Goal: Task Accomplishment & Management: Manage account settings

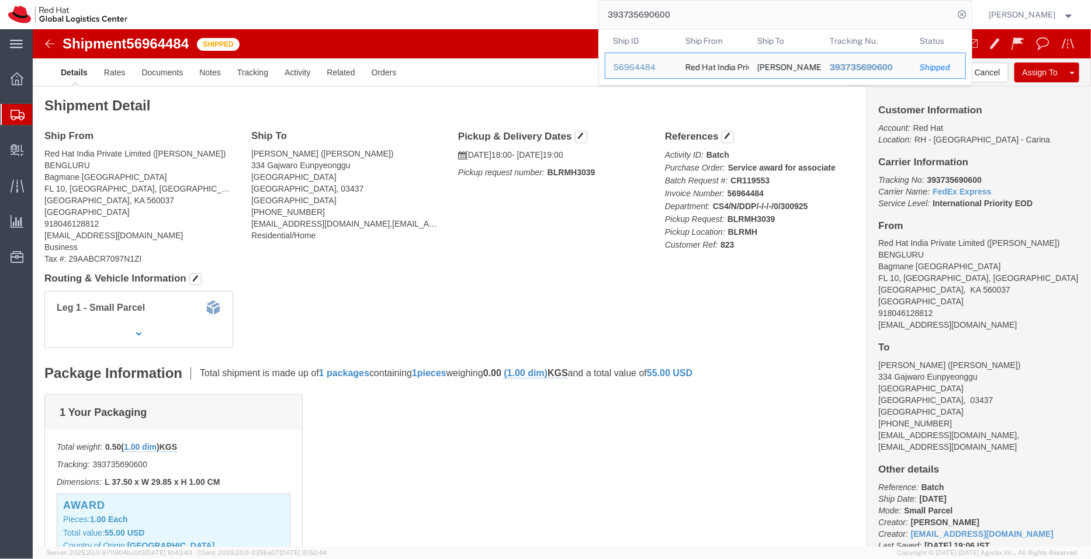
click at [0, 0] on span "Shipment Manager" at bounding box center [0, 0] width 0 height 0
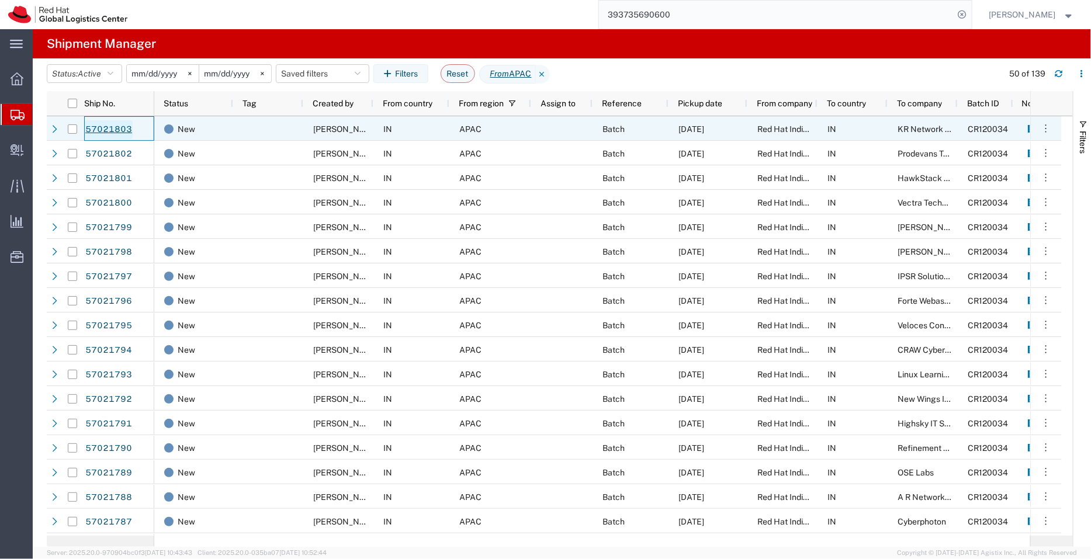
click at [103, 126] on link "57021803" at bounding box center [109, 129] width 48 height 19
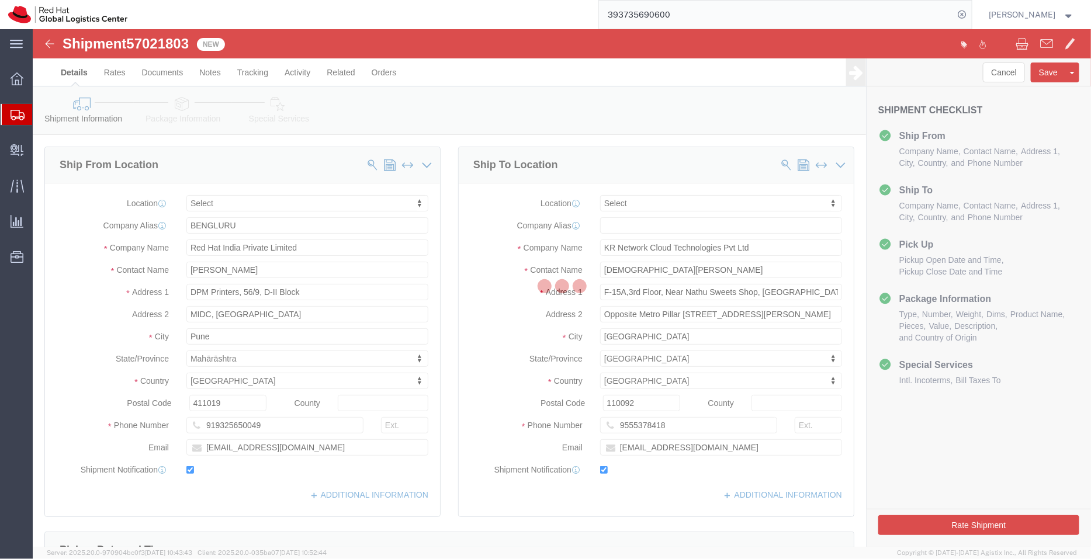
select select
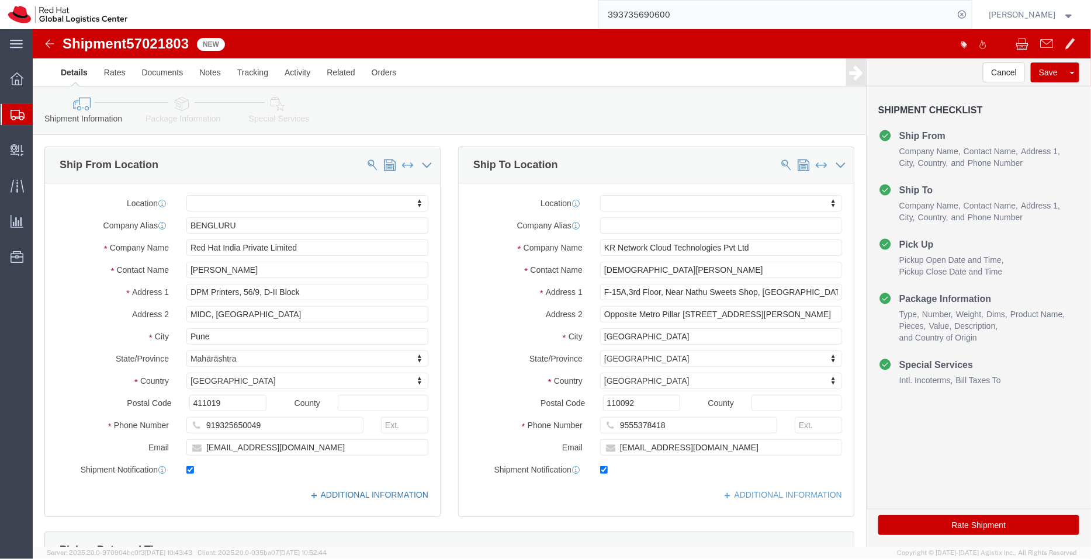
click link "ADDITIONAL INFORMATION"
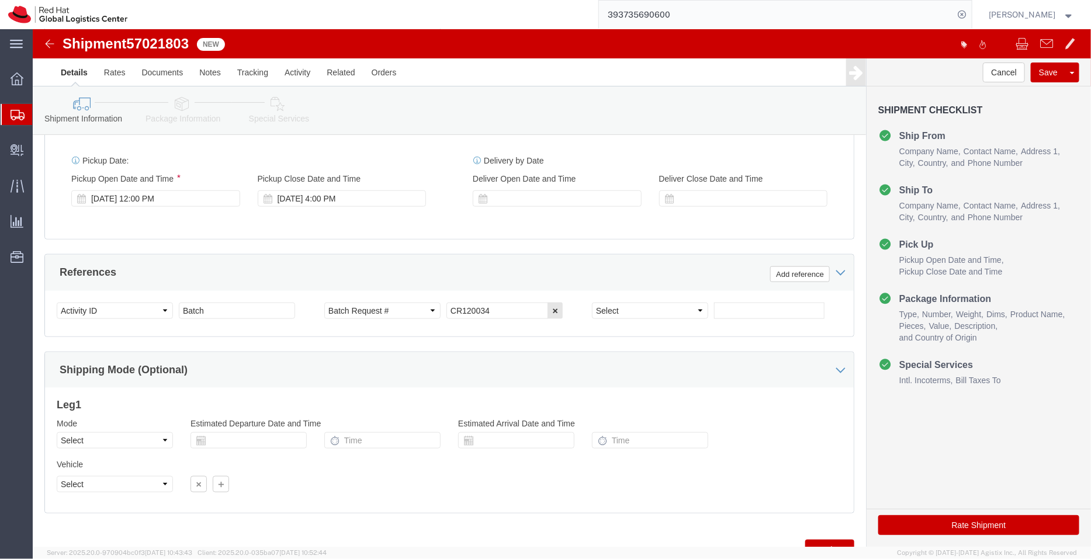
scroll to position [551, 0]
click link "Package Information"
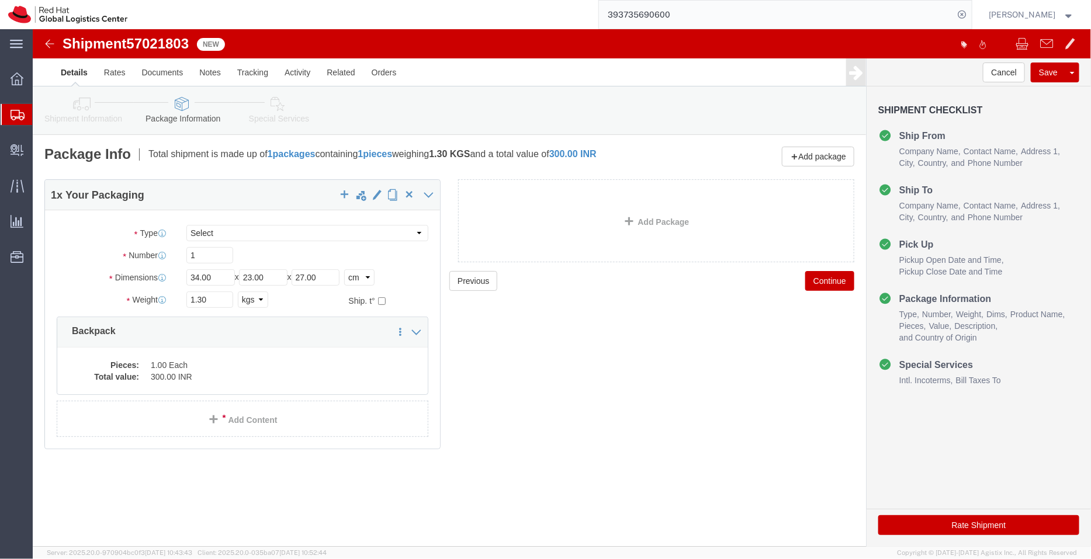
click icon
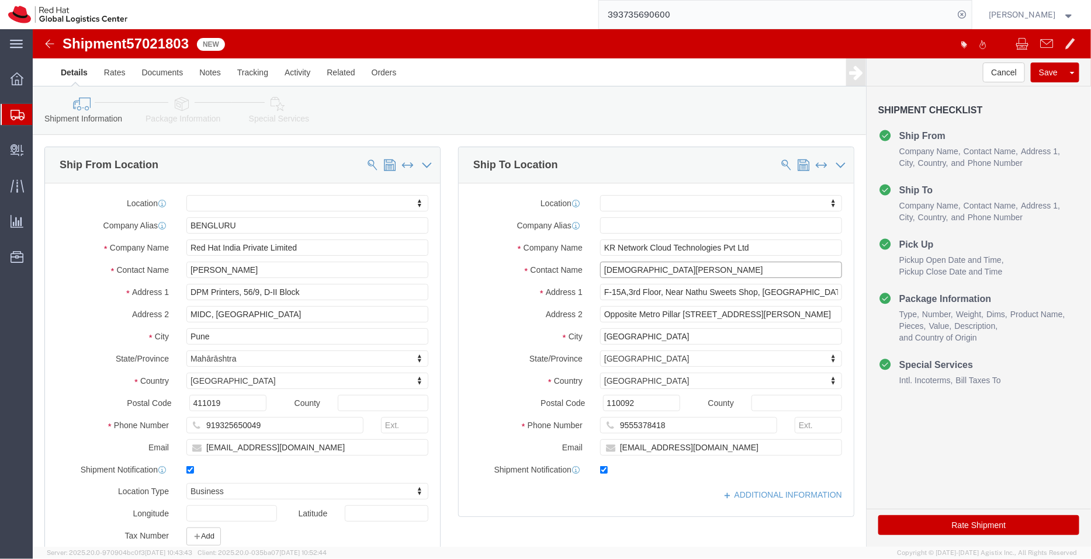
drag, startPoint x: 644, startPoint y: 242, endPoint x: 489, endPoint y: 233, distance: 155.1
click div "Contact Name Krishna Jeevan"
click icon
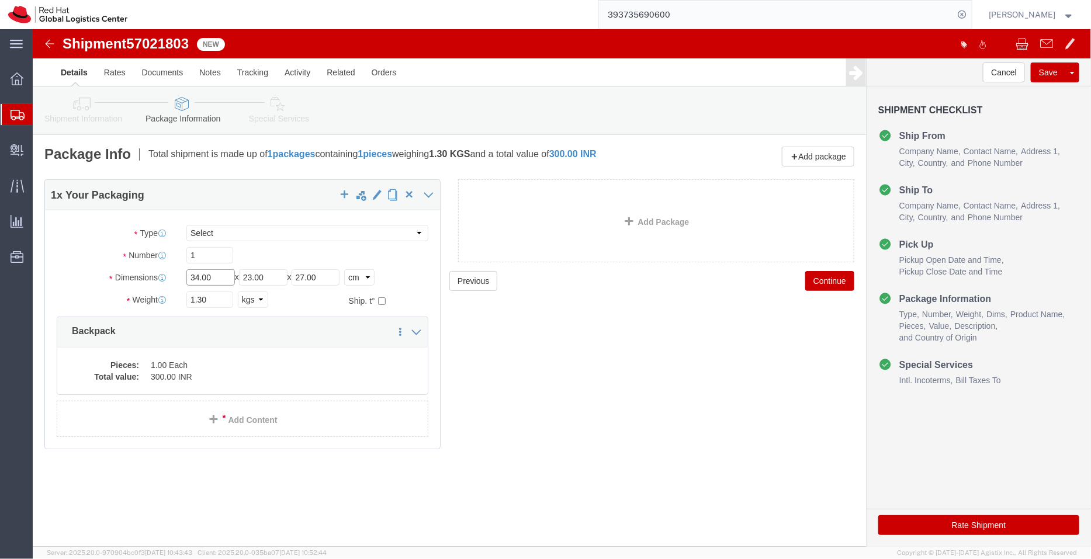
drag, startPoint x: 189, startPoint y: 247, endPoint x: 84, endPoint y: 249, distance: 105.2
click div "Dimensions Separate dimensions for each package, Length x Width x Height Length…"
type input "95"
drag, startPoint x: 256, startPoint y: 247, endPoint x: 187, endPoint y: 244, distance: 69.0
click div "Length 95 x Width 23.00 x Height 27.00 Select cm ft in"
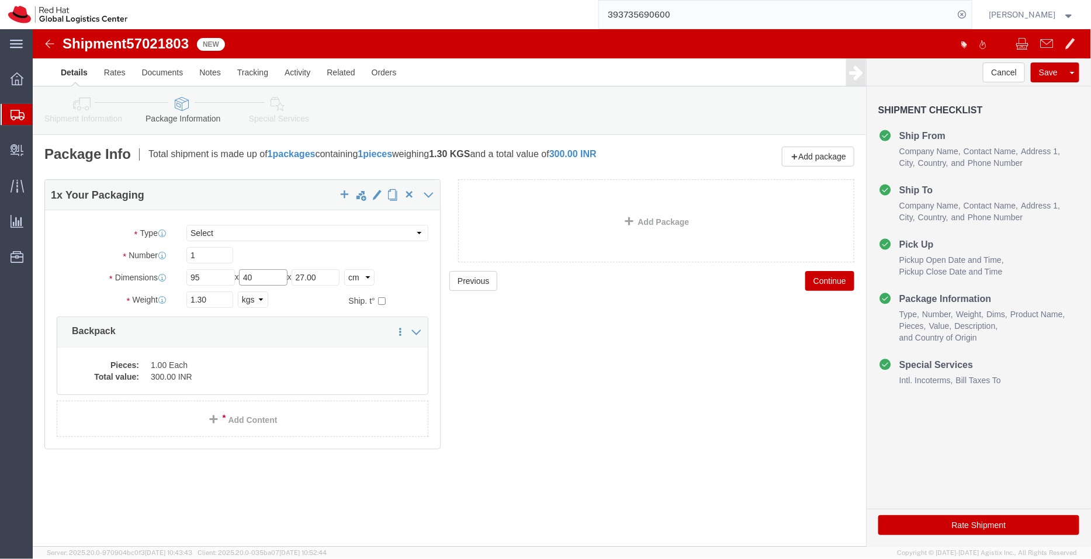
type input "40"
drag, startPoint x: 306, startPoint y: 247, endPoint x: 229, endPoint y: 237, distance: 77.2
click div "Package Type Select Case(s) Crate(s) Envelope Large Box Medium Box PAK Skid(s) …"
type input "50"
drag, startPoint x: 171, startPoint y: 217, endPoint x: 130, endPoint y: 223, distance: 41.9
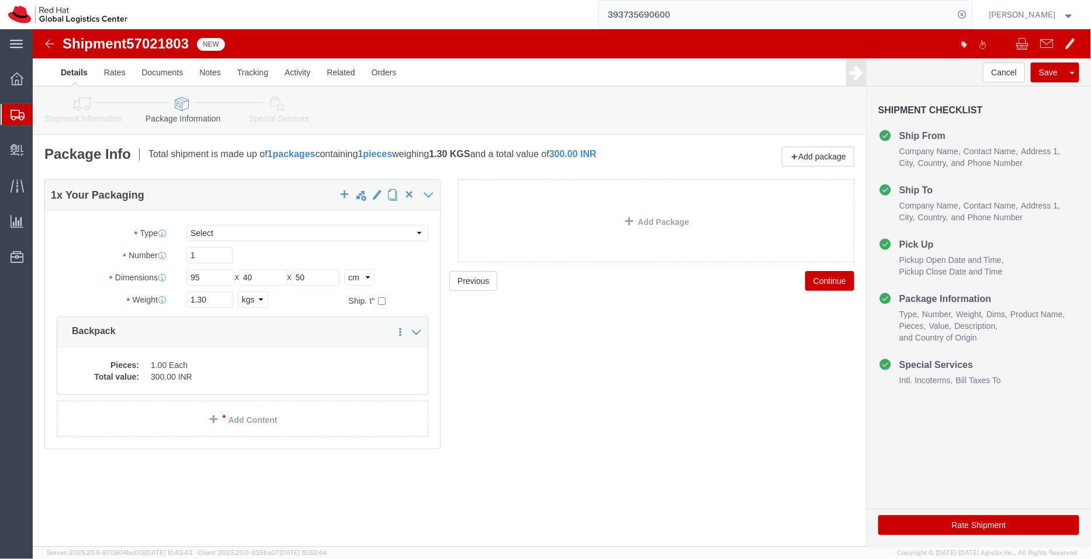
click div "Package Type Select Case(s) Crate(s) Envelope Large Box Medium Box PAK Skid(s) …"
drag, startPoint x: 169, startPoint y: 228, endPoint x: 99, endPoint y: 226, distance: 70.7
click div "Number 1"
type input "3"
drag, startPoint x: 192, startPoint y: 270, endPoint x: 119, endPoint y: 273, distance: 73.1
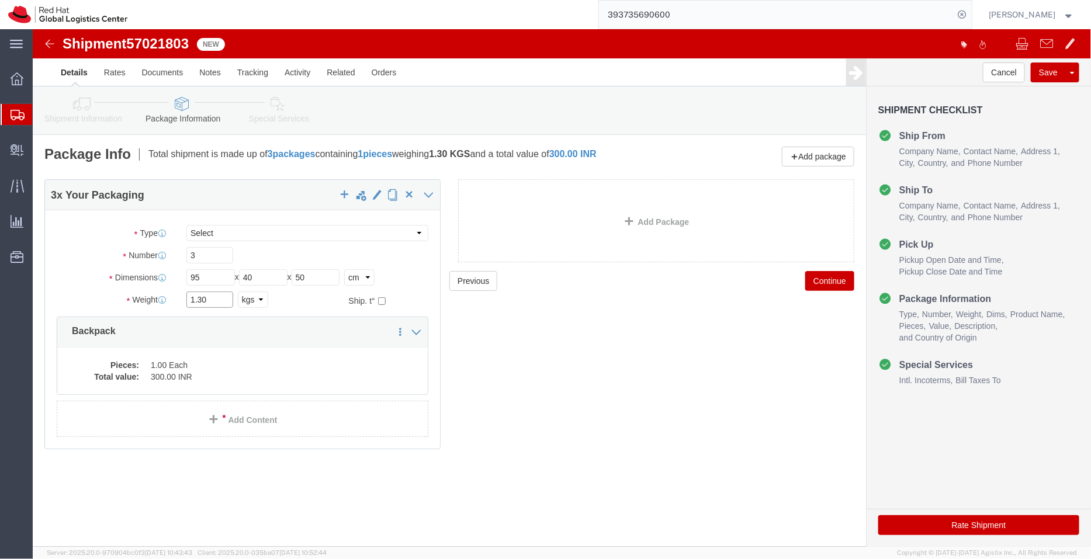
click div "Weight 1.30 Select kgs lbs Ship. t°"
type input "37"
click div "Previous Continue"
click div "Pieces: 1.00 Each Total value: 300.00 INR"
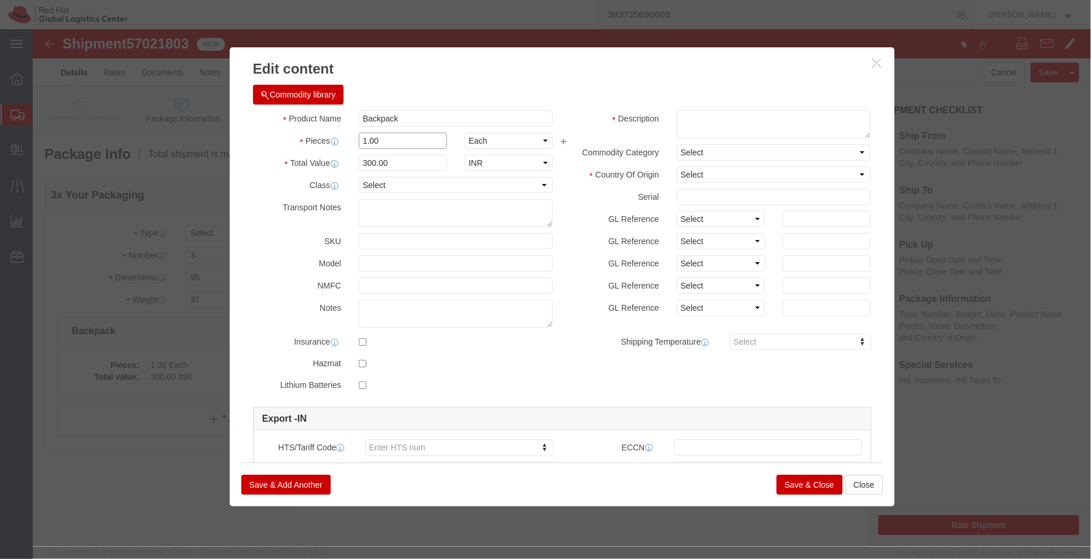
drag, startPoint x: 359, startPoint y: 110, endPoint x: 274, endPoint y: 117, distance: 85.6
click div "Pieces 1.00 Select Bag Barrels 100Board Feet Bottle Box Blister Pack Carats Can…"
type input "123"
type input "36900"
click div "Commodity library"
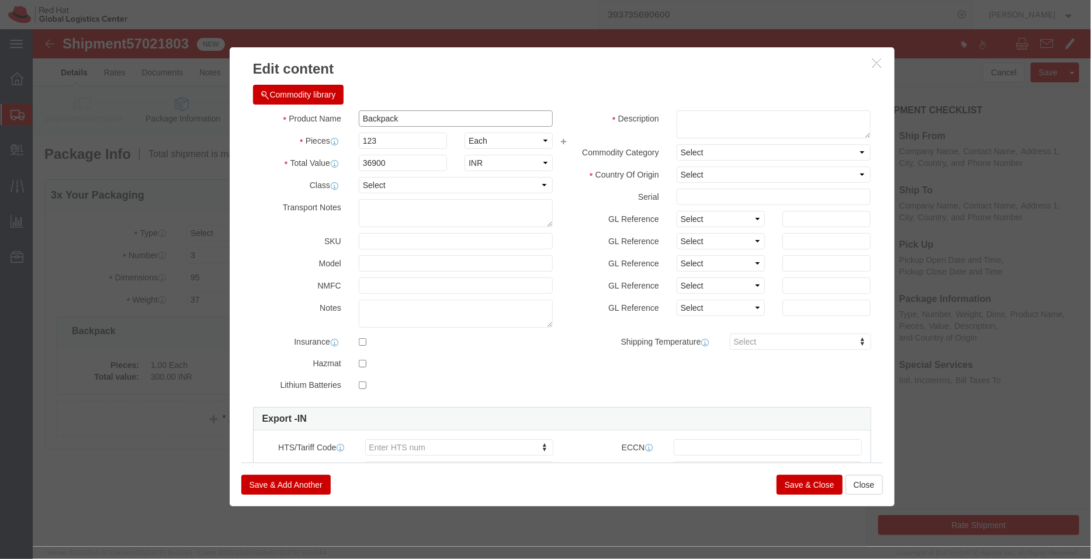
click input "Backpack"
type input "Backpacks"
click div "Commodity library"
click textarea
type textarea "Red Hat Branded"
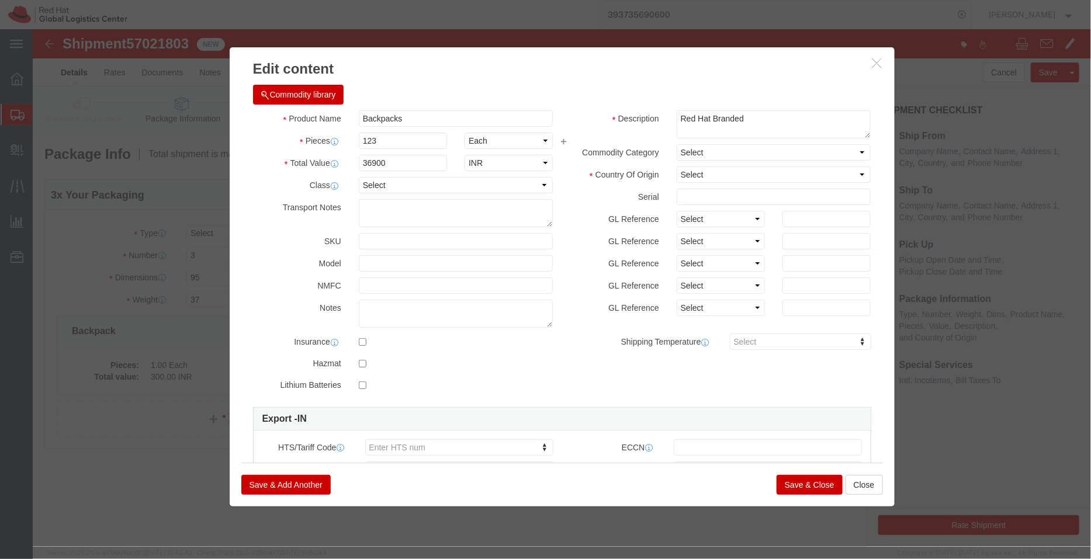
click div "Commodity library"
click select "Select [GEOGRAPHIC_DATA] [GEOGRAPHIC_DATA] [GEOGRAPHIC_DATA] [GEOGRAPHIC_DATA] …"
select select "IN"
click select "Select [GEOGRAPHIC_DATA] [GEOGRAPHIC_DATA] [GEOGRAPHIC_DATA] [GEOGRAPHIC_DATA] …"
click button "Save & Close"
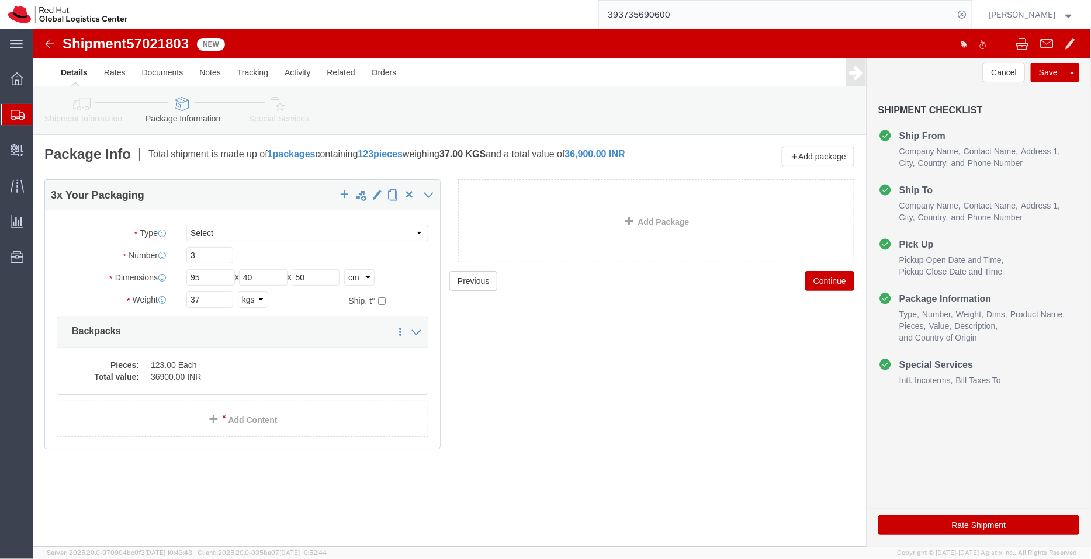
click icon
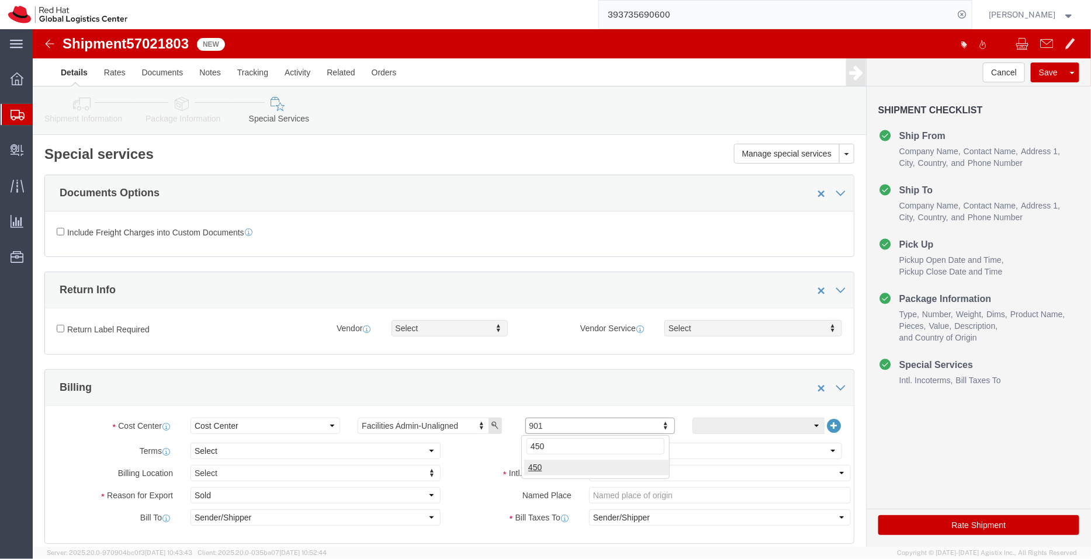
type input "450"
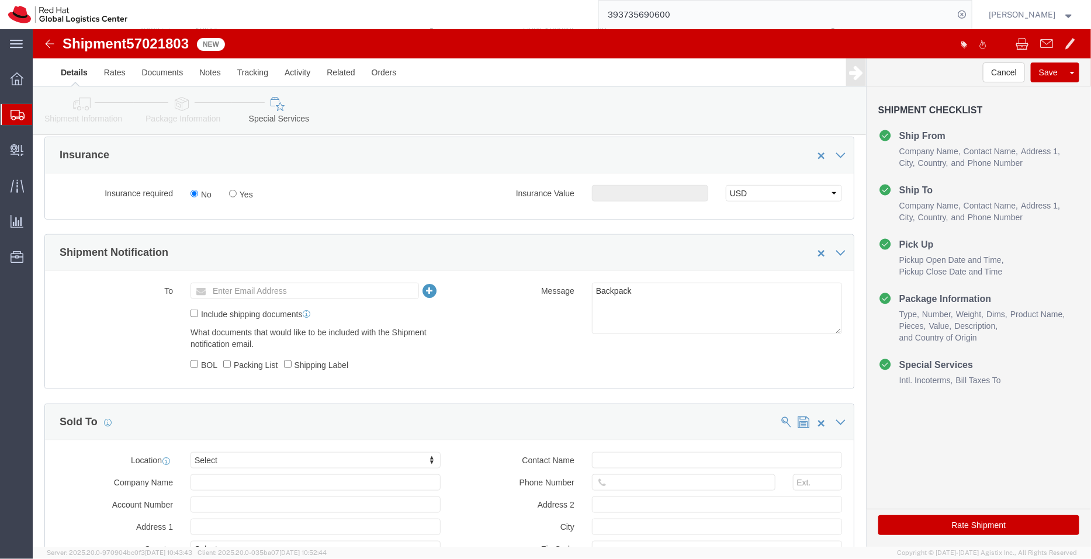
scroll to position [424, 0]
click textarea "Backpack"
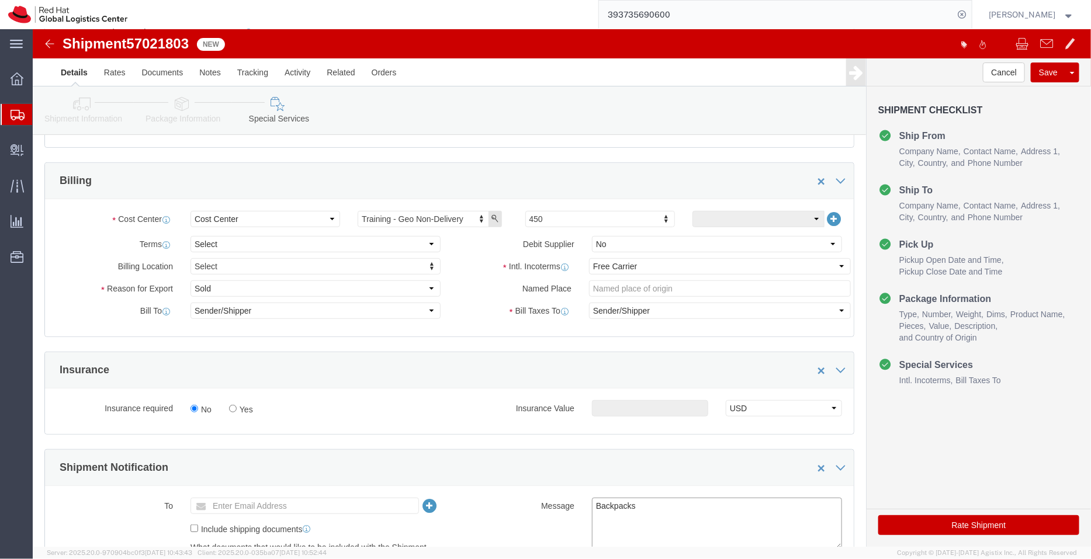
scroll to position [203, 0]
type textarea "Backpacks"
click select "Select Free of Charge Free of Cost NET 30 NET 45 NET 60 See Comment"
select select "FREE_OF_COST"
click select "Select Free of Charge Free of Cost NET 30 NET 45 NET 60 See Comment"
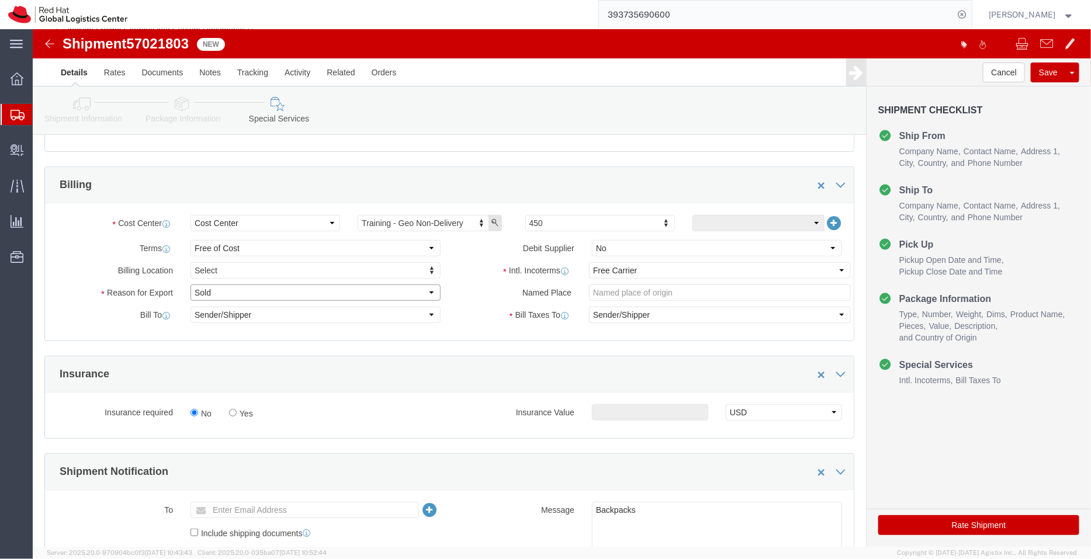
click select "Select Gift Personal Effects Repair/Warranty Return Sample Sold Temporary/Not S…"
select select "GIFT"
click select "Select Gift Personal Effects Repair/Warranty Return Sample Sold Temporary/Not S…"
click icon
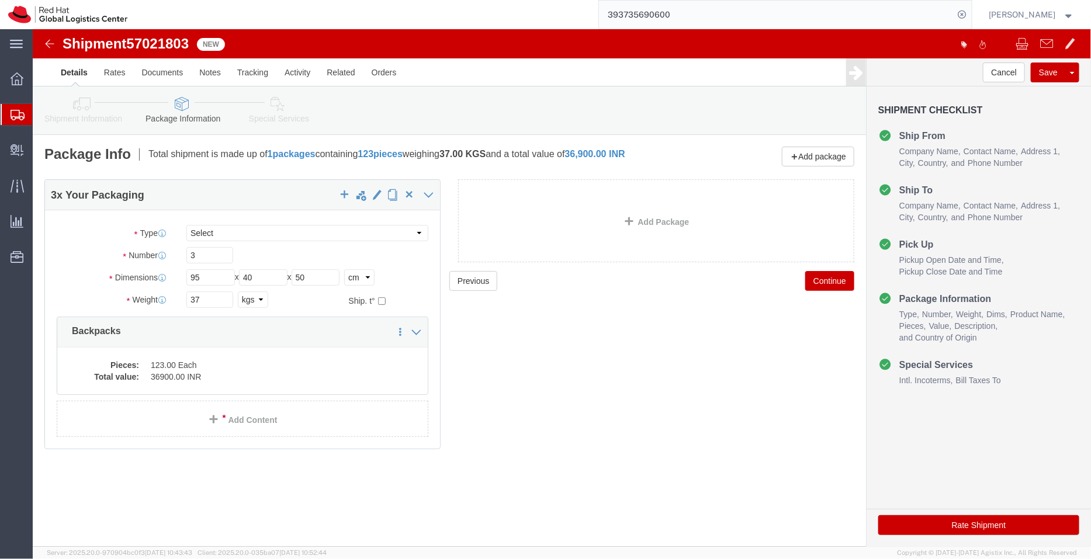
click link "Shipment Information"
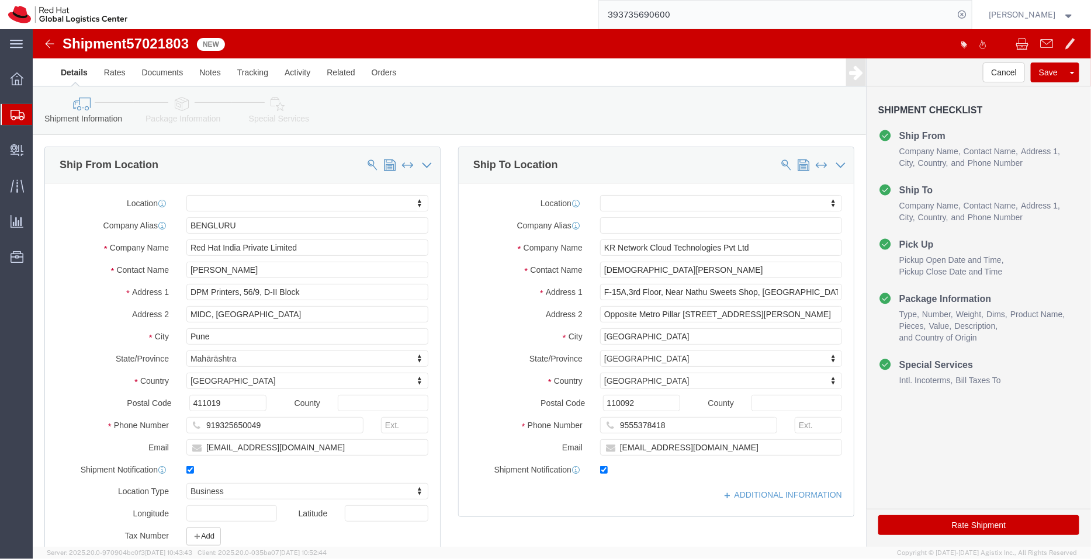
click at [0, 0] on span "Shipment Manager" at bounding box center [0, 0] width 0 height 0
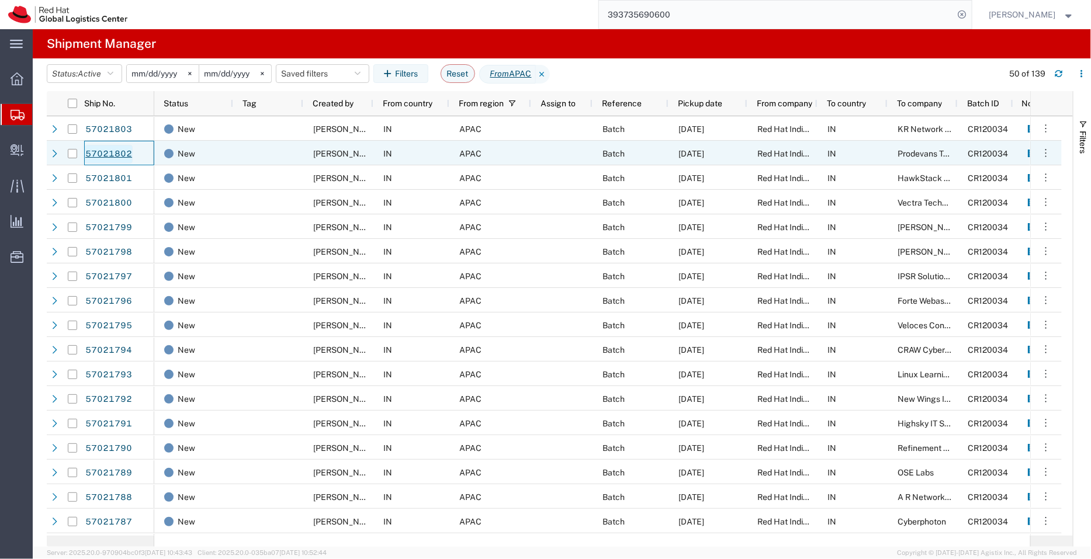
click at [108, 148] on link "57021802" at bounding box center [109, 154] width 48 height 19
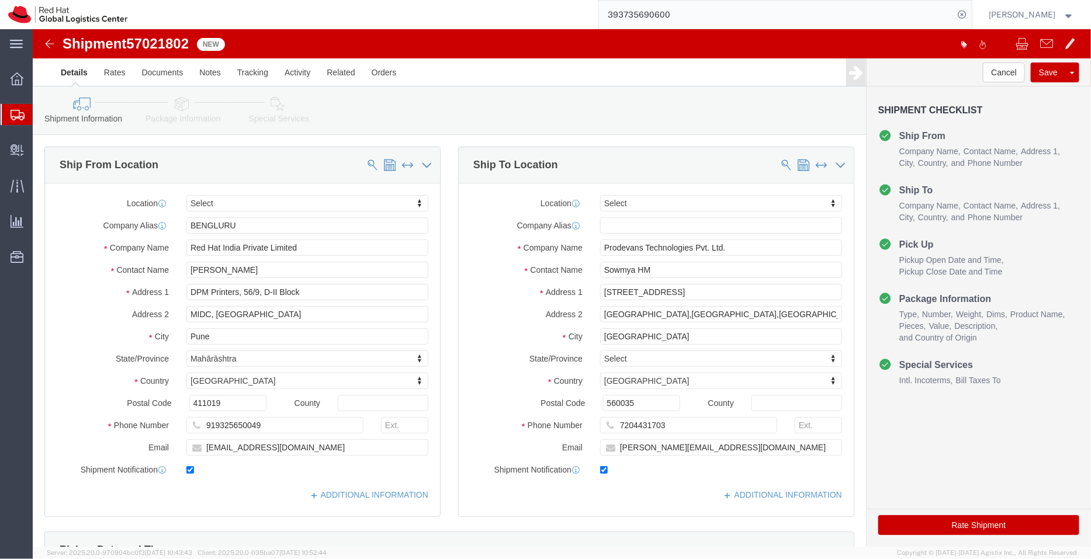
select select
drag, startPoint x: 637, startPoint y: 244, endPoint x: 508, endPoint y: 232, distance: 129.6
click div "Contact Name Sowmya HM"
click link "ADDITIONAL INFORMATION"
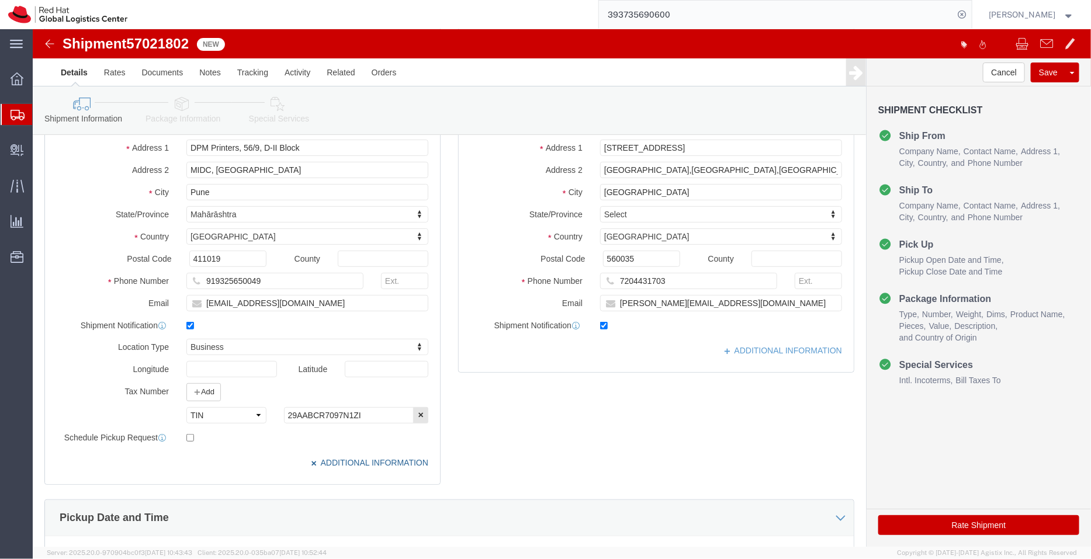
scroll to position [146, 0]
click link "ADDITIONAL INFORMATION"
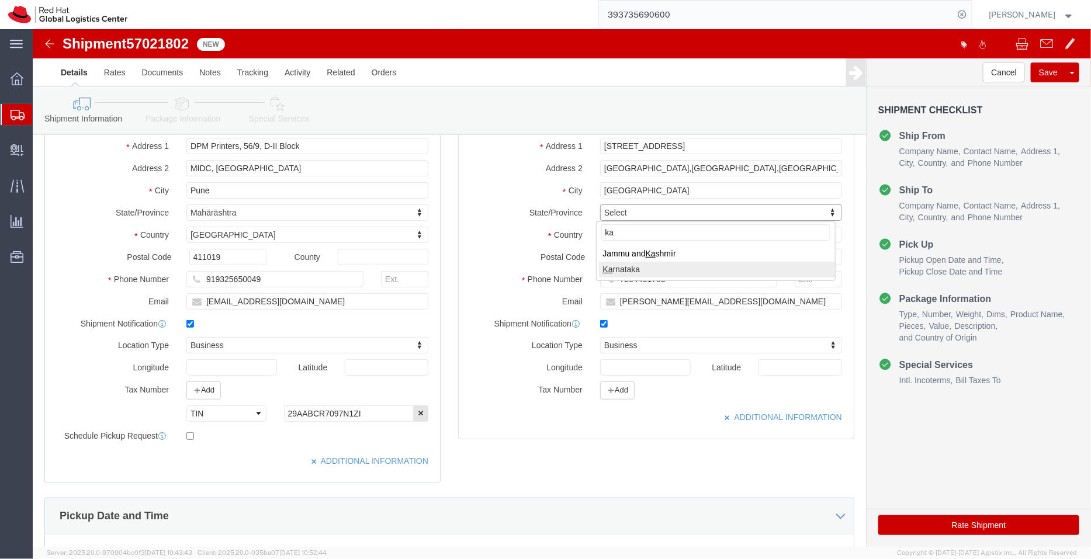
type input "ka"
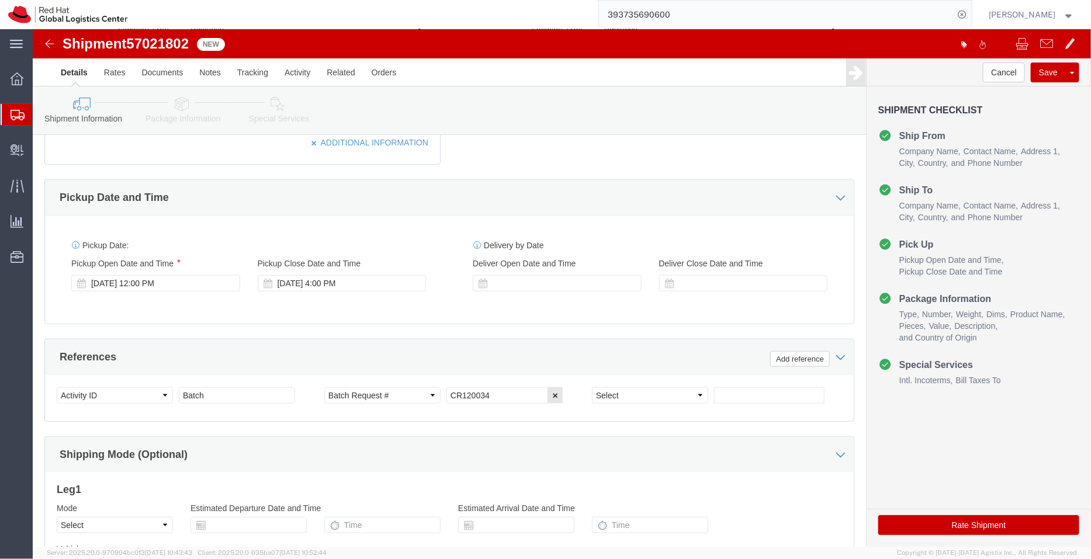
scroll to position [475, 0]
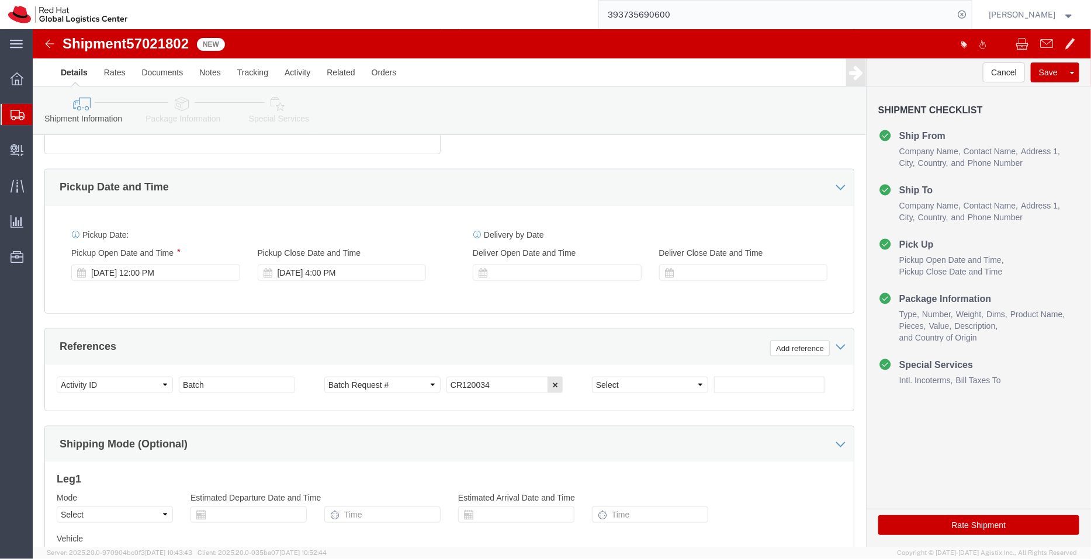
click icon
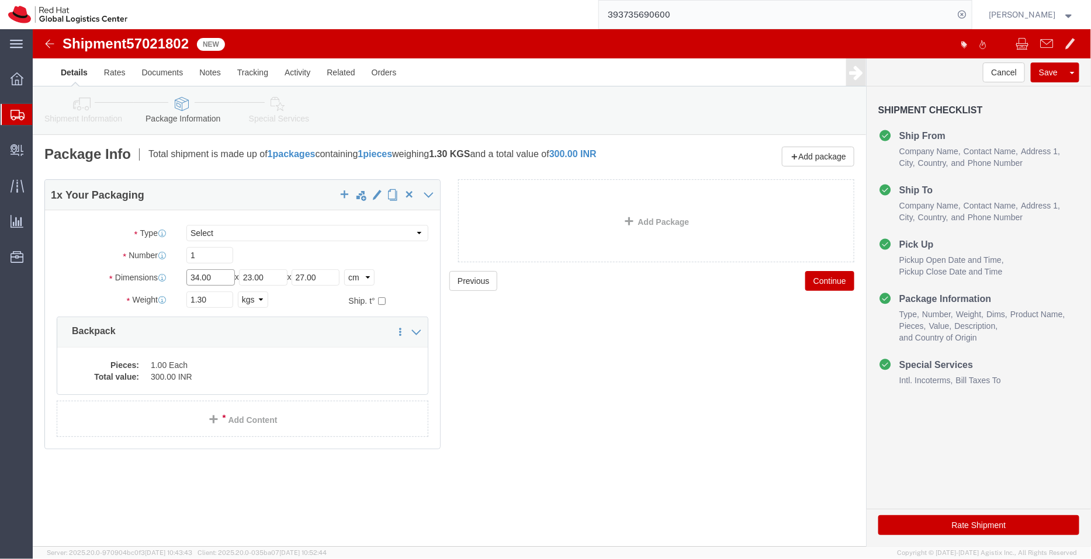
drag, startPoint x: 186, startPoint y: 249, endPoint x: 124, endPoint y: 245, distance: 62.6
click div "Dimensions Separate dimensions for each package, Length x Width x Height Length…"
type input "95"
drag, startPoint x: 235, startPoint y: 246, endPoint x: 162, endPoint y: 248, distance: 73.6
click div "Length 95 x Width 23.00 x Height 27.00 Select cm ft in"
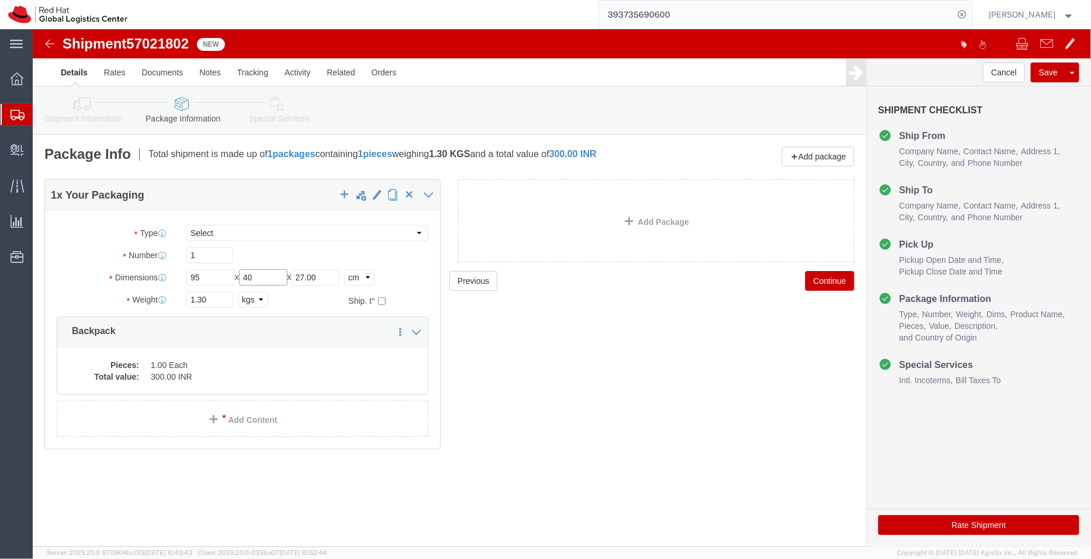
type input "40"
drag, startPoint x: 307, startPoint y: 241, endPoint x: 232, endPoint y: 255, distance: 76.0
click div "Length 95 x Width 40 x Height 27.00 Select cm ft in"
type input "50"
drag, startPoint x: 175, startPoint y: 226, endPoint x: 137, endPoint y: 240, distance: 40.8
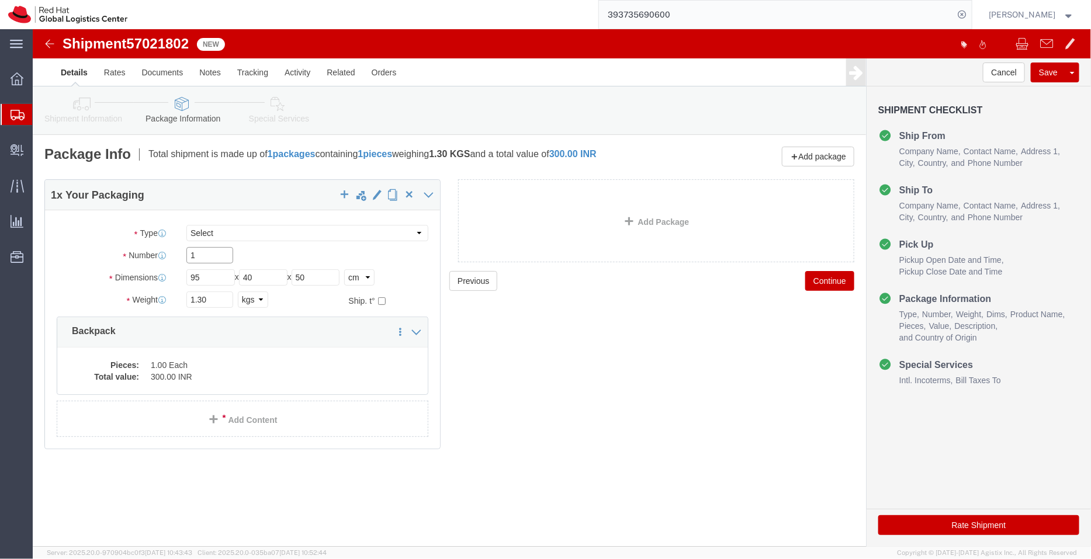
click div "Package Type Select Case(s) Crate(s) Envelope Large Box Medium Box PAK Skid(s) …"
type input "3"
drag, startPoint x: 189, startPoint y: 269, endPoint x: 117, endPoint y: 276, distance: 71.6
click div "Weight 1.30 Select kgs lbs Ship. t°"
type input "42"
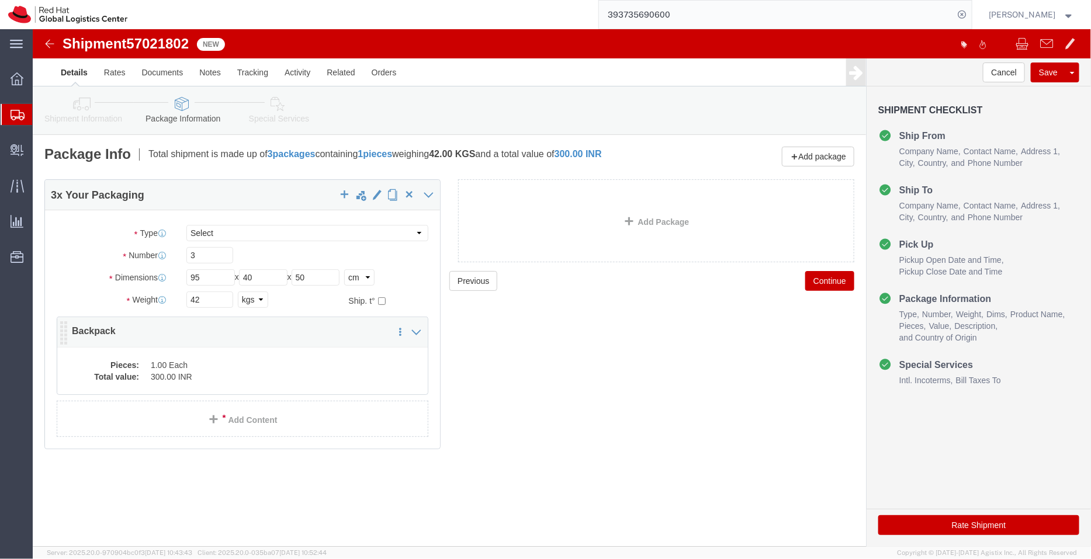
click dd "300.00 INR"
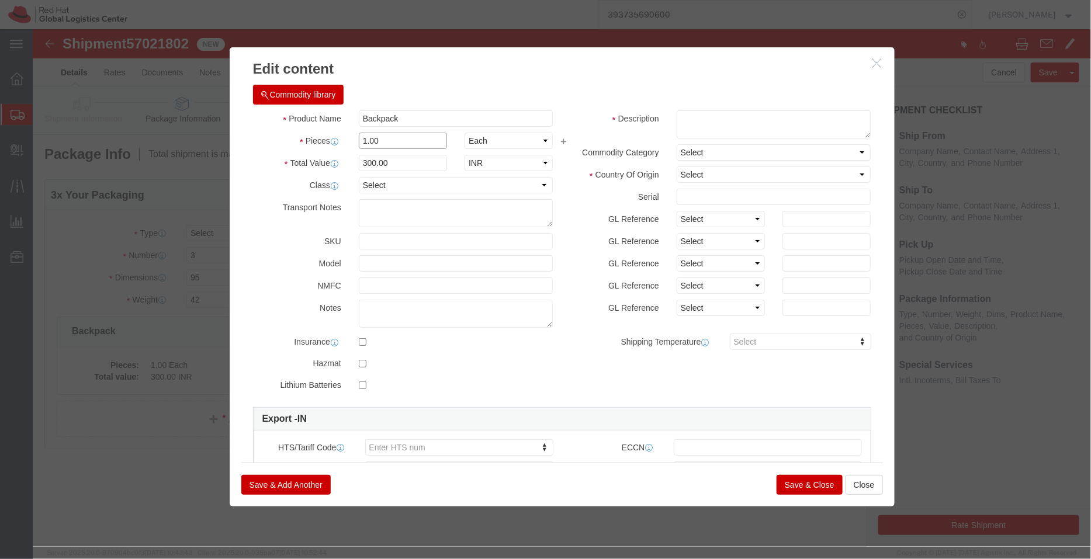
drag, startPoint x: 364, startPoint y: 114, endPoint x: 247, endPoint y: 117, distance: 117.5
click div "Pieces 1.00 Select Bag Barrels 100Board Feet Bottle Box Blister Pack Carats Can…"
type input "140"
type input "42000"
click div "Commodity library"
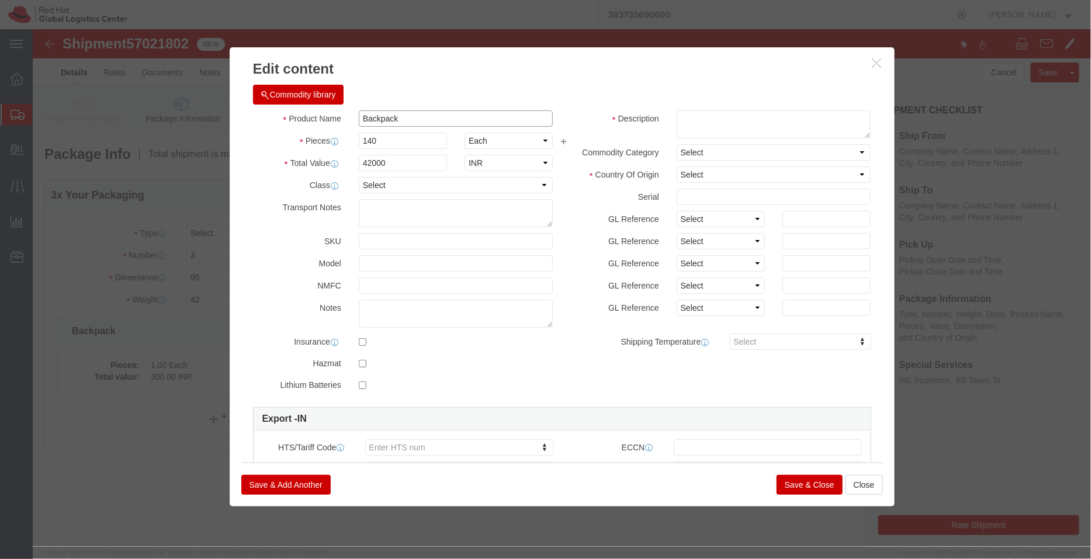
click input "Backpack"
type input "Backpacks"
click textarea
type textarea "Red Hat Branded"
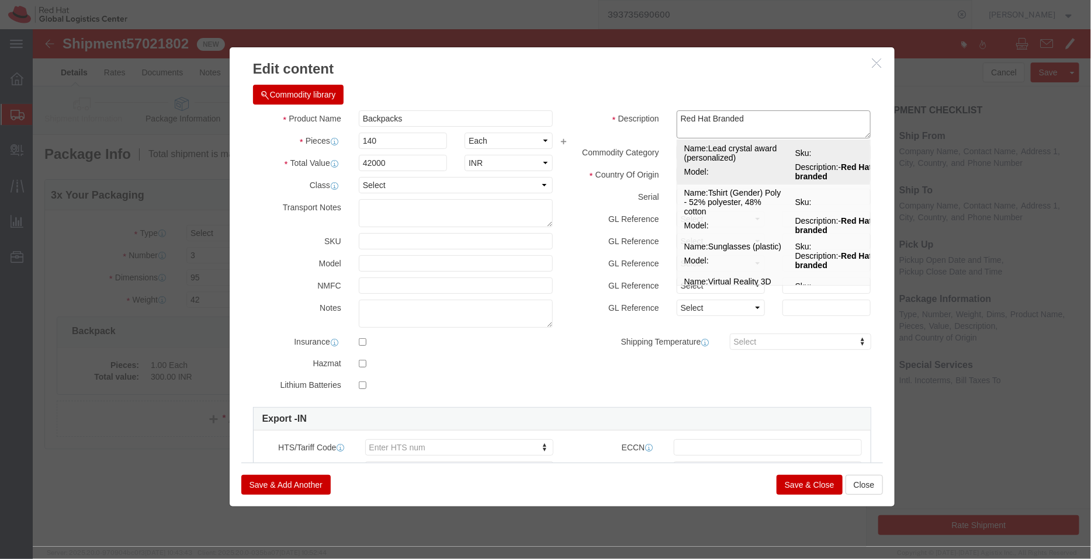
click span "Model:"
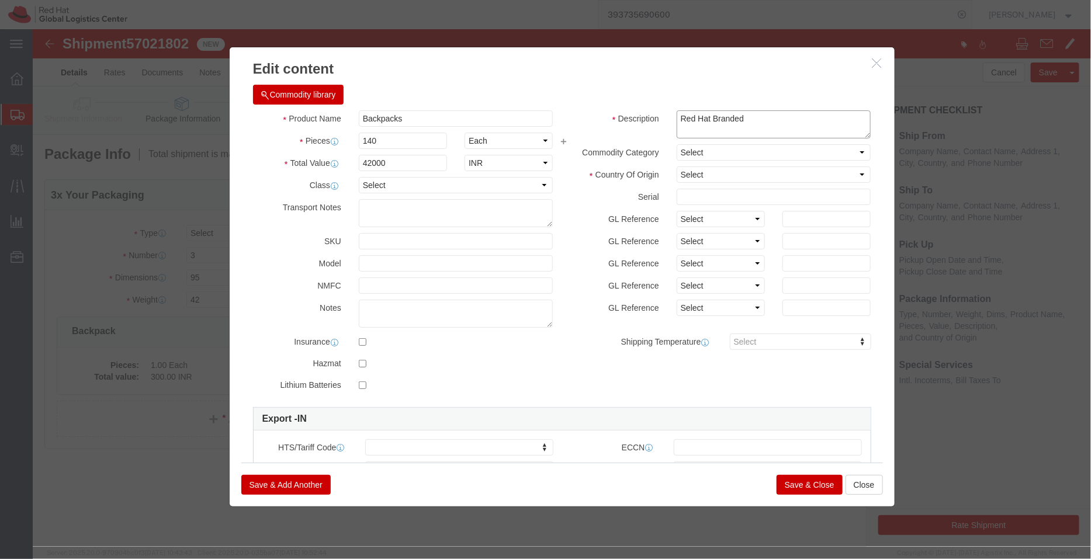
select select "USD"
type input "7013.91.0000"
select select
type input "Lead crystal award (personalized)"
drag, startPoint x: 720, startPoint y: 81, endPoint x: 580, endPoint y: 83, distance: 140.2
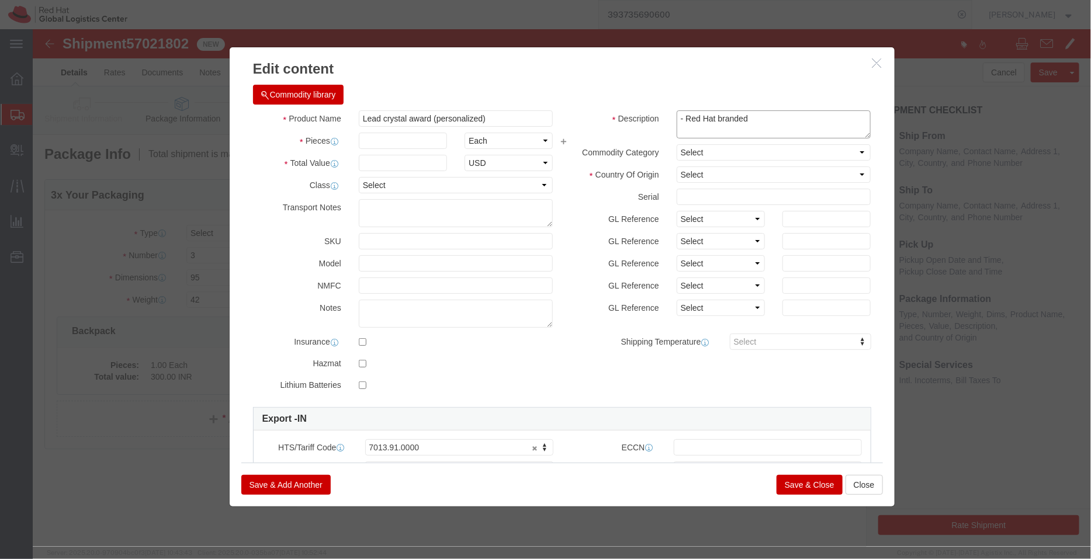
click div "Description - Red Hat branded Red Hat Branded"
type textarea "- Red Hat branded"
click icon "button"
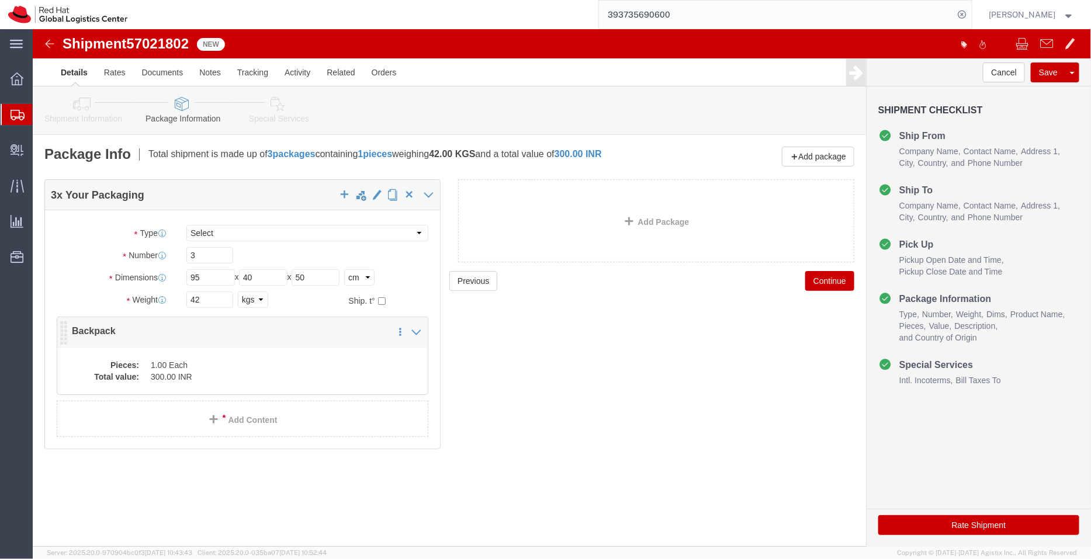
click dd "300.00 INR"
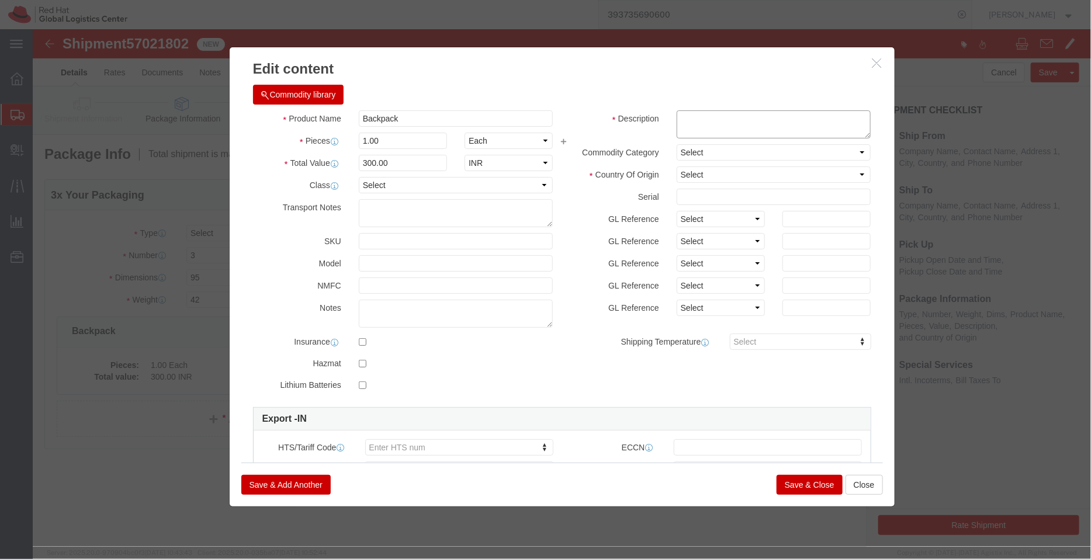
click textarea
paste textarea "- Red Hat branded"
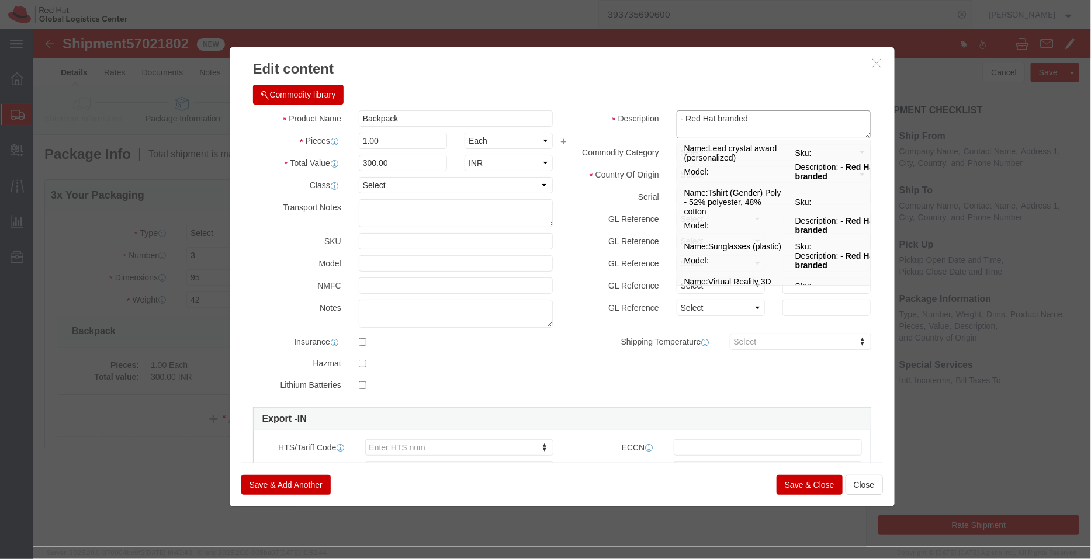
type textarea "- Red Hat branded"
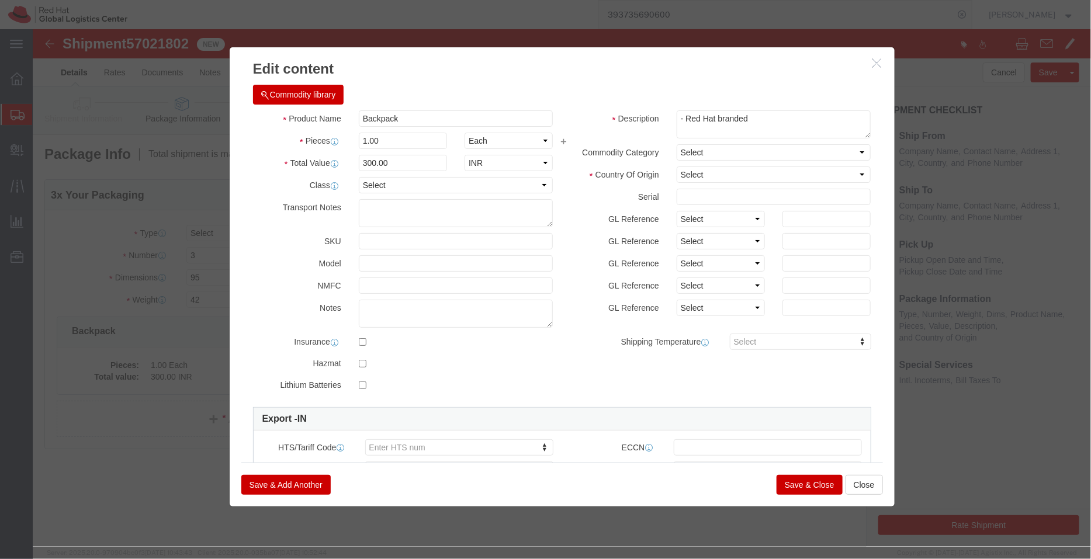
click div "Commodity library"
click select "Select [GEOGRAPHIC_DATA] [GEOGRAPHIC_DATA] [GEOGRAPHIC_DATA] [GEOGRAPHIC_DATA] …"
select select "IN"
click select "Select [GEOGRAPHIC_DATA] [GEOGRAPHIC_DATA] [GEOGRAPHIC_DATA] [GEOGRAPHIC_DATA] …"
drag, startPoint x: 365, startPoint y: 140, endPoint x: 325, endPoint y: 136, distance: 39.4
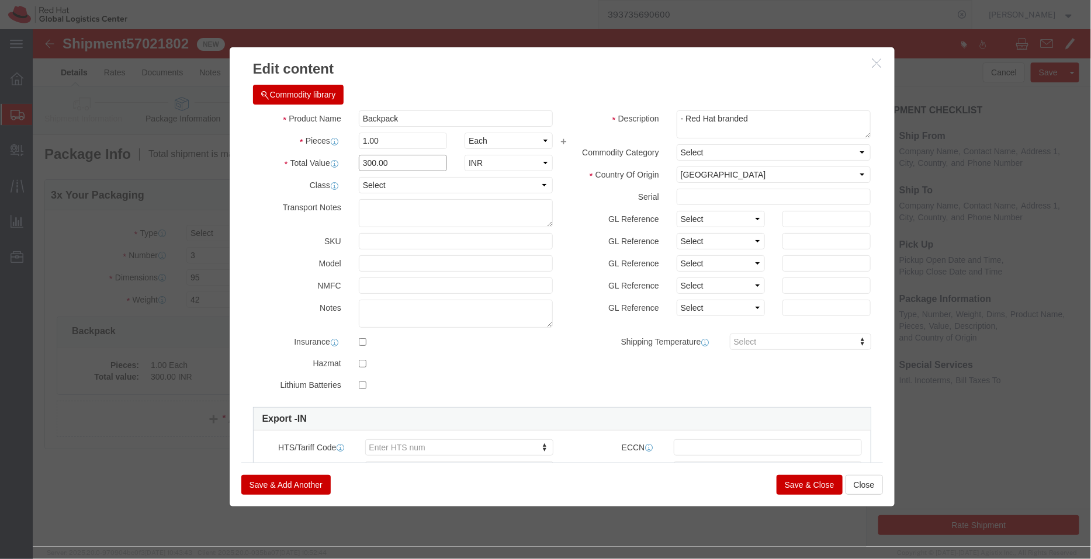
click input "300.00"
click input "1.00"
drag, startPoint x: 361, startPoint y: 109, endPoint x: 280, endPoint y: 113, distance: 81.3
click div "Pieces 1.00 Select Bag Barrels 100Board Feet Bottle Box Blister Pack Carats Can…"
type input "140"
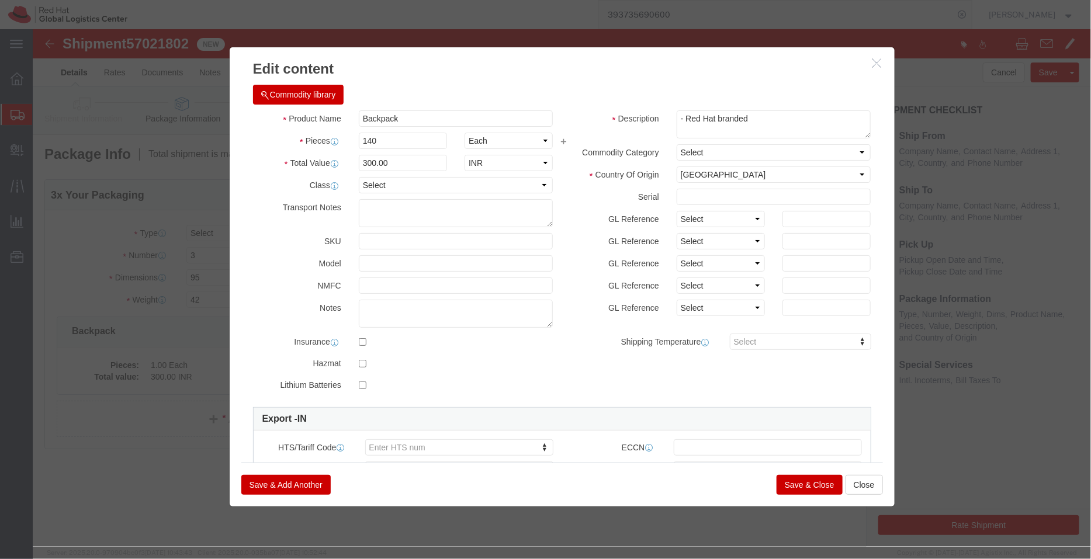
type input "42000"
click h3 "Edit content"
click input "Backpack"
type input "Backpacks"
click div "Commodity library"
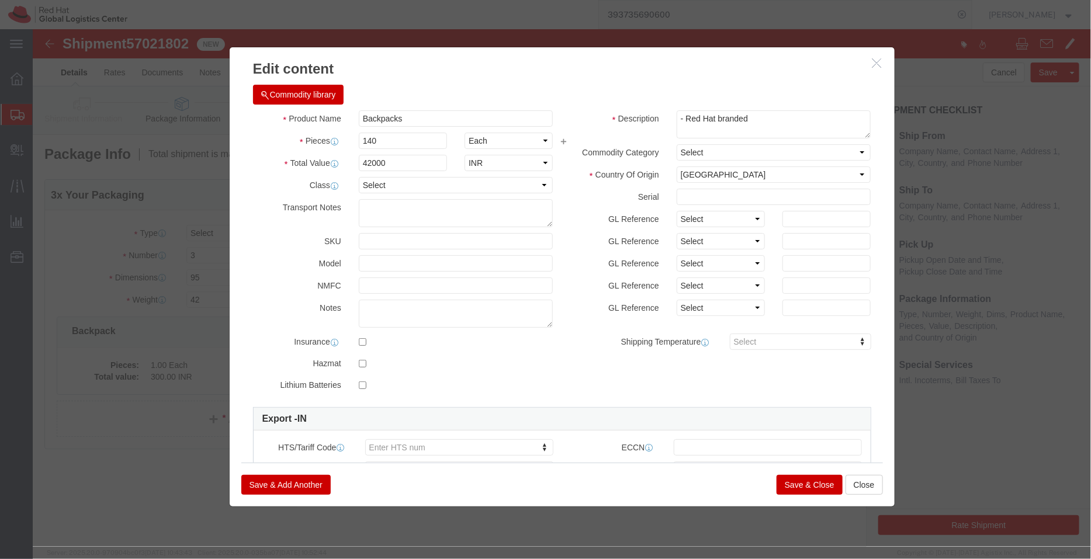
click button "Save & Close"
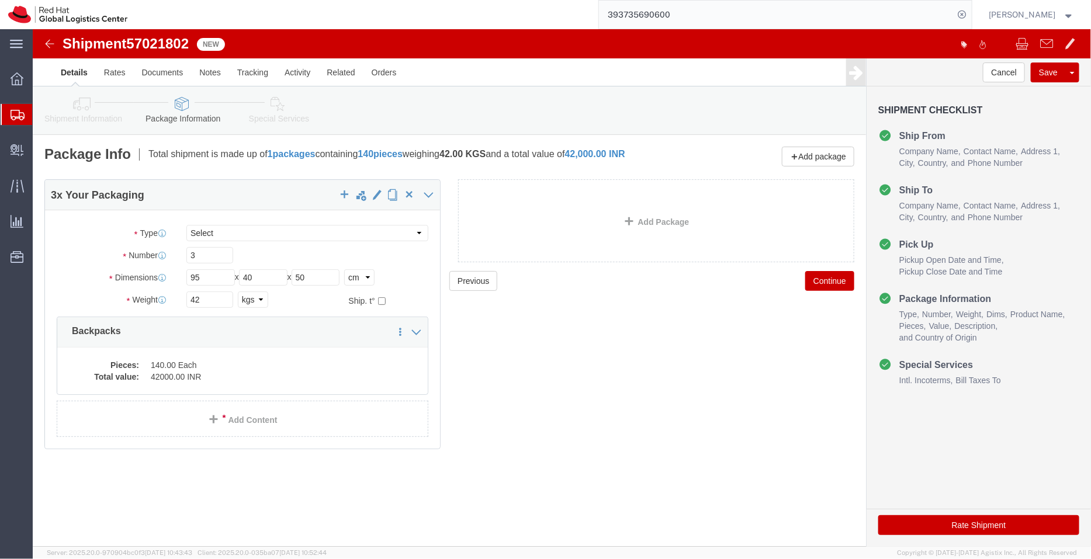
click icon
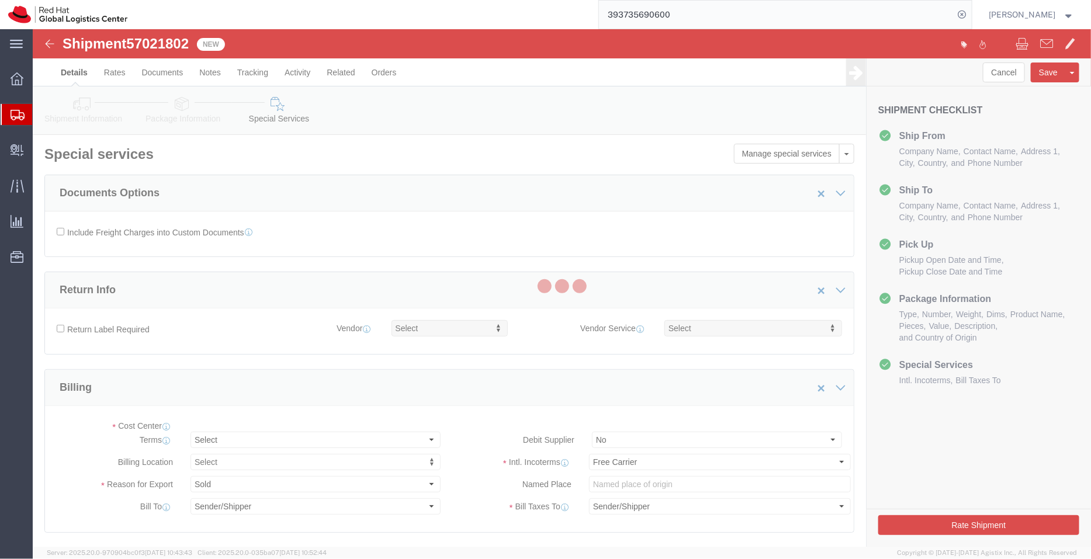
select select "COSTCENTER"
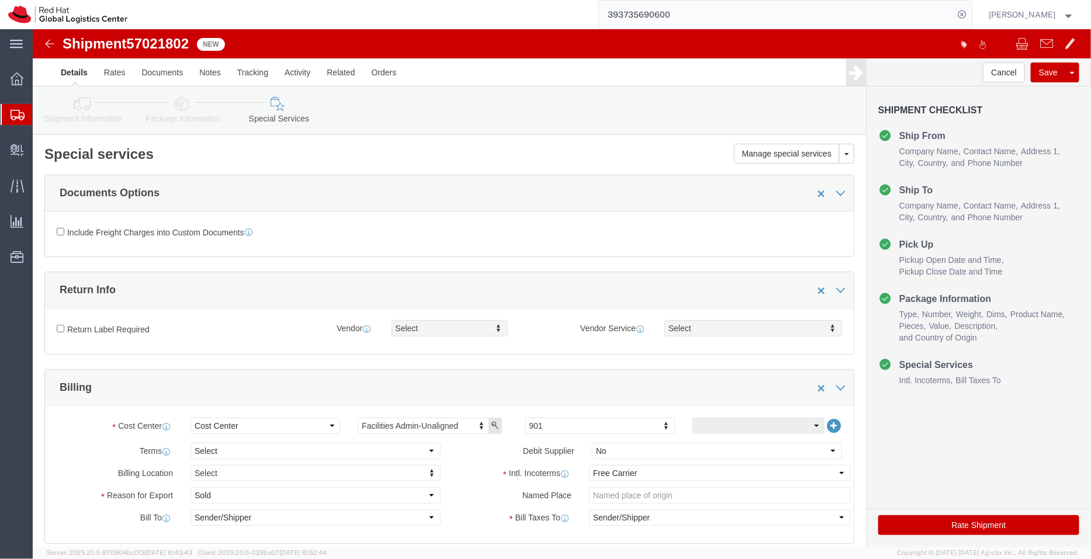
drag, startPoint x: 1089, startPoint y: 120, endPoint x: 1057, endPoint y: 213, distance: 97.9
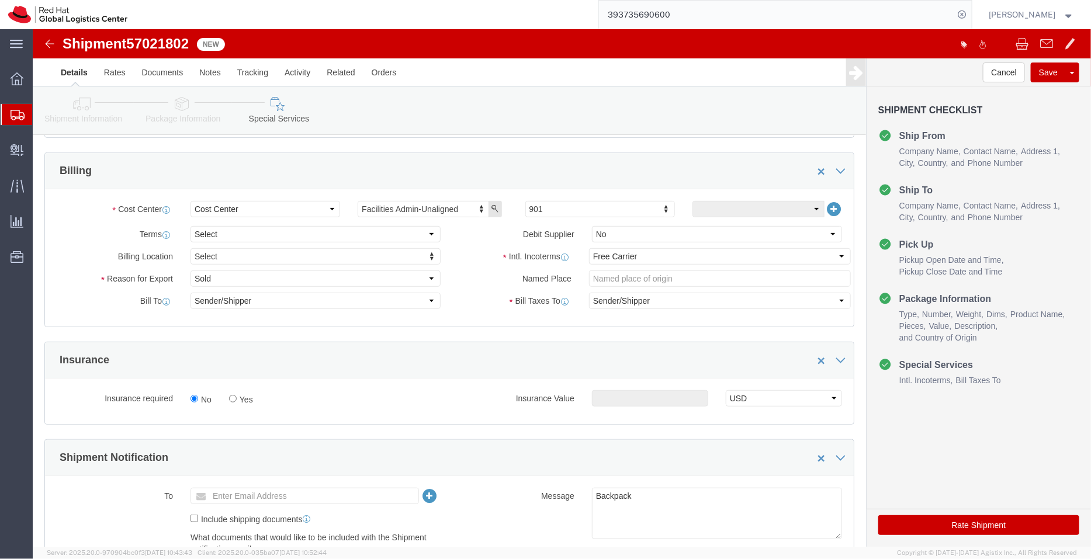
scroll to position [218, 0]
type input "450"
click select "Select Free of Charge Free of Cost NET 30 NET 45 NET 60 See Comment"
select select "FREE_OF_COST"
click select "Select Free of Charge Free of Cost NET 30 NET 45 NET 60 See Comment"
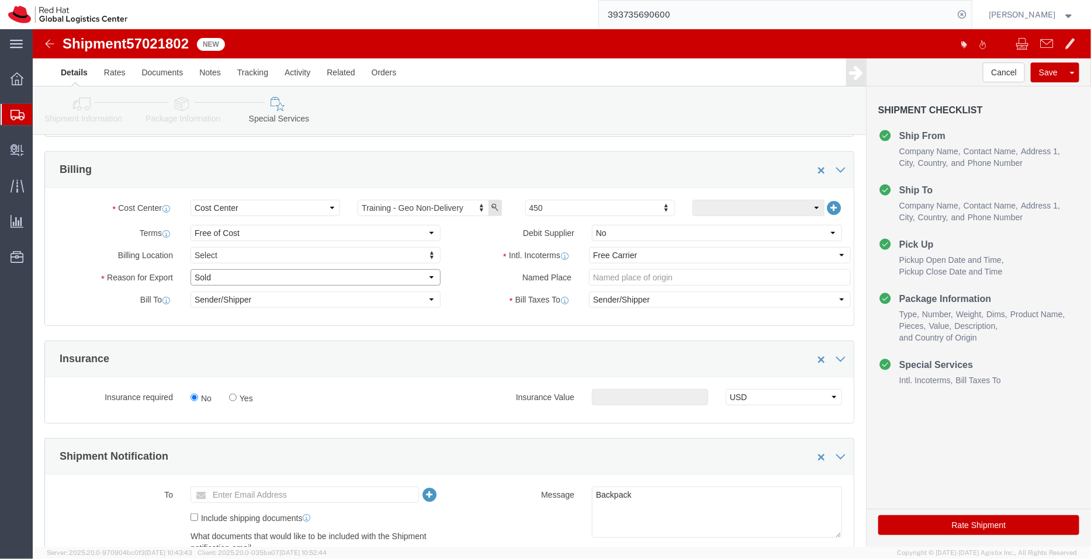
click select "Select Gift Personal Effects Repair/Warranty Return Sample Sold Temporary/Not S…"
select select "GIFT"
click select "Select Gift Personal Effects Repair/Warranty Return Sample Sold Temporary/Not S…"
click textarea "Backpack"
type textarea "Backpacks"
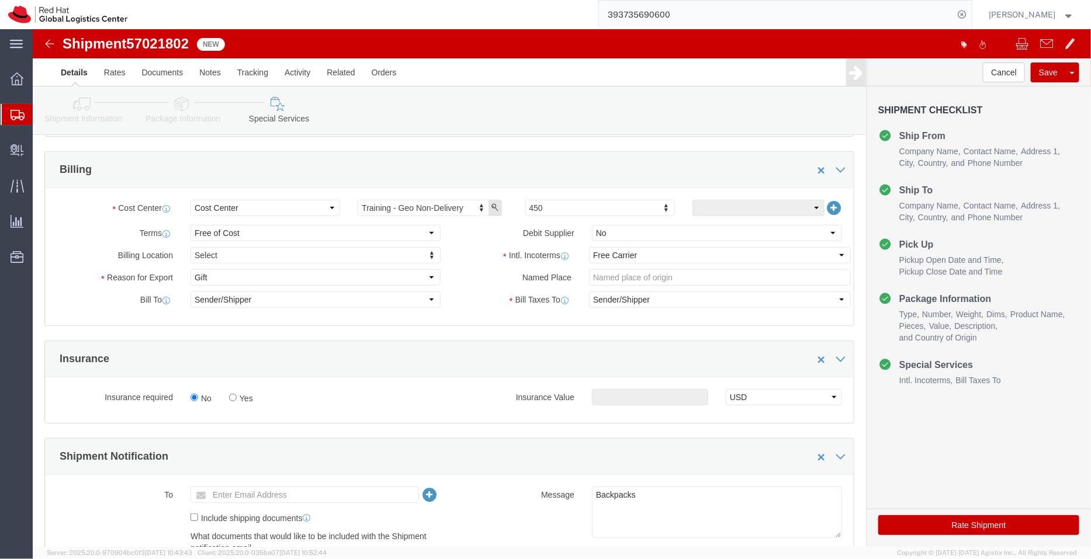
click icon
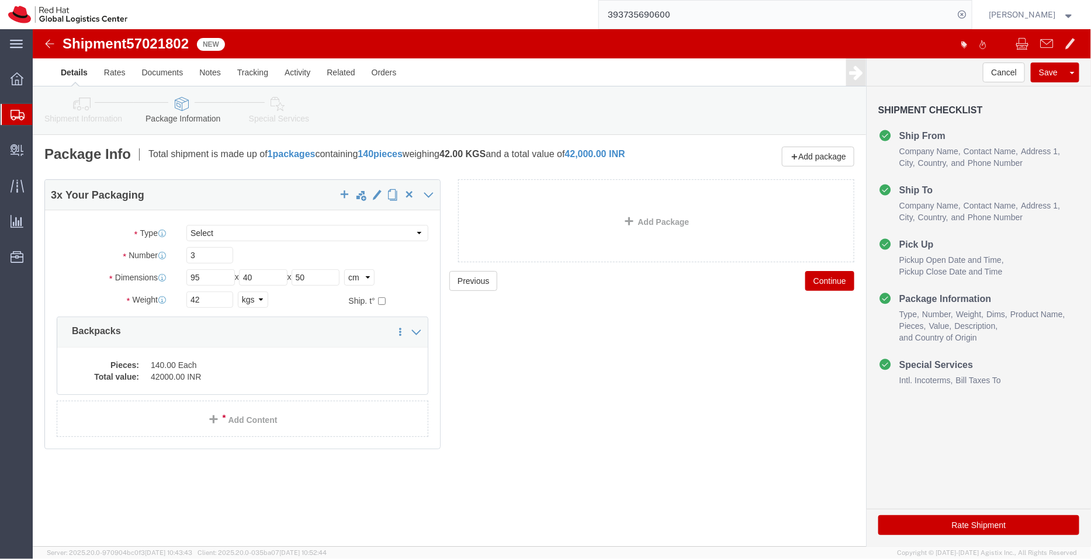
click link "Shipment Information"
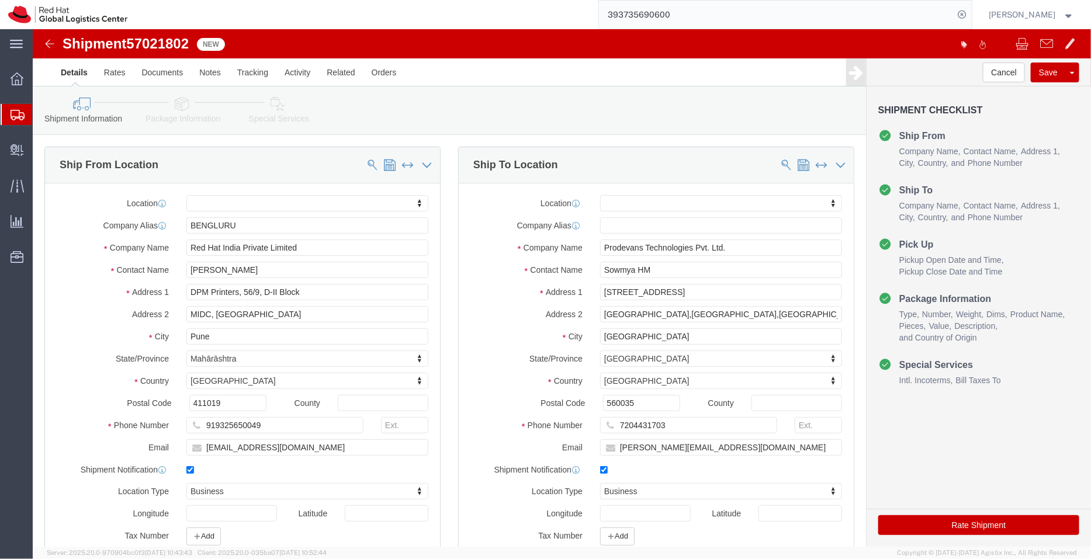
click at [0, 0] on span "Shipment Manager" at bounding box center [0, 0] width 0 height 0
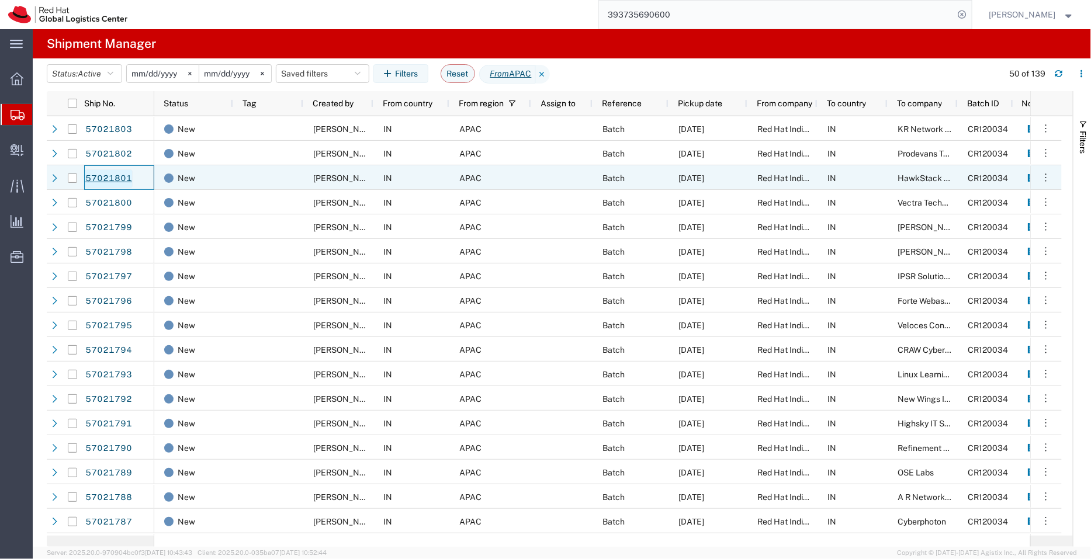
click at [113, 177] on link "57021801" at bounding box center [109, 178] width 48 height 19
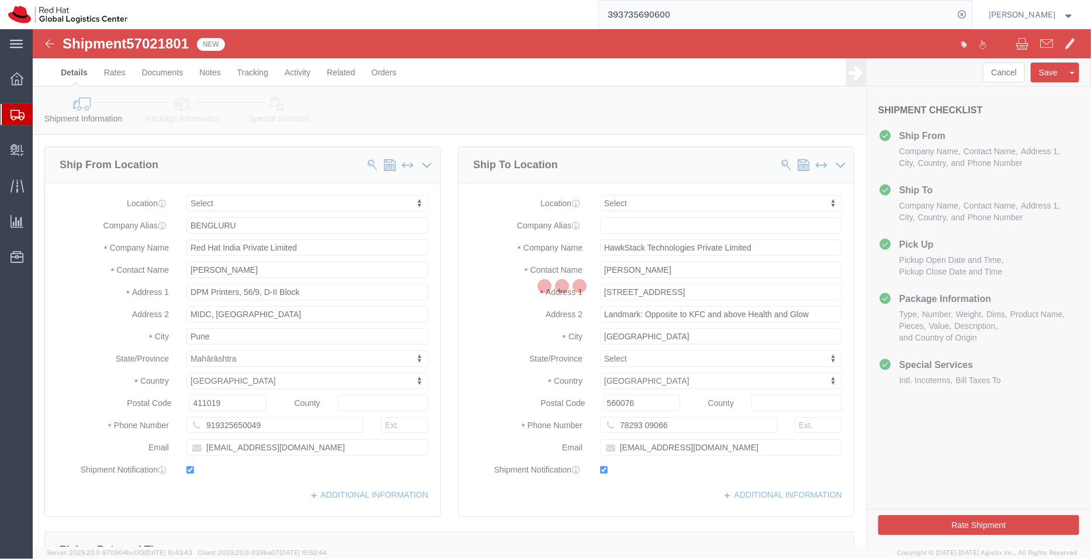
select select
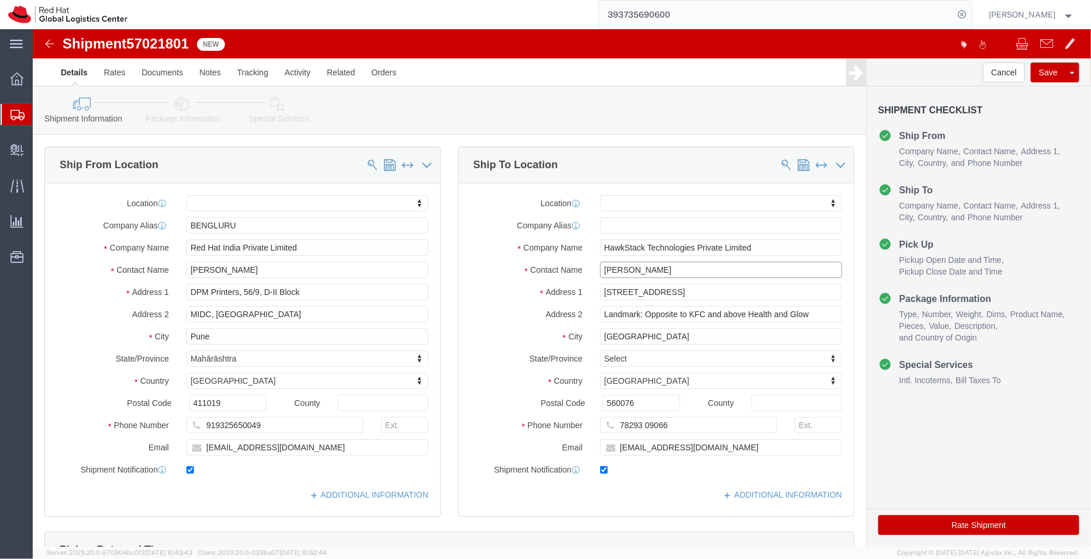
drag, startPoint x: 651, startPoint y: 248, endPoint x: 509, endPoint y: 251, distance: 141.4
click div "Location My Profile Location RH - Amsterdam - MSO RH - Amsterdam Data Center RH…"
type input "kar"
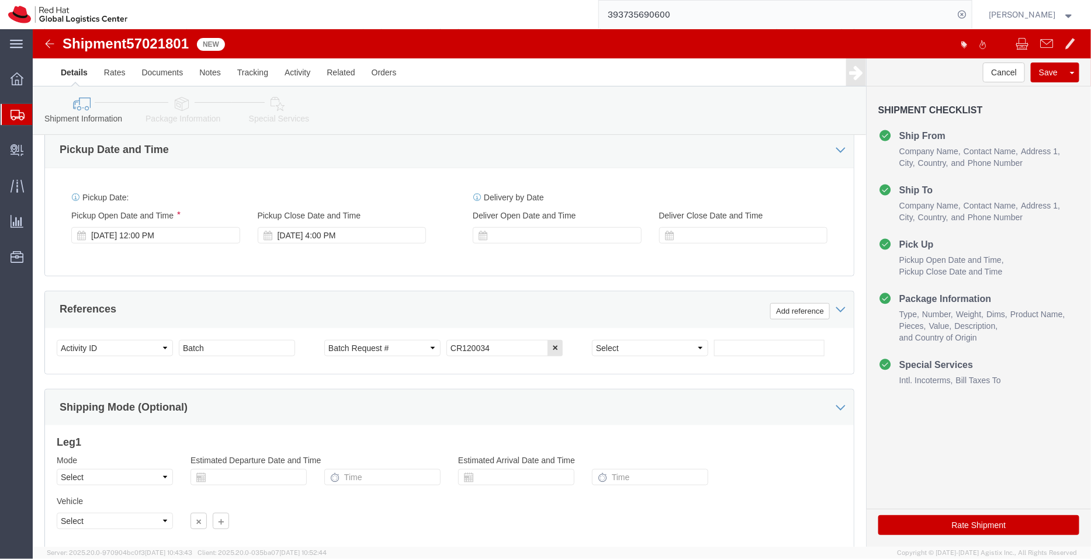
scroll to position [485, 0]
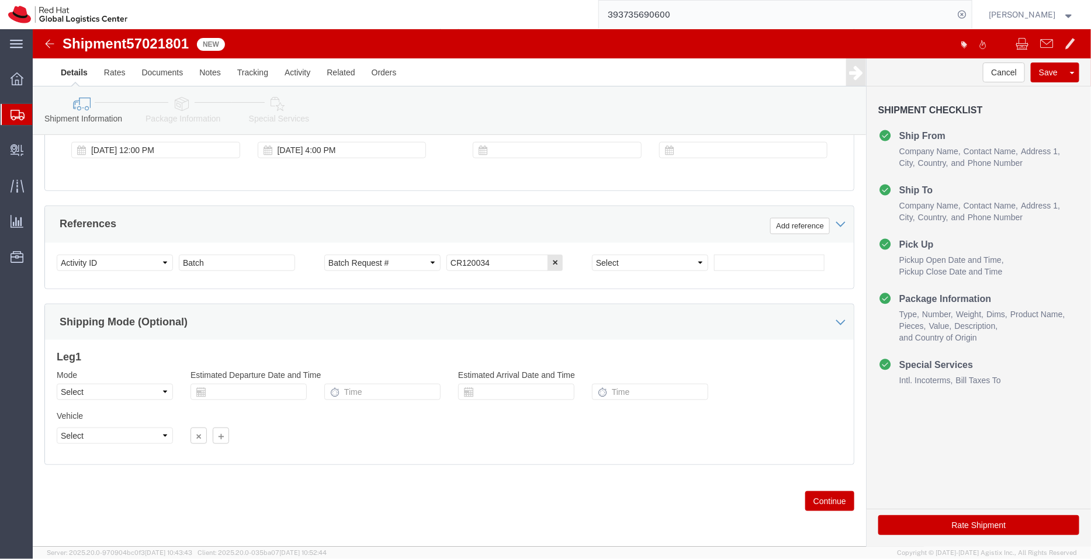
click icon
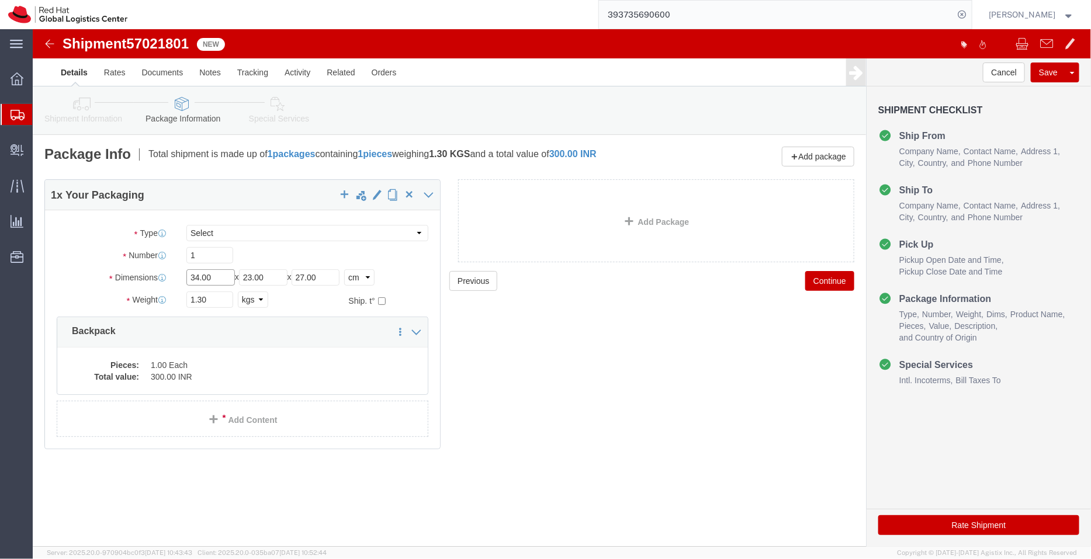
drag, startPoint x: 168, startPoint y: 250, endPoint x: 97, endPoint y: 247, distance: 70.8
click div "Dimensions Length 34.00 x Width 23.00 x Height 27.00 Select cm ft in"
type input "95"
drag, startPoint x: 238, startPoint y: 249, endPoint x: 179, endPoint y: 251, distance: 59.0
click div "Length 95 x Width 23.00 x Height 27.00 Select cm ft in"
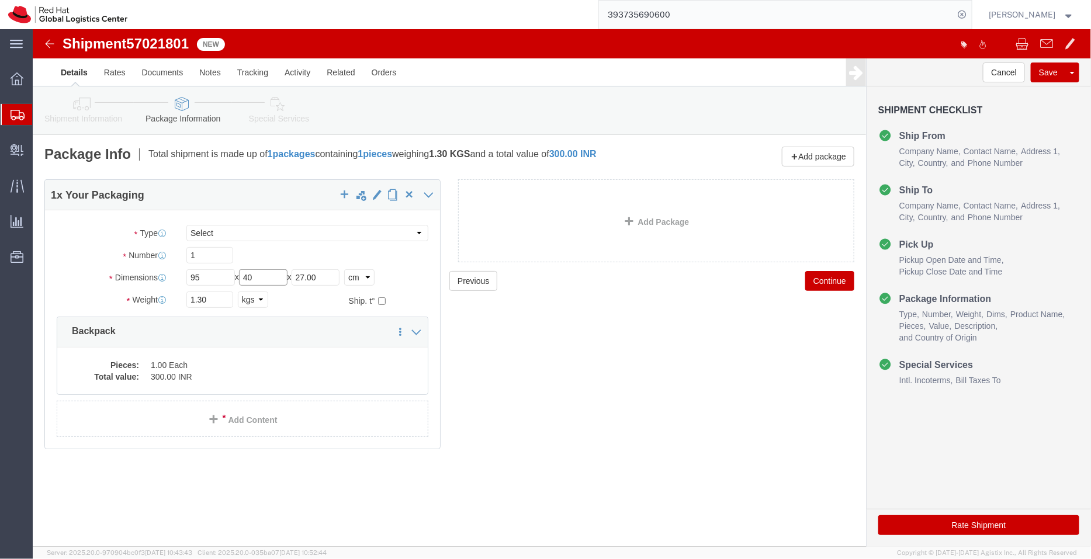
type input "40"
click div "Length 95 x Width 40 x Height 27.00 Select cm ft in"
type input "50"
drag, startPoint x: 176, startPoint y: 267, endPoint x: 116, endPoint y: 279, distance: 61.3
click div "Package Type Select Case(s) Crate(s) Envelope Large Box Medium Box PAK Skid(s) …"
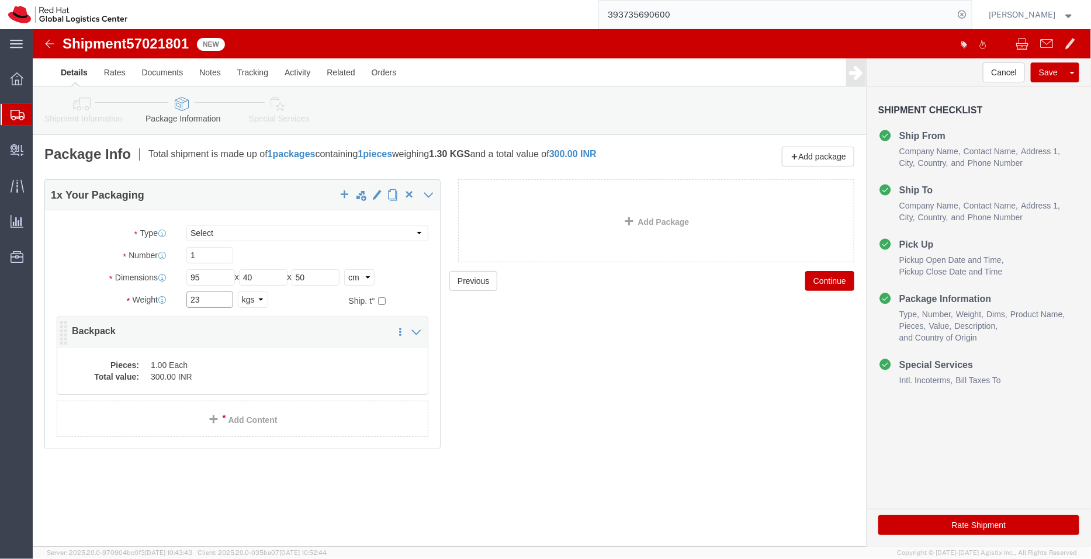
type input "23"
click div "Pieces: 1.00 Each Total value: 300.00 INR"
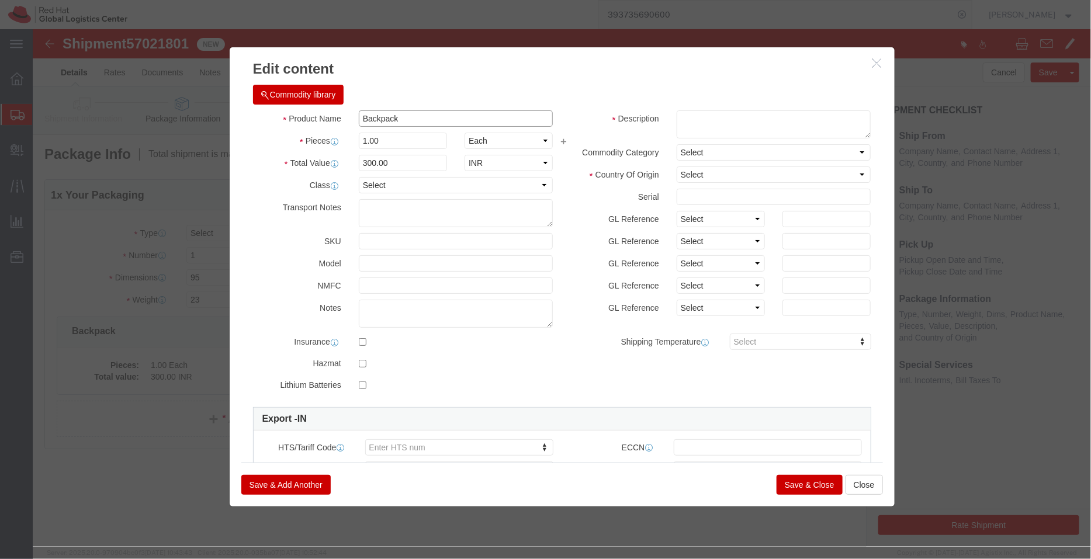
click input "Backpack"
type input "Backpacks"
drag, startPoint x: 363, startPoint y: 112, endPoint x: 277, endPoint y: 103, distance: 87.0
click div "Pieces 1.00 Select Bag Barrels 100Board Feet Bottle Box Blister Pack Carats Can…"
click textarea
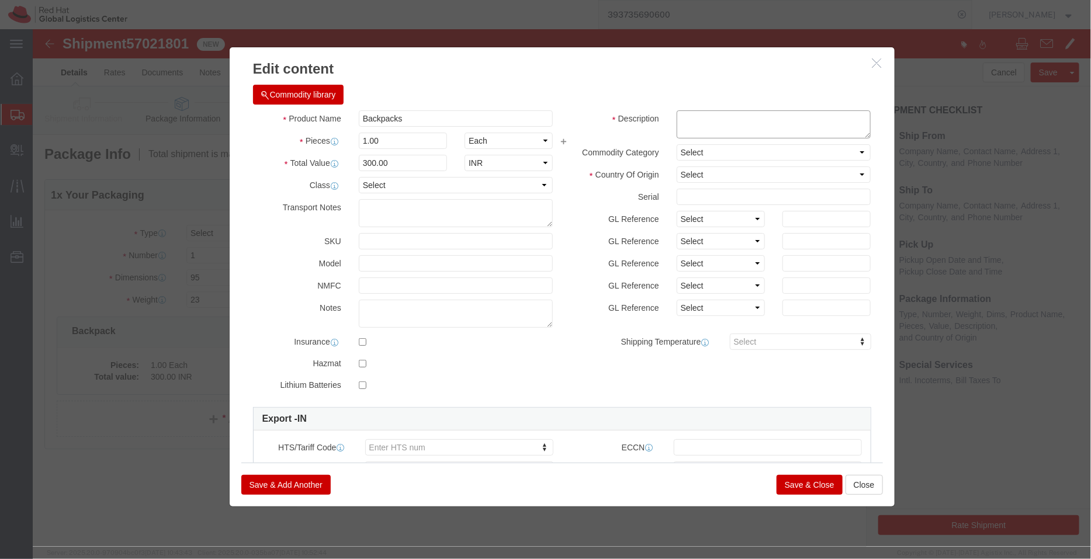
paste textarea "- Red Hat branded"
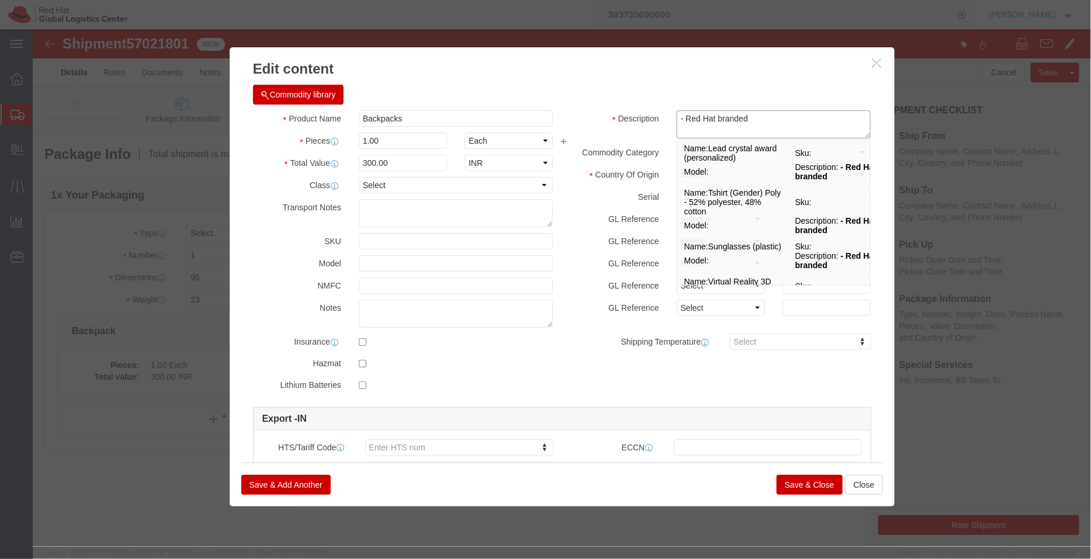
type textarea "- Red Hat branded"
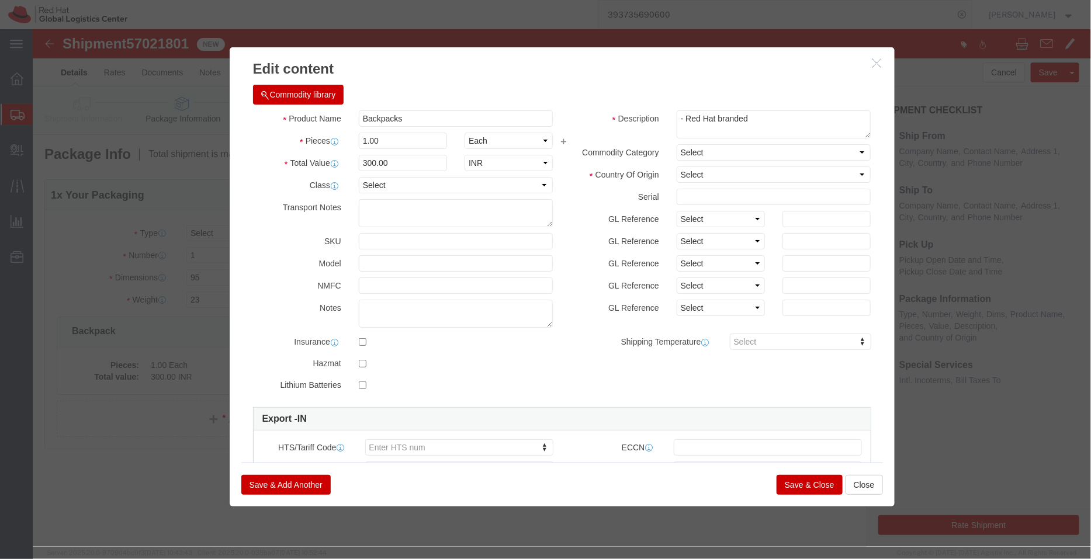
click h3 "Edit content"
click select "Select [GEOGRAPHIC_DATA] [GEOGRAPHIC_DATA] [GEOGRAPHIC_DATA] [GEOGRAPHIC_DATA] …"
select select "IN"
click select "Select [GEOGRAPHIC_DATA] [GEOGRAPHIC_DATA] [GEOGRAPHIC_DATA] [GEOGRAPHIC_DATA] …"
drag, startPoint x: 361, startPoint y: 111, endPoint x: 294, endPoint y: 109, distance: 66.6
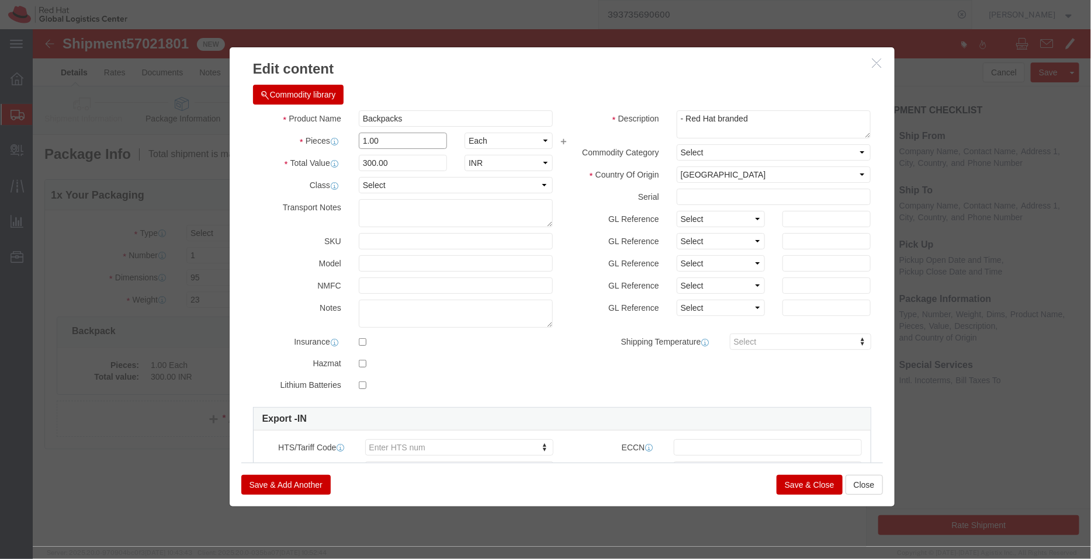
click div "Pieces 1.00 Select Bag Barrels 100Board Feet Bottle Box Blister Pack Carats Can…"
type input "56"
type input "16800"
click div "Commodity library"
click button "Save & Close"
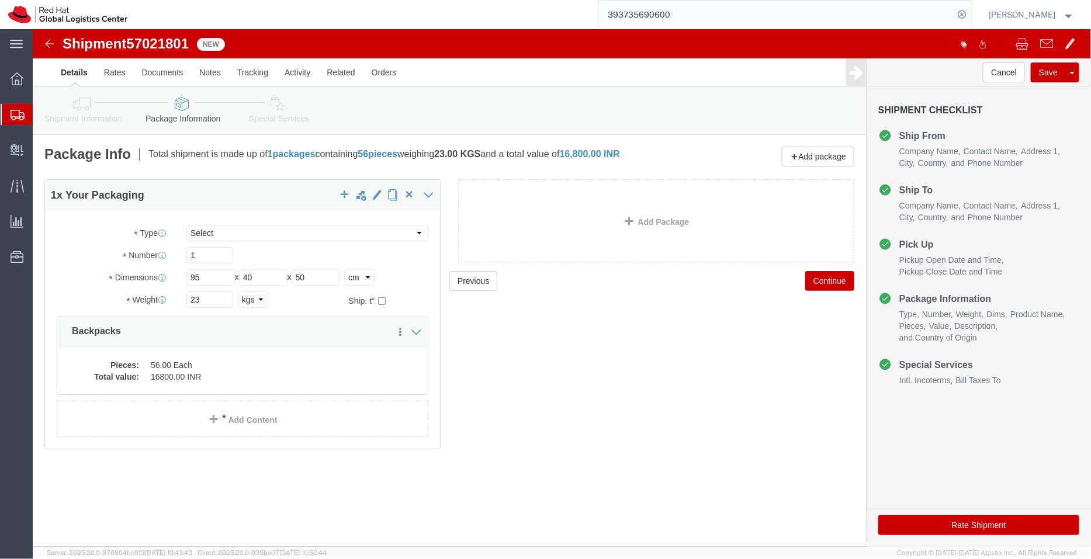
click link "Special Services"
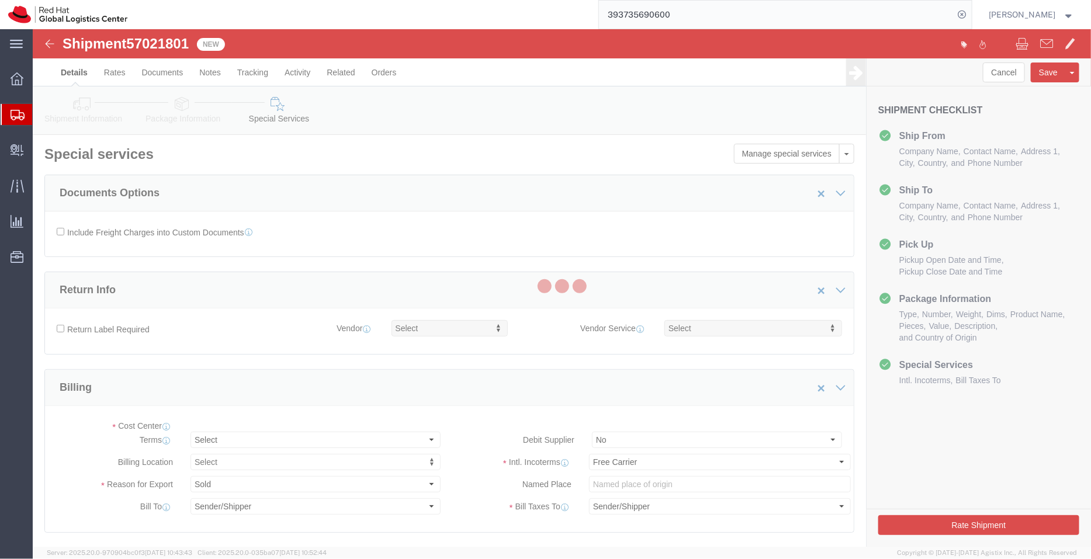
select select "COSTCENTER"
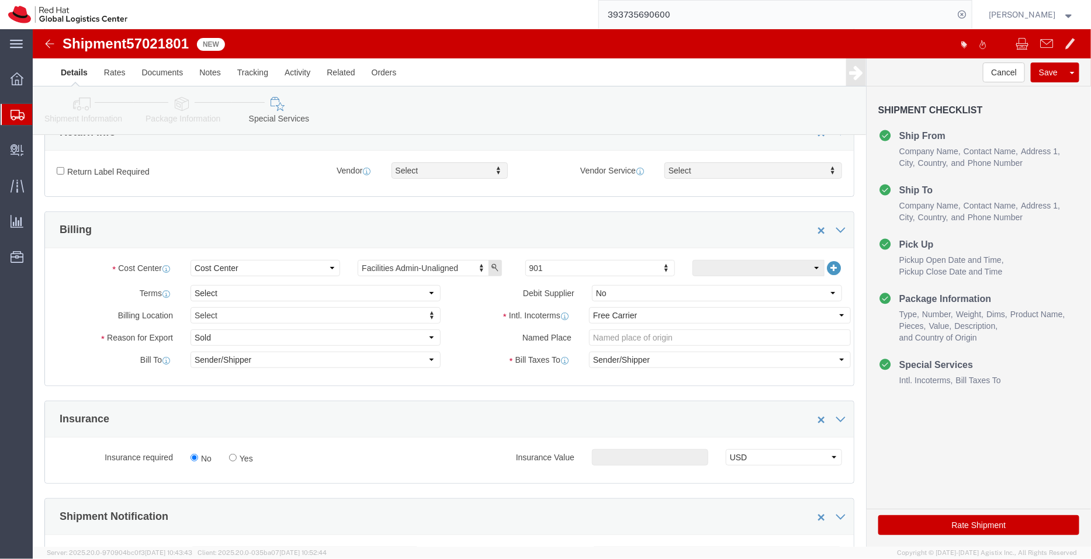
scroll to position [161, 0]
type input "450"
click select "Select Free of Charge Free of Cost NET 30 NET 45 NET 60 See Comment"
select select "FREE_OF_COST"
click select "Select Free of Charge Free of Cost NET 30 NET 45 NET 60 See Comment"
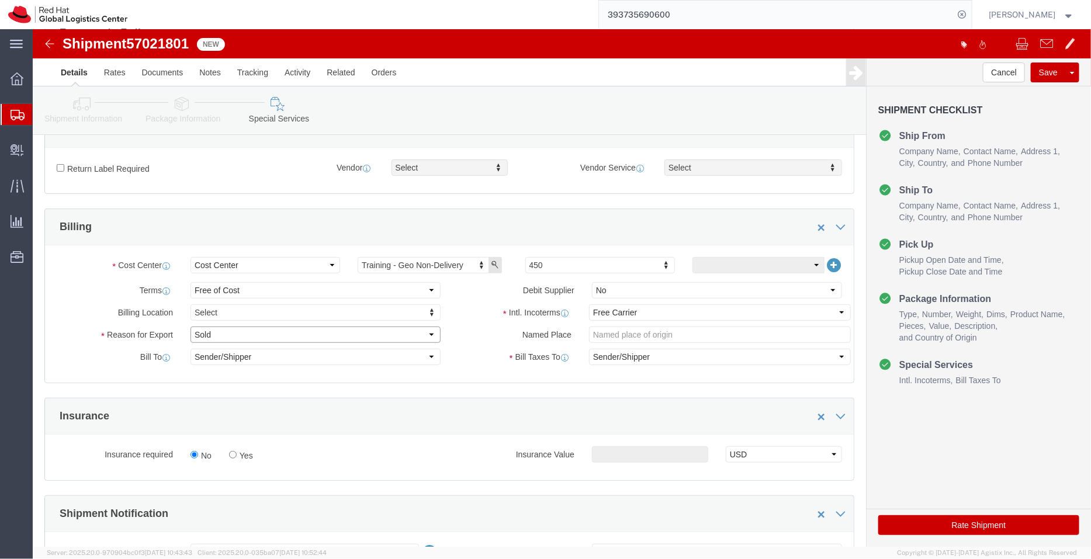
click select "Select Gift Personal Effects Repair/Warranty Return Sample Sold Temporary/Not S…"
select select "GIFT"
click select "Select Gift Personal Effects Repair/Warranty Return Sample Sold Temporary/Not S…"
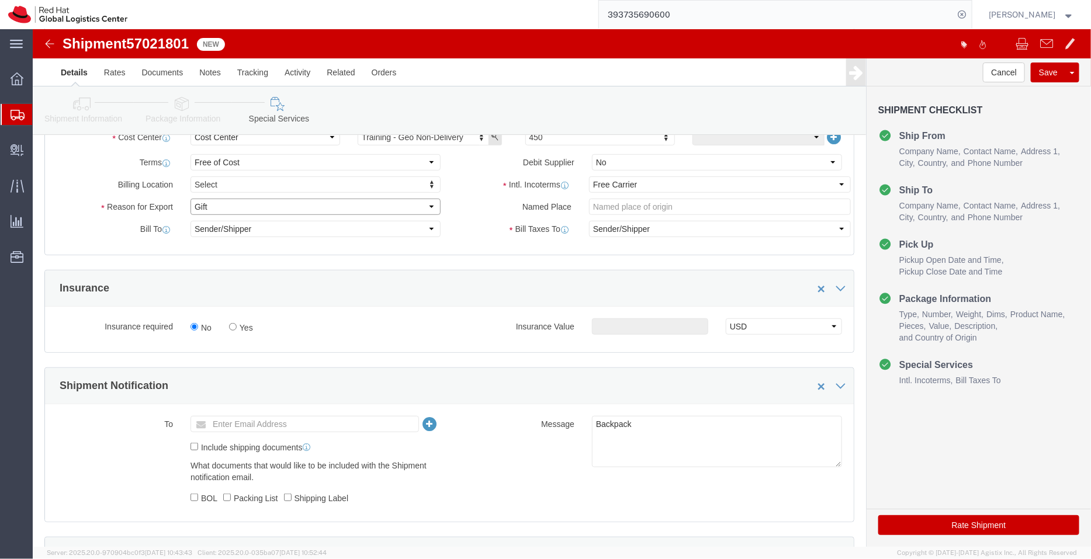
scroll to position [293, 0]
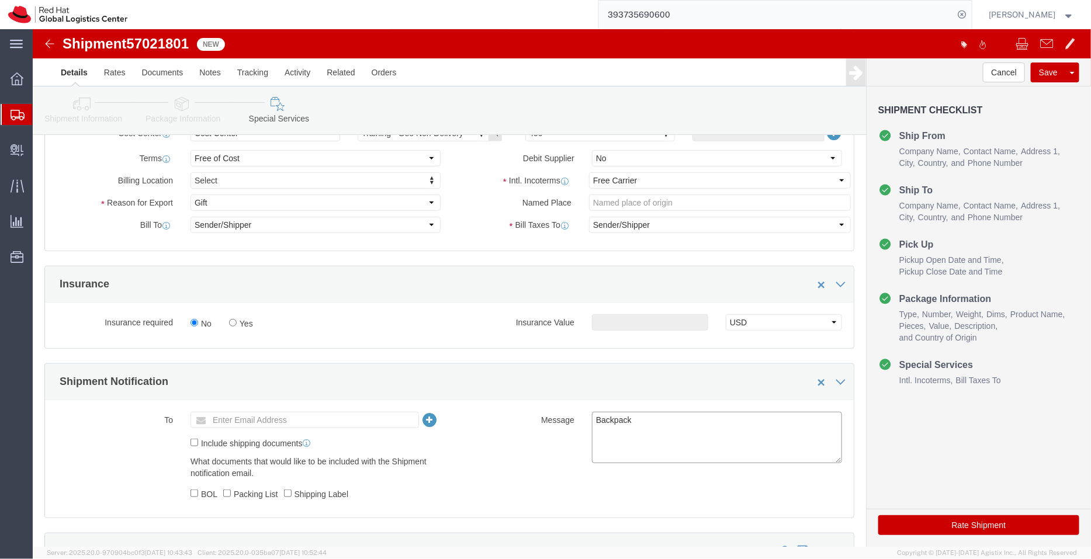
click textarea "Backpack"
type textarea "Backpacks"
click link "Package Information"
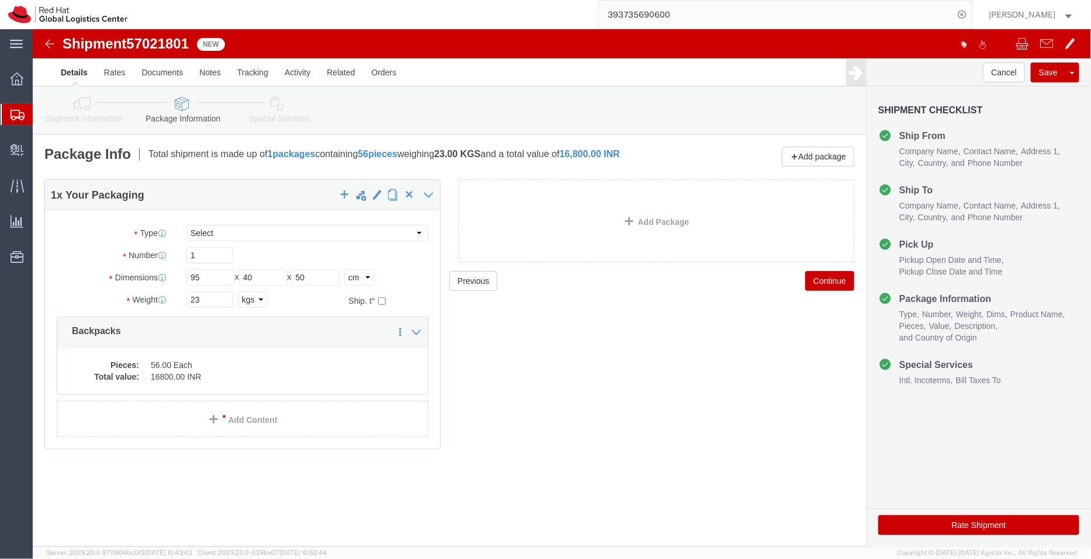
click link "Shipment Information"
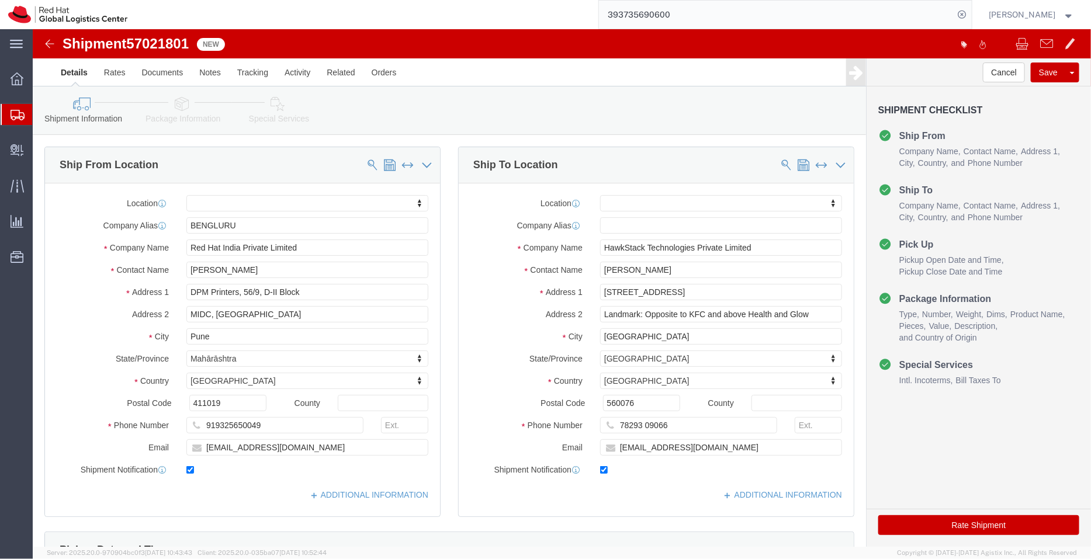
click at [0, 0] on span "Shipment Manager" at bounding box center [0, 0] width 0 height 0
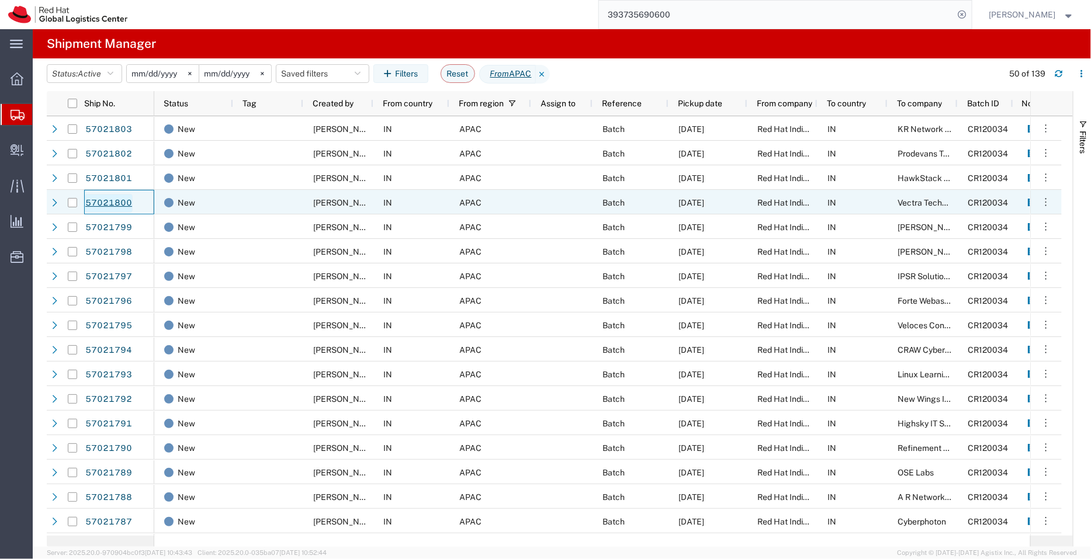
click at [116, 202] on link "57021800" at bounding box center [109, 203] width 48 height 19
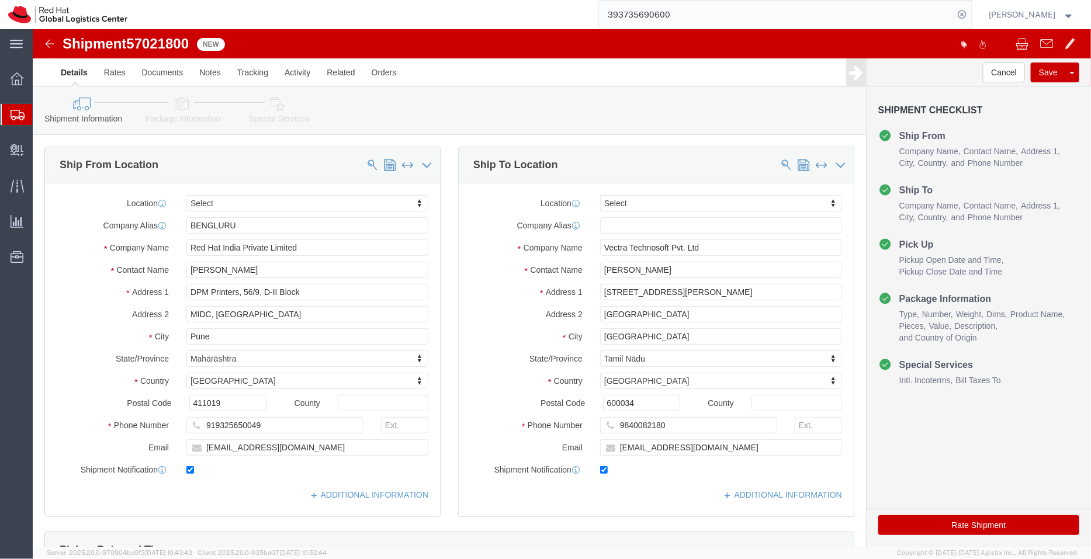
select select
drag, startPoint x: 661, startPoint y: 418, endPoint x: 447, endPoint y: 428, distance: 214.1
click div "Location My Profile Location RH - Amsterdam - MSO RH - Amsterdam Data Center RH…"
click link "ADDITIONAL INFORMATION"
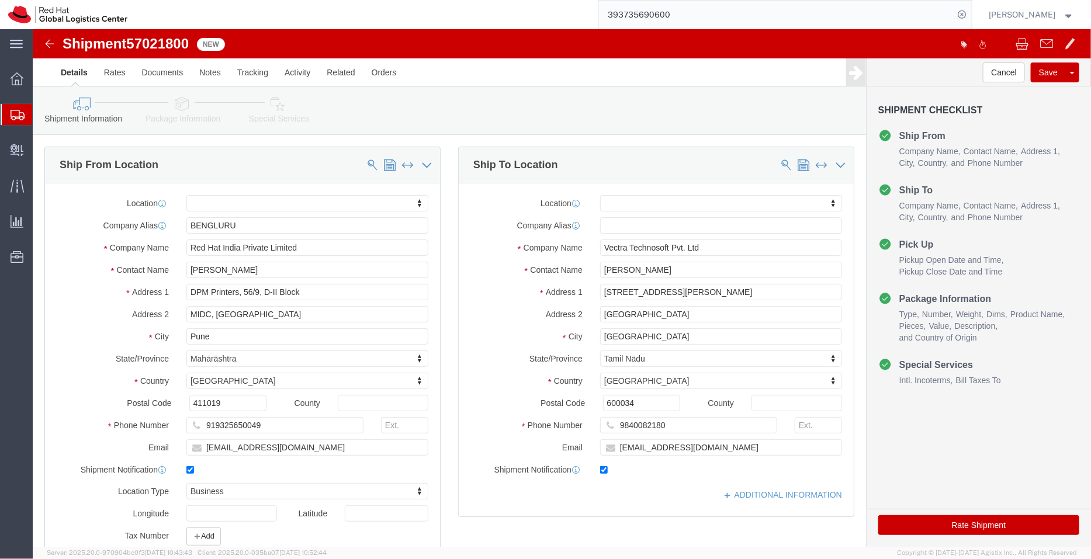
scroll to position [177, 0]
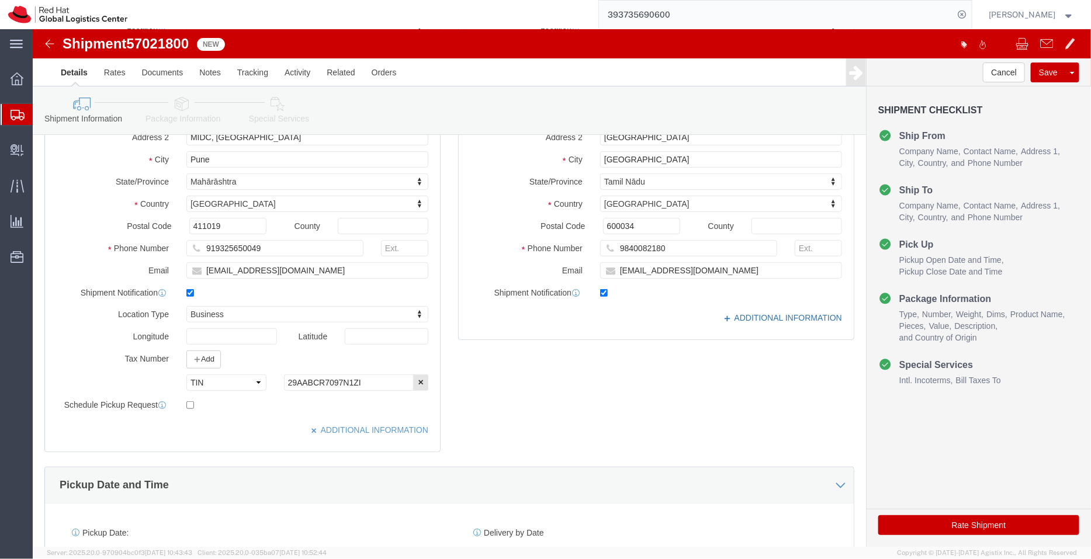
click link "ADDITIONAL INFORMATION"
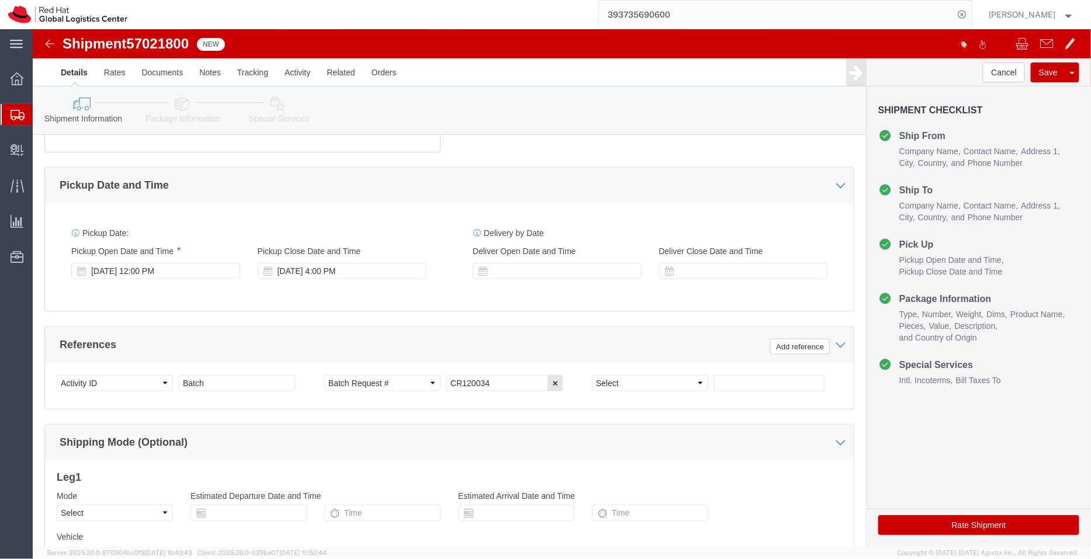
scroll to position [478, 0]
click link "Package Information"
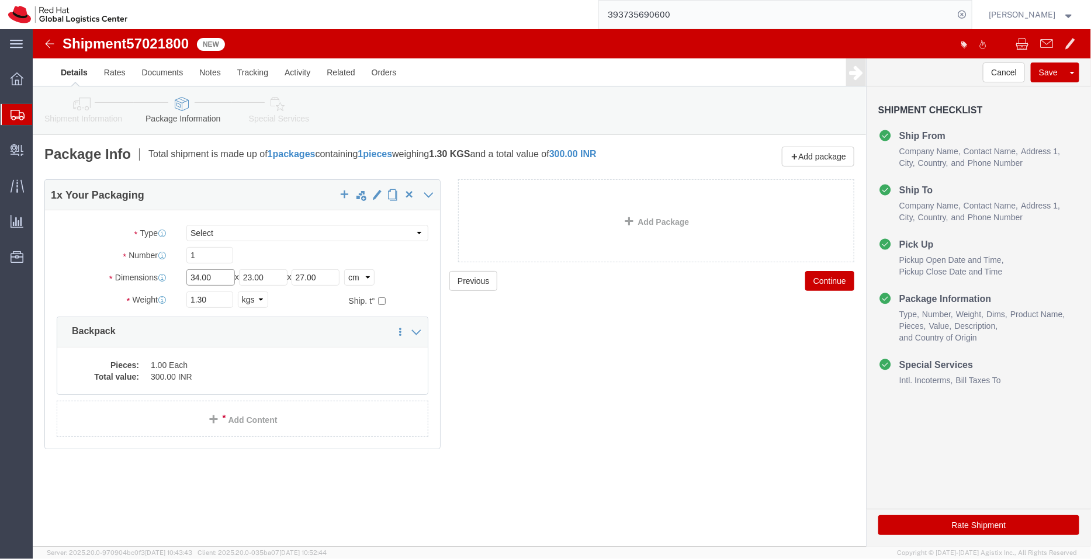
drag, startPoint x: 106, startPoint y: 247, endPoint x: 83, endPoint y: 252, distance: 23.4
click div "Dimensions Length 34.00 x Width 23.00 x Height 27.00 Select cm ft in"
type input "95"
drag, startPoint x: 257, startPoint y: 250, endPoint x: 166, endPoint y: 245, distance: 90.7
click div "Length 95 x Width 23.00 x Height 27.00 Select cm ft in"
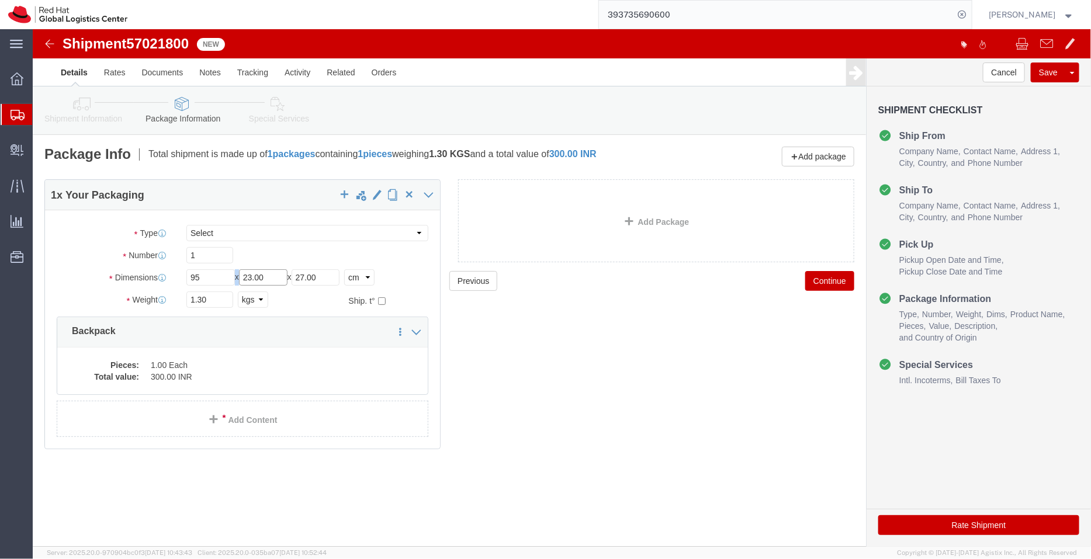
click input "23.00"
drag, startPoint x: 251, startPoint y: 248, endPoint x: 207, endPoint y: 248, distance: 43.8
click div "Length 95 x Width 23.00 x Height 27.00 Select cm ft in"
type input "40"
drag, startPoint x: 306, startPoint y: 243, endPoint x: 211, endPoint y: 242, distance: 94.1
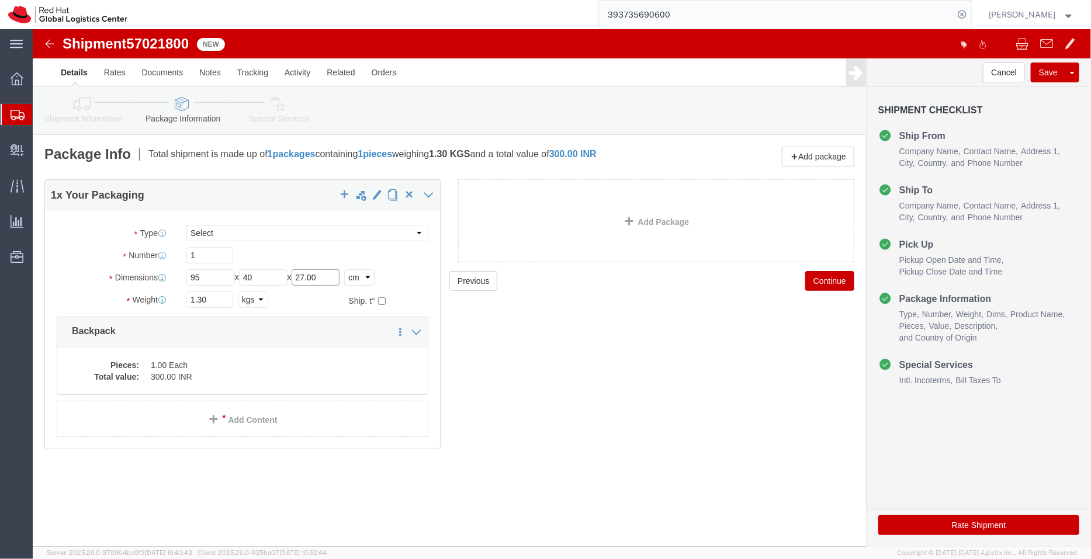
click div "Length 95 x Width 40 x Height 27.00 Select cm ft in"
type input "50"
drag, startPoint x: 183, startPoint y: 279, endPoint x: 140, endPoint y: 276, distance: 43.3
click div "Package Type Select Case(s) Crate(s) Envelope Large Box Medium Box PAK Skid(s) …"
type input "20"
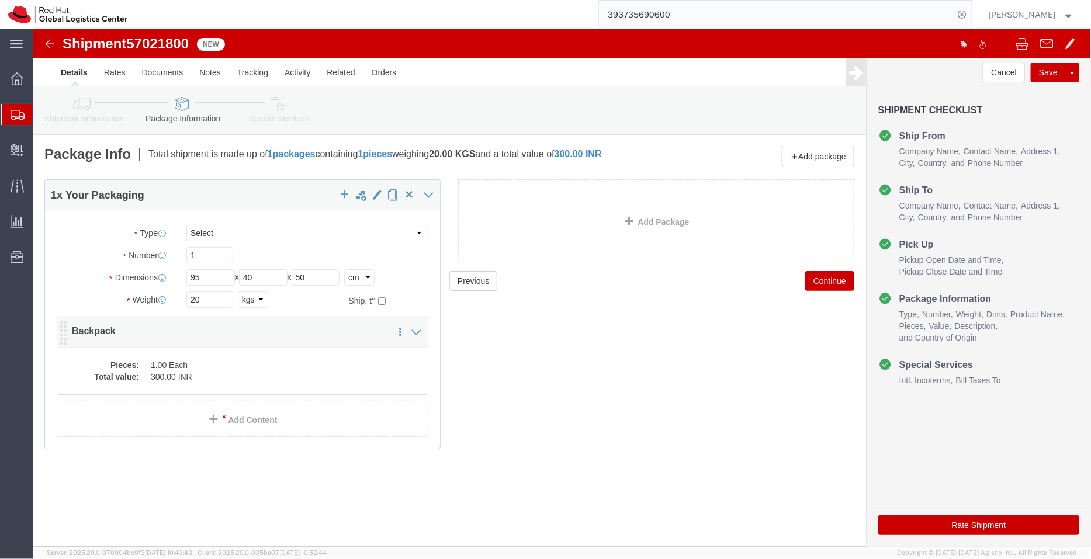
click dd "1.00 Each"
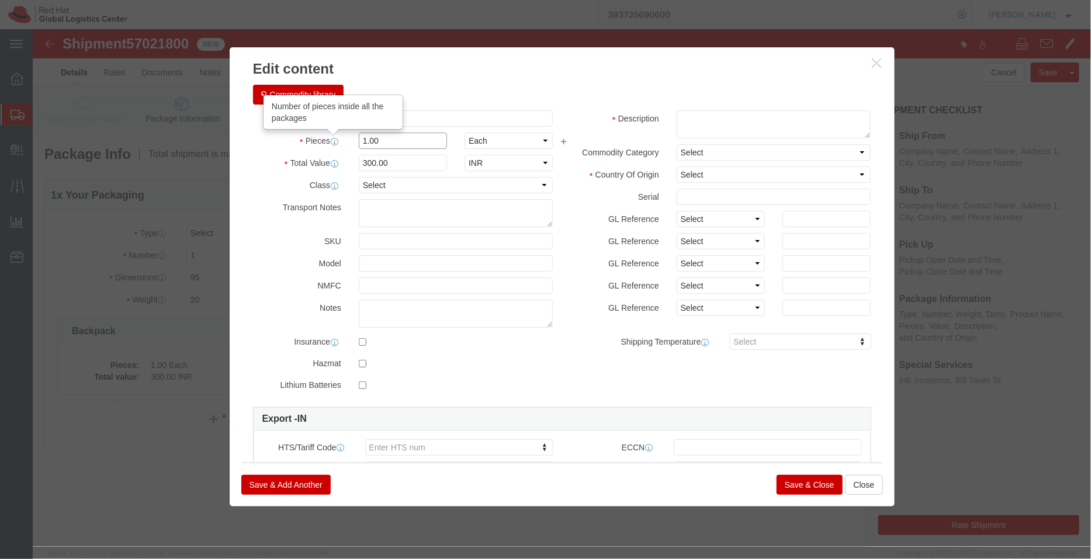
drag, startPoint x: 355, startPoint y: 113, endPoint x: 297, endPoint y: 112, distance: 57.8
click div "Pieces Number of pieces inside all the packages 1.00 Select Bag Barrels 100Boar…"
type input "54"
type input "16200"
click h3 "Edit content"
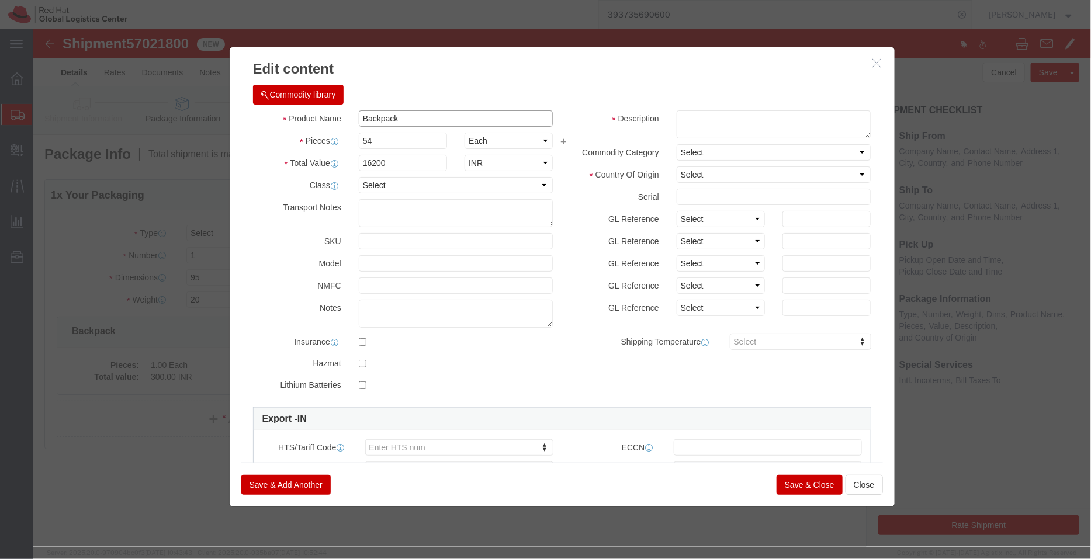
click input "Backpack"
type input "Backpacks"
click textarea
paste textarea "- Red Hat branded"
type textarea "- Red Hat branded"
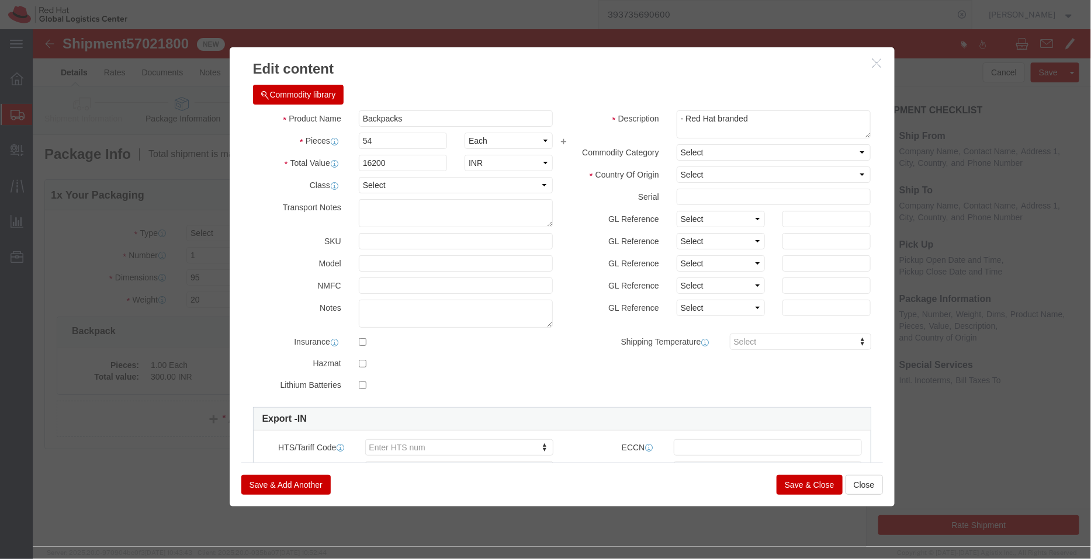
click div "Commodity library Product Name Backpacks Pieces 54 Select Bag Barrels 100Board …"
click select "Select [GEOGRAPHIC_DATA] [GEOGRAPHIC_DATA] [GEOGRAPHIC_DATA] [GEOGRAPHIC_DATA] …"
select select "IN"
click select "Select [GEOGRAPHIC_DATA] [GEOGRAPHIC_DATA] [GEOGRAPHIC_DATA] [GEOGRAPHIC_DATA] …"
click button "Save & Close"
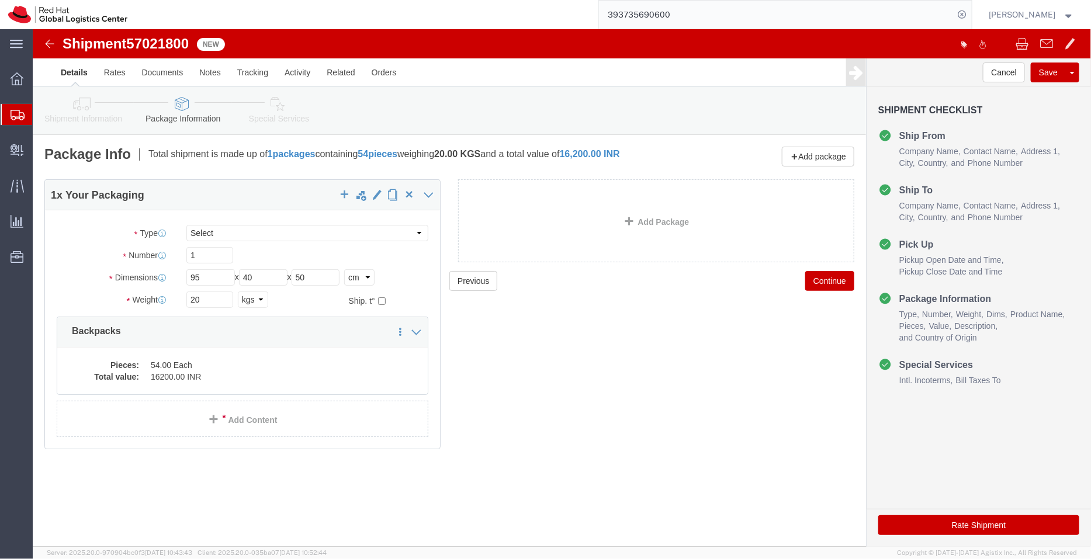
click link "Special Services"
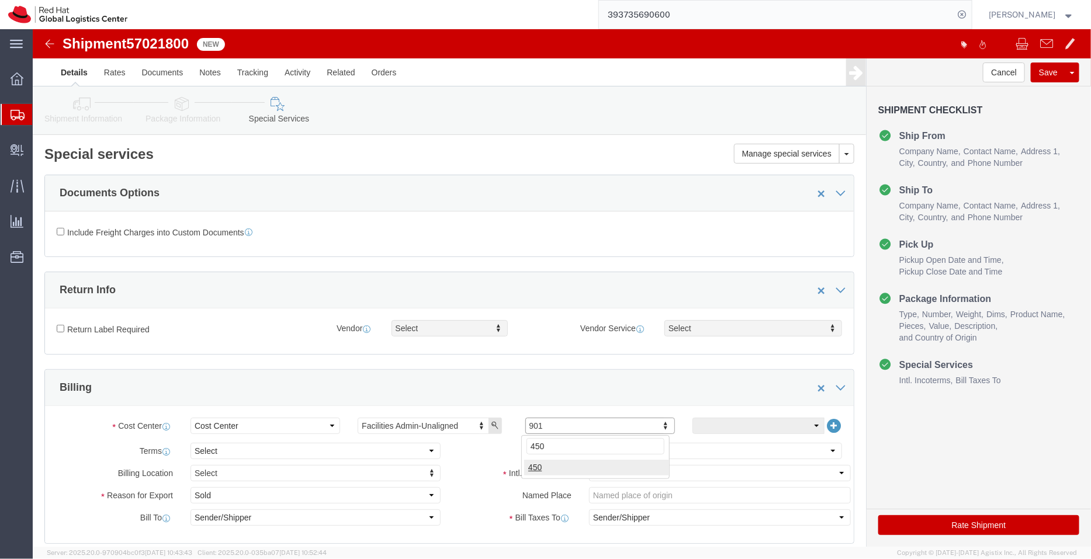
type input "450"
click select "Select Free of Charge Free of Cost NET 30 NET 45 NET 60 See Comment"
select select "FREE_OF_COST"
click select "Select Free of Charge Free of Cost NET 30 NET 45 NET 60 See Comment"
click select "Select Gift Personal Effects Repair/Warranty Return Sample Sold Temporary/Not S…"
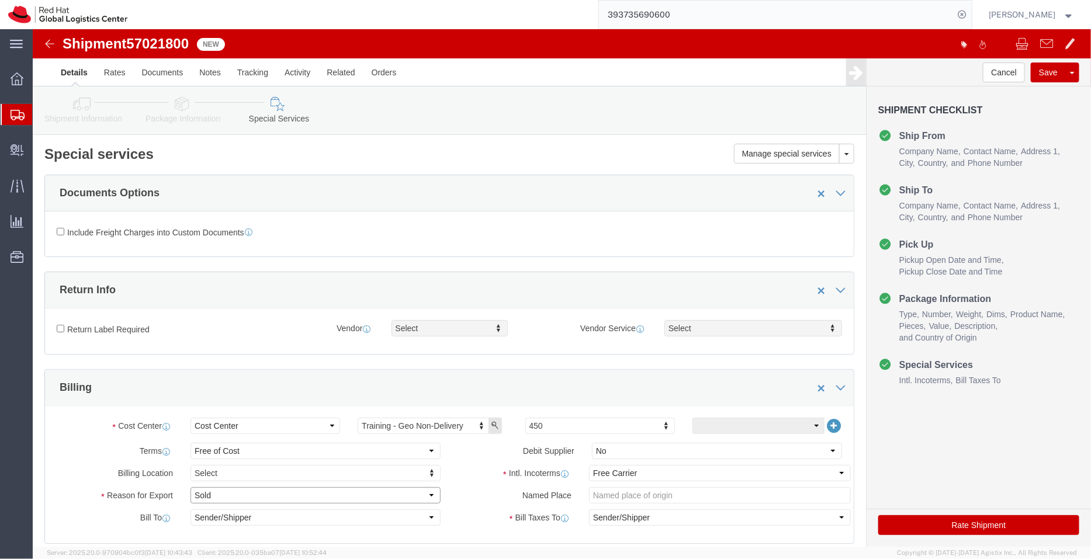
select select "GIFT"
click select "Select Gift Personal Effects Repair/Warranty Return Sample Sold Temporary/Not S…"
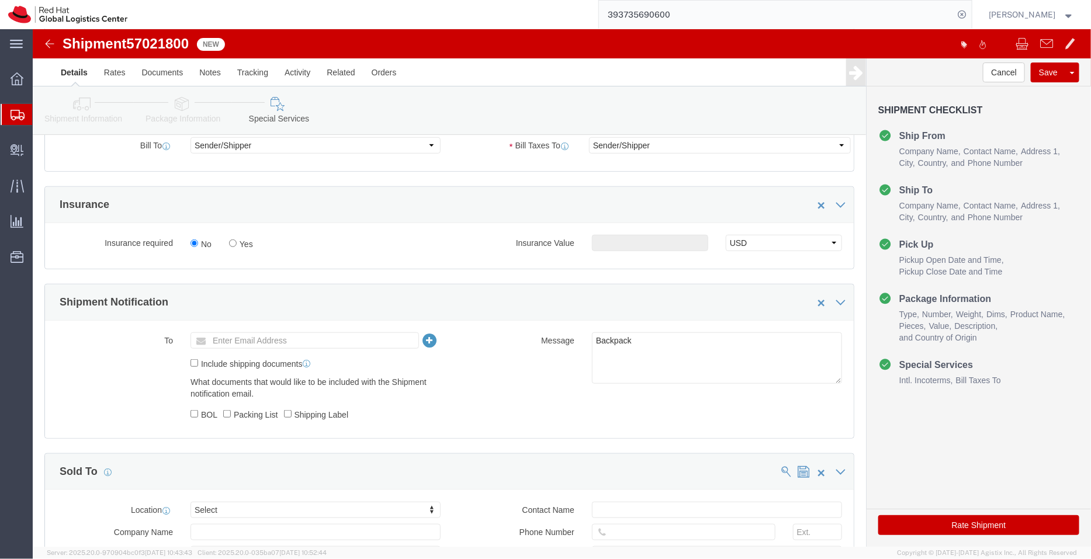
scroll to position [374, 0]
click textarea "Backpack"
type textarea "Backpacks"
click icon
click div
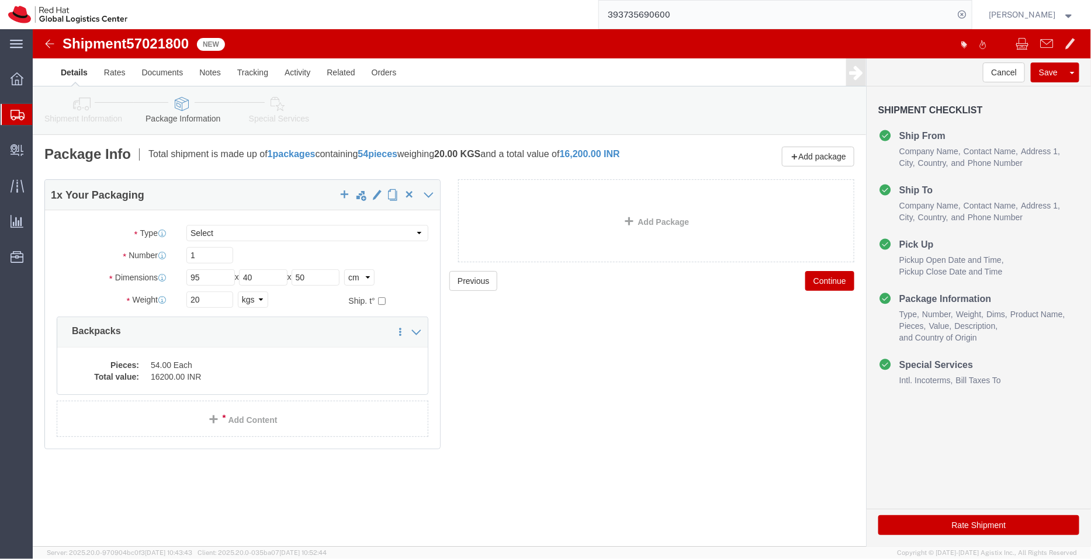
click icon
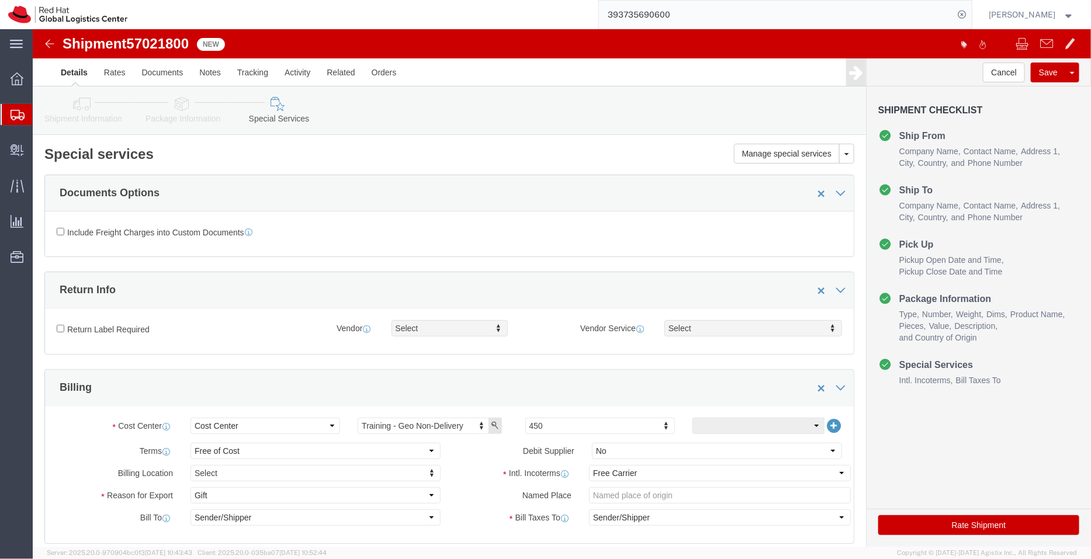
click icon
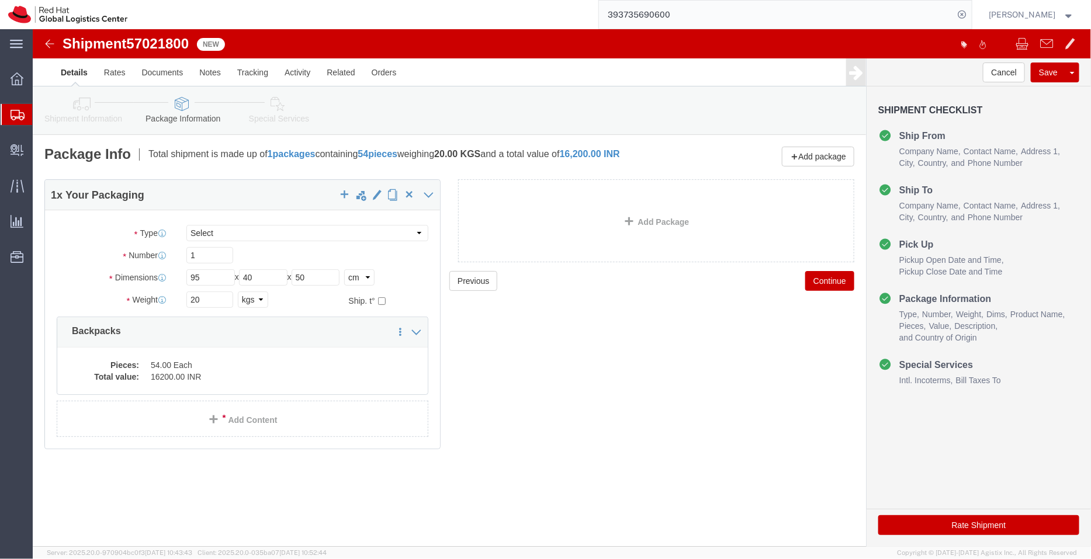
click at [0, 0] on span "Shipment Manager" at bounding box center [0, 0] width 0 height 0
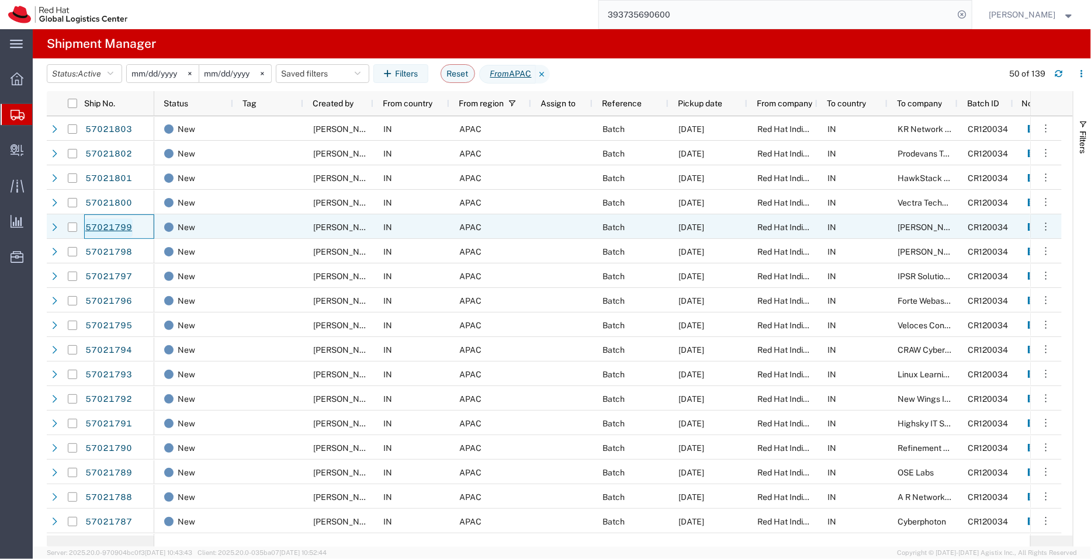
click at [113, 227] on link "57021799" at bounding box center [109, 227] width 48 height 19
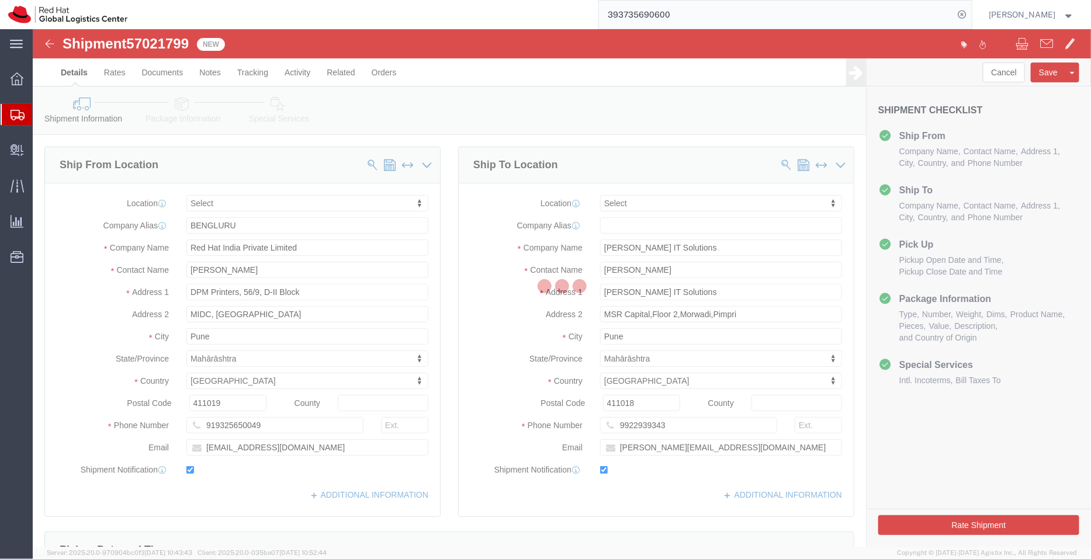
select select
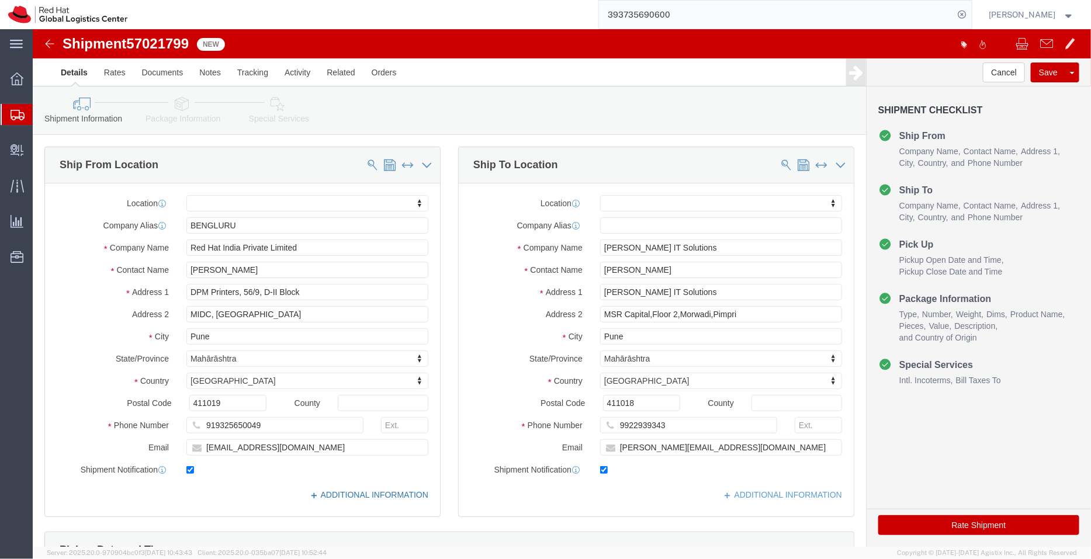
click link "ADDITIONAL INFORMATION"
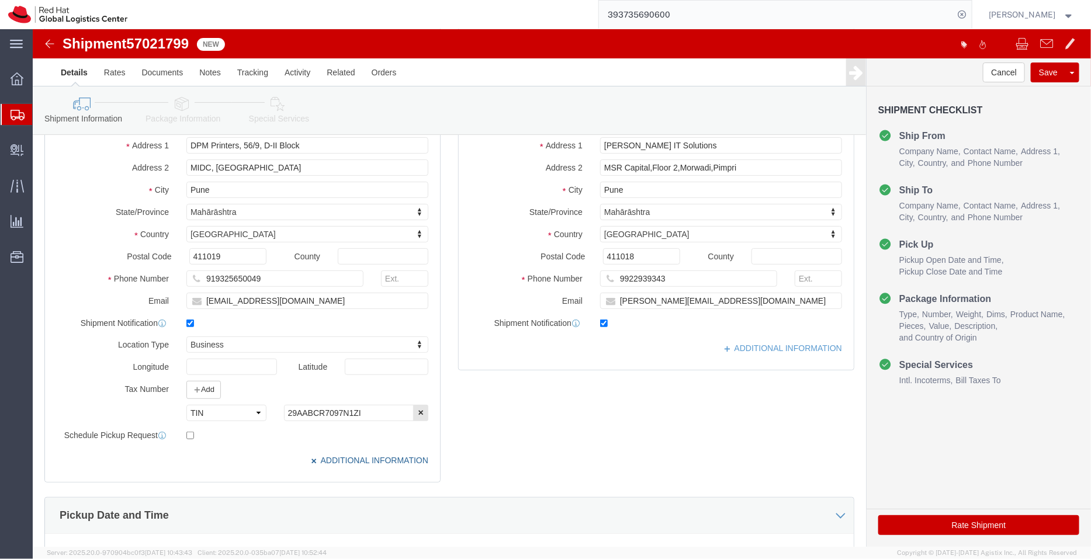
scroll to position [148, 0]
click link "ADDITIONAL INFORMATION"
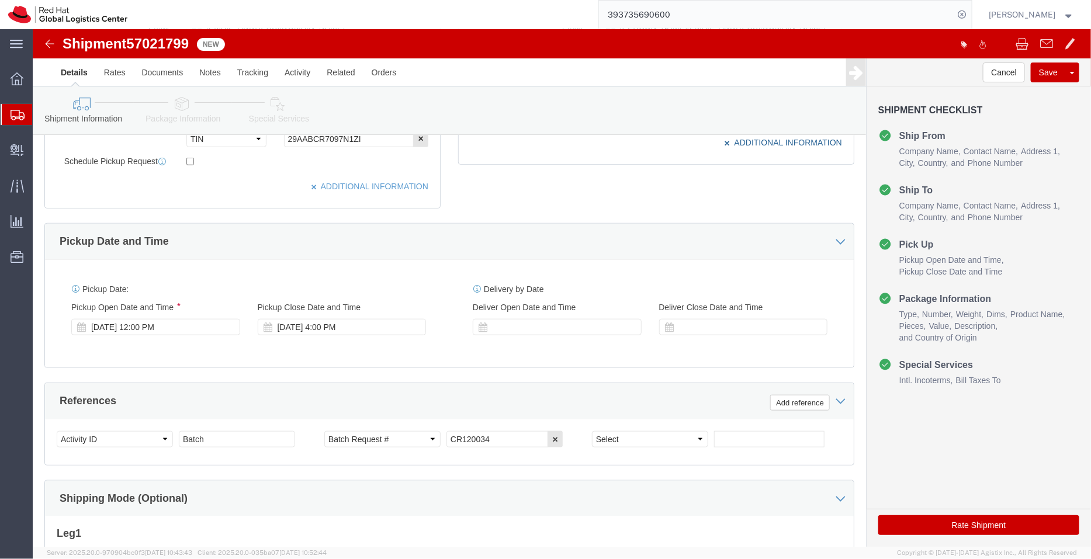
scroll to position [438, 0]
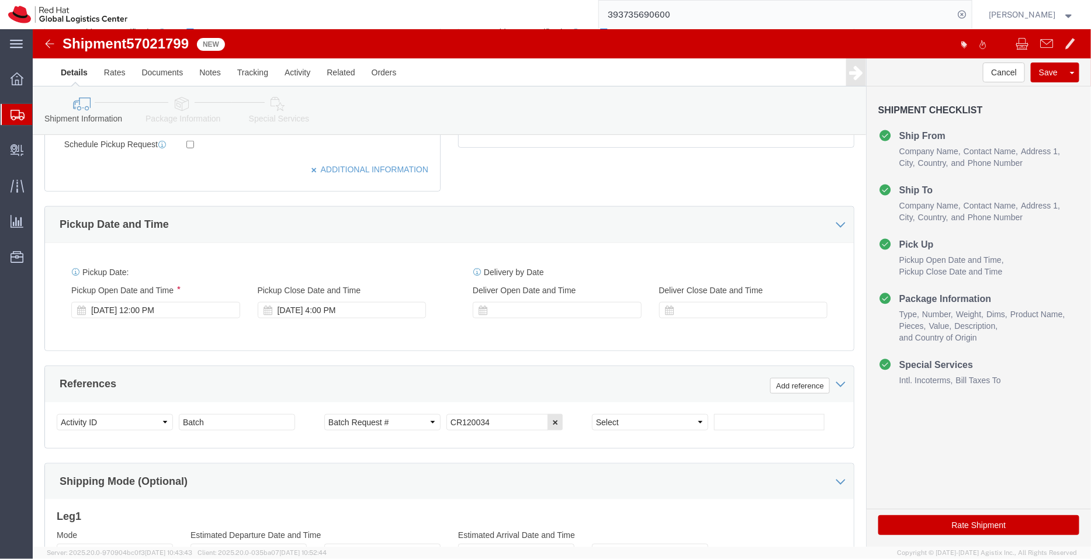
click link "Package Information"
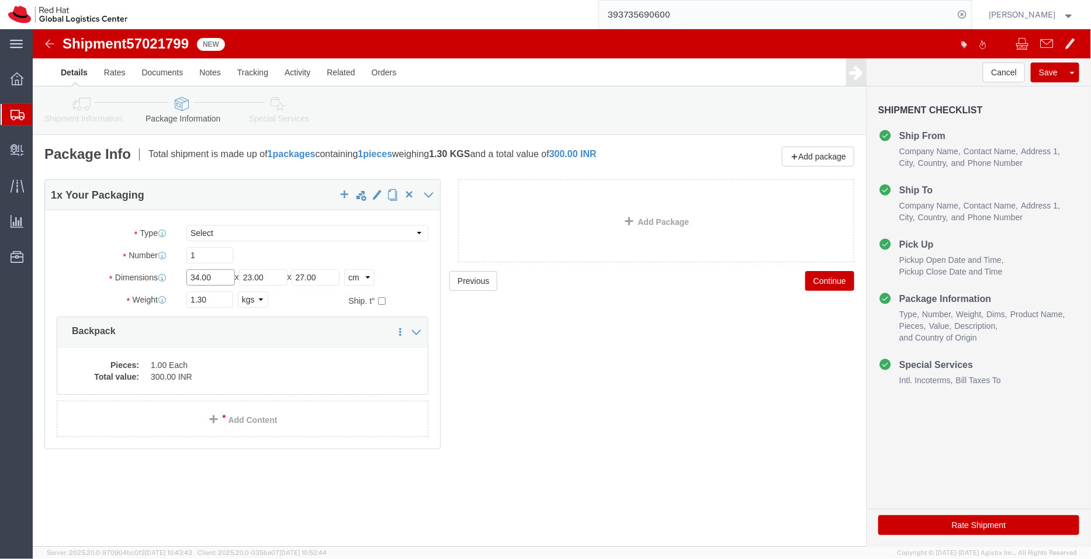
drag, startPoint x: 191, startPoint y: 244, endPoint x: 139, endPoint y: 248, distance: 52.1
click div "Dimensions Length 34.00 x Width 23.00 x Height 27.00 Select cm ft in"
type input "95"
drag, startPoint x: 223, startPoint y: 243, endPoint x: 147, endPoint y: 232, distance: 76.7
click div "Package Type Select Case(s) Crate(s) Envelope Large Box Medium Box PAK Skid(s) …"
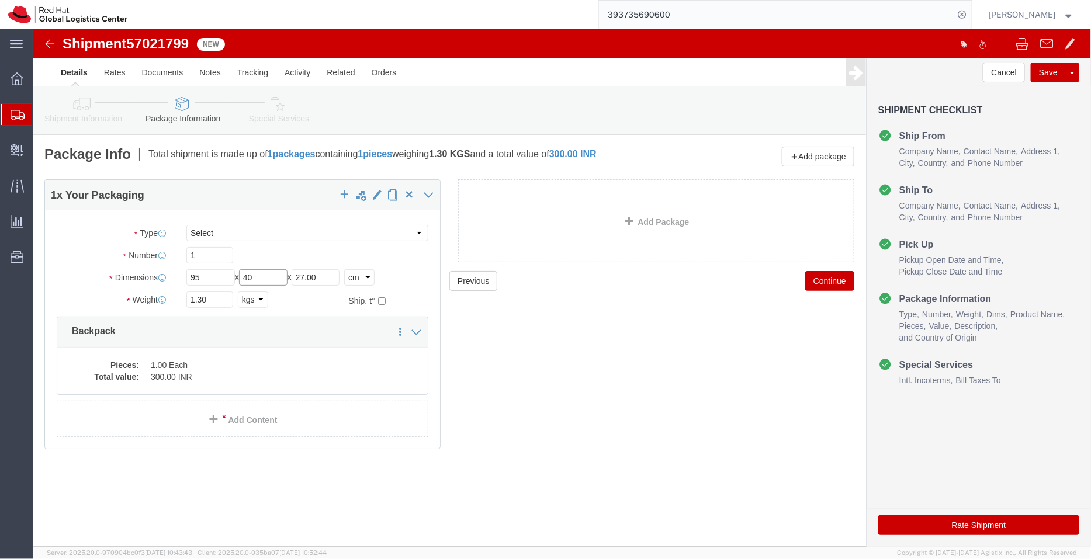
type input "40"
drag, startPoint x: 304, startPoint y: 245, endPoint x: 202, endPoint y: 247, distance: 101.7
click div "Length 95 x Width 40 x Height 27.00 Select cm ft in"
type input "50"
click label "Weight Total weight of packages in pounds or kilograms"
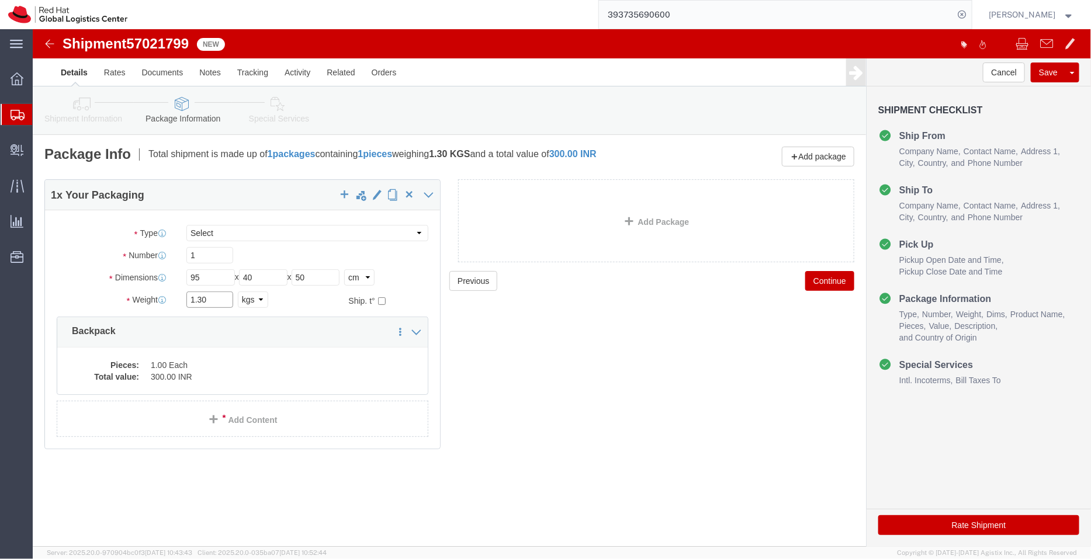
drag, startPoint x: 145, startPoint y: 269, endPoint x: 93, endPoint y: 267, distance: 52.0
click div "Weight 1.30 Select kgs lbs Ship. t°"
type input "11.2"
click dd "1.00 Each"
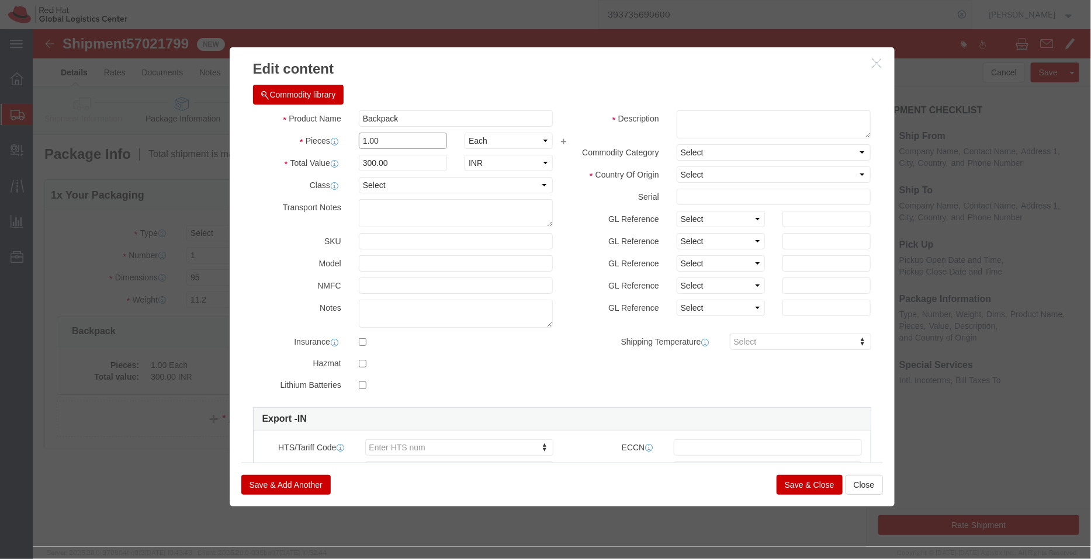
drag, startPoint x: 391, startPoint y: 142, endPoint x: 254, endPoint y: 113, distance: 140.9
click div "Pieces 1.00 Select Bag Barrels 100Board Feet Bottle Box Blister Pack Carats Can…"
type input "39"
type input "11700"
click div "Commodity library"
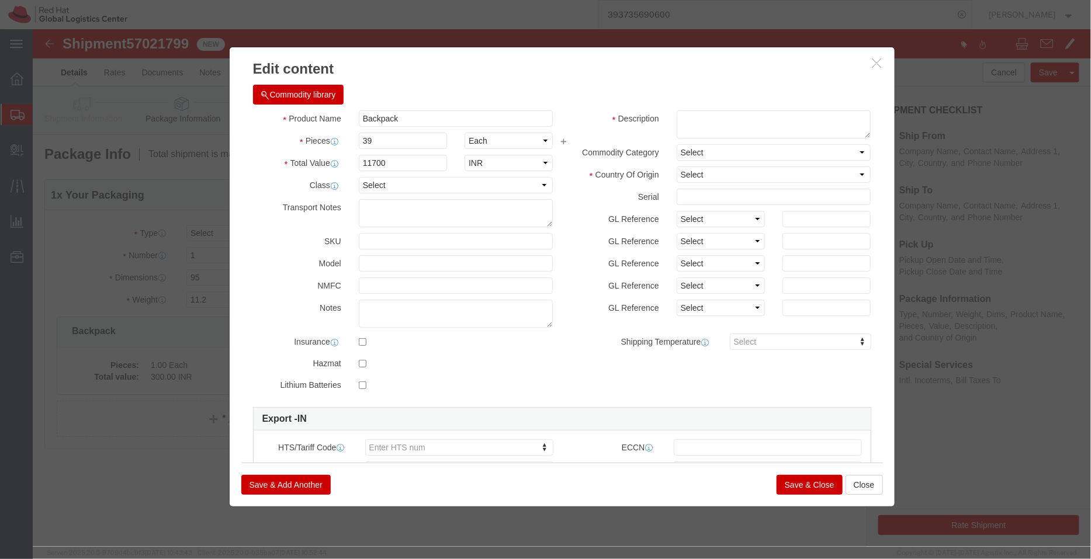
click div "Commodity library"
click input "Backpack"
type input "Backpacks"
click textarea
paste textarea "- Red Hat branded"
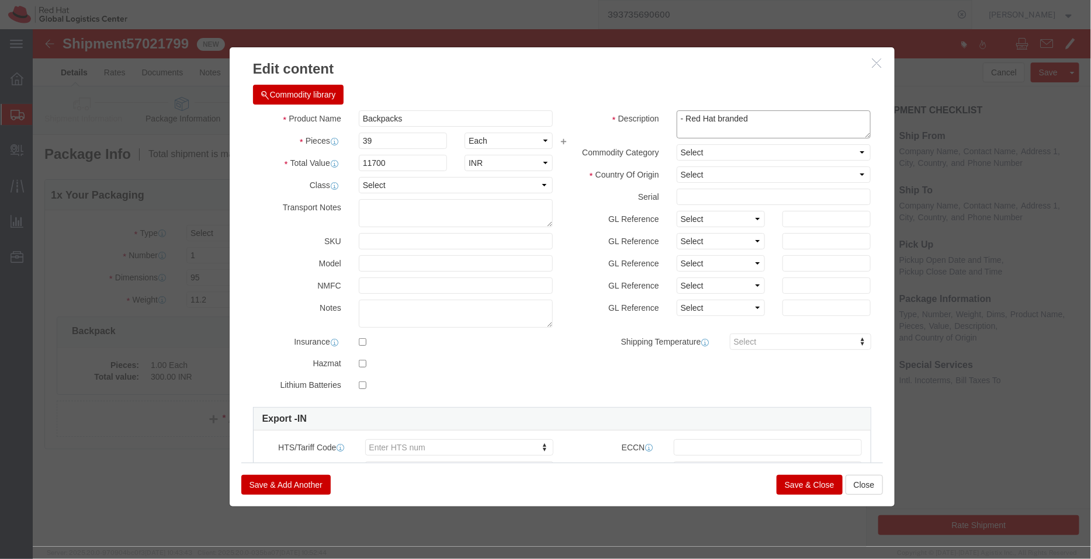
click textarea "- Red Hat branded"
type textarea "- Red Hat branded"
click h3 "Edit content"
click select "Select [GEOGRAPHIC_DATA] [GEOGRAPHIC_DATA] [GEOGRAPHIC_DATA] [GEOGRAPHIC_DATA] …"
select select "IN"
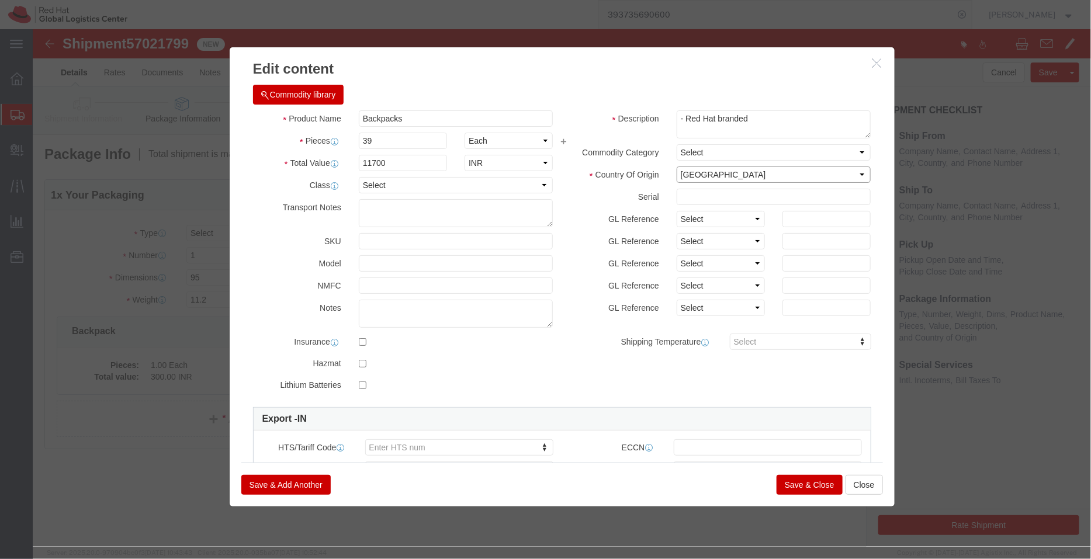
click select "Select [GEOGRAPHIC_DATA] [GEOGRAPHIC_DATA] [GEOGRAPHIC_DATA] [GEOGRAPHIC_DATA] …"
click button "Save & Close"
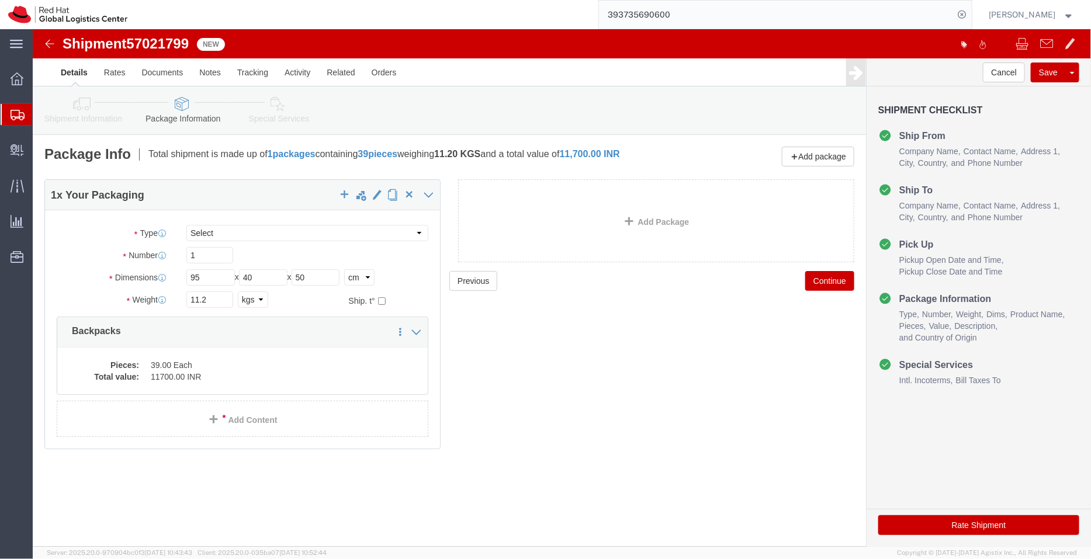
click icon
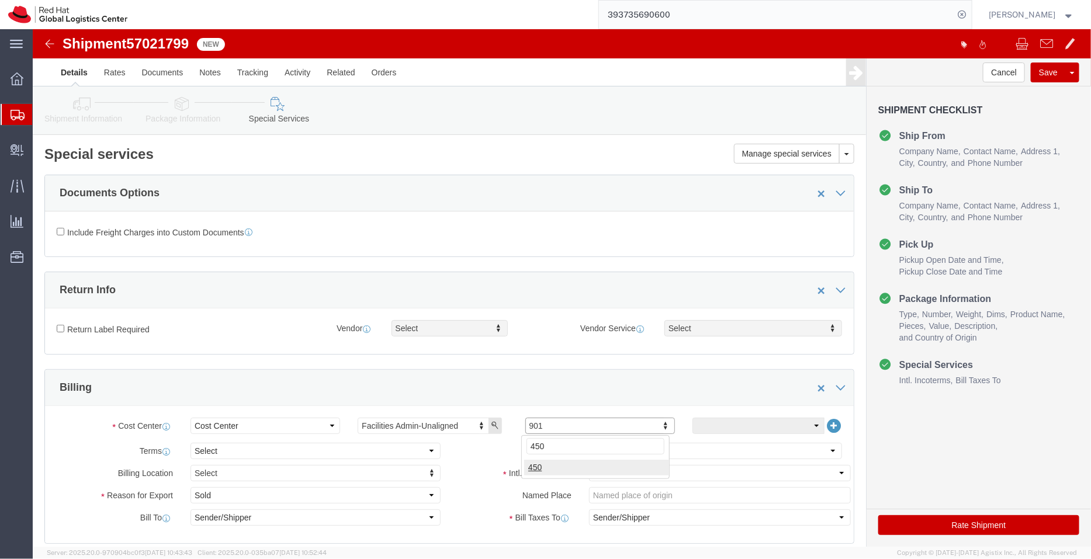
type input "450"
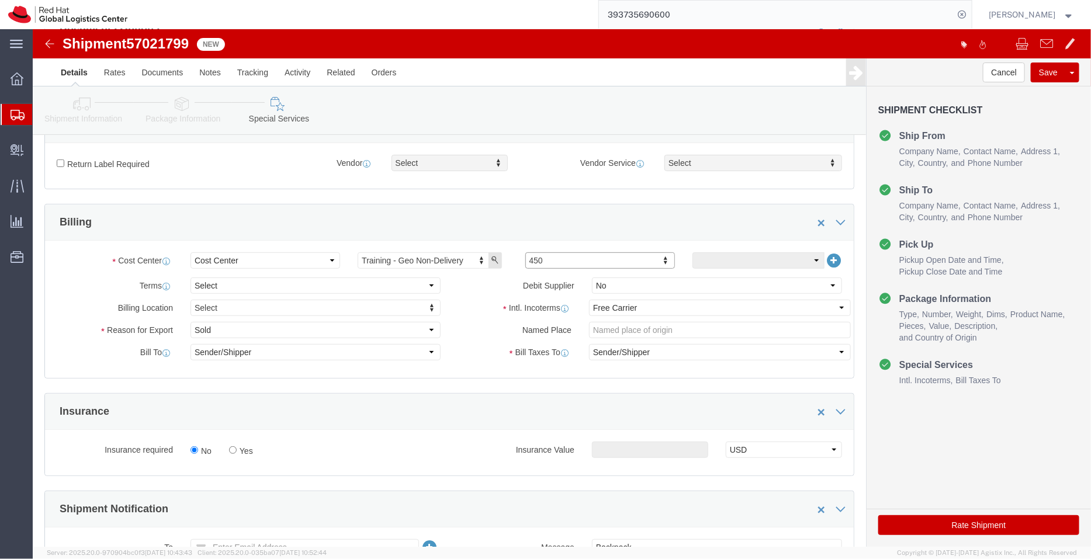
scroll to position [166, 0]
click select "Select Free of Charge Free of Cost NET 30 NET 45 NET 60 See Comment"
select select "FREE_OF_COST"
click select "Select Free of Charge Free of Cost NET 30 NET 45 NET 60 See Comment"
click select "Select Gift Personal Effects Repair/Warranty Return Sample Sold Temporary/Not S…"
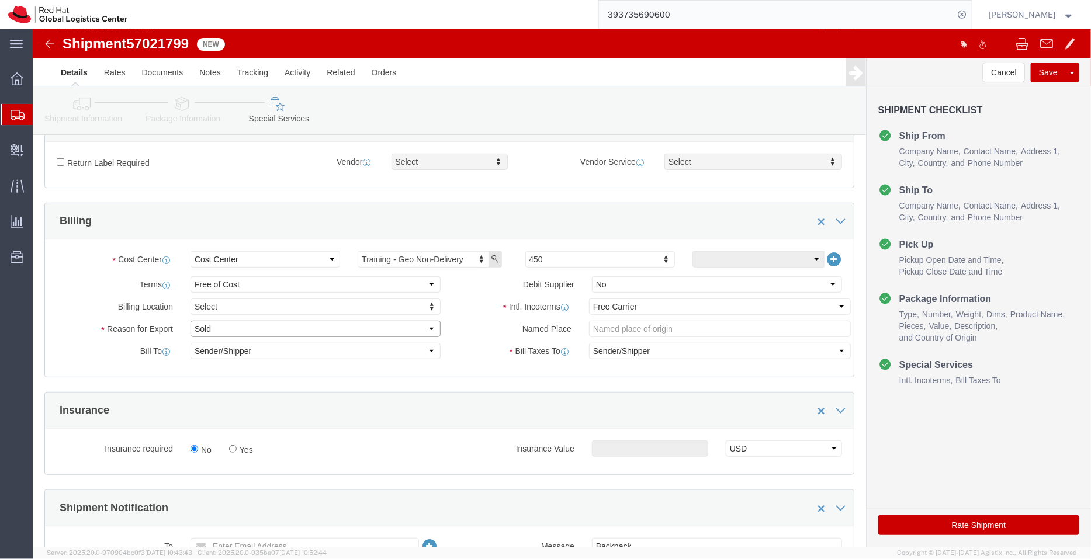
select select "SAMPLE"
click select "Select Gift Personal Effects Repair/Warranty Return Sample Sold Temporary/Not S…"
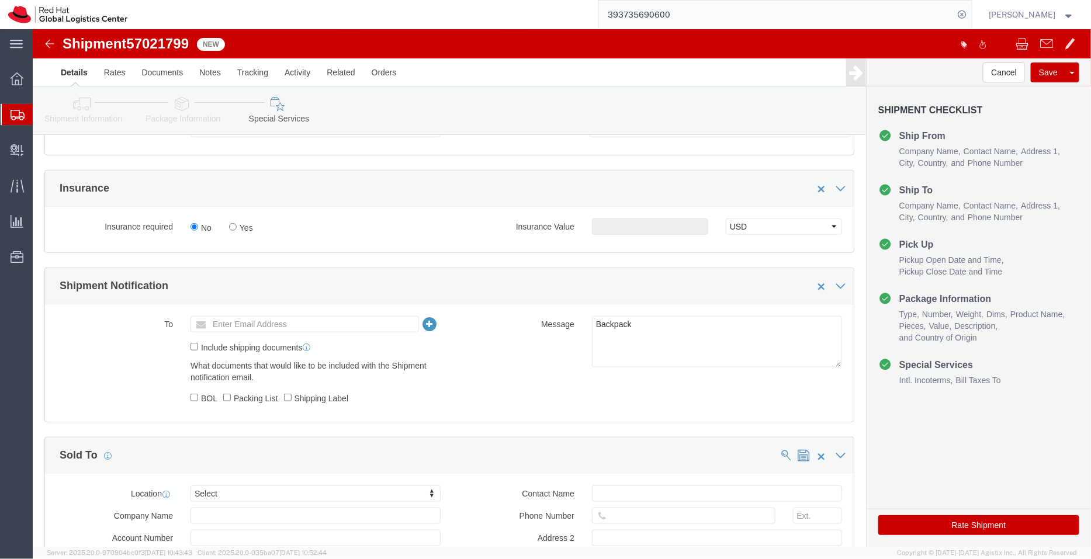
scroll to position [396, 0]
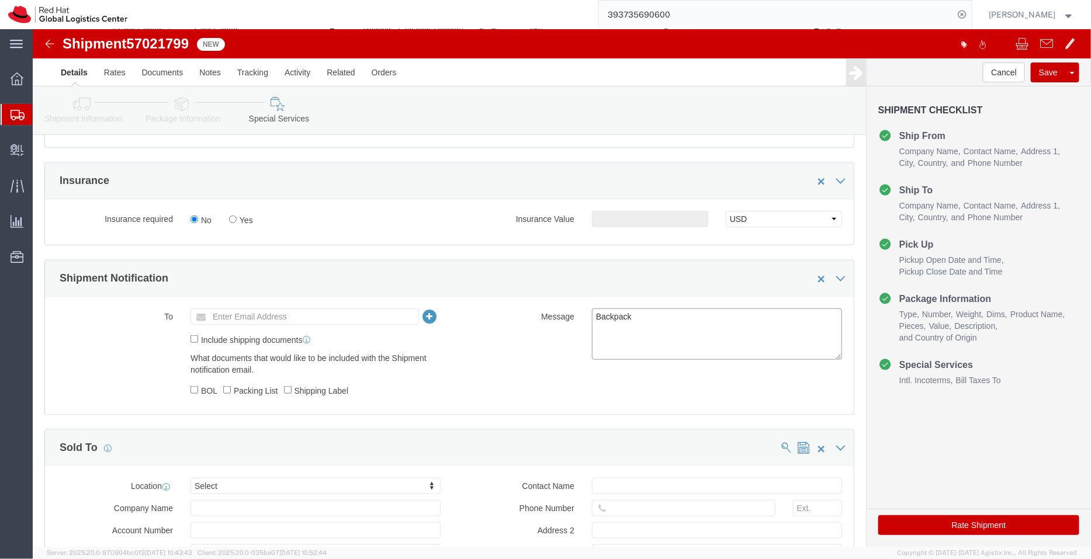
click textarea "Backpack"
type textarea "Backpacks"
click icon
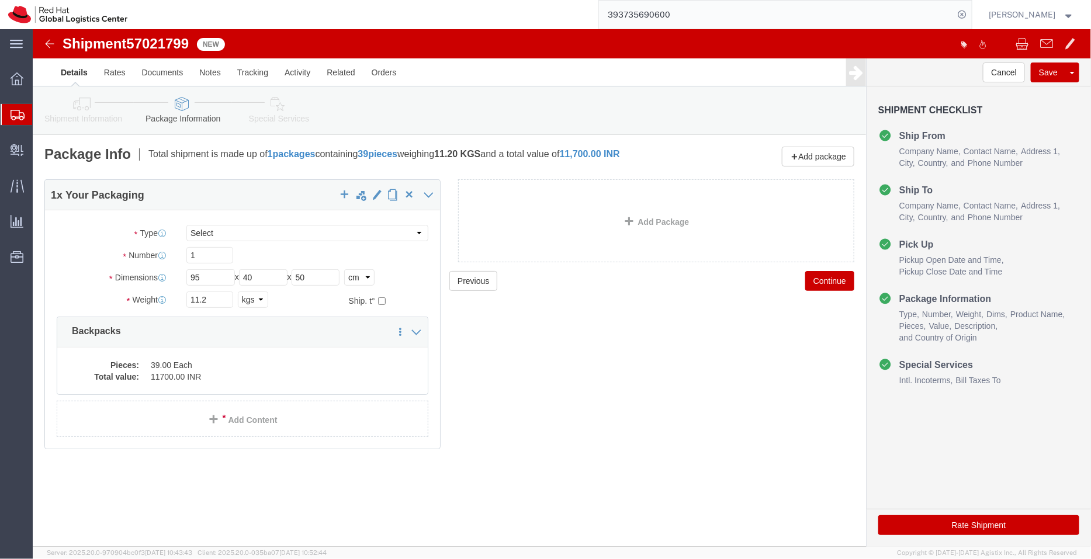
click icon
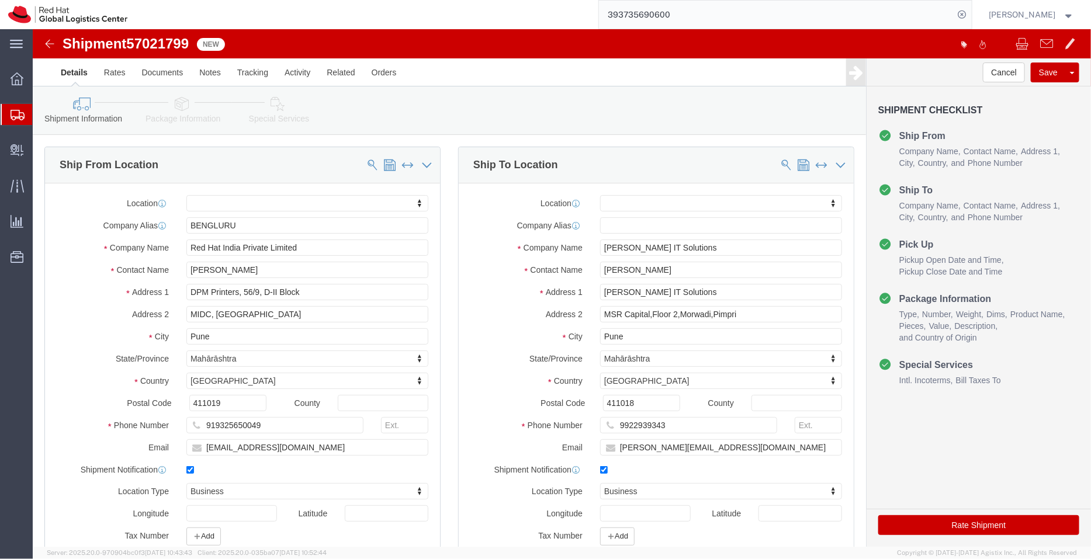
click at [0, 0] on span "Shipment Manager" at bounding box center [0, 0] width 0 height 0
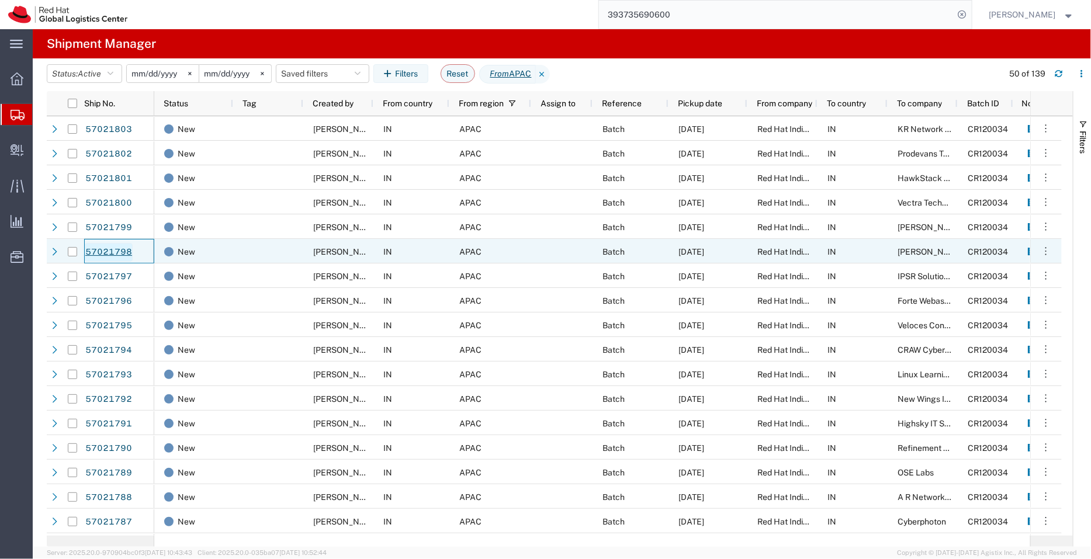
click at [118, 252] on link "57021798" at bounding box center [109, 252] width 48 height 19
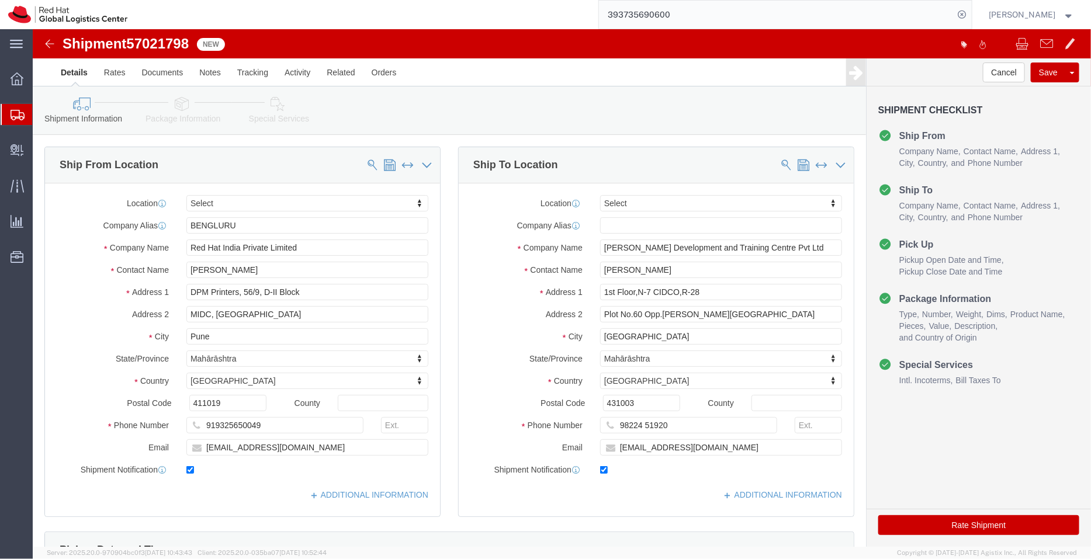
select select
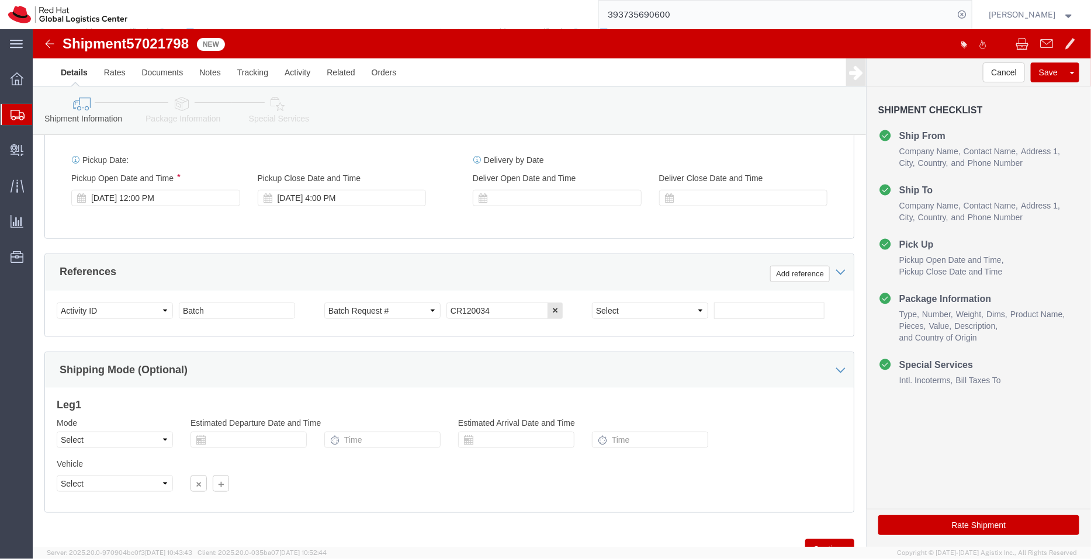
scroll to position [453, 0]
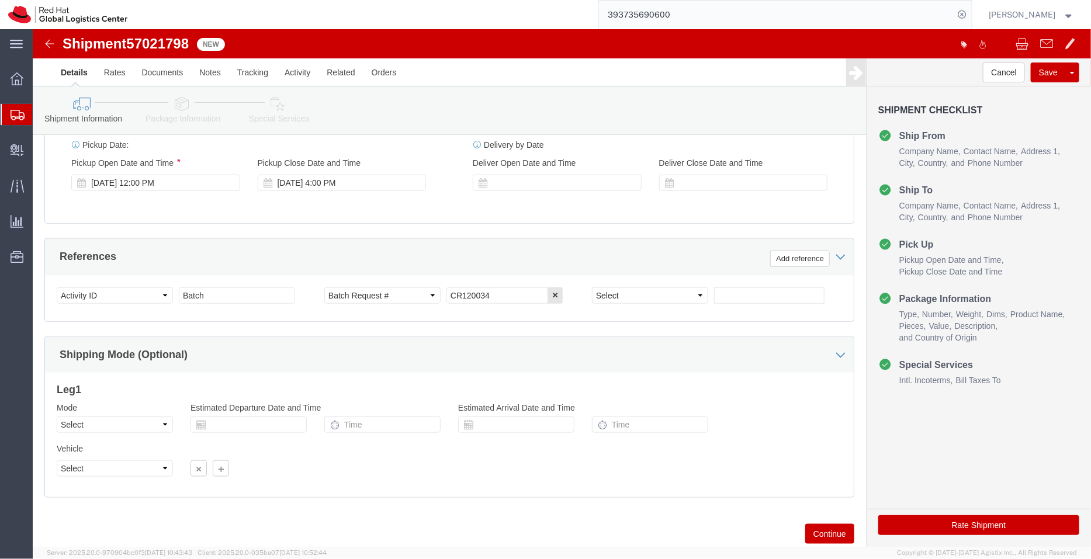
click icon
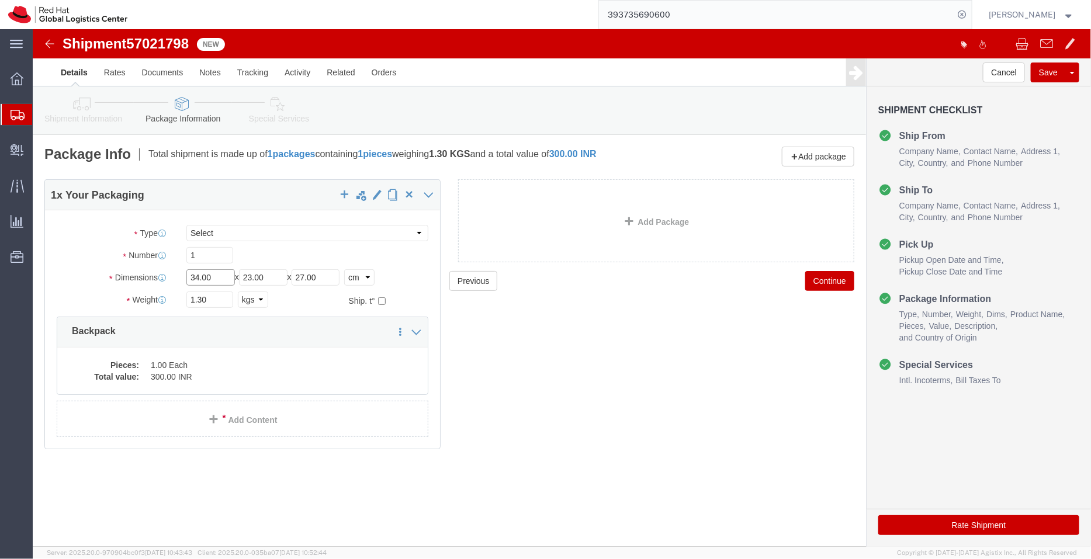
drag, startPoint x: 186, startPoint y: 245, endPoint x: 110, endPoint y: 235, distance: 76.6
click div "Package Type Select Case(s) Crate(s) Envelope Large Box Medium Box PAK Skid(s) …"
type input "95"
drag, startPoint x: 241, startPoint y: 252, endPoint x: 172, endPoint y: 244, distance: 69.4
click div "Length 95 x Width 23.00 x Height 27.00 Select cm ft in"
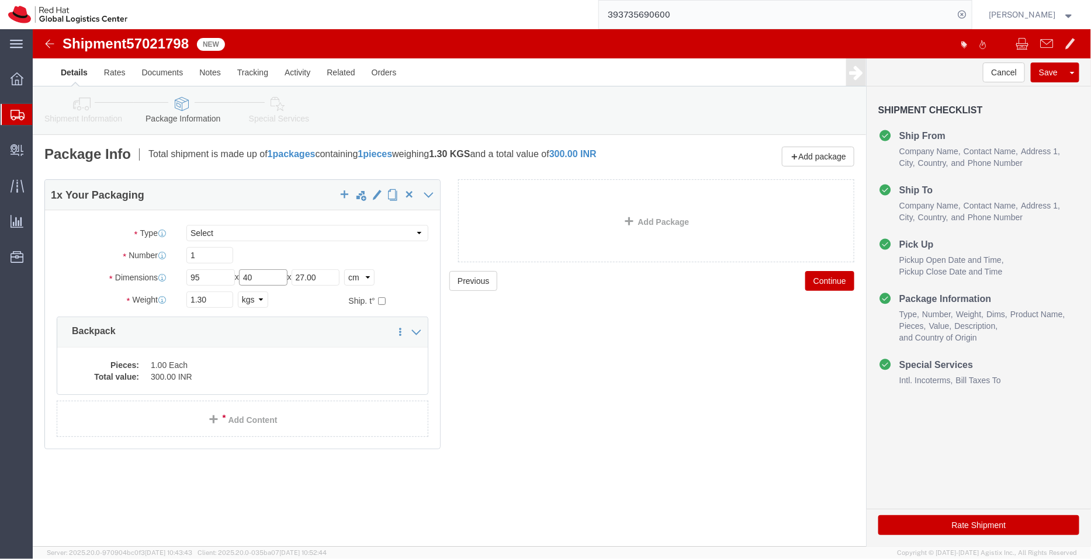
type input "40"
drag, startPoint x: 292, startPoint y: 248, endPoint x: 183, endPoint y: 248, distance: 108.1
click div "Length 95 x Width 40 x Height 27.00 Select cm ft in"
type input "42"
drag, startPoint x: 185, startPoint y: 266, endPoint x: 54, endPoint y: 259, distance: 131.0
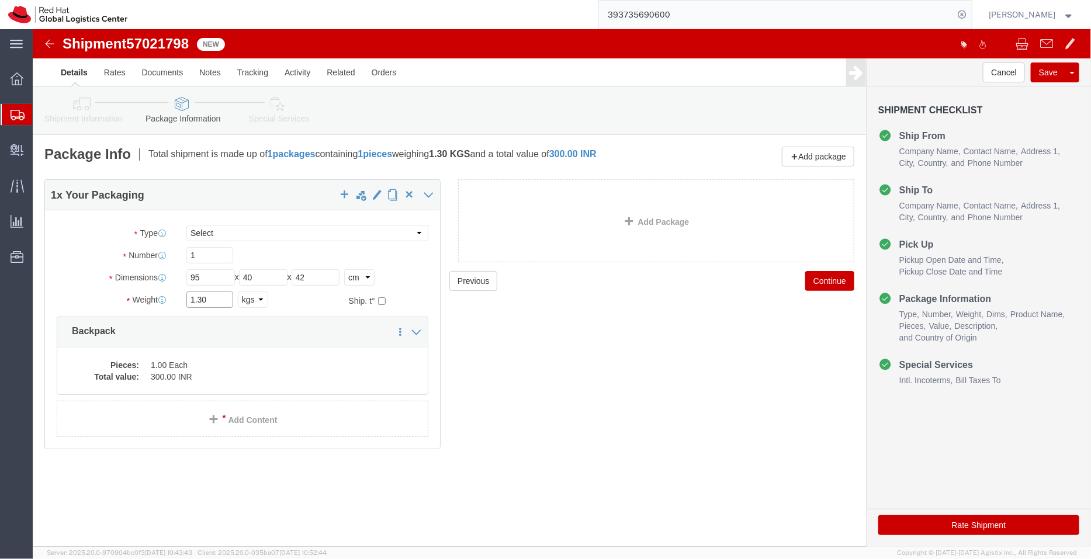
click div "Package Type Select Case(s) Crate(s) Envelope Large Box Medium Box PAK Skid(s) …"
type input "9.4"
click dd "1.00 Each"
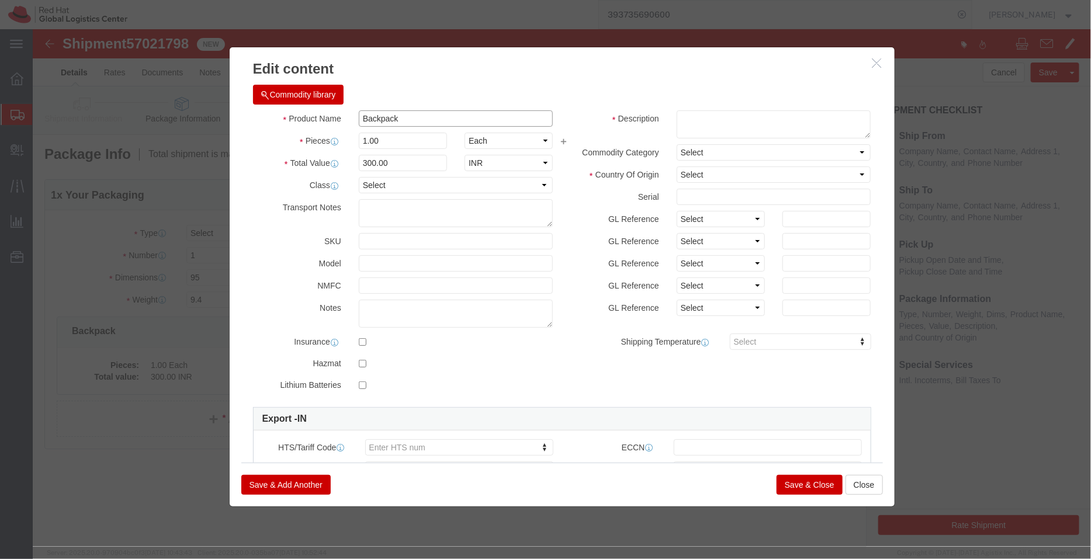
click input "Backpack"
type input "Backpacks"
drag, startPoint x: 314, startPoint y: 110, endPoint x: 286, endPoint y: 106, distance: 29.0
click div "Pieces 1.00 Select Bag Barrels 100Board Feet Bottle Box Blister Pack Carats Can…"
type input "31"
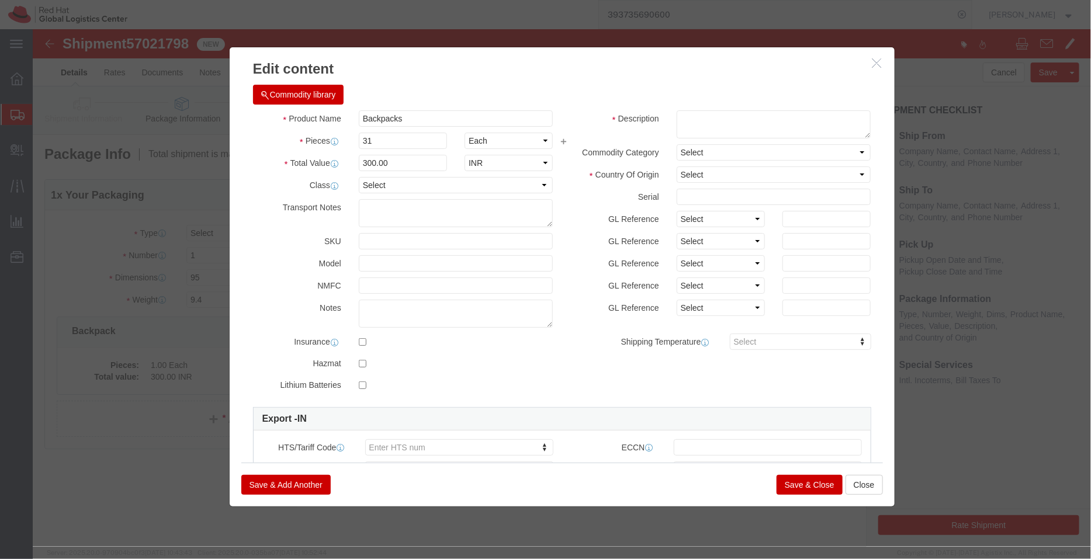
type input "9300"
click div "Commodity library"
click textarea
paste textarea "- Red Hat branded"
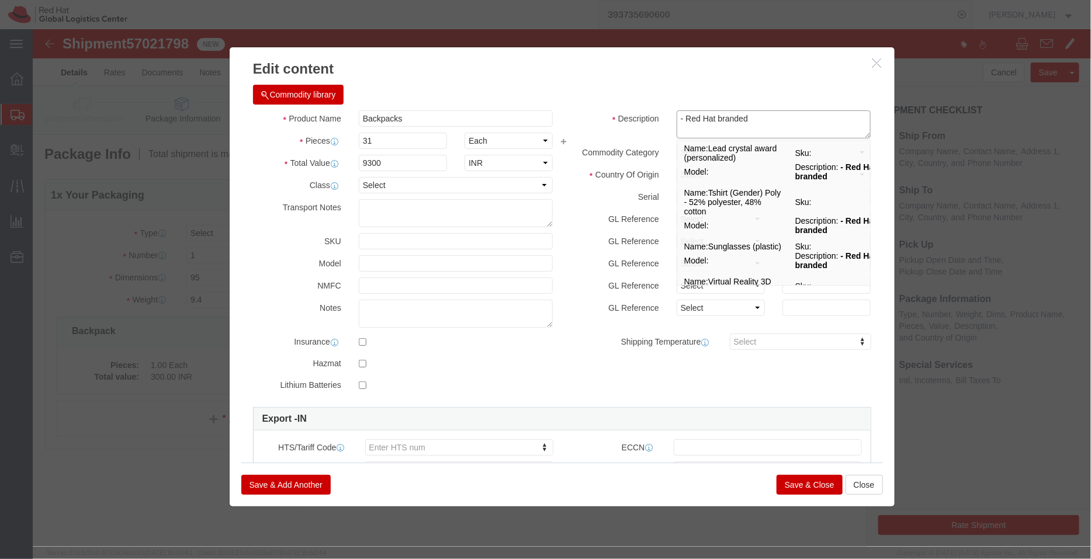
type textarea "- Red Hat branded"
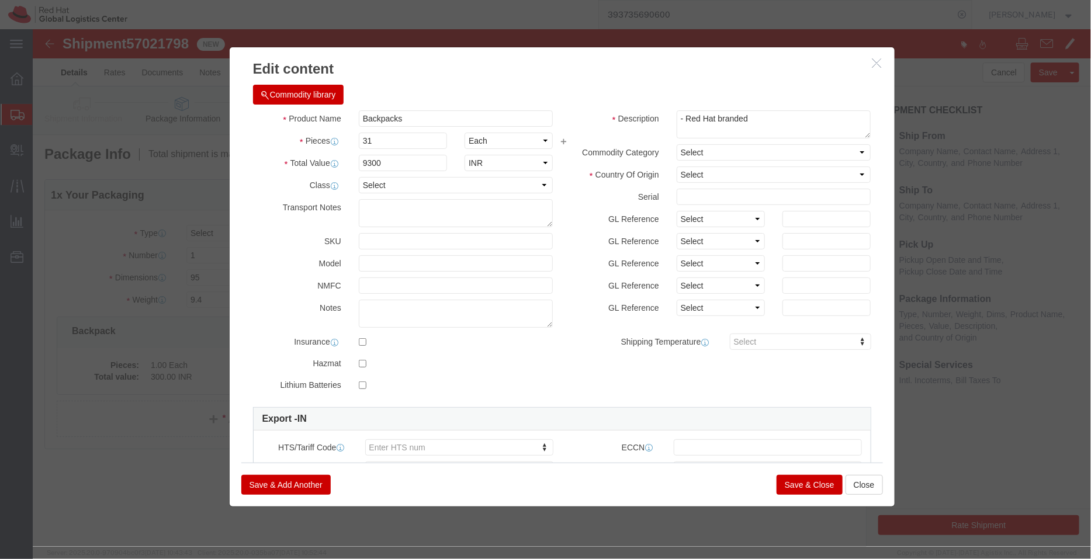
click div "Commodity library Product Name Backpacks Pieces 31 Select Bag Barrels 100Board …"
click select "Select [GEOGRAPHIC_DATA] [GEOGRAPHIC_DATA] [GEOGRAPHIC_DATA] [GEOGRAPHIC_DATA] …"
select select "IN"
click select "Select [GEOGRAPHIC_DATA] [GEOGRAPHIC_DATA] [GEOGRAPHIC_DATA] [GEOGRAPHIC_DATA] …"
click button "Save & Close"
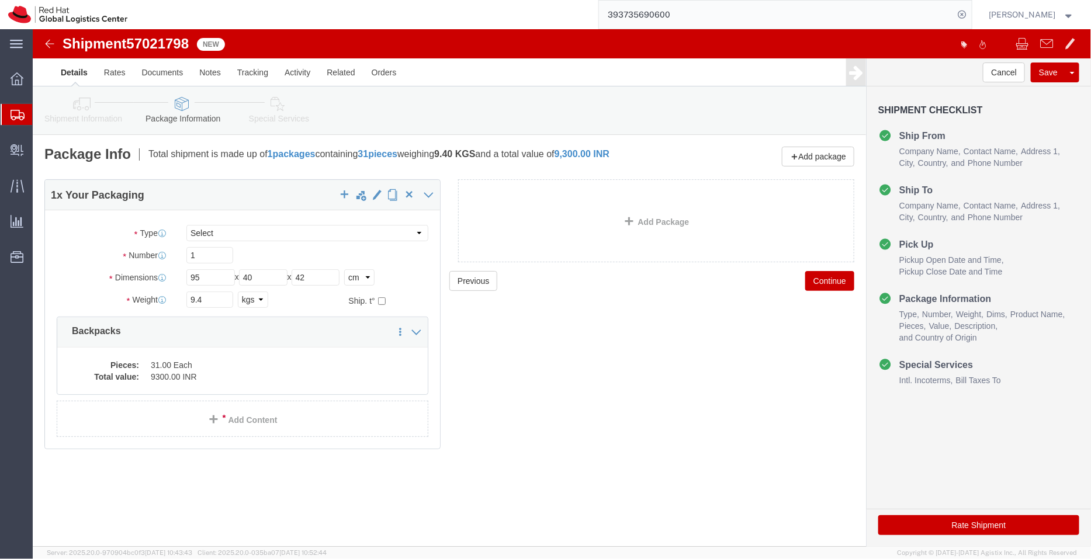
click icon
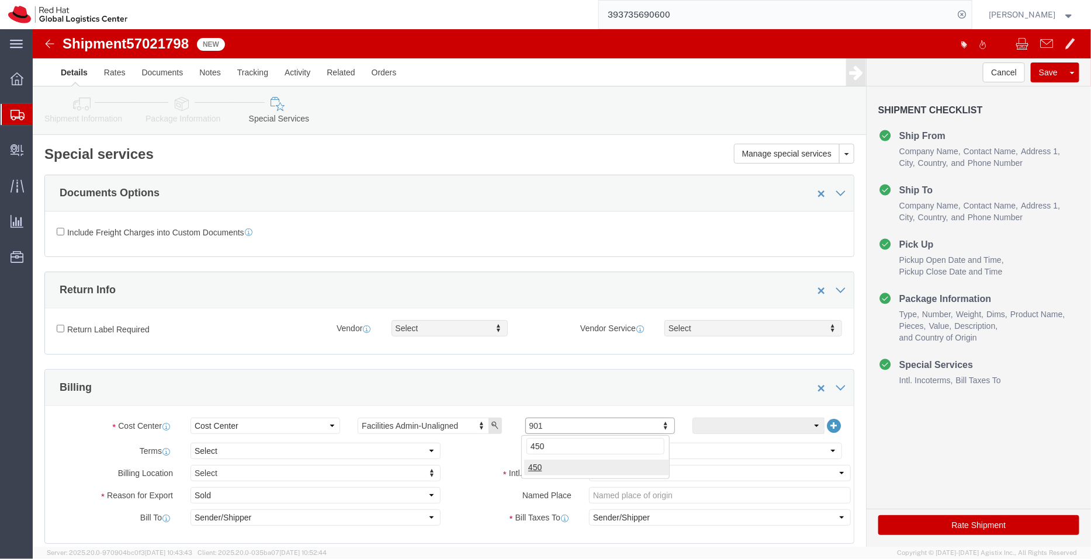
type input "450"
click select "Select Free of Charge Free of Cost NET 30 NET 45 NET 60 See Comment"
select select "FREE_OF_COST"
click select "Select Free of Charge Free of Cost NET 30 NET 45 NET 60 See Comment"
click select "Select Gift Personal Effects Repair/Warranty Return Sample Sold Temporary/Not S…"
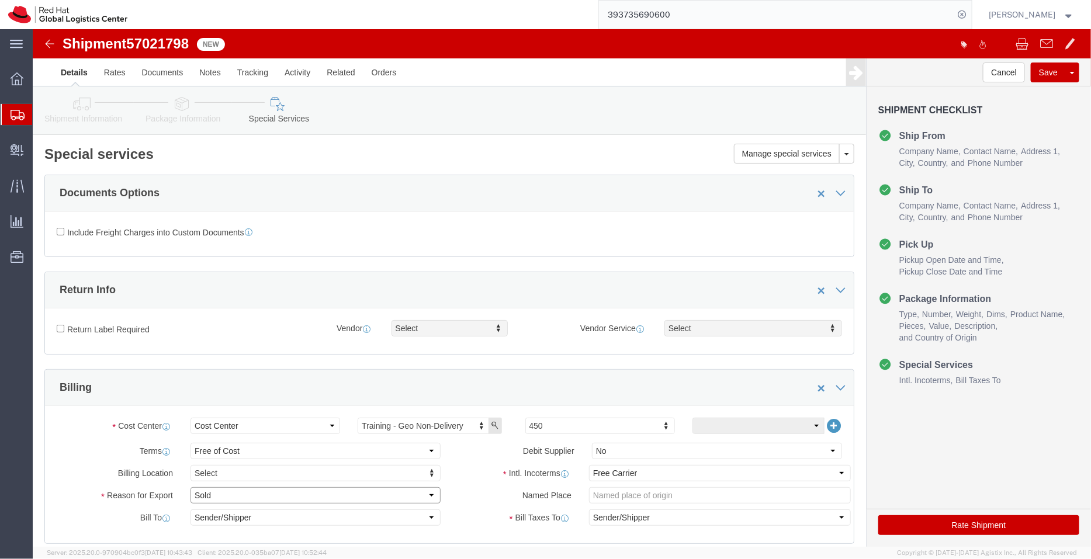
select select "GIFT"
click select "Select Gift Personal Effects Repair/Warranty Return Sample Sold Temporary/Not S…"
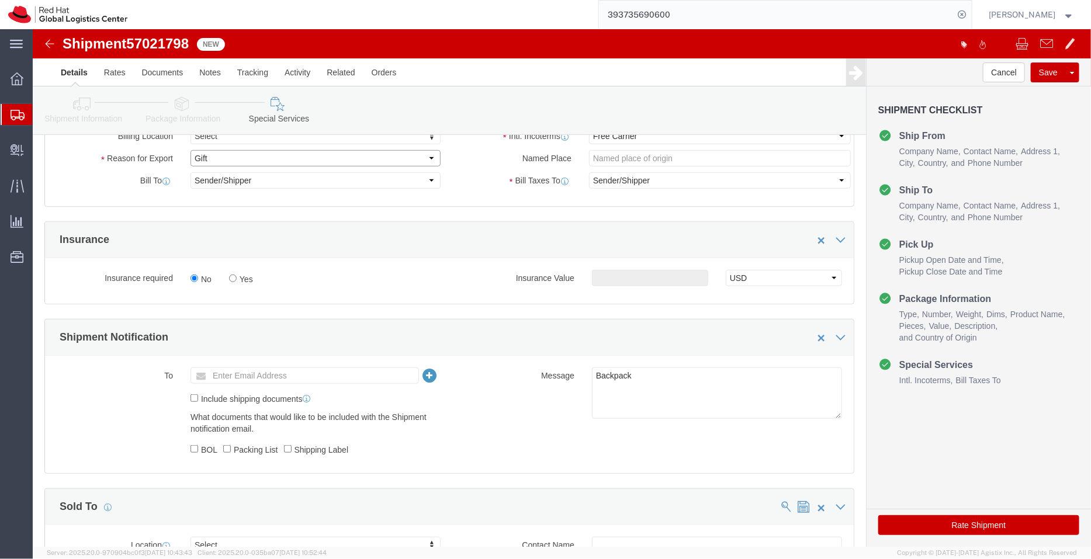
scroll to position [351, 0]
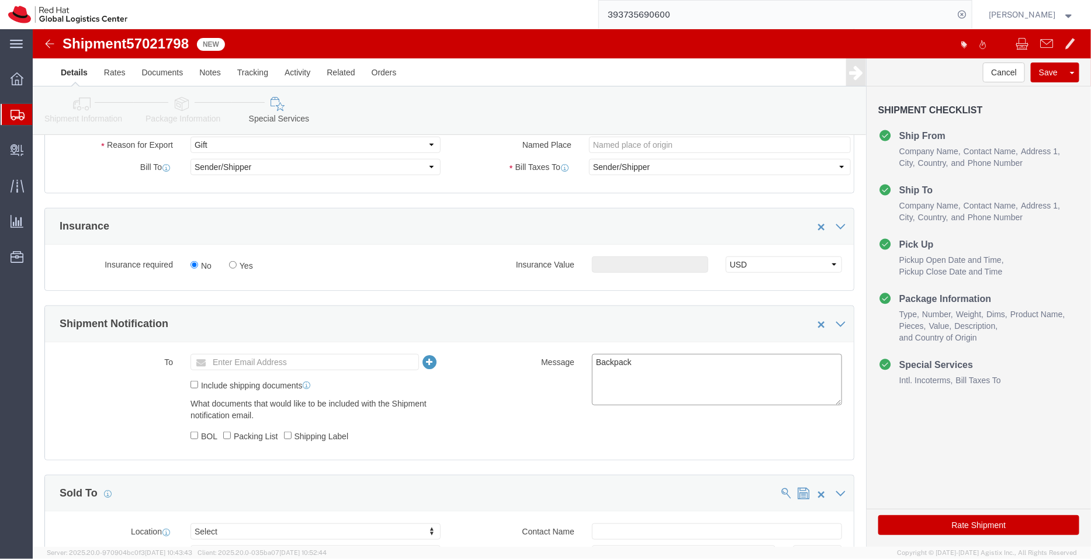
click textarea "Backpack"
type textarea "Backpacks"
click icon
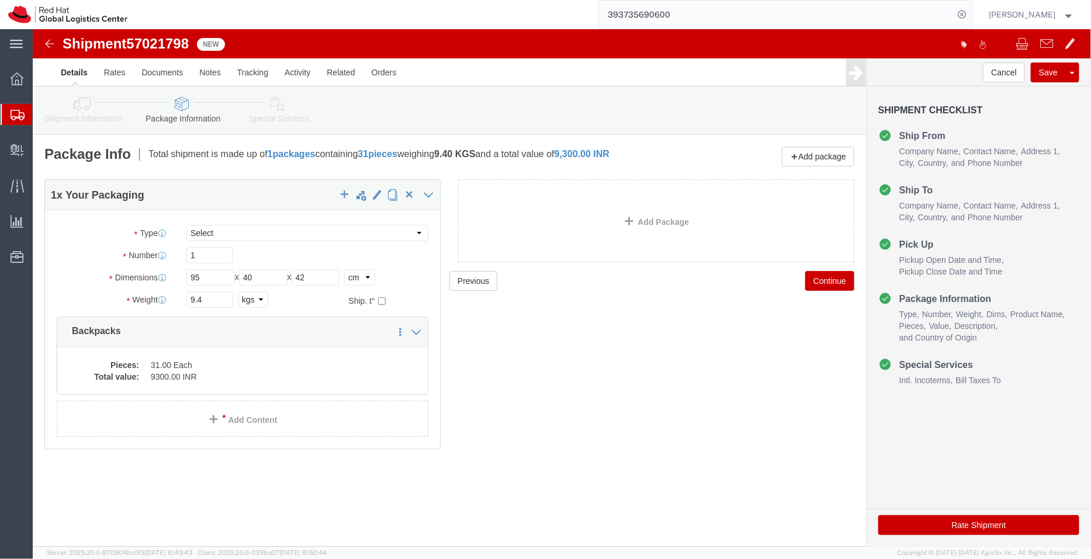
click icon
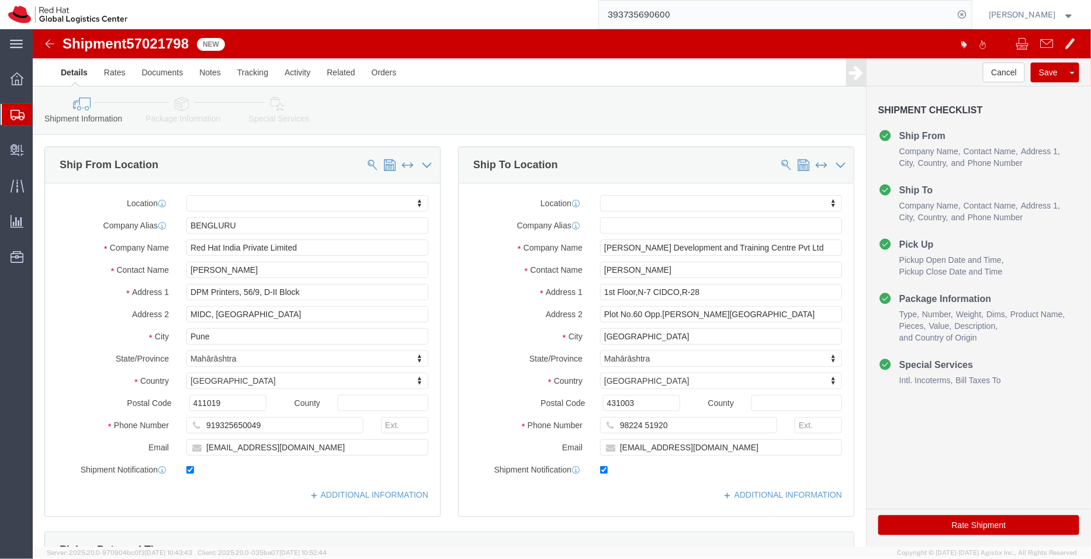
click at [0, 0] on span "Shipment Manager" at bounding box center [0, 0] width 0 height 0
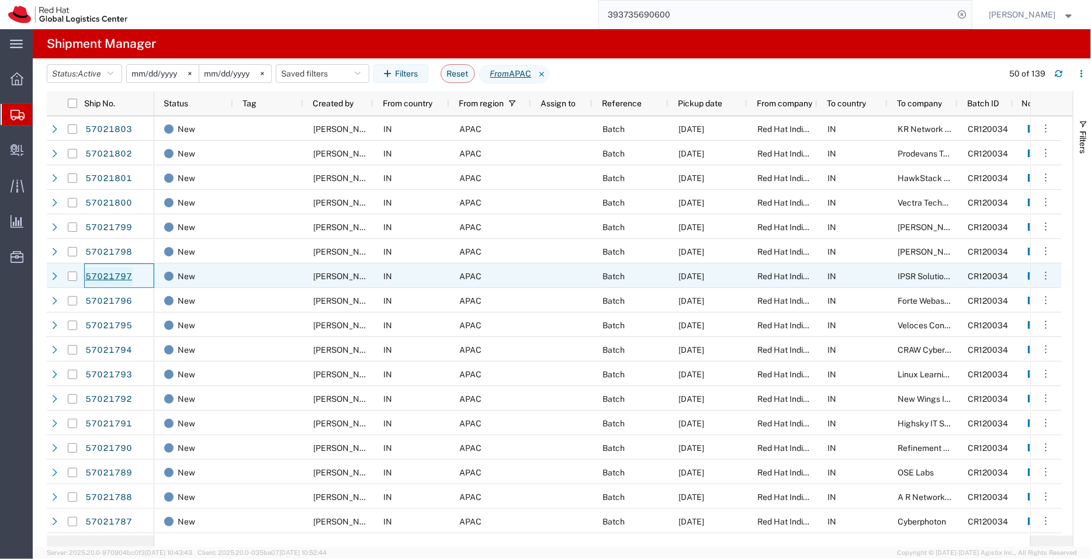
click at [117, 274] on link "57021797" at bounding box center [109, 277] width 48 height 19
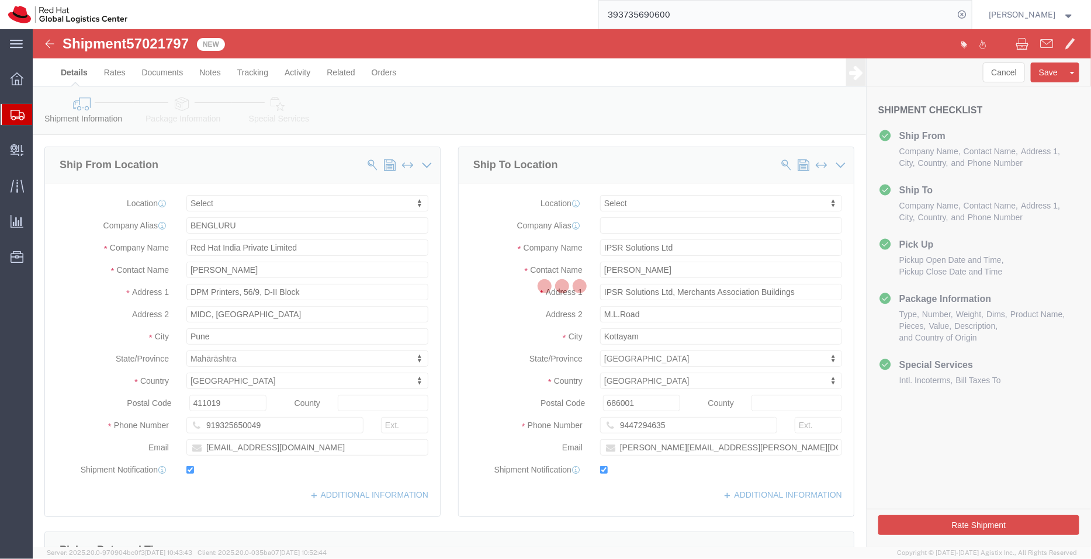
select select
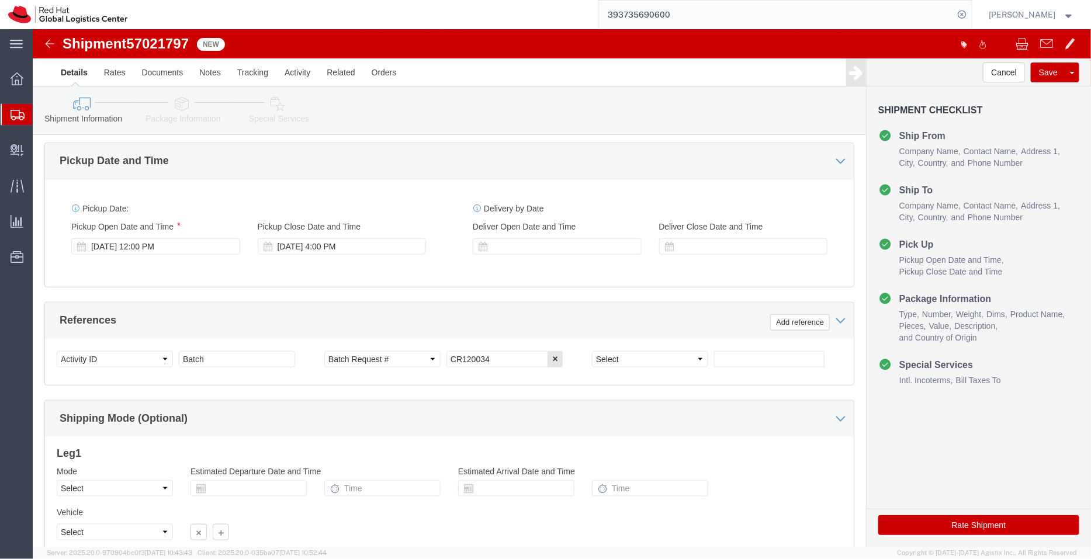
scroll to position [391, 0]
click icon
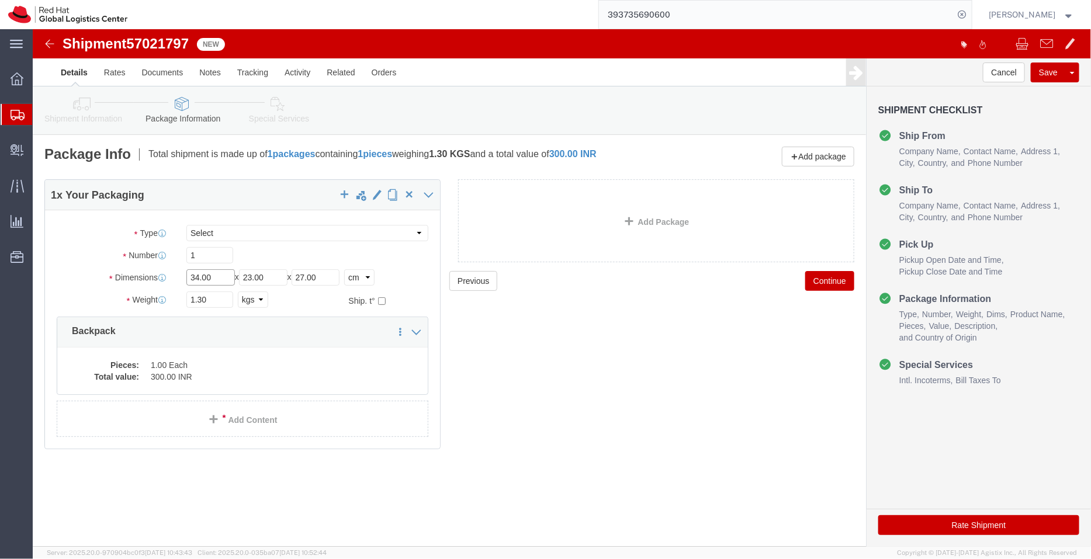
drag, startPoint x: 188, startPoint y: 253, endPoint x: 105, endPoint y: 247, distance: 82.6
click div "Dimensions Length 34.00 x Width 23.00 x Height 27.00 Select cm ft in"
type input "58"
drag, startPoint x: 243, startPoint y: 255, endPoint x: 139, endPoint y: 244, distance: 104.6
click div "Dimensions Length 58 x Width 23.00 x Height 27.00 Select cm ft in"
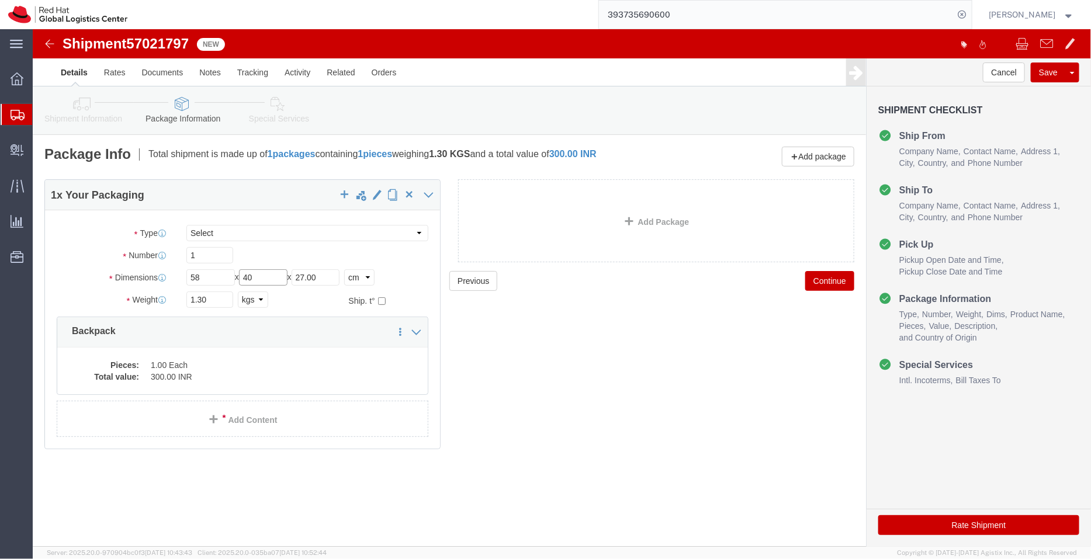
type input "40"
drag, startPoint x: 293, startPoint y: 247, endPoint x: 254, endPoint y: 249, distance: 39.8
click div "Length 58 x Width 40 x Height 27.00 Select cm ft in"
type input "30"
drag, startPoint x: 185, startPoint y: 270, endPoint x: 74, endPoint y: 261, distance: 110.8
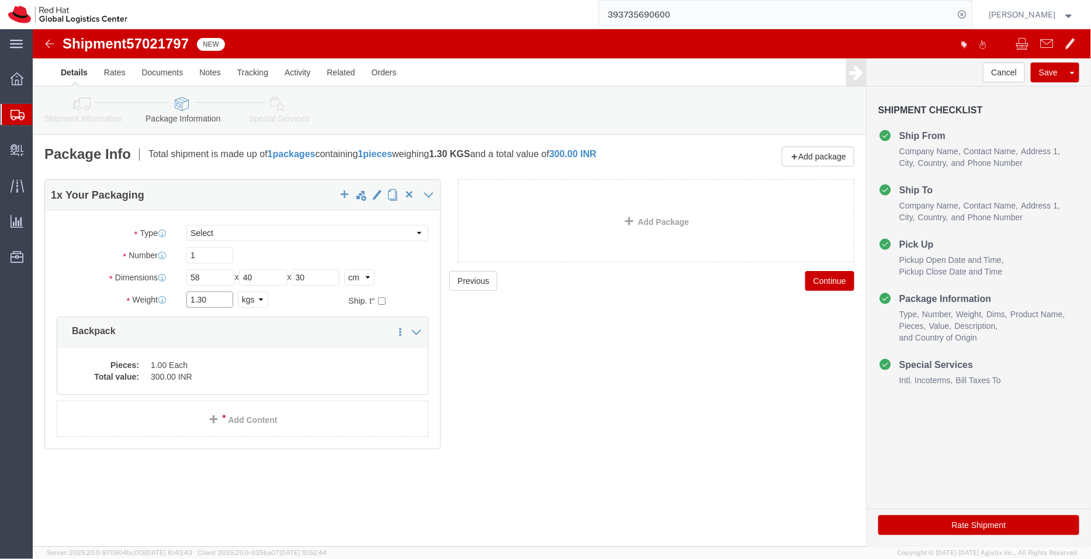
click div "Package Type Select Case(s) Crate(s) Envelope Large Box Medium Box PAK Skid(s) …"
type input "7.5"
click dd "300.00 INR"
click div
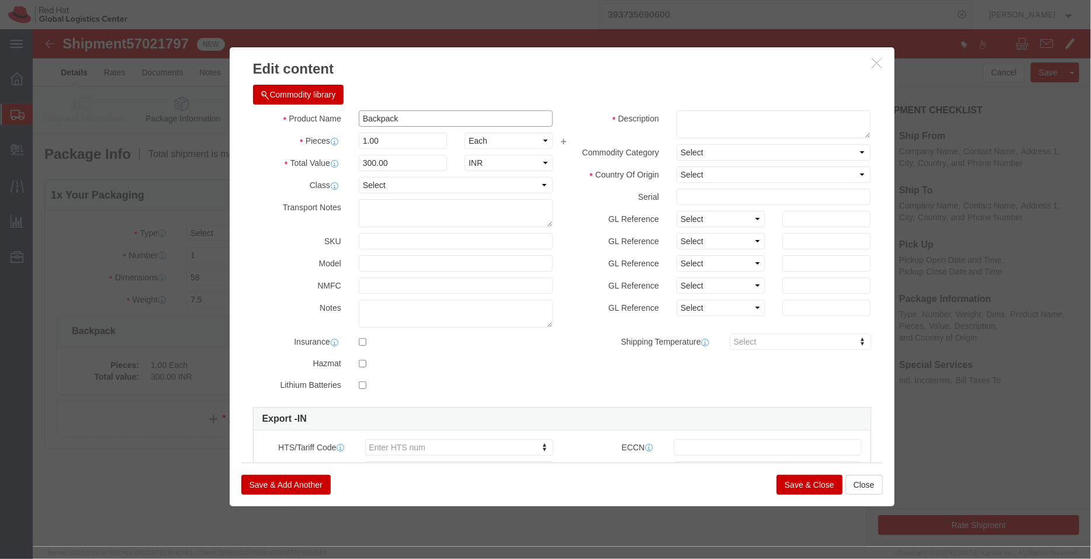
click input "Backpack"
type input "Backpacks"
drag, startPoint x: 363, startPoint y: 112, endPoint x: 272, endPoint y: 109, distance: 91.2
click div "Pieces 1.00 Select Bag Barrels 100Board Feet Bottle Box Blister Pack Carats Can…"
type input "23"
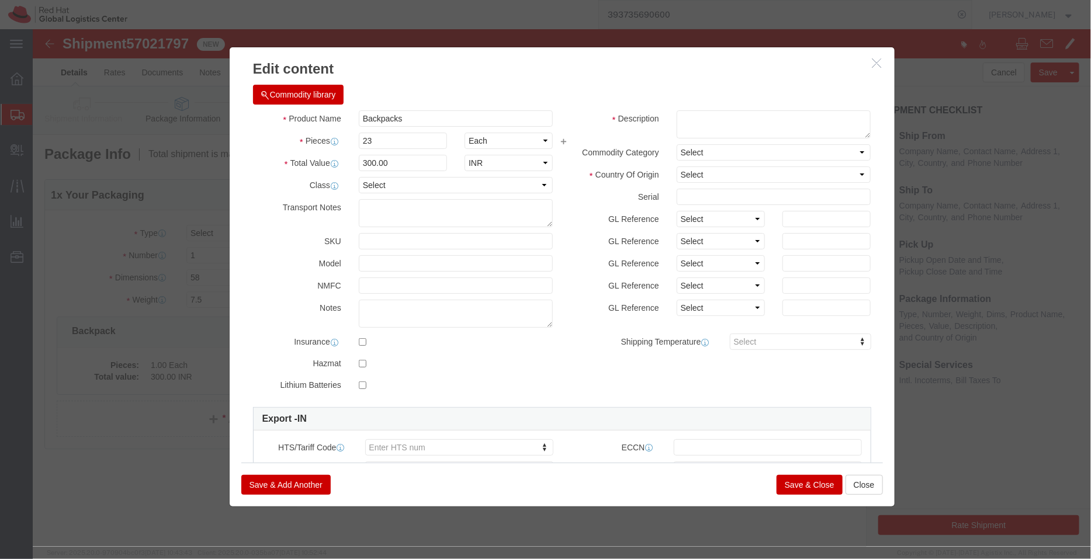
type input "6900"
click h3 "Edit content"
click textarea
paste textarea "- Red Hat branded"
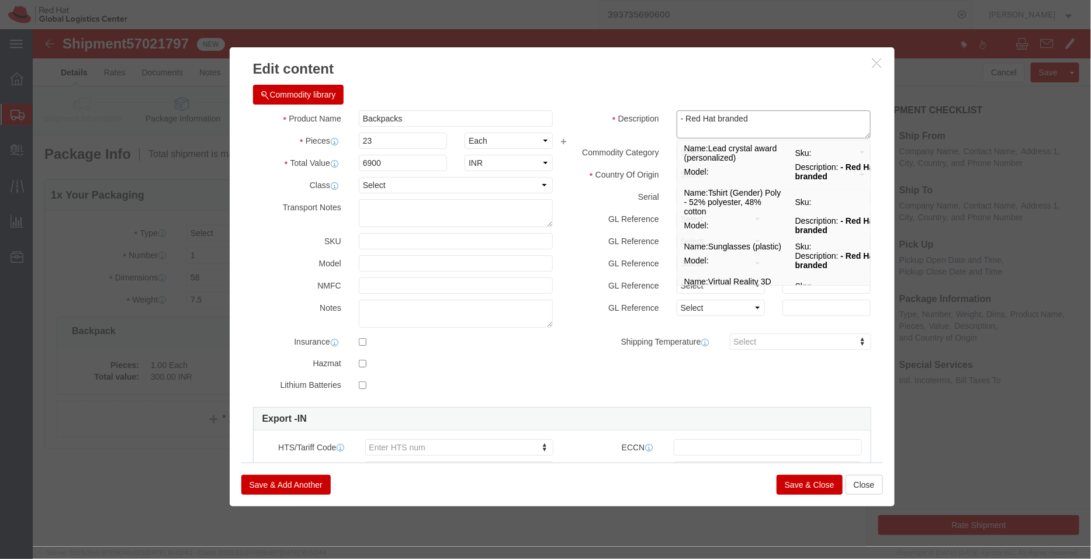
type textarea "- Red Hat branded"
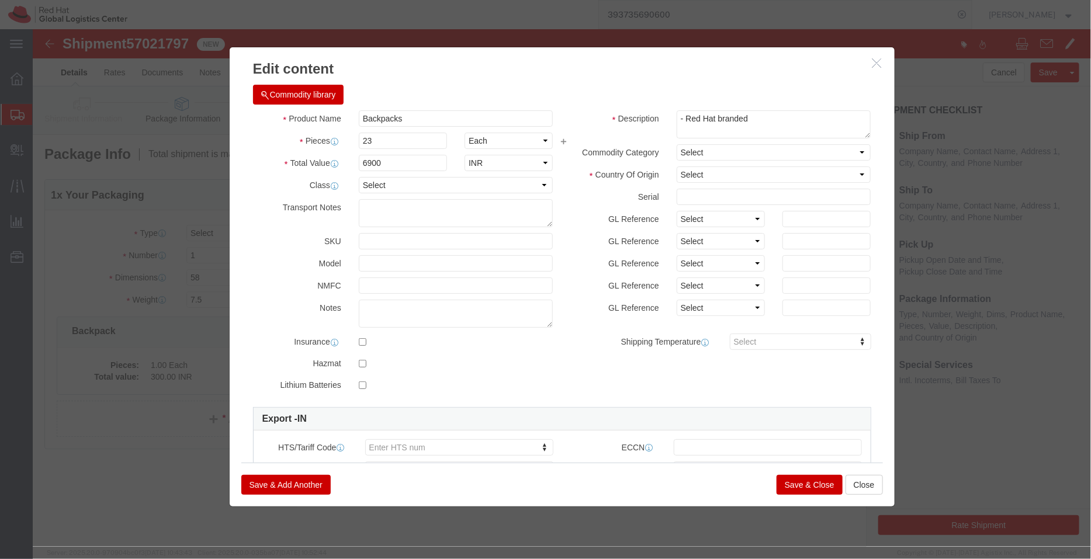
click div "Commodity library"
click select "Select [GEOGRAPHIC_DATA] [GEOGRAPHIC_DATA] [GEOGRAPHIC_DATA] [GEOGRAPHIC_DATA] …"
select select "IN"
click select "Select [GEOGRAPHIC_DATA] [GEOGRAPHIC_DATA] [GEOGRAPHIC_DATA] [GEOGRAPHIC_DATA] …"
click button "Save & Close"
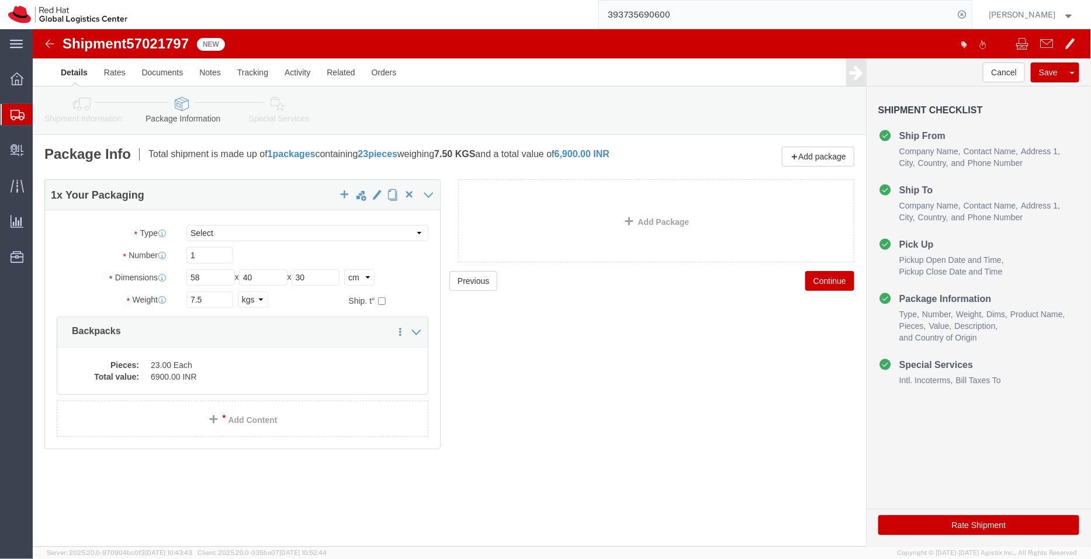
click icon
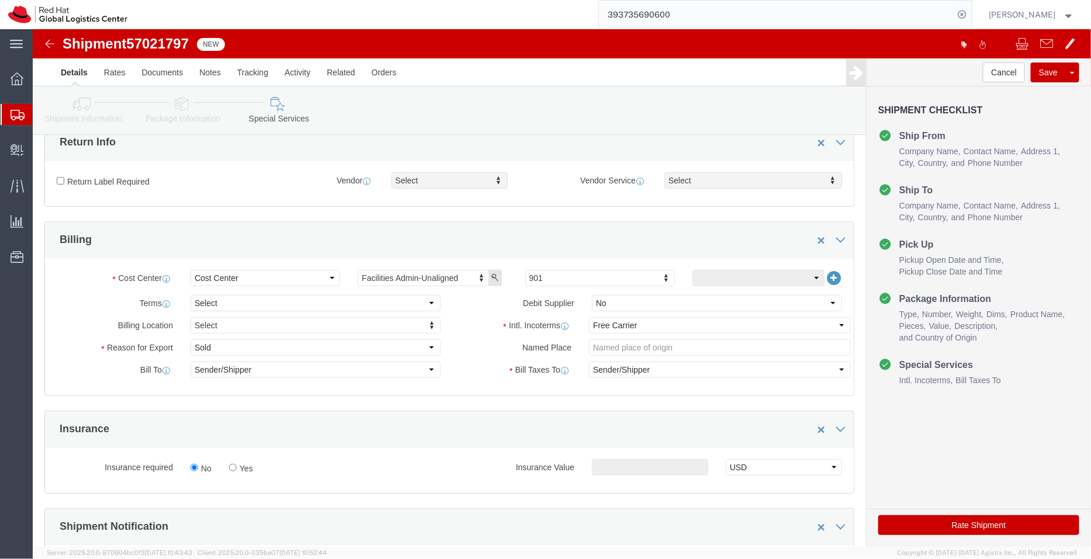
scroll to position [242, 0]
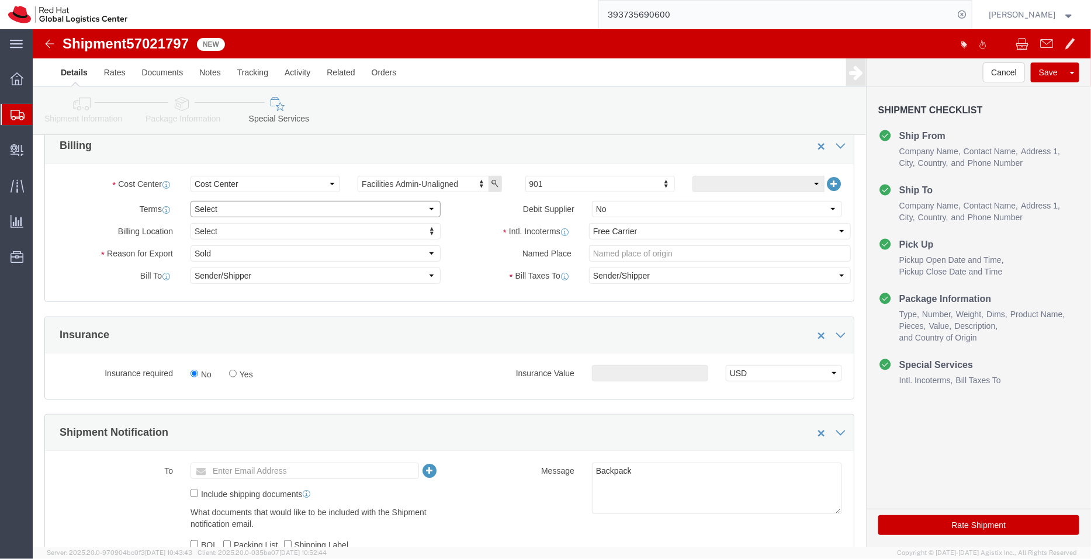
click select "Select Free of Charge Free of Cost NET 30 NET 45 NET 60 See Comment"
select select "FREE_OF_COST"
click select "Select Free of Charge Free of Cost NET 30 NET 45 NET 60 See Comment"
click select "Select Gift Personal Effects Repair/Warranty Return Sample Sold Temporary/Not S…"
select select "GIFT"
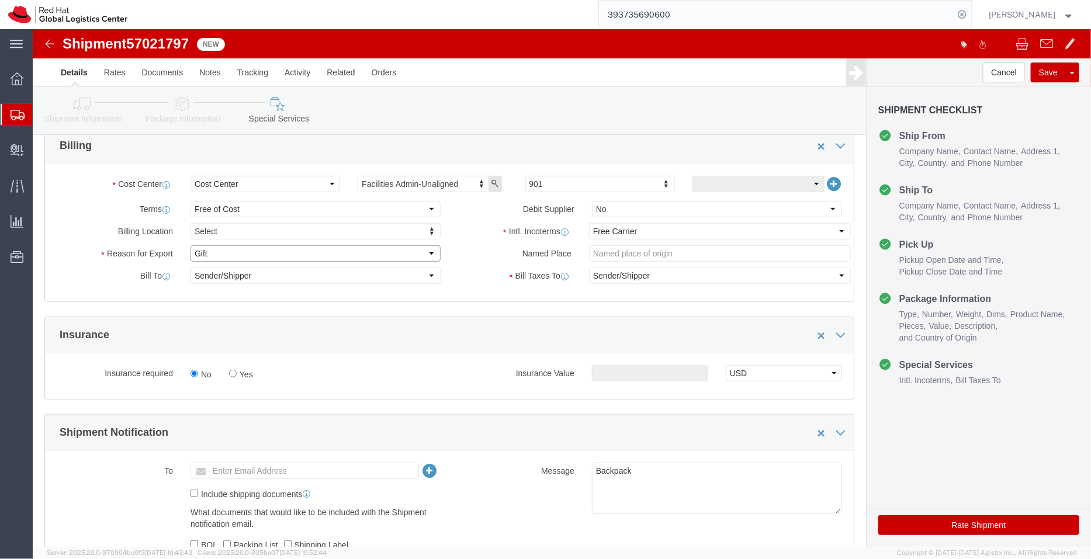
click select "Select Gift Personal Effects Repair/Warranty Return Sample Sold Temporary/Not S…"
type input "450"
click textarea "Backpack"
type textarea "Backpacks"
click icon
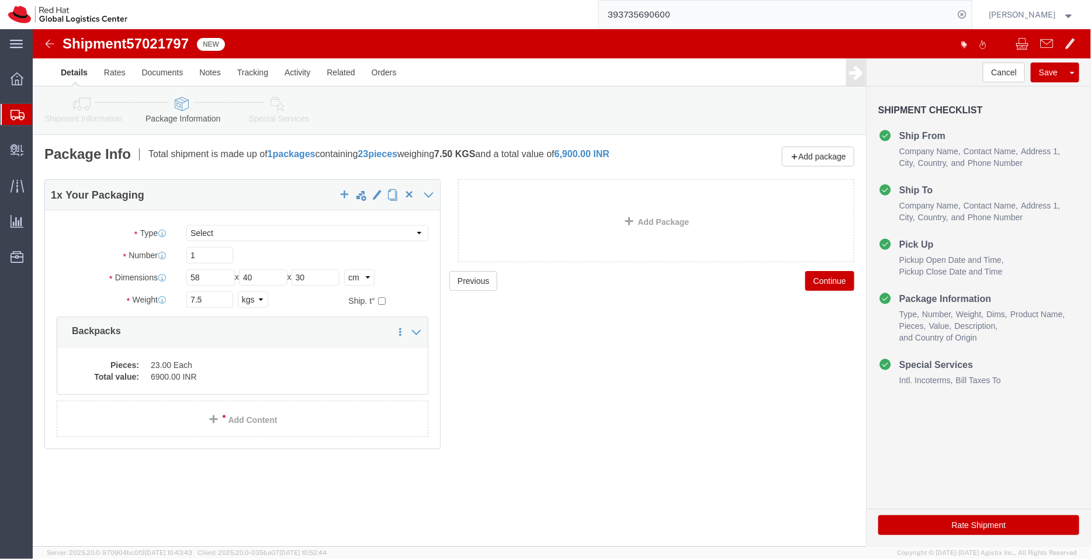
click icon
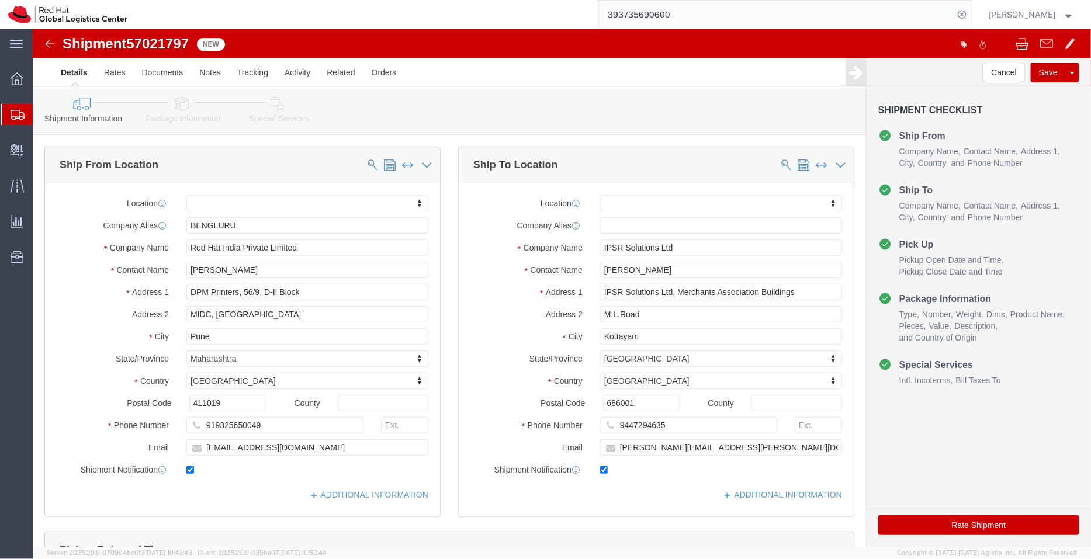
click at [0, 0] on span "Shipment Manager" at bounding box center [0, 0] width 0 height 0
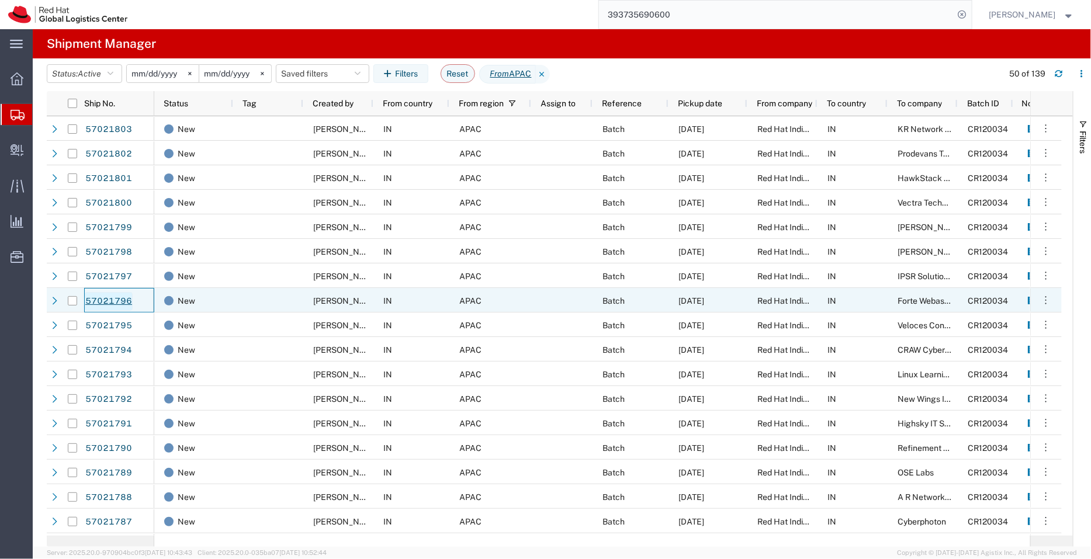
click at [112, 300] on link "57021796" at bounding box center [109, 301] width 48 height 19
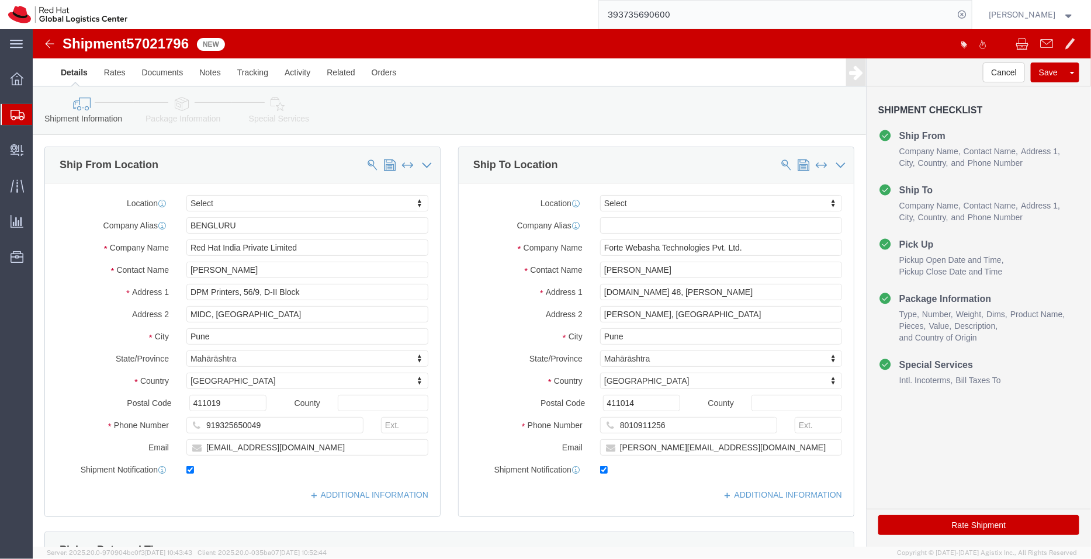
select select
click icon
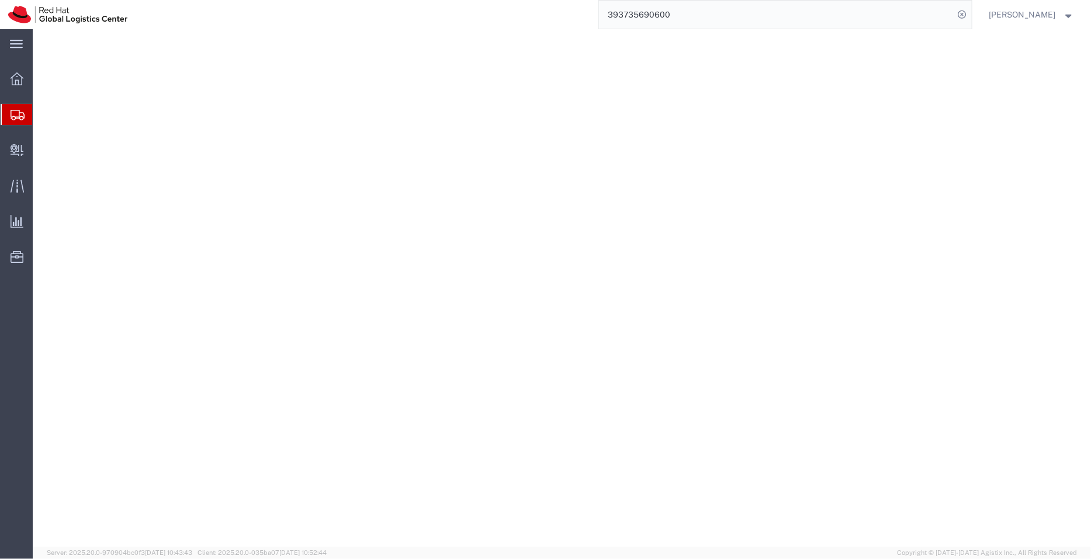
select select "YRPK"
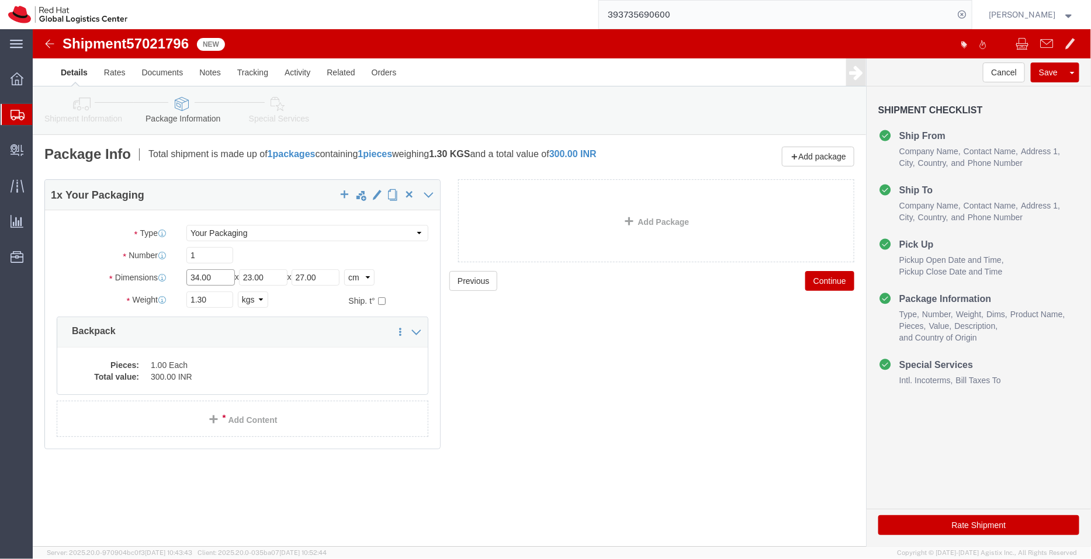
click input "34.00"
type input "3"
type input "95"
click input "23.00"
type input "2"
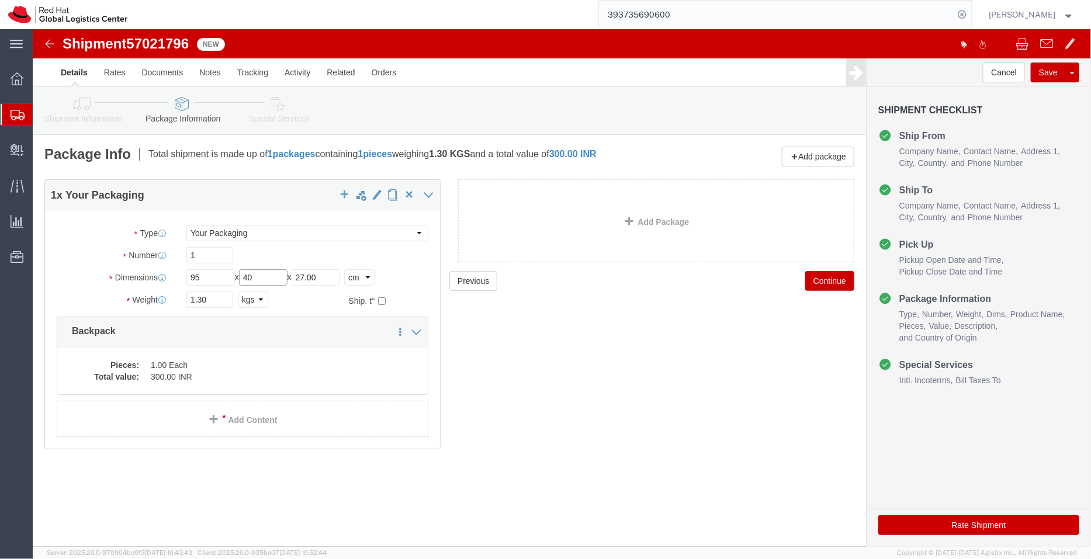
type input "40"
click input "27.00"
type input "2"
type input "45"
click div "Previous Continue"
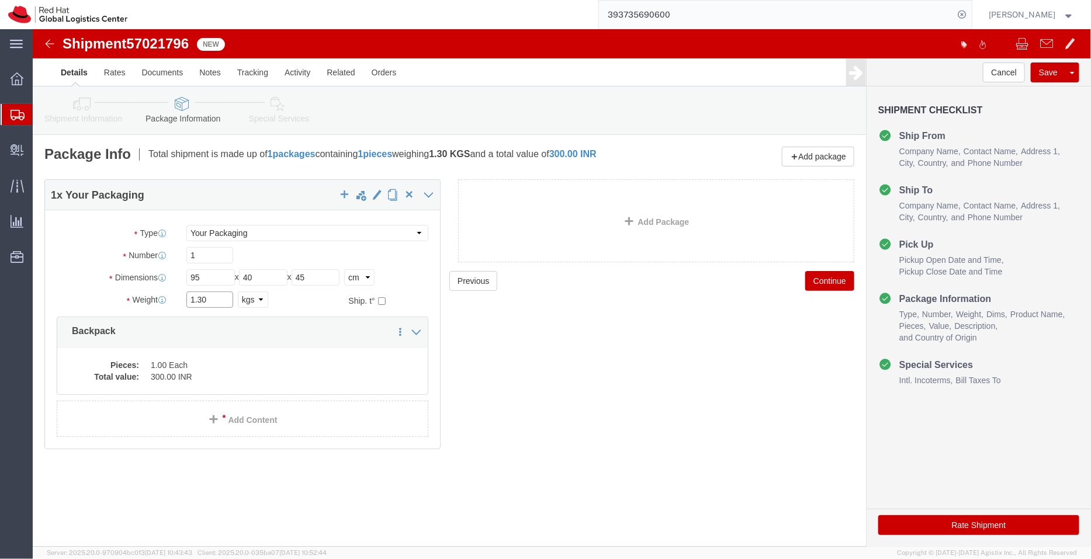
click input "1.30"
type input "10.5"
click div "Previous Continue"
click dd "300.00 INR"
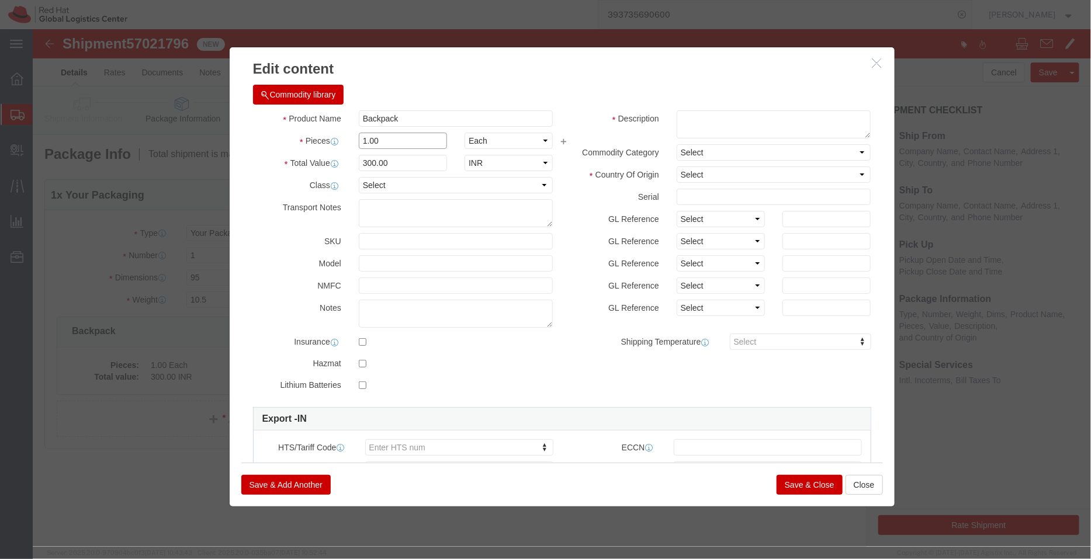
click input "1.00"
type input "1"
type input "36"
type input "10800"
click div "Commodity library Product Name Backpack Pieces 36 Select Bag Barrels 100Board F…"
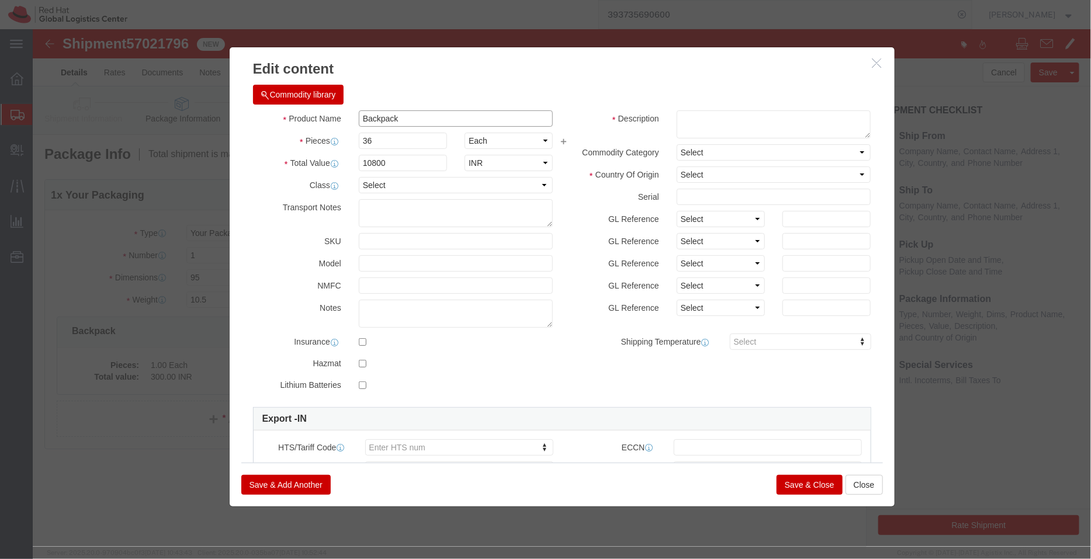
click input "Backpack"
type input "Backpacks"
click textarea
paste textarea "- Red Hat branded"
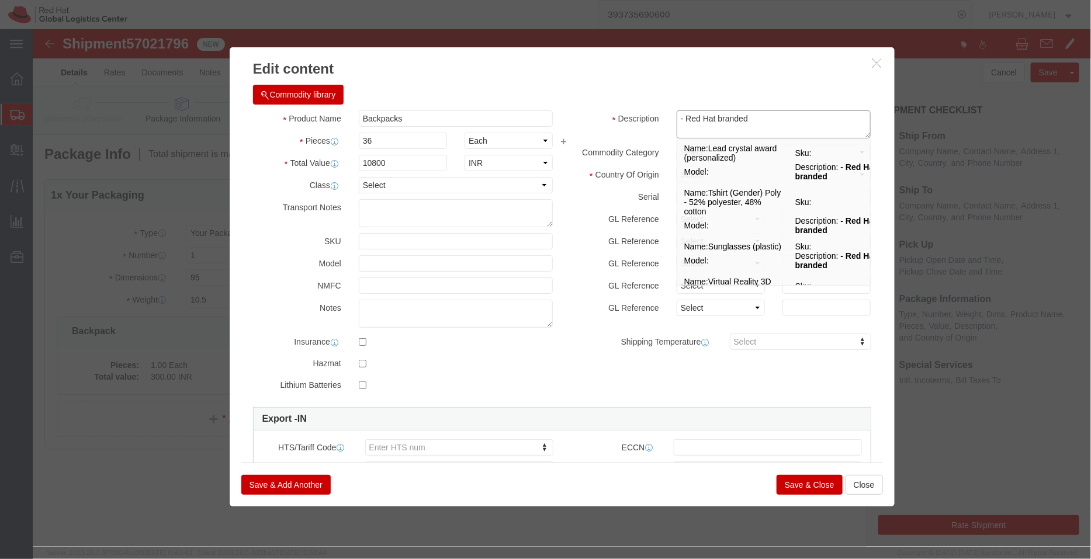
type textarea "- Red Hat branded"
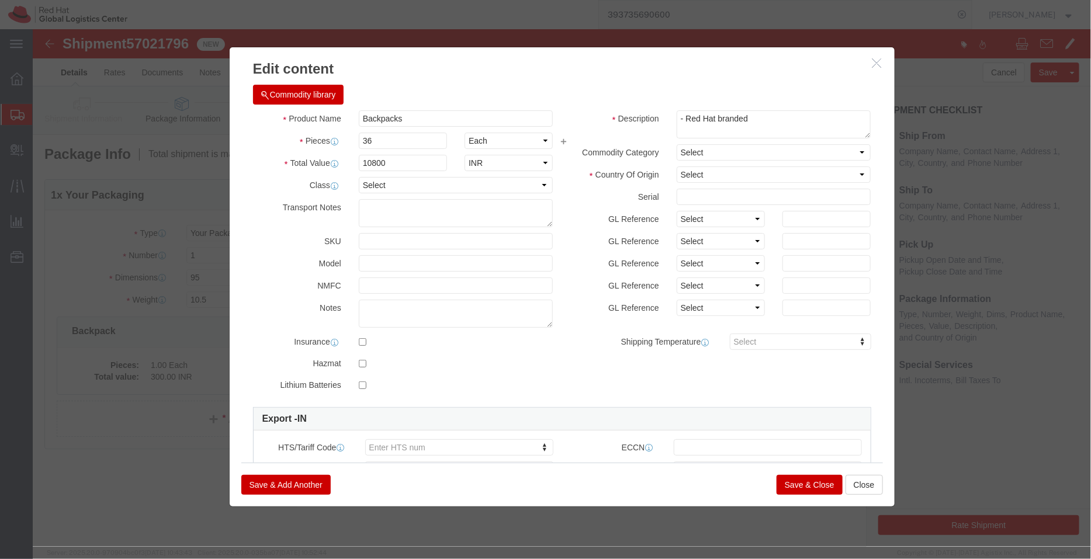
click div "Commodity library"
click select "Select [GEOGRAPHIC_DATA] [GEOGRAPHIC_DATA] [GEOGRAPHIC_DATA] [GEOGRAPHIC_DATA] …"
select select "IN"
click select "Select [GEOGRAPHIC_DATA] [GEOGRAPHIC_DATA] [GEOGRAPHIC_DATA] [GEOGRAPHIC_DATA] …"
click button "Save & Close"
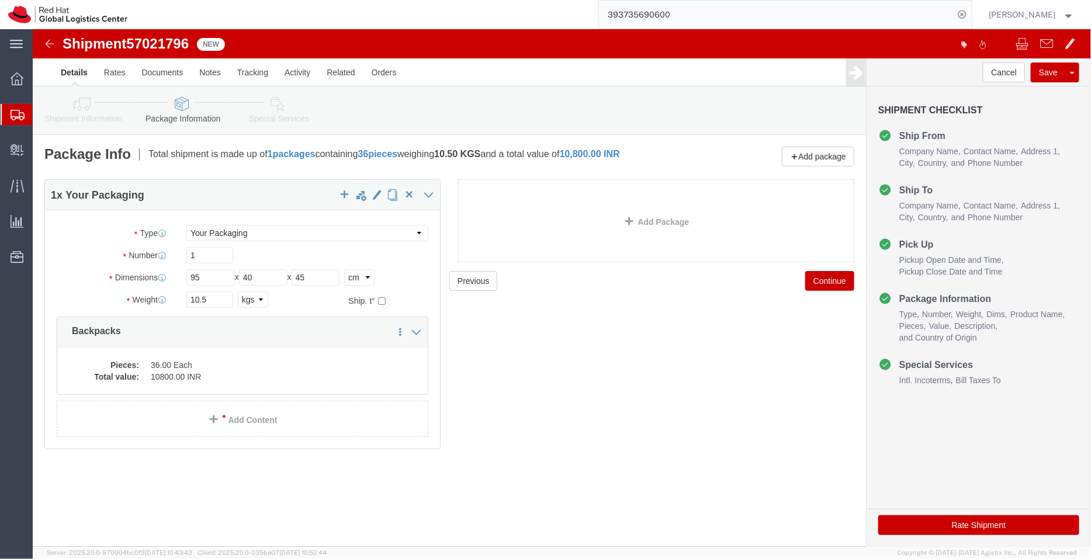
click div "Shipment Information Package Information Special Services"
click icon
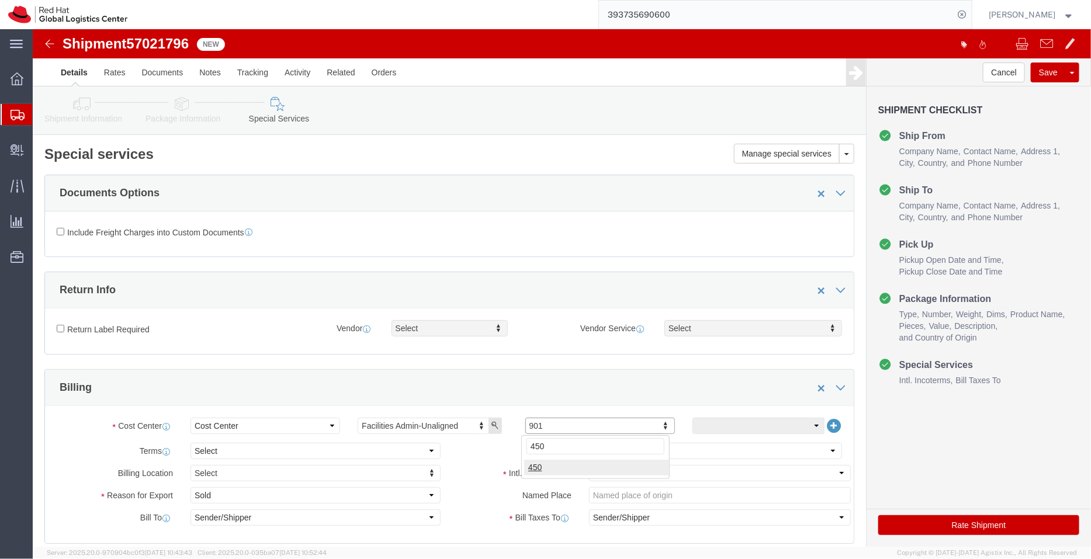
type input "450"
click select "Select Free of Charge Free of Cost NET 30 NET 45 NET 60 See Comment"
select select "FREE_OF_COST"
click select "Select Free of Charge Free of Cost NET 30 NET 45 NET 60 See Comment"
click select "Select Gift Personal Effects Repair/Warranty Return Sample Sold Temporary/Not S…"
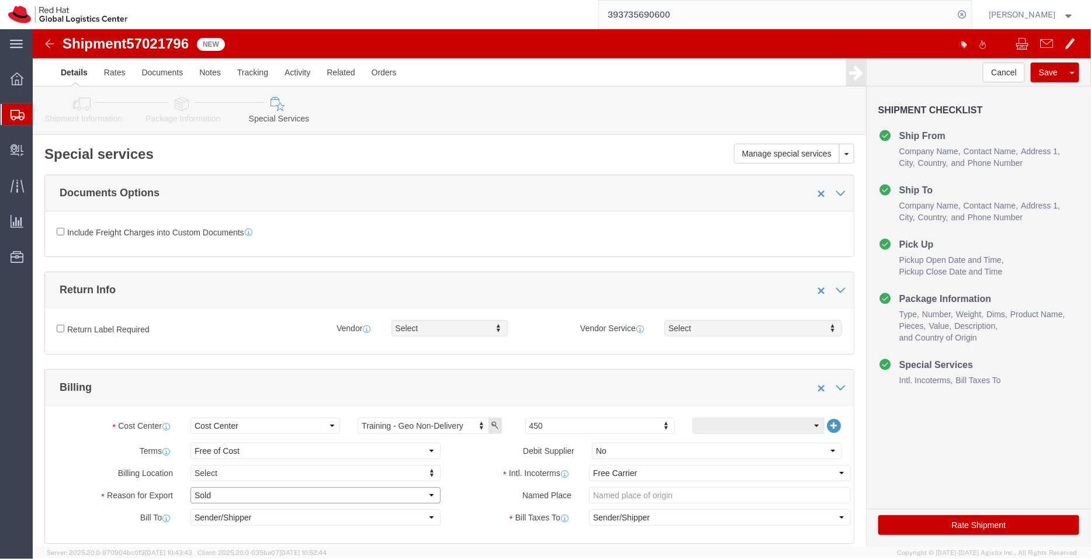
select select "GIFT"
click select "Select Gift Personal Effects Repair/Warranty Return Sample Sold Temporary/Not S…"
click div "Include Freight Charges into Custom Documents"
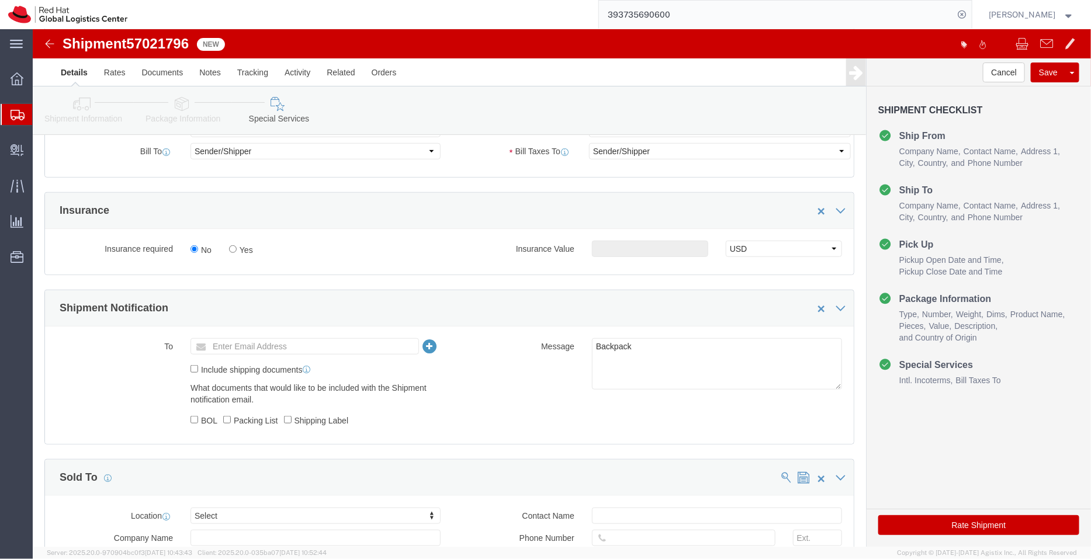
scroll to position [525, 0]
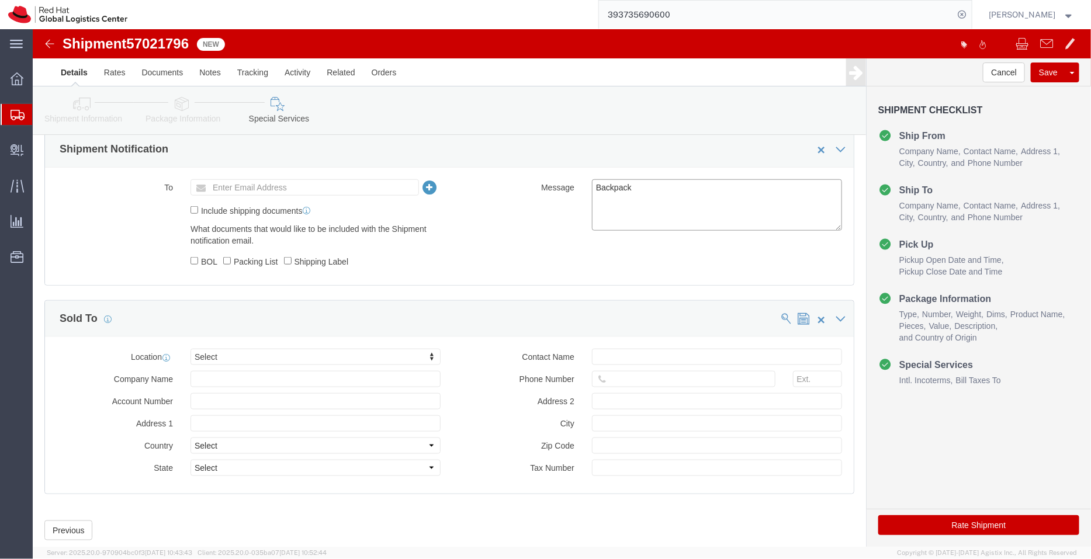
click textarea "Backpack"
type textarea "Backpacks"
click icon
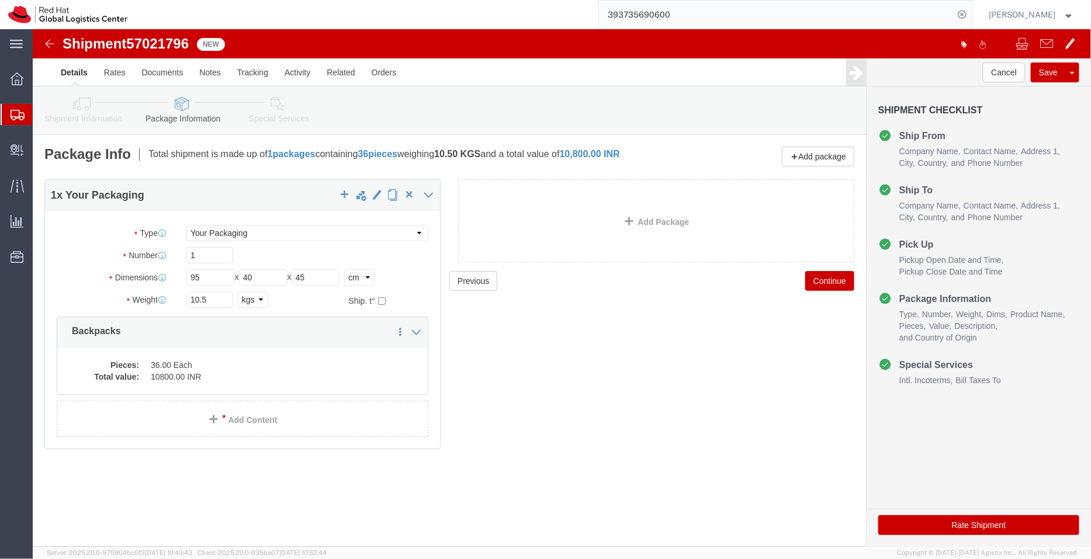
click at [0, 0] on span "Shipment Manager" at bounding box center [0, 0] width 0 height 0
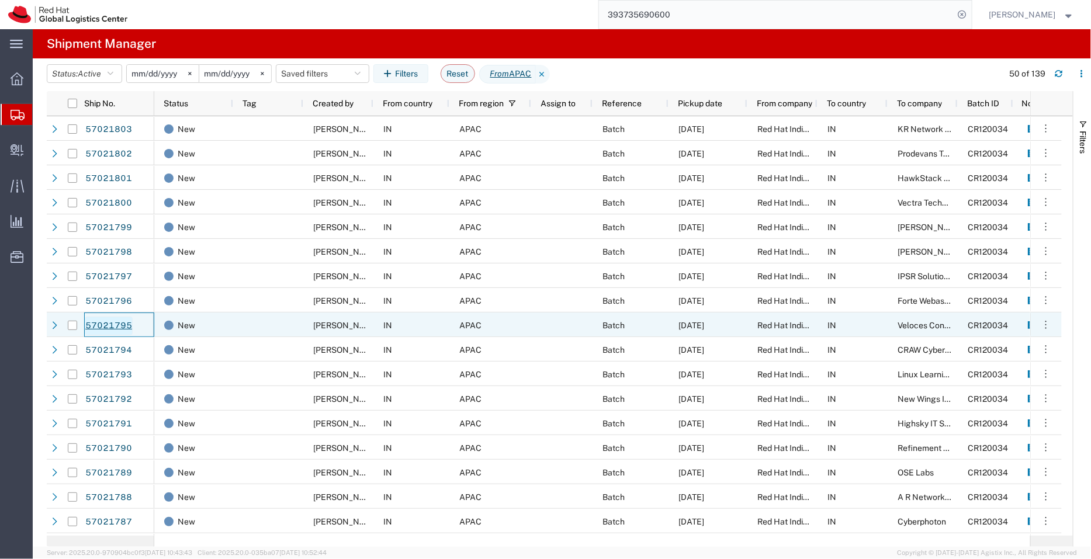
click at [112, 325] on link "57021795" at bounding box center [109, 326] width 48 height 19
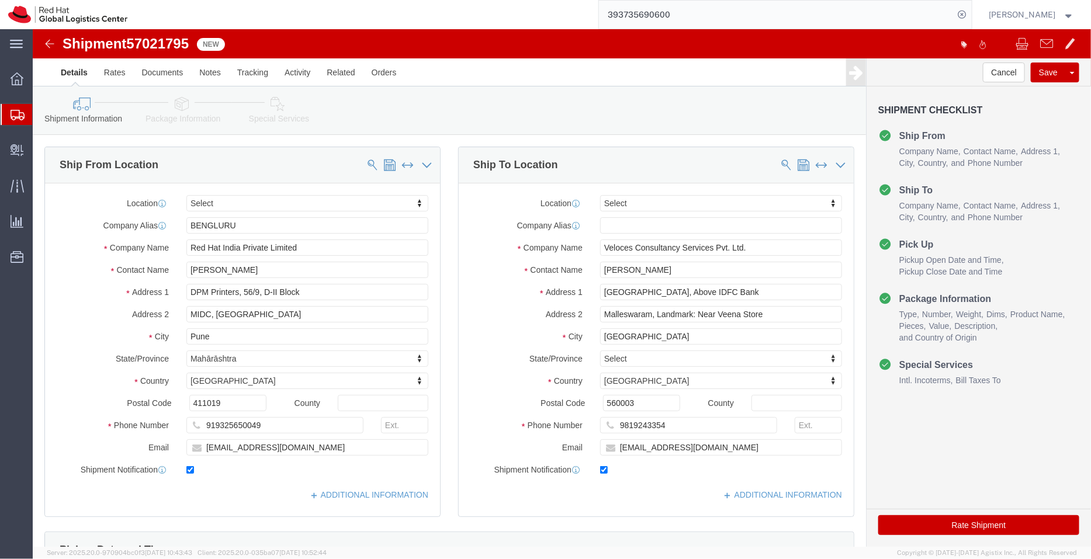
select select
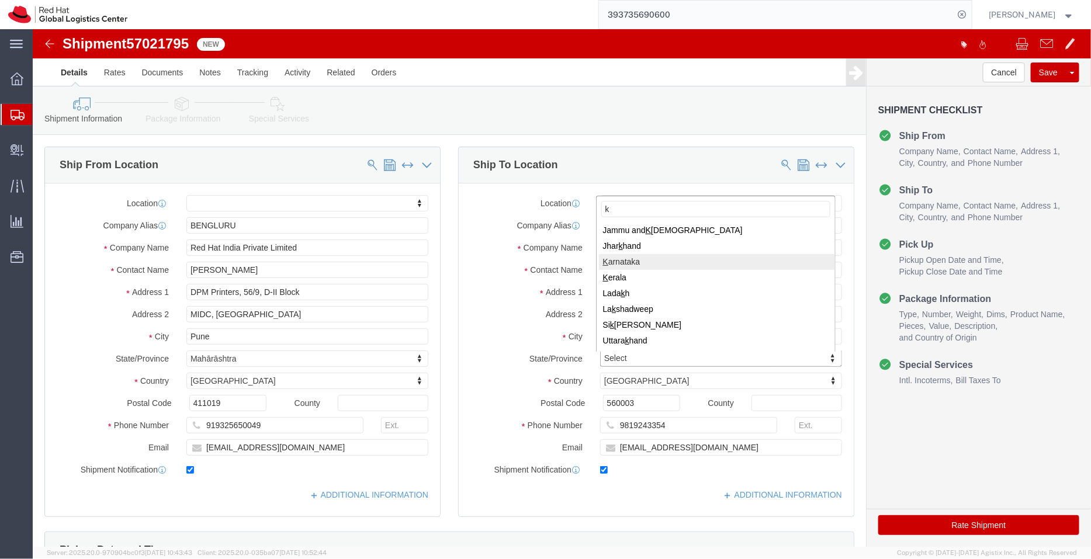
type input "k"
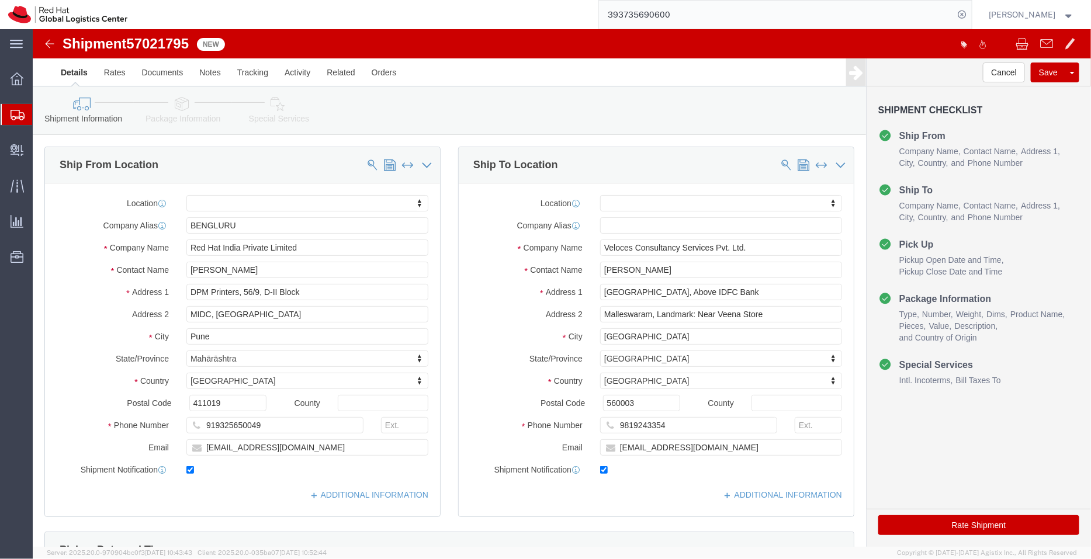
click icon
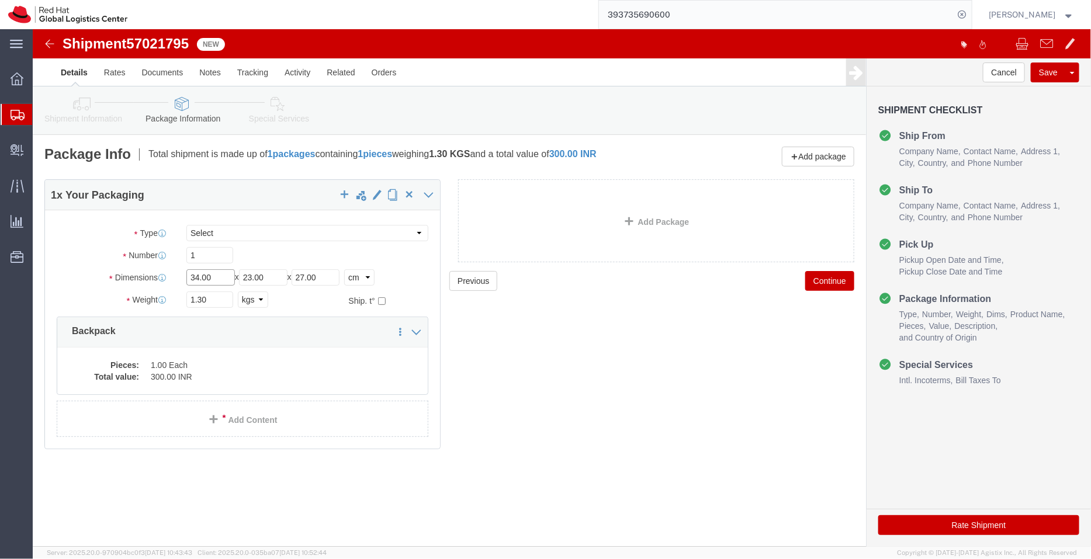
click input "34.00"
type input "3"
type input "58"
click input "23.00"
type input "2"
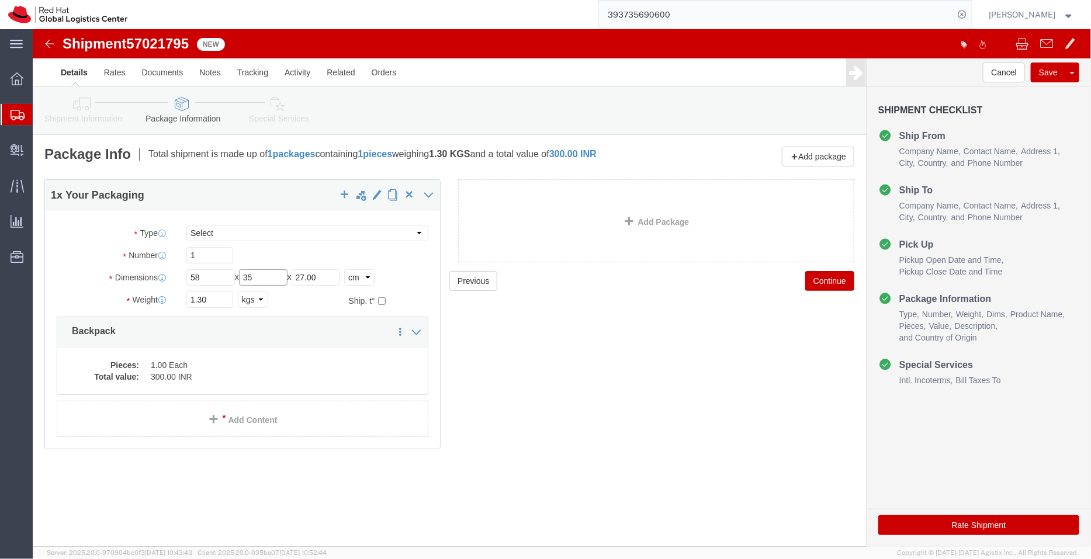
type input "35"
click input "27.00"
type input "2"
type input "30"
click input "1.30"
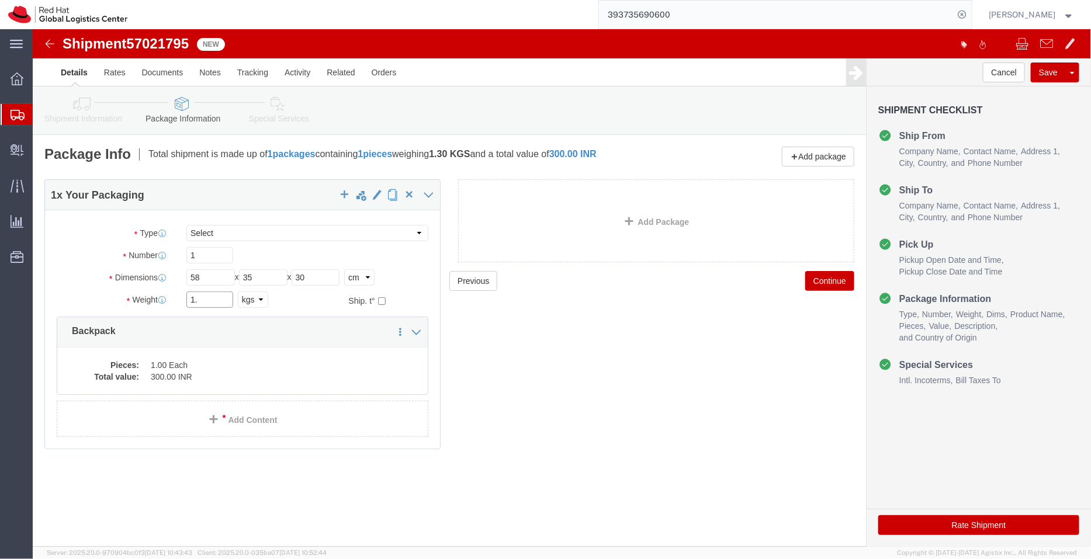
type input "1"
type input "5"
click dd "300.00 INR"
click div
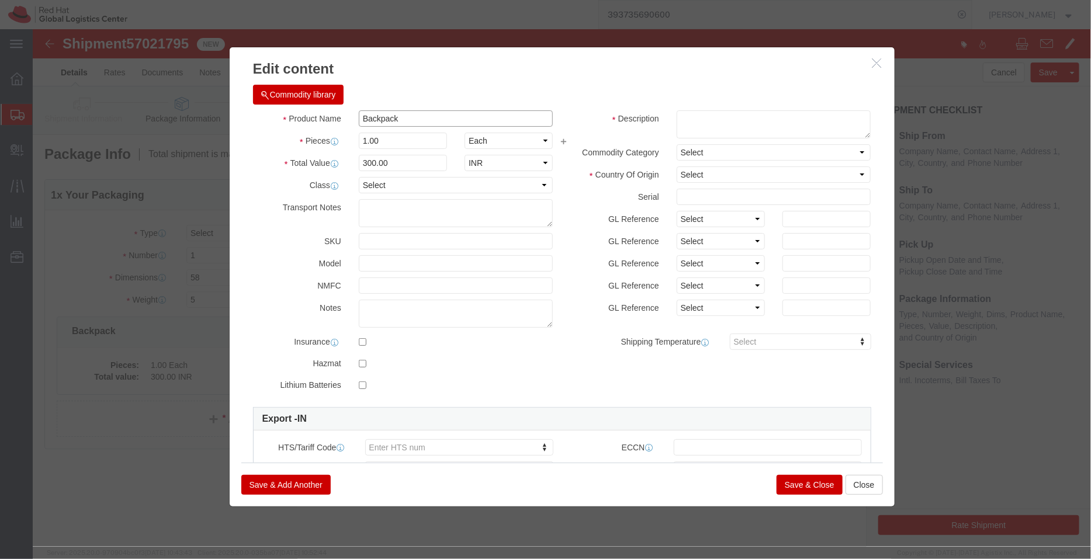
drag, startPoint x: 425, startPoint y: 121, endPoint x: 393, endPoint y: 92, distance: 43.9
click input "Backpack"
type input "Backpacks"
click input "1.00"
type input "1"
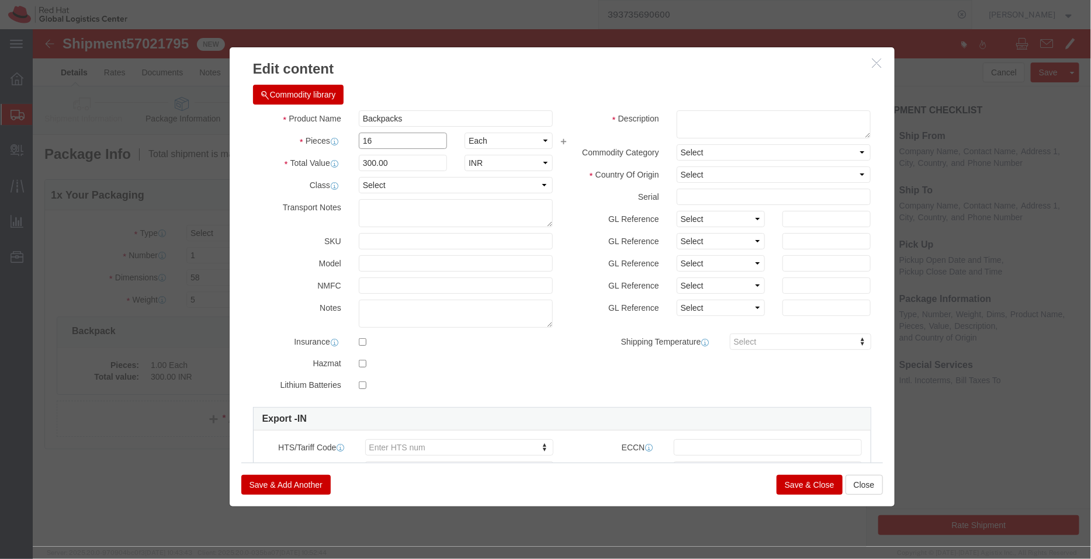
type input "16"
type input "4800"
click div "Commodity library"
click textarea
paste textarea "- Red Hat branded"
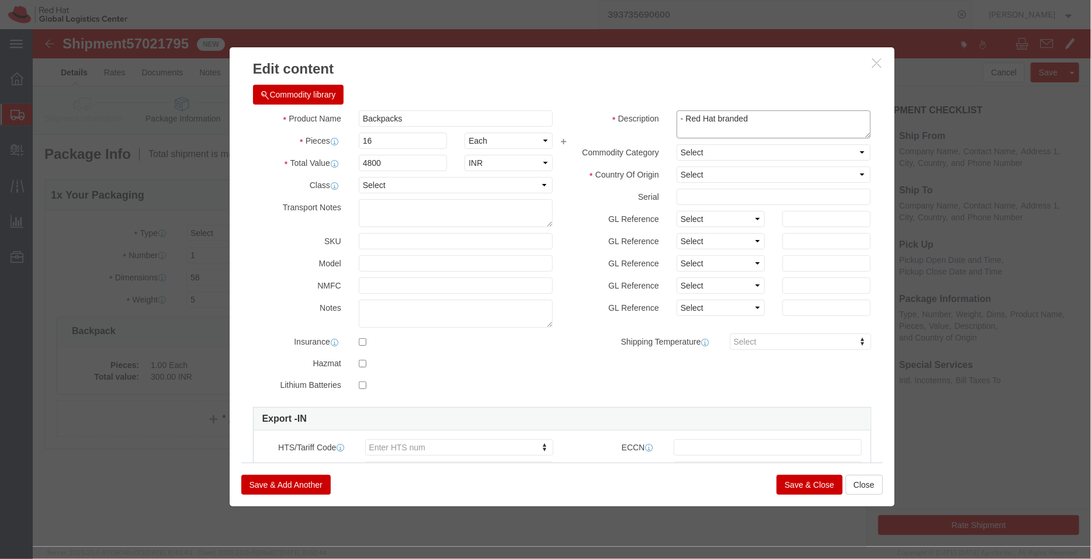
type textarea "- Red Hat branded"
click div "Commodity library"
click select "Select [GEOGRAPHIC_DATA] [GEOGRAPHIC_DATA] [GEOGRAPHIC_DATA] [GEOGRAPHIC_DATA] …"
select select "IN"
drag, startPoint x: 674, startPoint y: 148, endPoint x: 764, endPoint y: 419, distance: 286.1
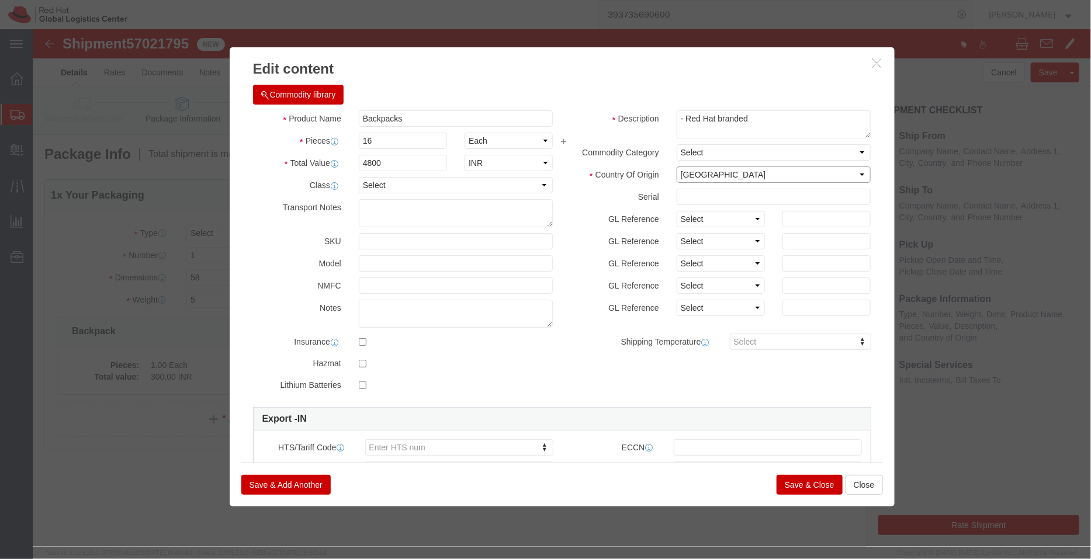
click select "Select [GEOGRAPHIC_DATA] [GEOGRAPHIC_DATA] [GEOGRAPHIC_DATA] [GEOGRAPHIC_DATA] …"
click button "Save & Close"
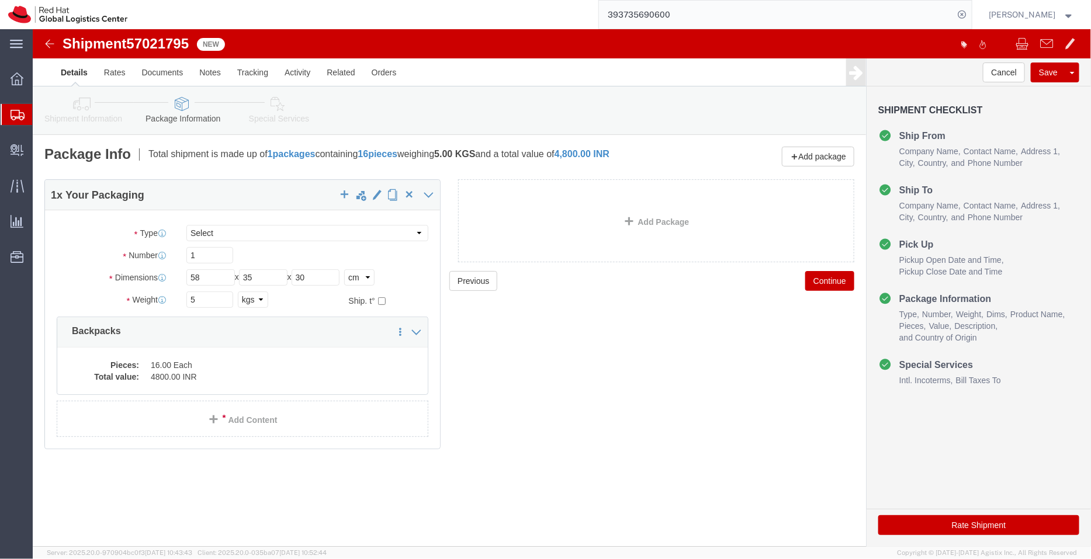
click icon
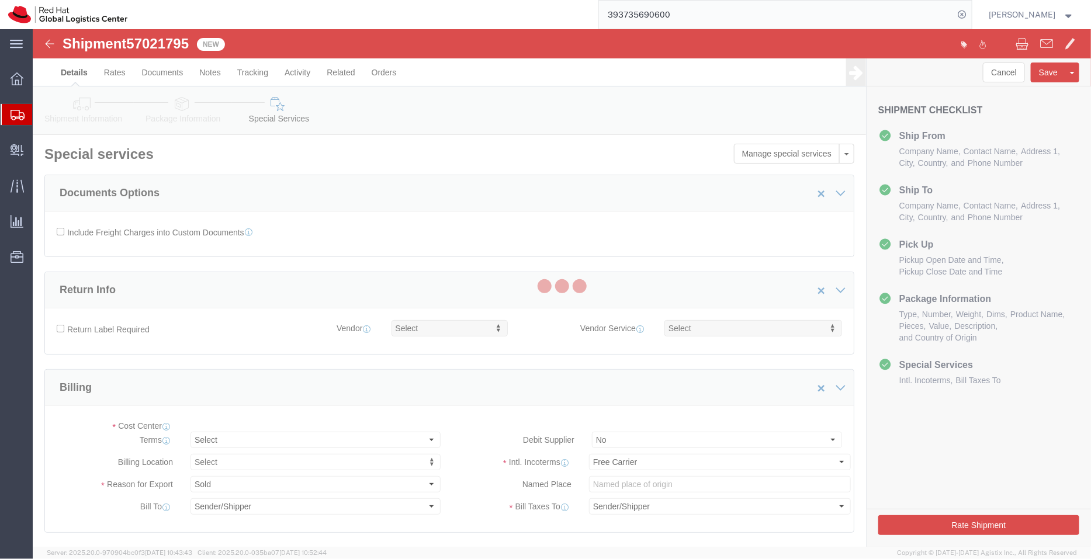
select select "COSTCENTER"
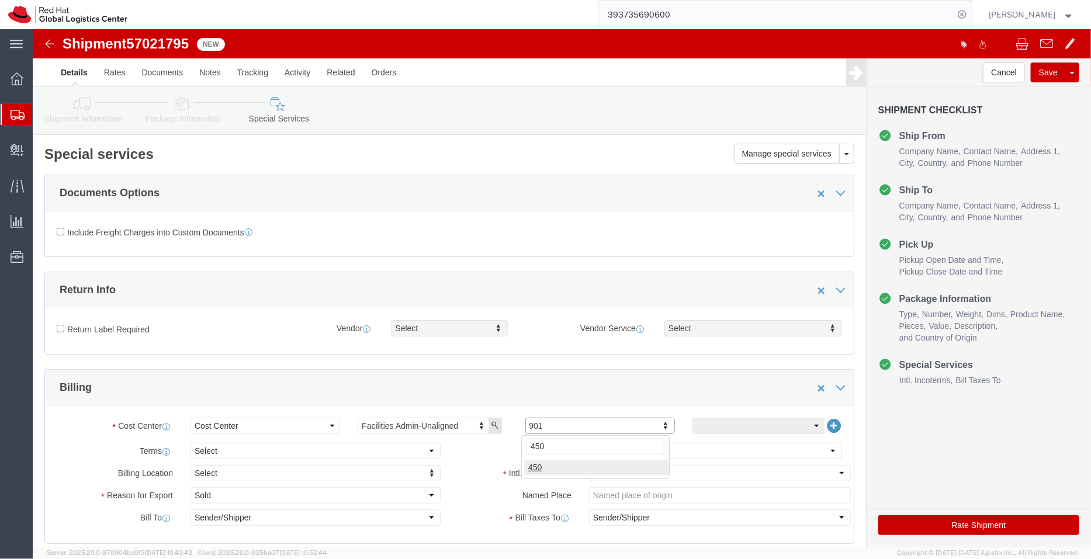
type input "450"
click select "Select Free of Charge Free of Cost NET 30 NET 45 NET 60 See Comment"
select select "FREE_OF_COST"
click select "Select Free of Charge Free of Cost NET 30 NET 45 NET 60 See Comment"
click select "Select Gift Personal Effects Repair/Warranty Return Sample Sold Temporary/Not S…"
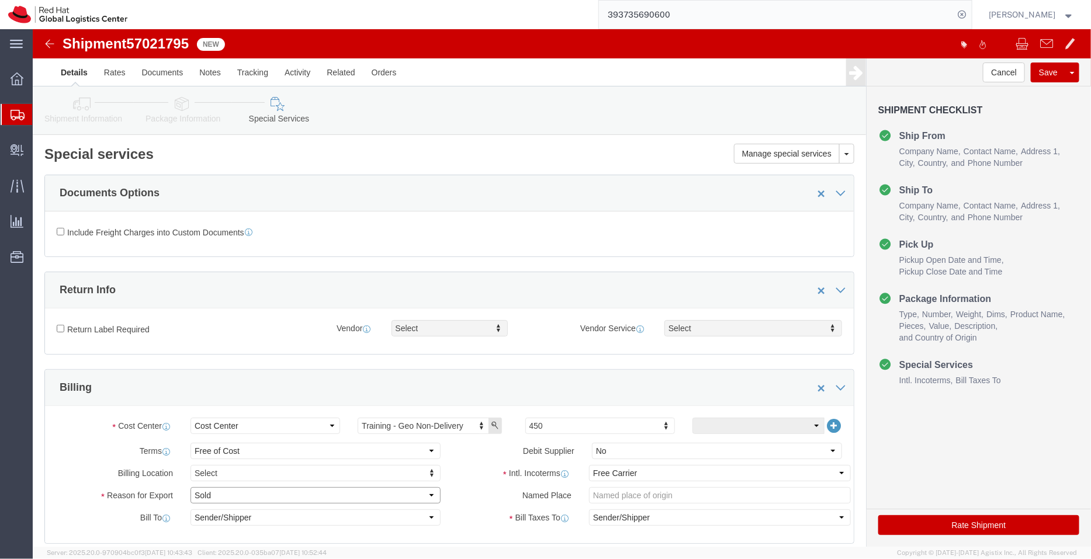
select select "GIFT"
click select "Select Gift Personal Effects Repair/Warranty Return Sample Sold Temporary/Not S…"
click div "Include Freight Charges into Custom Documents"
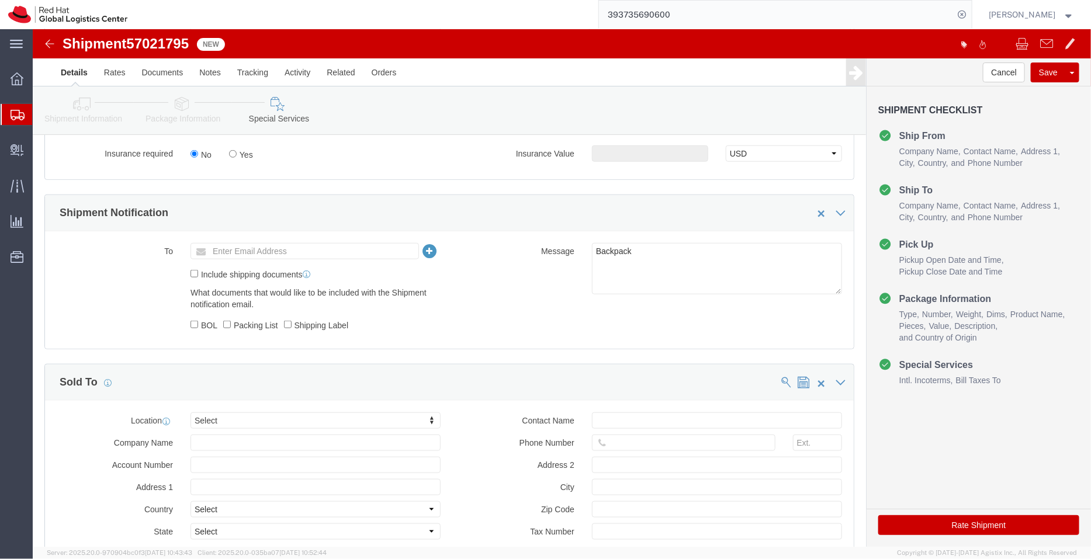
scroll to position [467, 0]
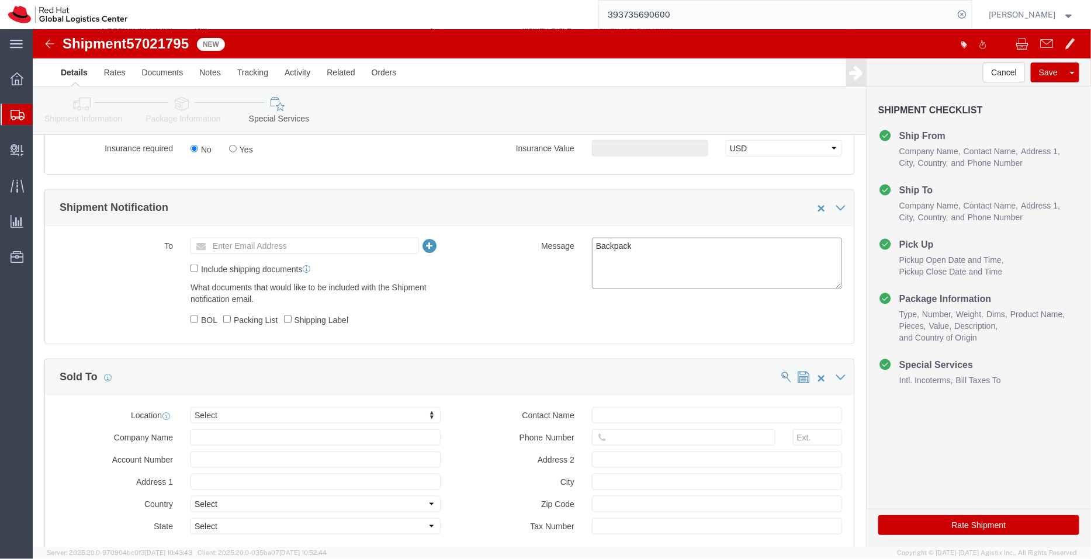
click textarea "Backpack"
type textarea "Backpacks"
click icon
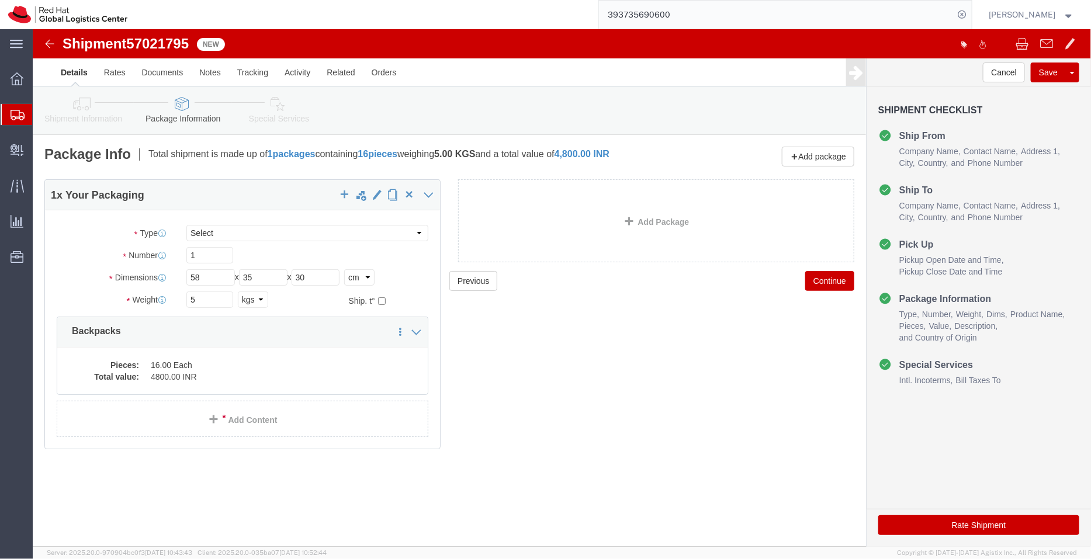
click icon
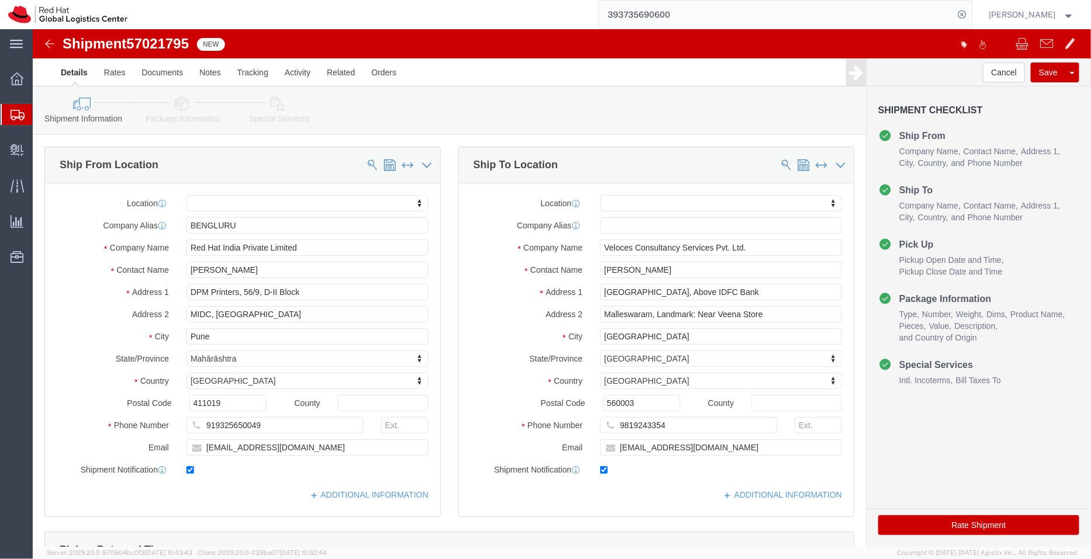
click at [0, 0] on span "Shipment Manager" at bounding box center [0, 0] width 0 height 0
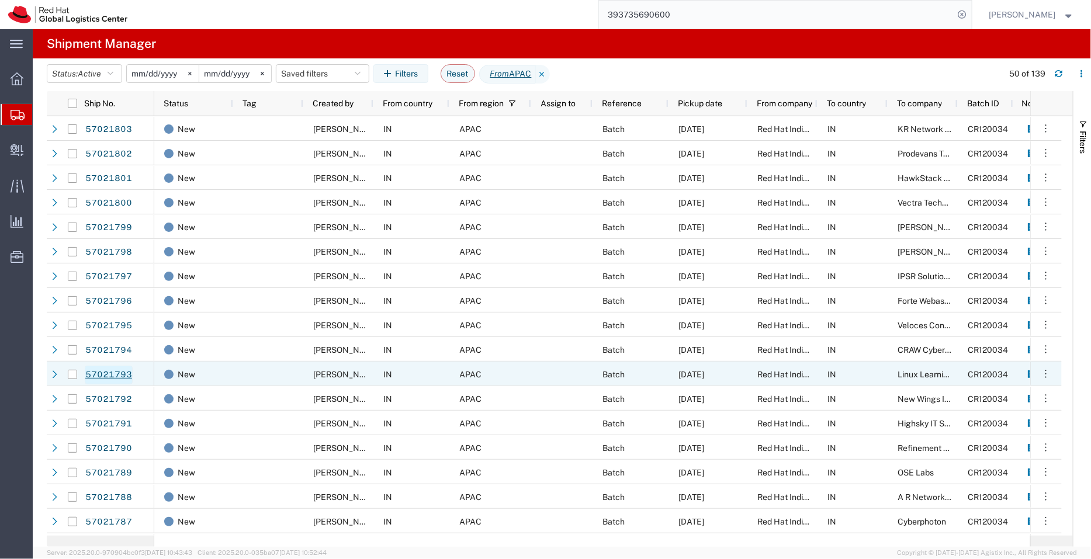
click at [116, 377] on link "57021793" at bounding box center [109, 375] width 48 height 19
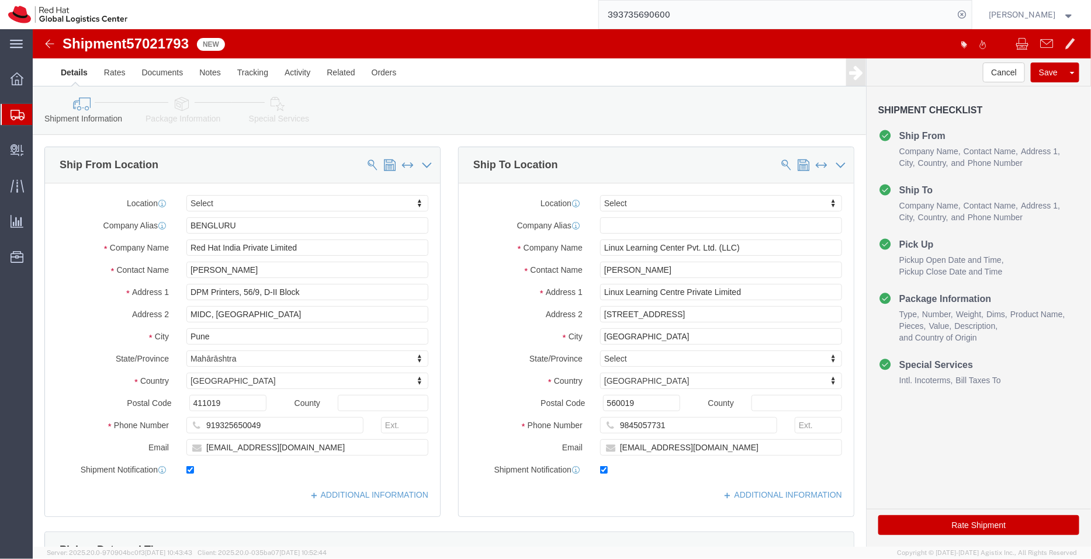
select select
type input "ka"
click link "Package Information"
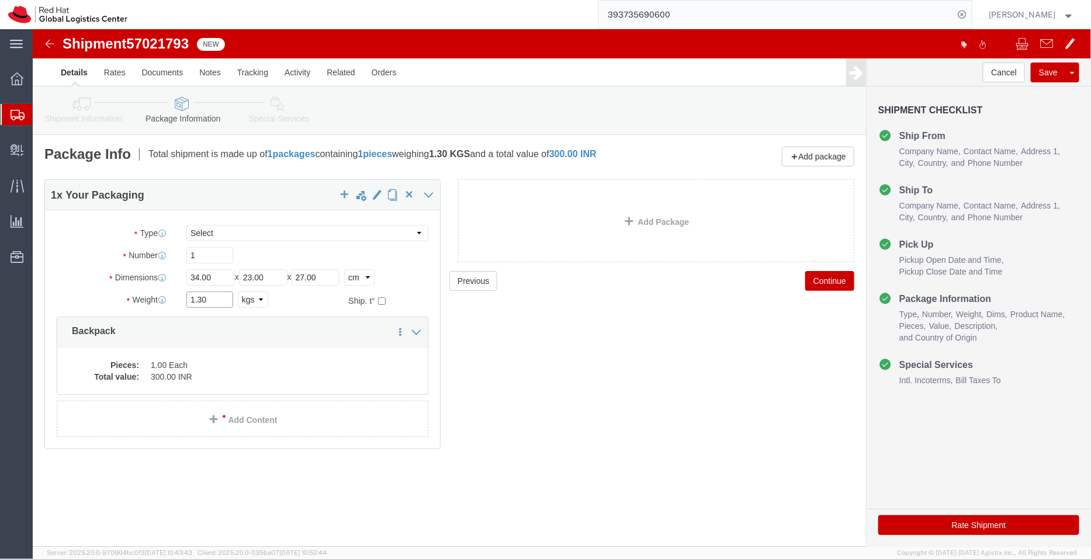
drag, startPoint x: 191, startPoint y: 270, endPoint x: 99, endPoint y: 265, distance: 92.4
click div "Weight 1.30 Select kgs lbs Ship. t°"
type input "8"
drag, startPoint x: 189, startPoint y: 243, endPoint x: 106, endPoint y: 242, distance: 83.0
click div "Dimensions Length 34.00 x Width 23.00 x Height 27.00 Select cm ft in"
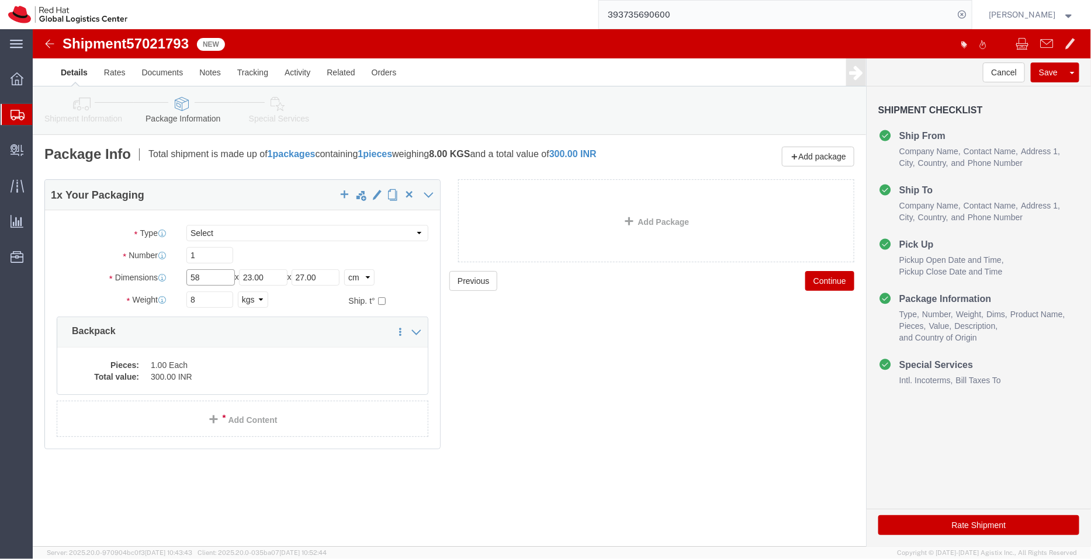
type input "58"
drag, startPoint x: 241, startPoint y: 244, endPoint x: 164, endPoint y: 256, distance: 77.5
click div "Length 58 x Width 23.00 x Height 27.00 Select cm ft in"
type input "40"
drag, startPoint x: 303, startPoint y: 247, endPoint x: 178, endPoint y: 249, distance: 125.6
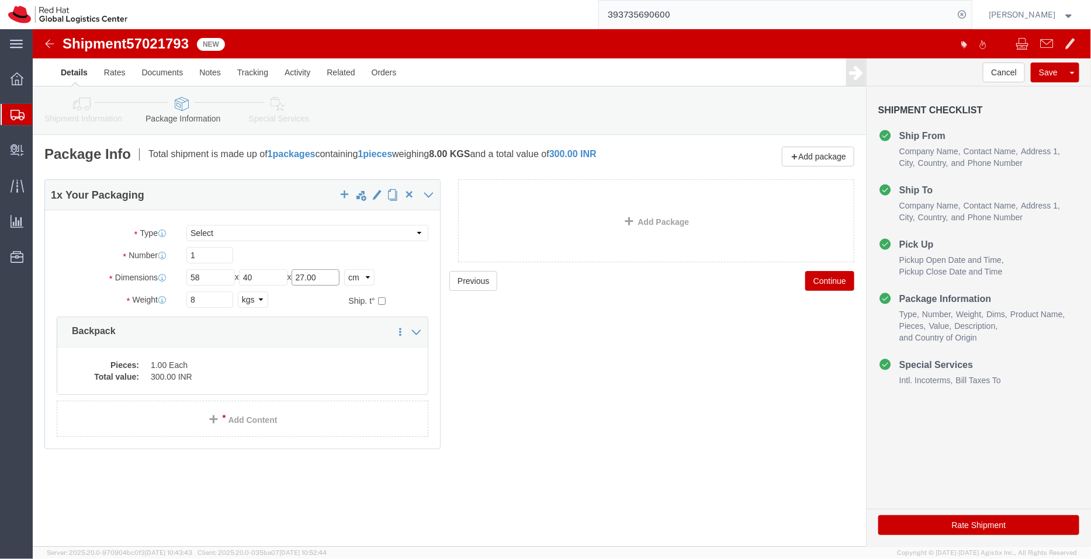
click div "Length 58 x Width 40 x Height 27.00 Select cm ft in"
type input "30"
click div "Previous Continue"
click dd "300.00 INR"
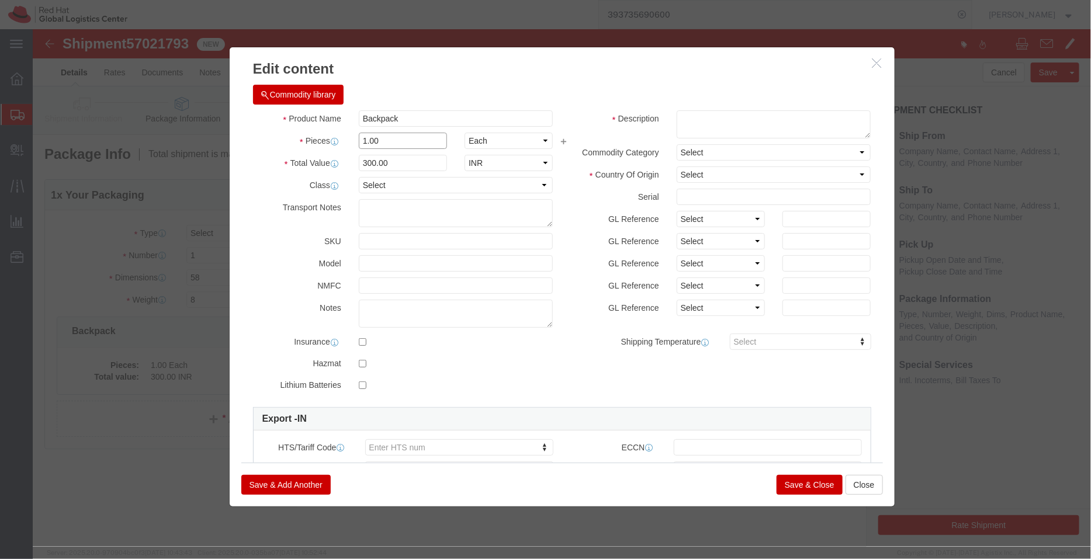
click div "Pieces 1.00 Select Bag Barrels 100Board Feet Bottle Box Blister Pack Carats Can…"
type input "25"
type input "7500"
click input "Backpack"
type input "Backpacks"
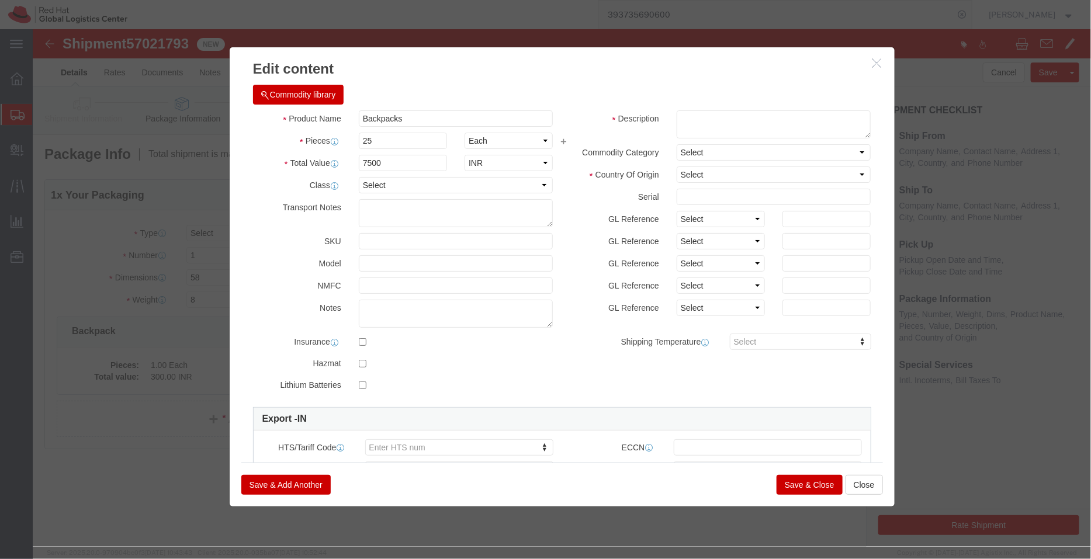
click div "Commodity library Product Name Backpacks Pieces 25 Select Bag Barrels 100Board …"
click textarea
paste textarea "- Red Hat branded"
type textarea "- Red Hat branded"
click div "Commodity library Product Name Backpacks Pieces 25 Select Bag Barrels 100Board …"
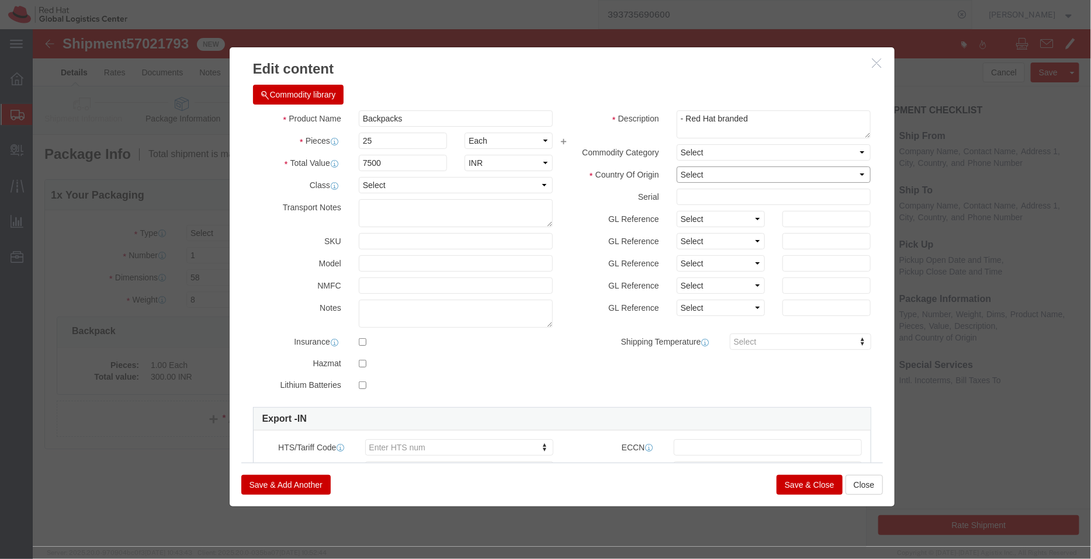
click select "Select [GEOGRAPHIC_DATA] [GEOGRAPHIC_DATA] [GEOGRAPHIC_DATA] [GEOGRAPHIC_DATA] …"
select select "IN"
click select "Select [GEOGRAPHIC_DATA] [GEOGRAPHIC_DATA] [GEOGRAPHIC_DATA] [GEOGRAPHIC_DATA] …"
click button "Save & Close"
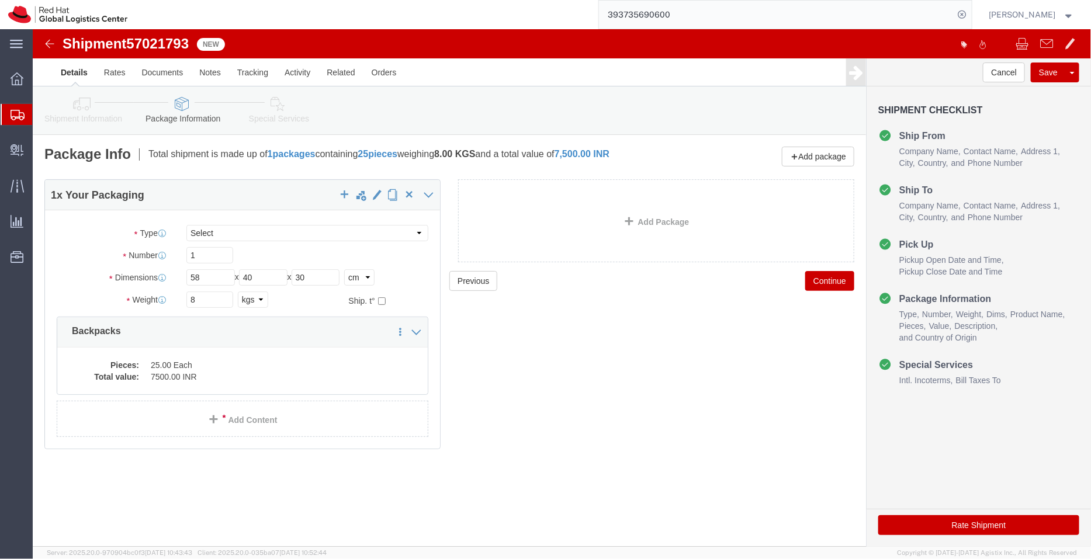
click link "Special Services"
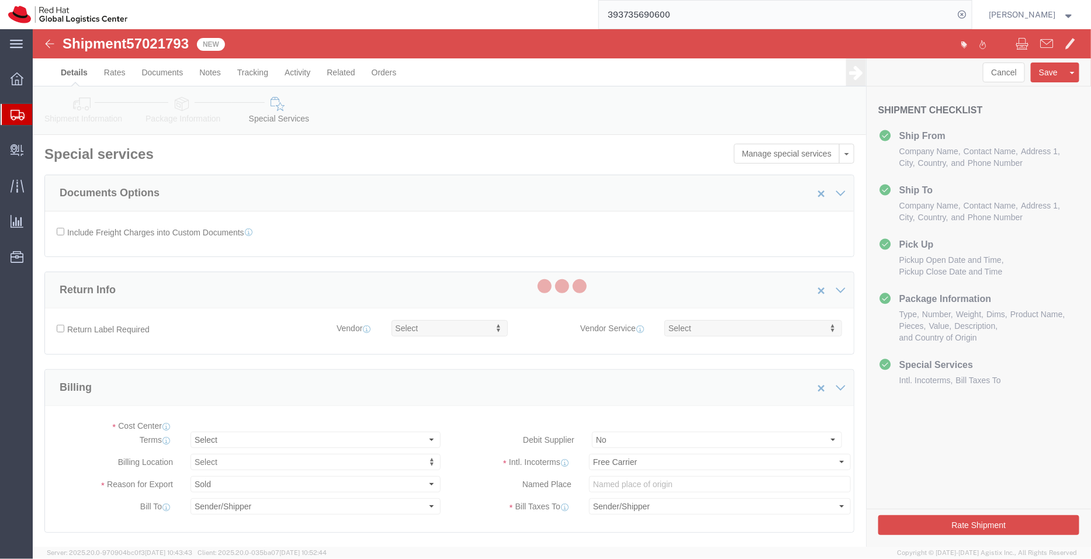
select select "COSTCENTER"
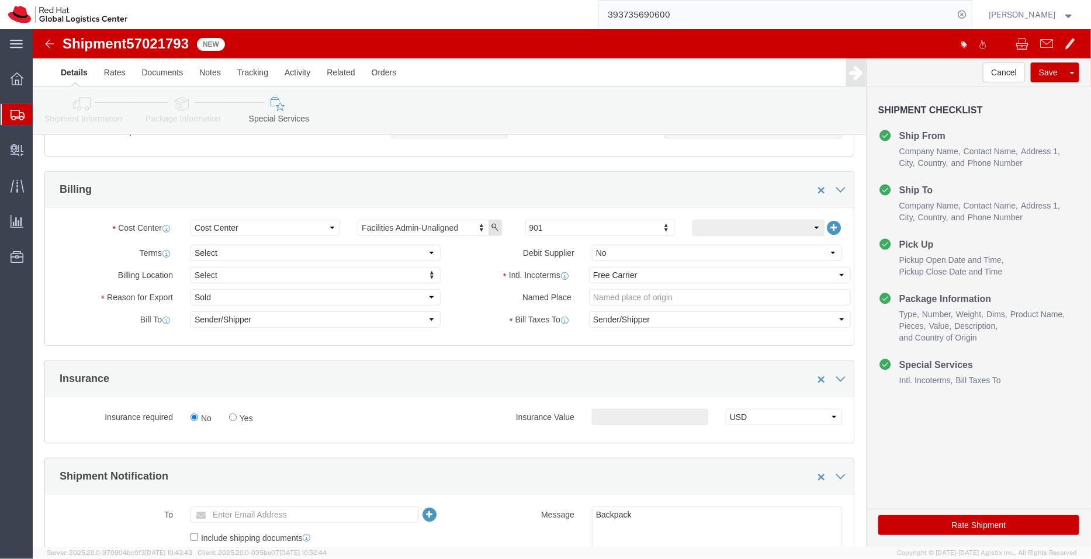
scroll to position [213, 0]
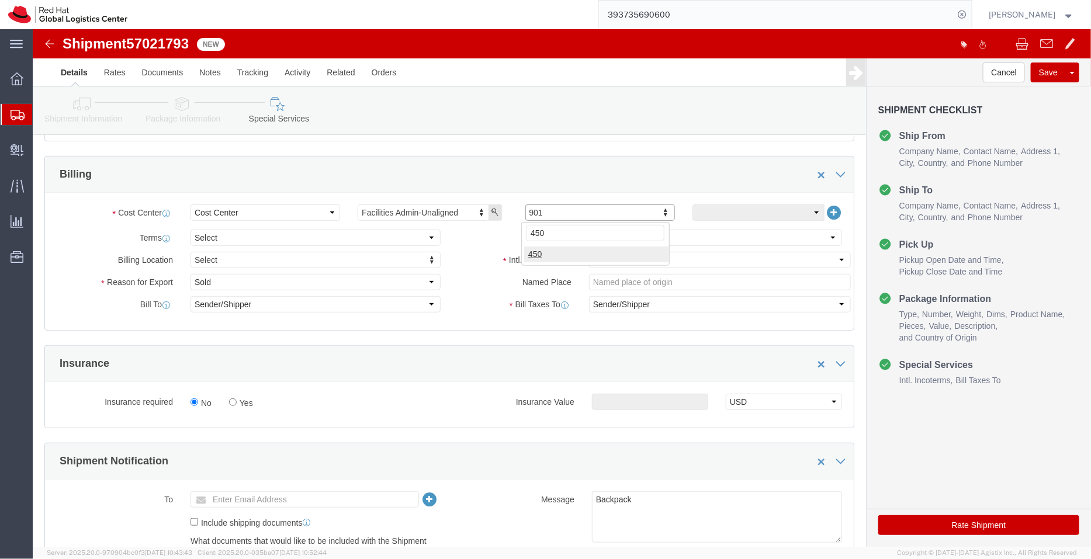
type input "450"
click select "Select Free of Charge Free of Cost NET 30 NET 45 NET 60 See Comment"
select select "FREE_OF_COST"
click select "Select Free of Charge Free of Cost NET 30 NET 45 NET 60 See Comment"
click select "Select Gift Personal Effects Repair/Warranty Return Sample Sold Temporary/Not S…"
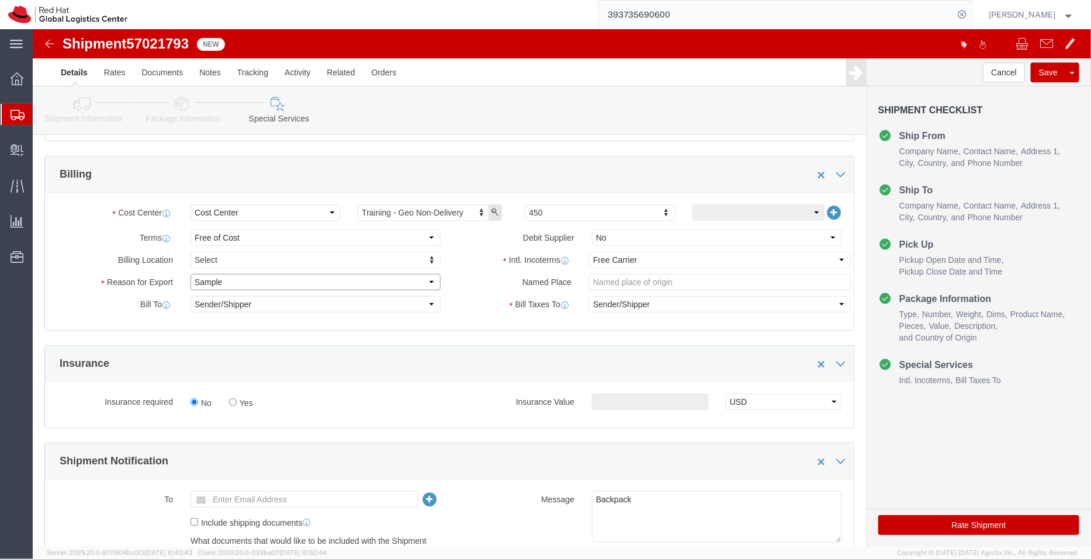
click select "Select Gift Personal Effects Repair/Warranty Return Sample Sold Temporary/Not S…"
select select "GIFT"
click select "Select Gift Personal Effects Repair/Warranty Return Sample Sold Temporary/Not S…"
click textarea "Backpack"
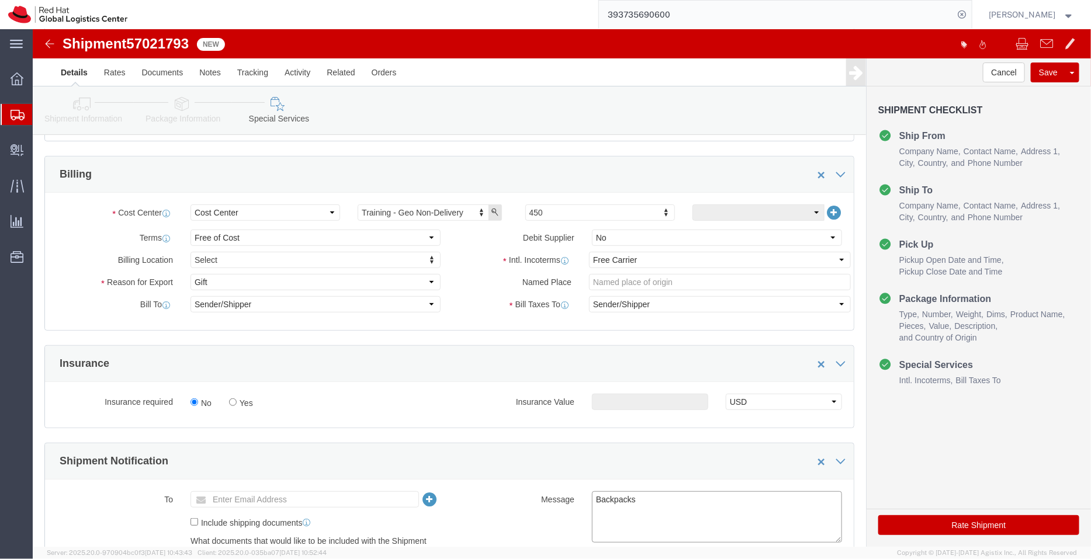
type textarea "Backpacks"
click icon
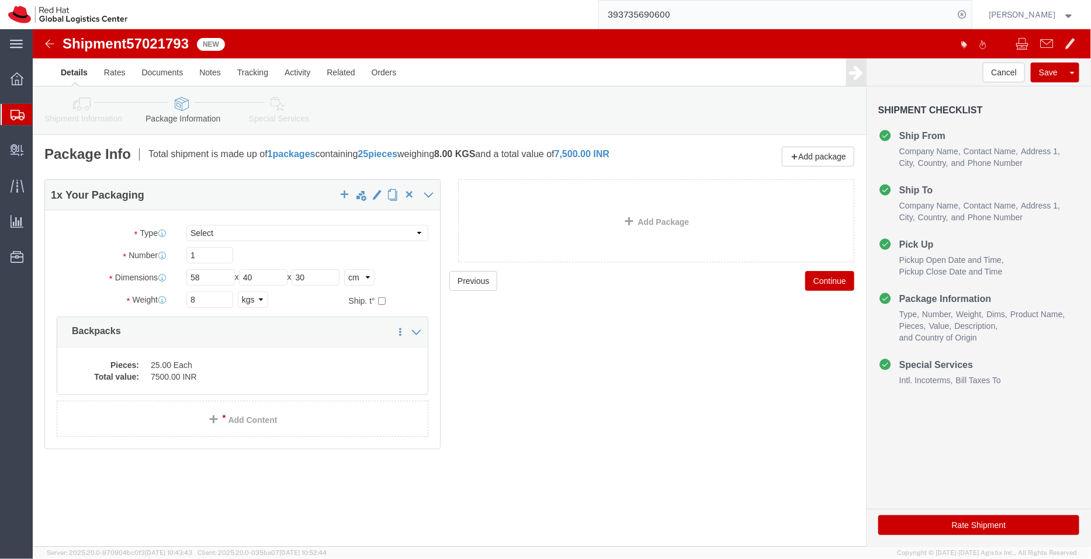
click icon
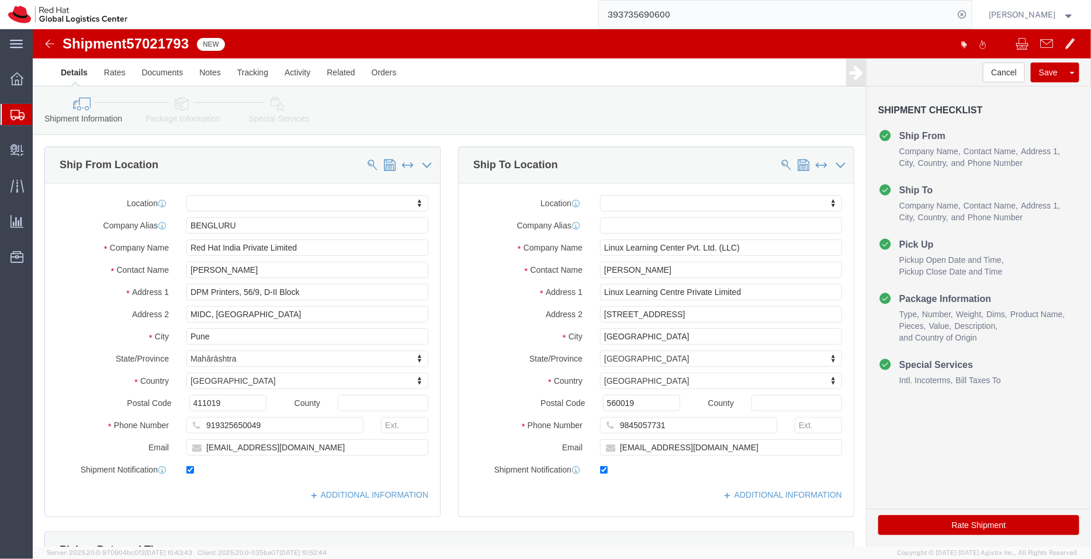
click at [0, 0] on span "Shipment Manager" at bounding box center [0, 0] width 0 height 0
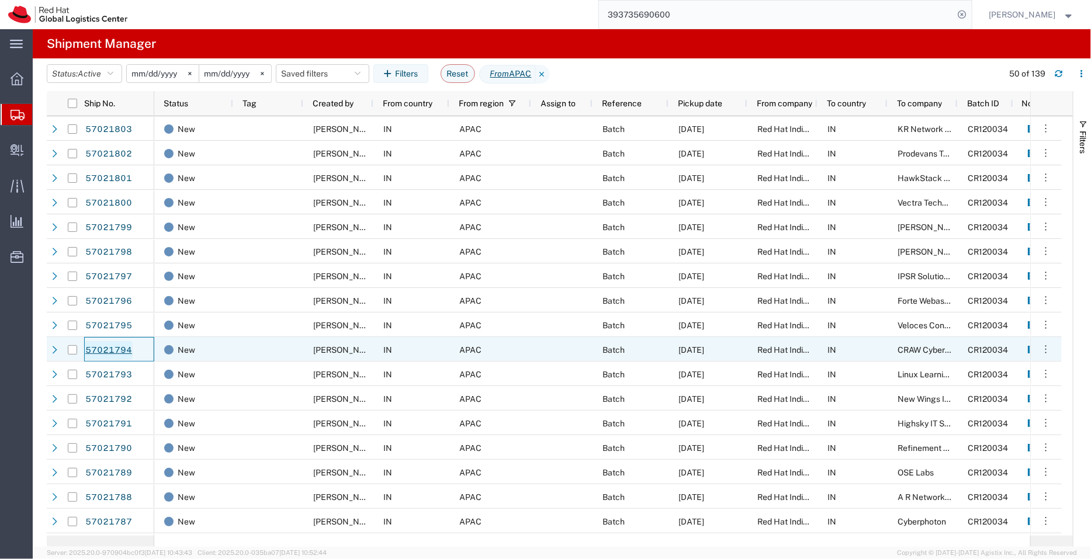
click at [117, 352] on link "57021794" at bounding box center [109, 350] width 48 height 19
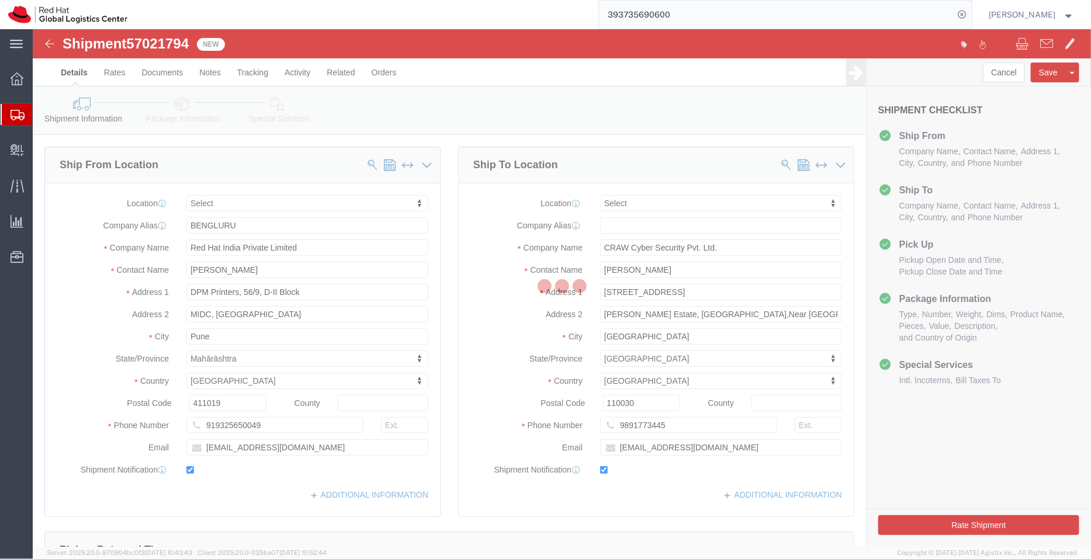
select select
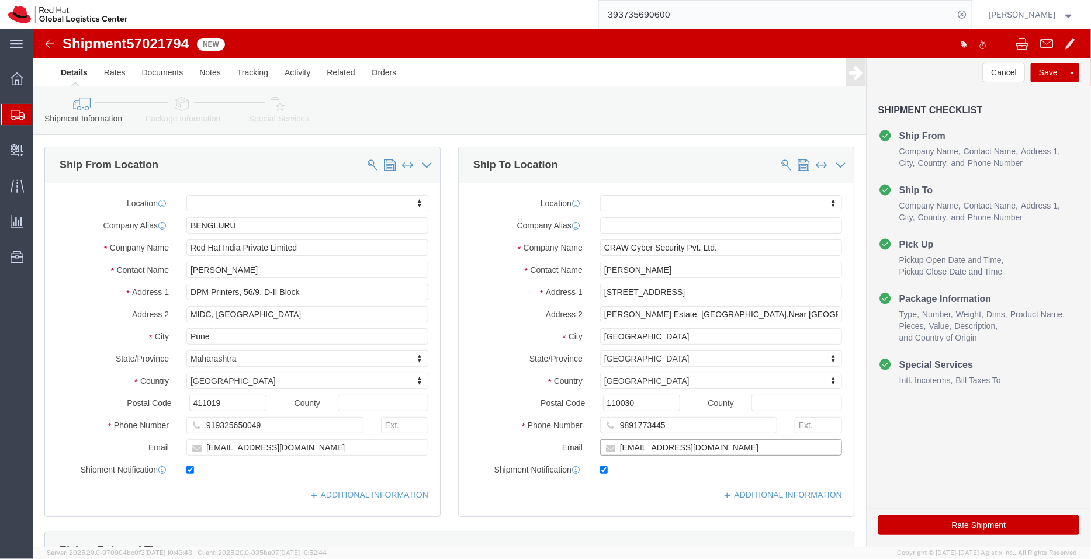
drag, startPoint x: 646, startPoint y: 415, endPoint x: 426, endPoint y: 421, distance: 220.3
click div "Email [EMAIL_ADDRESS][DOMAIN_NAME]"
click icon
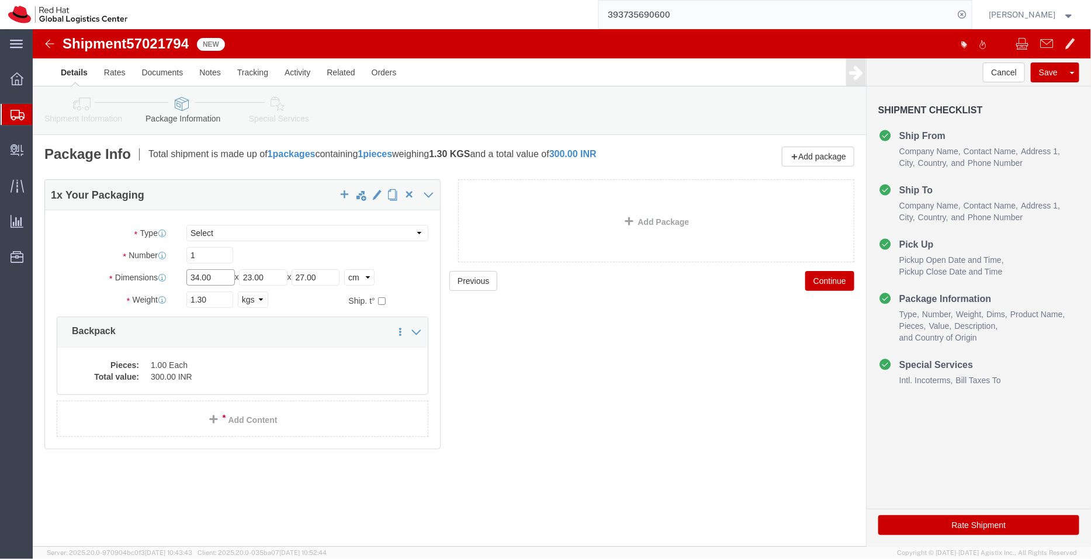
click input "34.00"
type input "3"
type input "44"
click input "23.00"
type input "2"
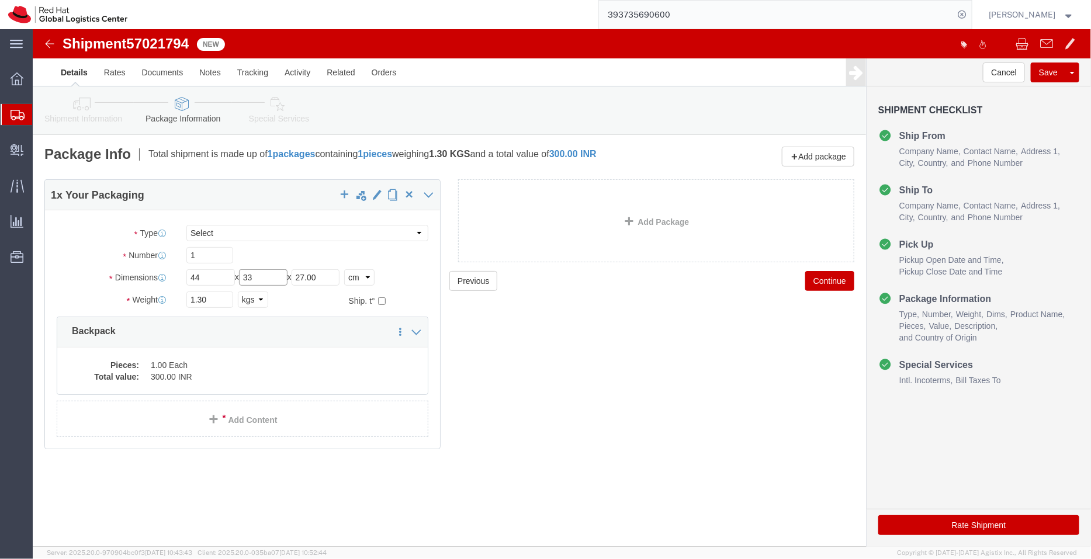
type input "33"
click input "27.00"
type input "2"
type input "28"
click input "1.30"
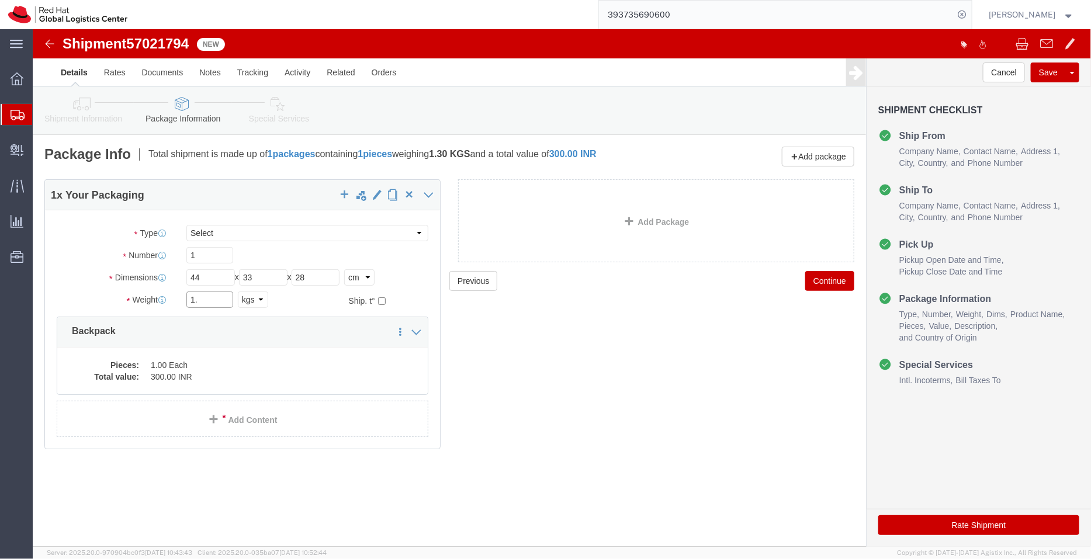
type input "1"
type input "3.2"
click dd "300.00 INR"
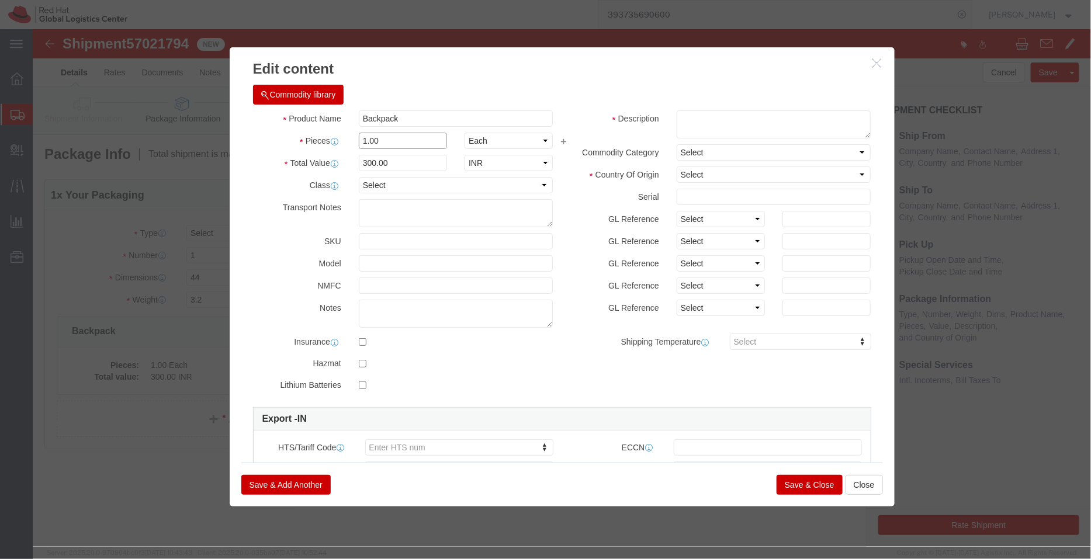
click input "1.00"
type input "1"
type input "8"
type input "2400"
click input "Backpack"
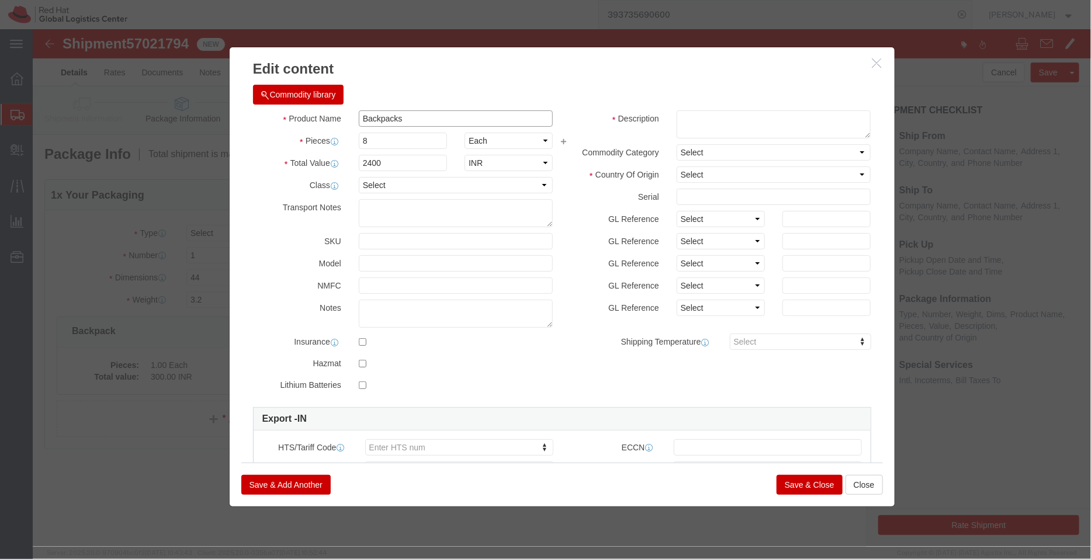
type input "Backpacks"
click h3 "Edit content"
click textarea
paste textarea "- Red Hat branded"
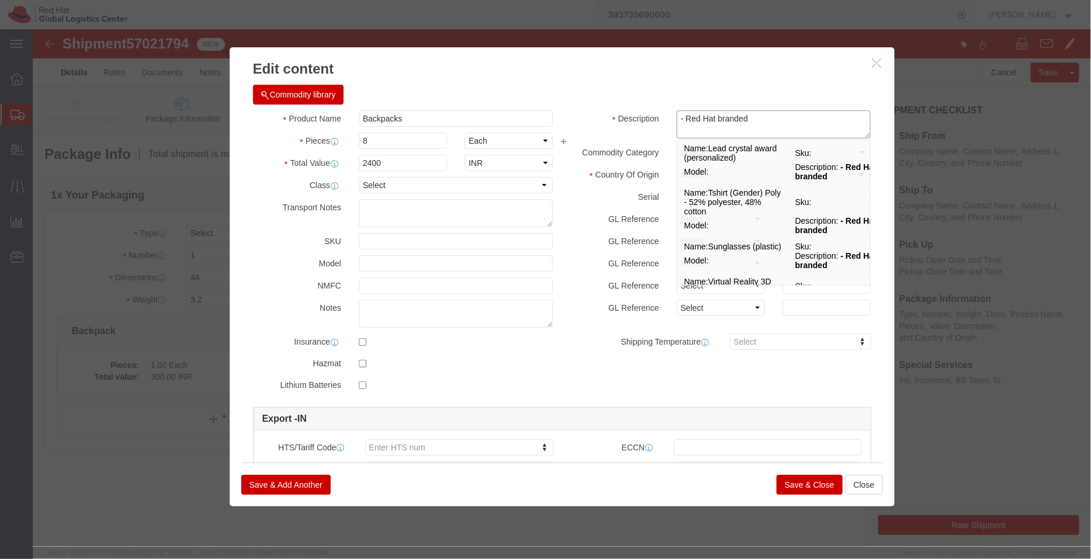
type textarea "- Red Hat branded"
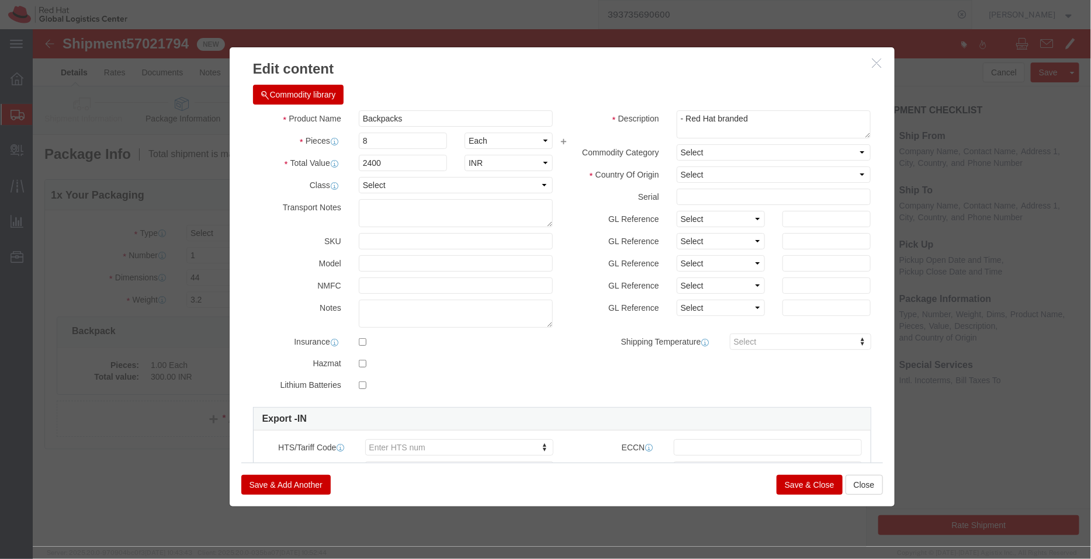
click label "Description"
click select "Select [GEOGRAPHIC_DATA] [GEOGRAPHIC_DATA] [GEOGRAPHIC_DATA] [GEOGRAPHIC_DATA] …"
select select "IN"
click select "Select [GEOGRAPHIC_DATA] [GEOGRAPHIC_DATA] [GEOGRAPHIC_DATA] [GEOGRAPHIC_DATA] …"
click button "Save & Close"
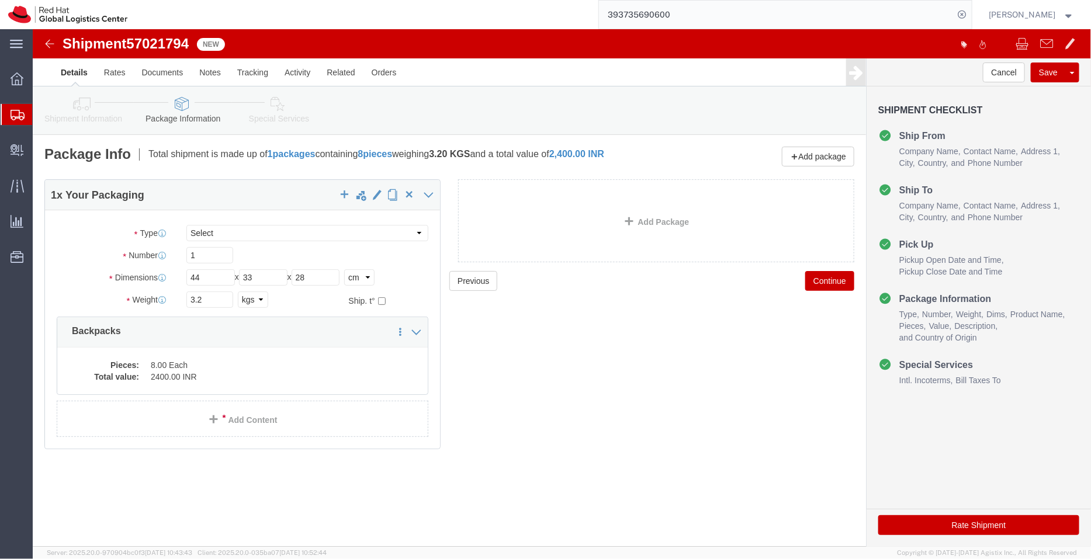
click icon
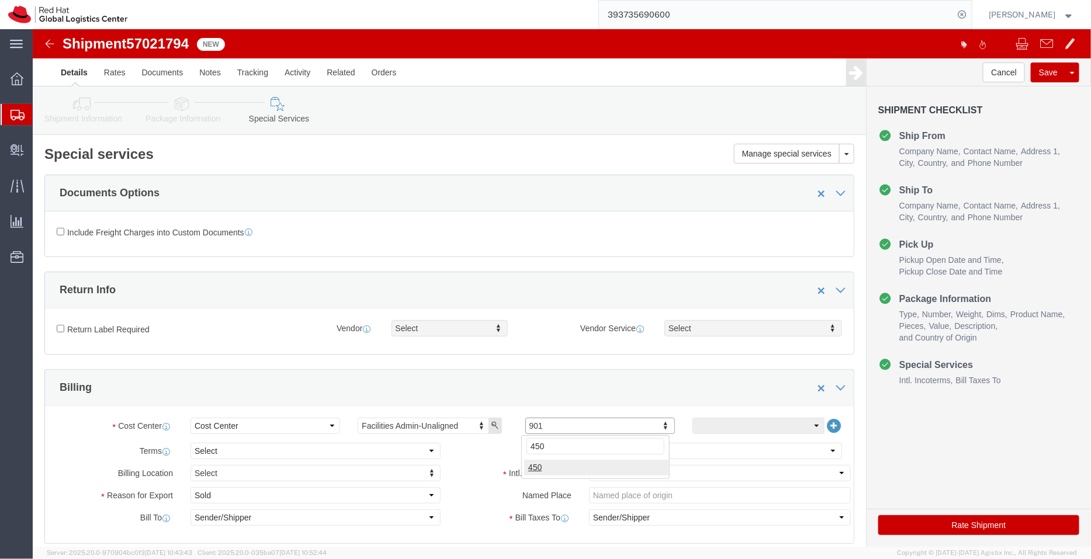
type input "450"
click select "Select Free of Charge Free of Cost NET 30 NET 45 NET 60 See Comment"
select select "FREE_OF_COST"
click select "Select Free of Charge Free of Cost NET 30 NET 45 NET 60 See Comment"
click select "Select Gift Personal Effects Repair/Warranty Return Sample Sold Temporary/Not S…"
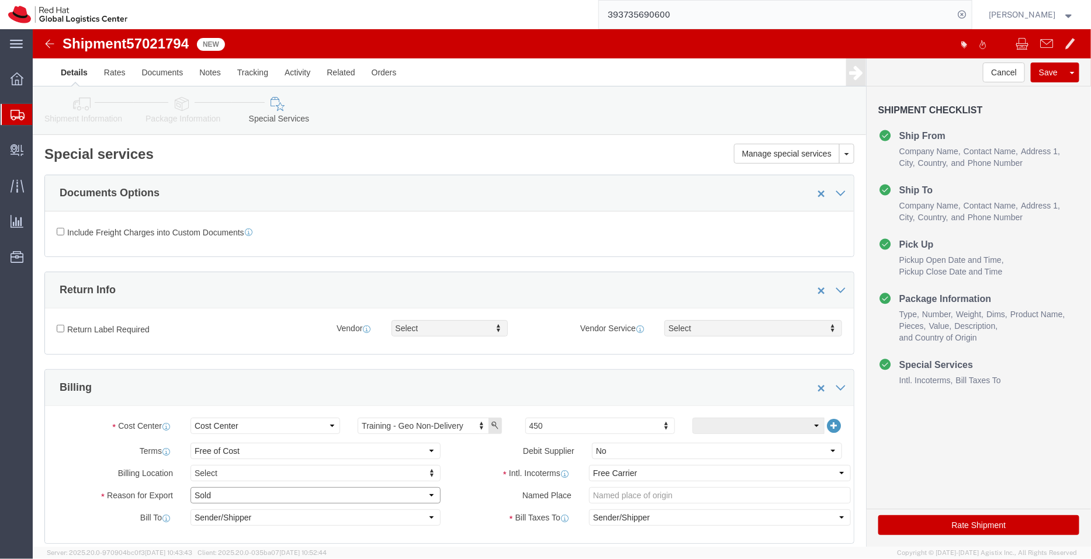
select select "GIFT"
click select "Select Gift Personal Effects Repair/Warranty Return Sample Sold Temporary/Not S…"
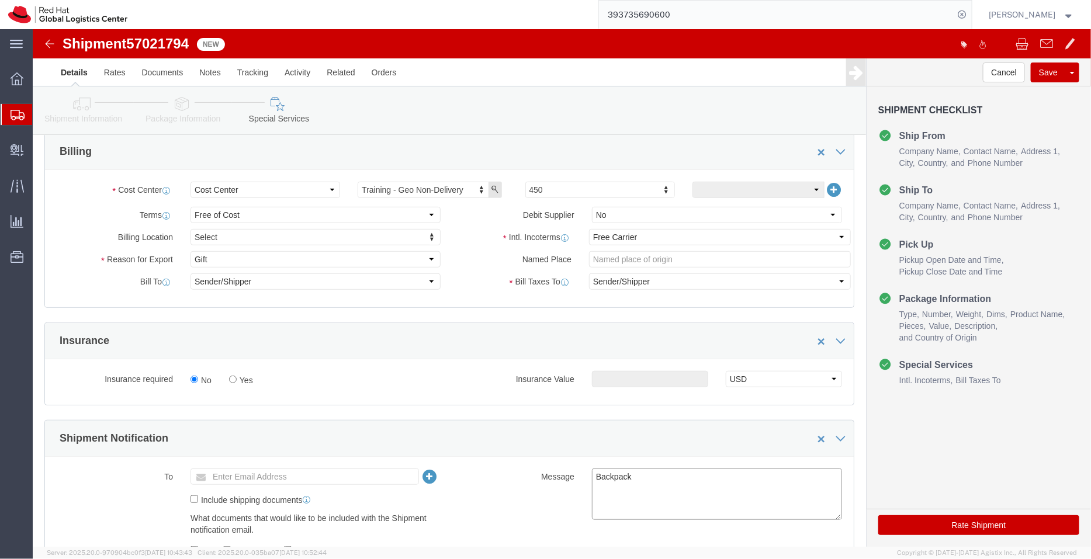
click textarea "Backpack"
type textarea "Backpacks"
click icon
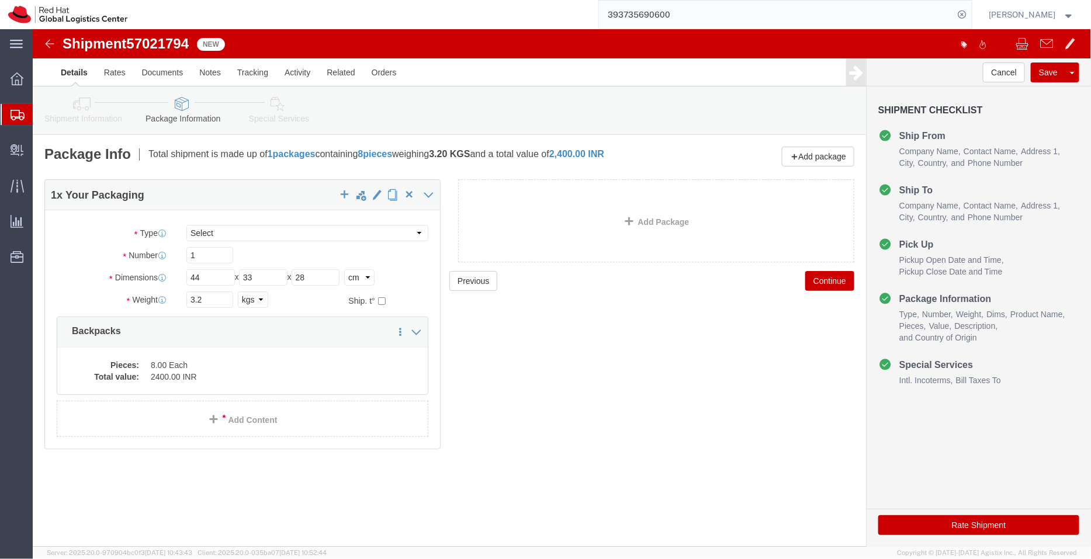
click icon
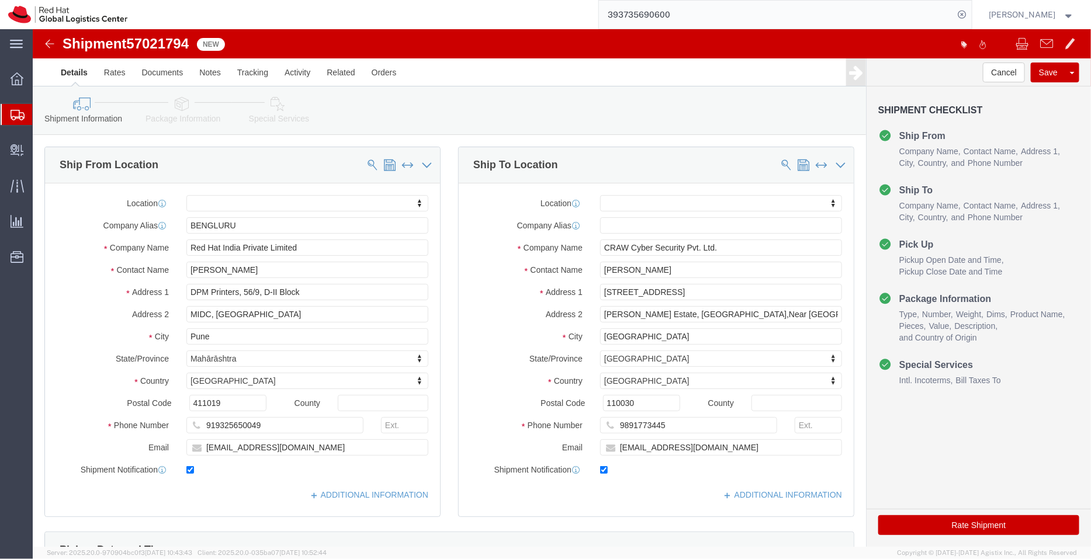
click icon
click at [0, 0] on span "Shipment Manager" at bounding box center [0, 0] width 0 height 0
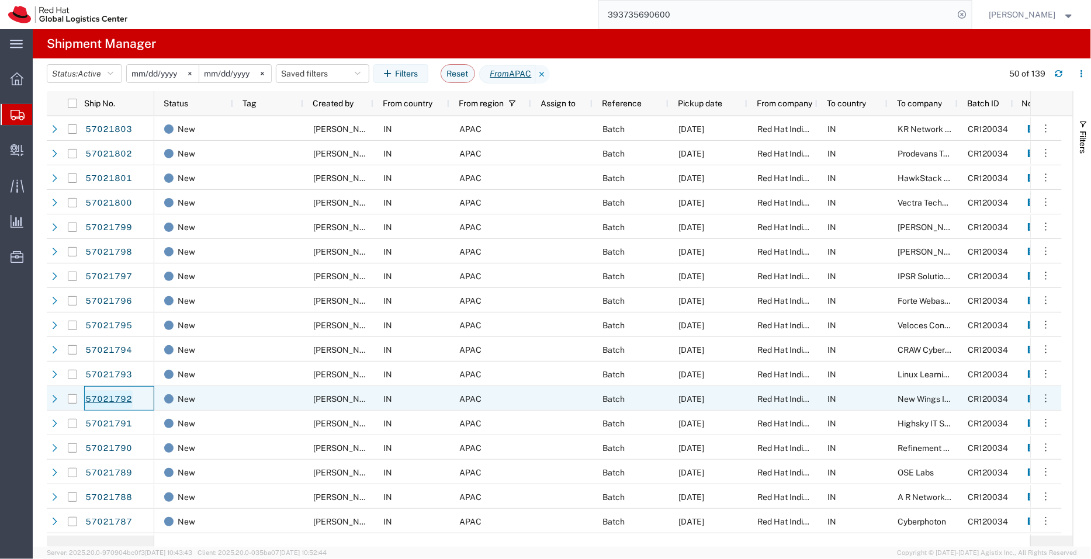
click at [98, 394] on link "57021792" at bounding box center [109, 399] width 48 height 19
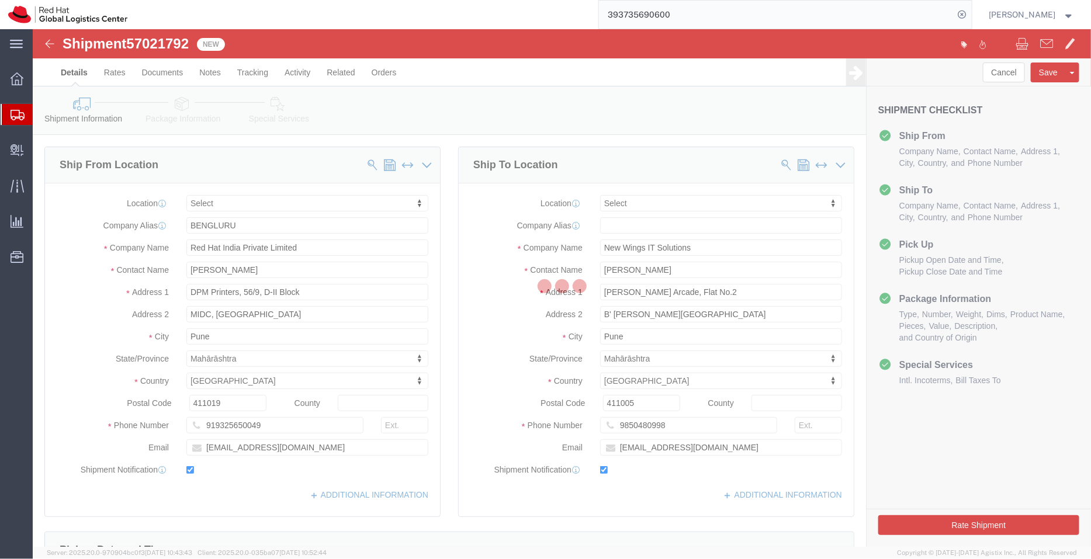
select select
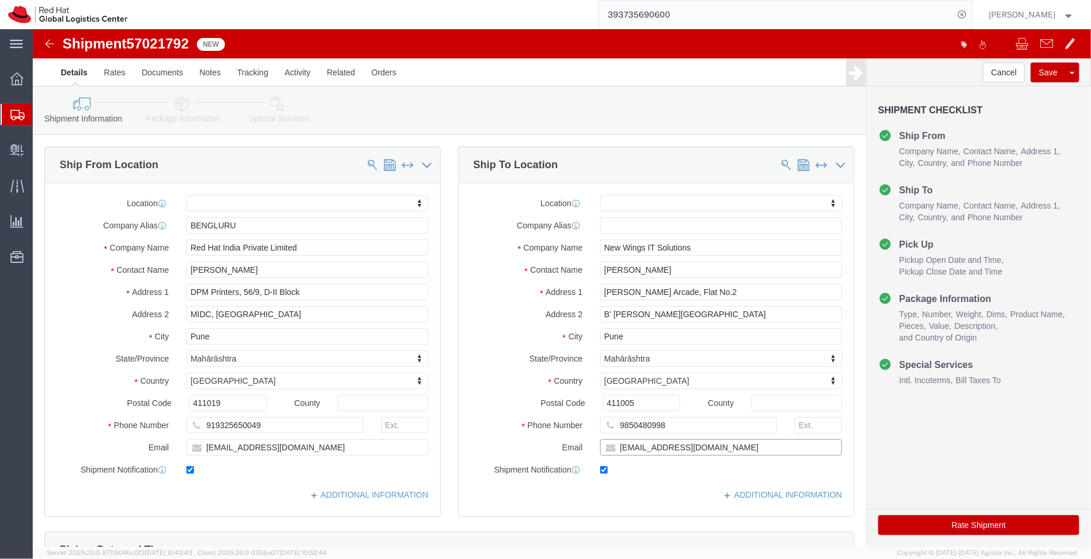
drag, startPoint x: 689, startPoint y: 417, endPoint x: 467, endPoint y: 417, distance: 222.0
click div "Email [EMAIL_ADDRESS][DOMAIN_NAME]"
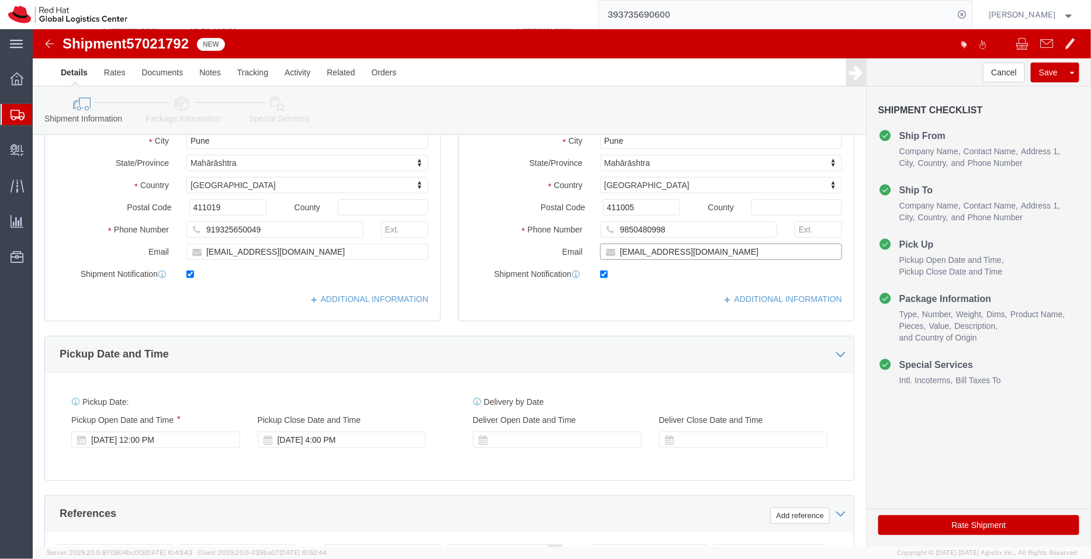
scroll to position [311, 0]
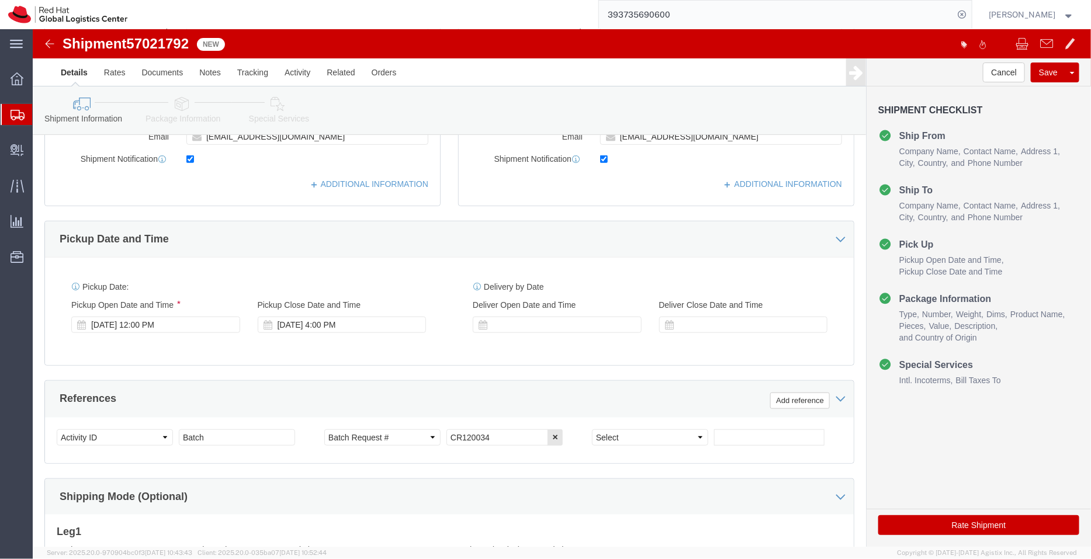
click icon
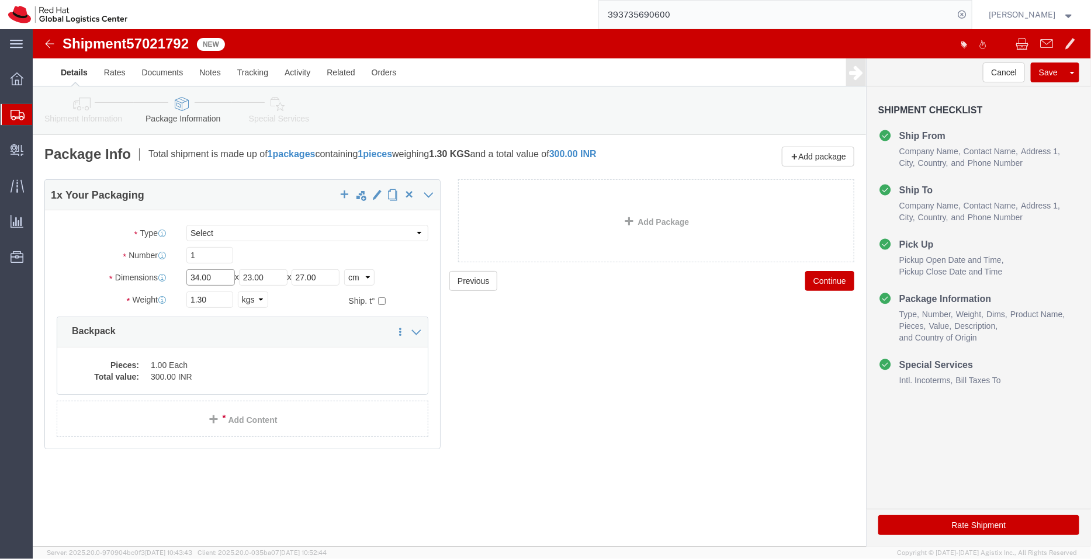
click input "34.00"
type input "3"
type input "44"
click input "23.00"
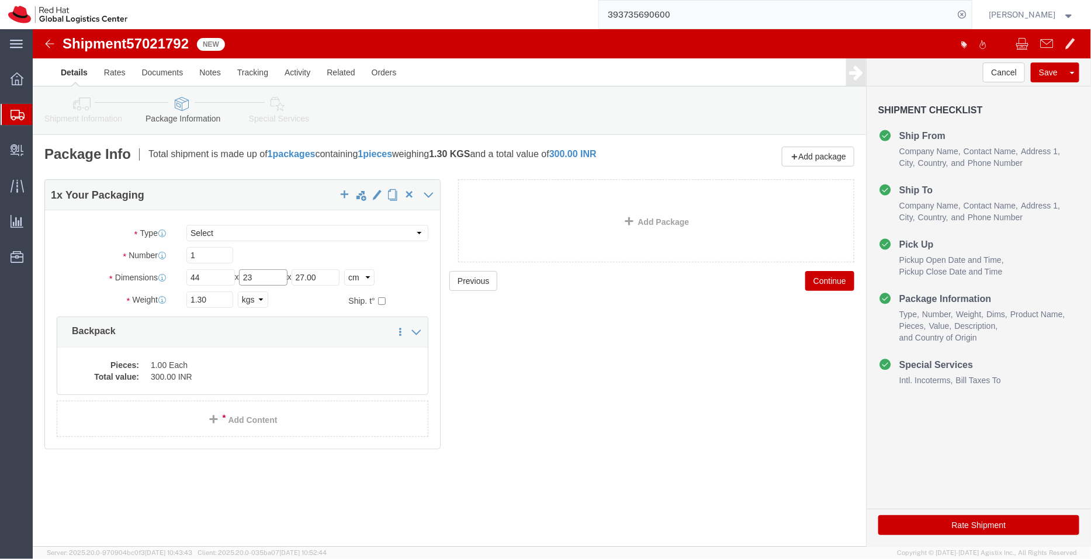
type input "2"
type input "33"
click input "27.00"
type input "2"
type input "28"
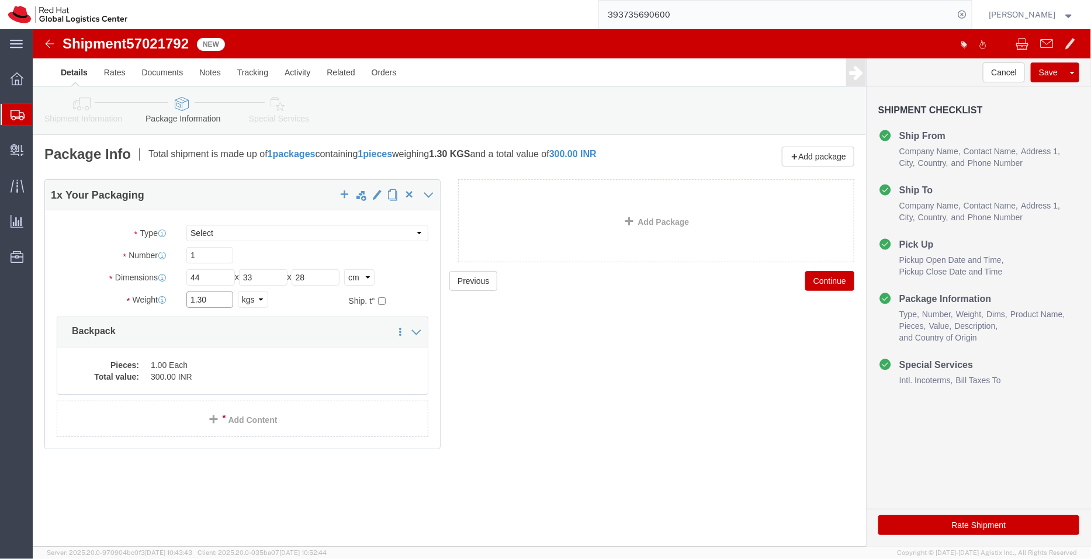
click input "1.30"
type input "1"
type input "3"
click div "Pieces: 1.00 Each Total value: 300.00 INR"
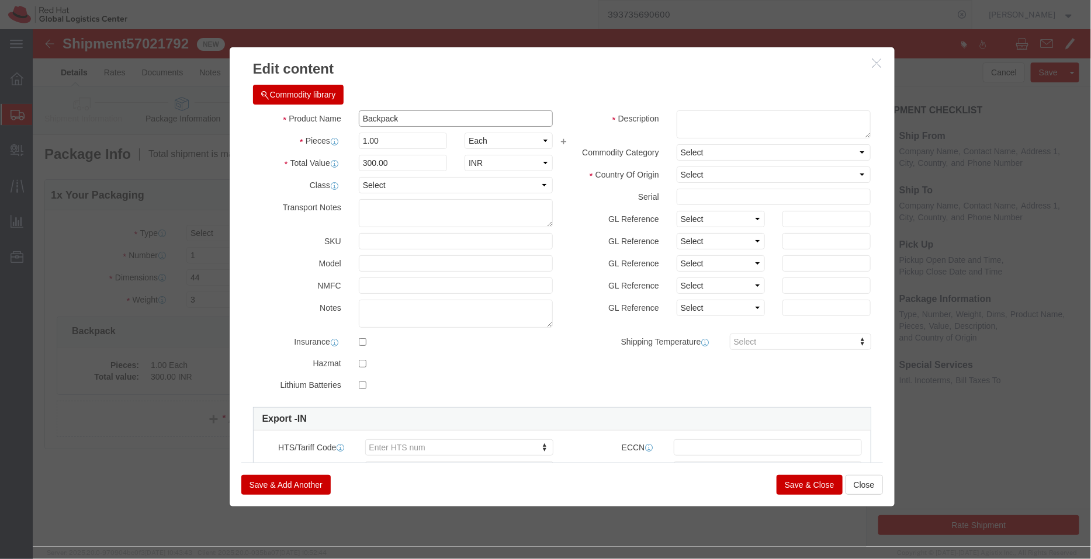
click input "Backpack"
type input "Backpacks"
click input "1.00"
type input "1"
type input "6"
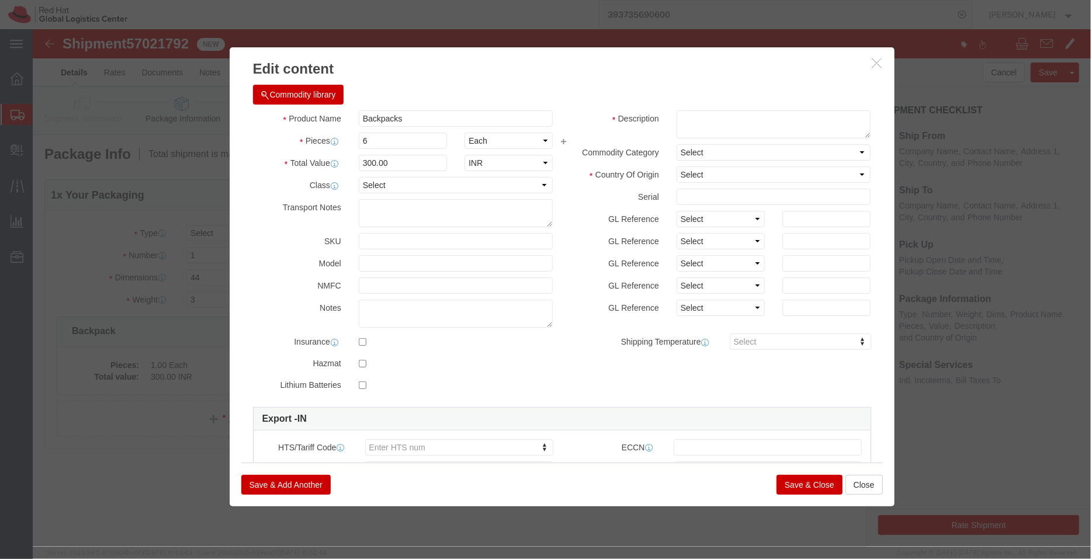
type input "1800"
click div "Commodity library"
click select "Select [GEOGRAPHIC_DATA] [GEOGRAPHIC_DATA] [GEOGRAPHIC_DATA] [GEOGRAPHIC_DATA] …"
select select "IN"
click select "Select [GEOGRAPHIC_DATA] [GEOGRAPHIC_DATA] [GEOGRAPHIC_DATA] [GEOGRAPHIC_DATA] …"
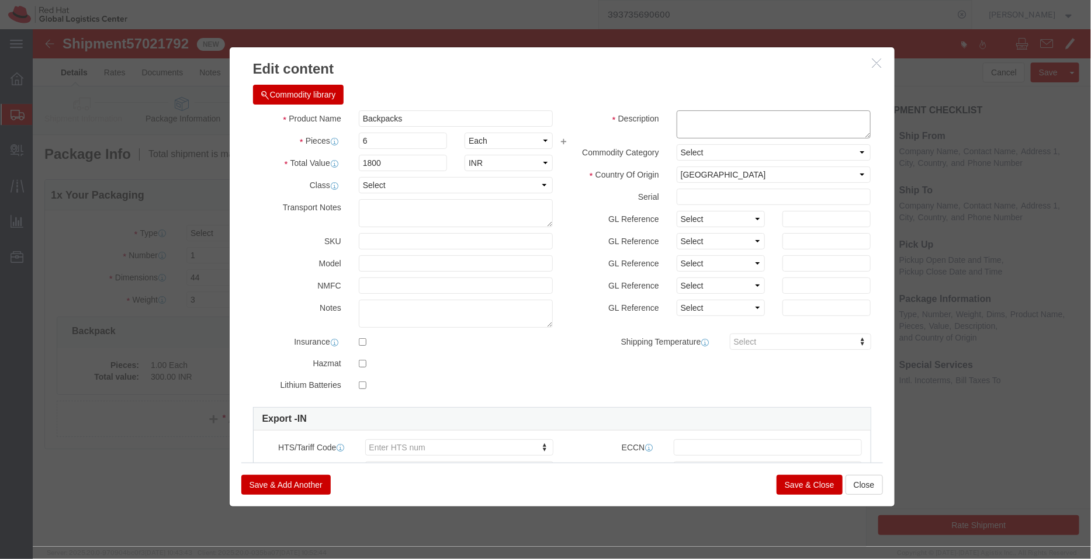
click textarea
paste textarea "- Red Hat branded"
type textarea "- Red Hat branded"
click div
click button "Save & Close"
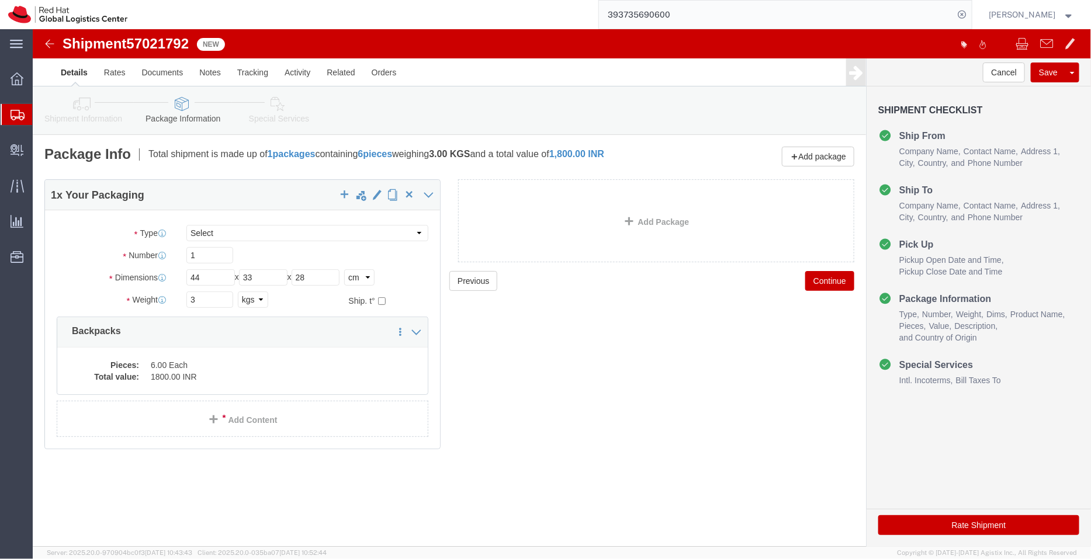
click icon
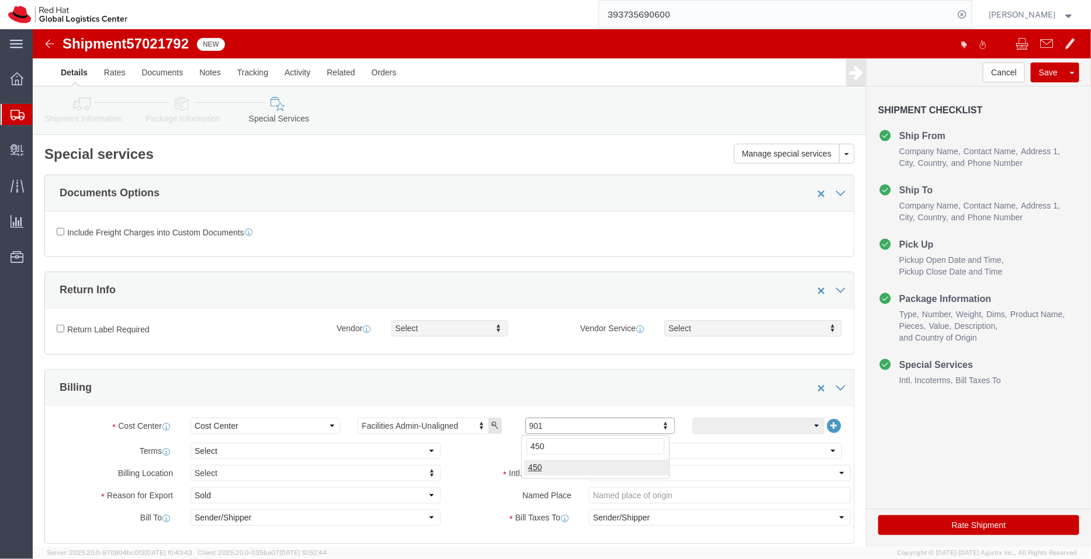
type input "450"
click select "Select Free of Charge Free of Cost NET 30 NET 45 NET 60 See Comment"
select select "FREE_OF_COST"
click select "Select Free of Charge Free of Cost NET 30 NET 45 NET 60 See Comment"
click select "Select Gift Personal Effects Repair/Warranty Return Sample Sold Temporary/Not S…"
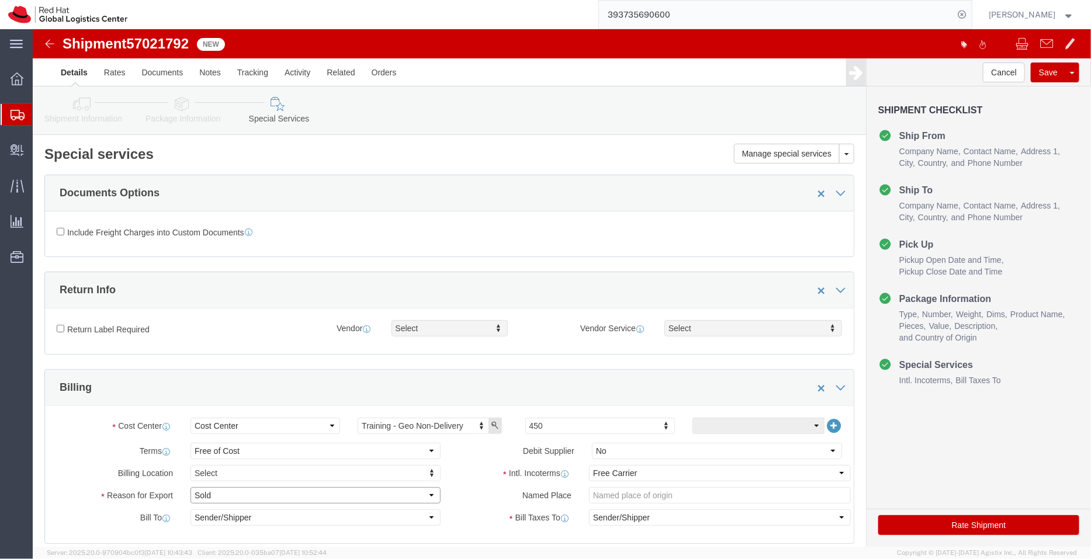
select select "GIFT"
click select "Select Gift Personal Effects Repair/Warranty Return Sample Sold Temporary/Not S…"
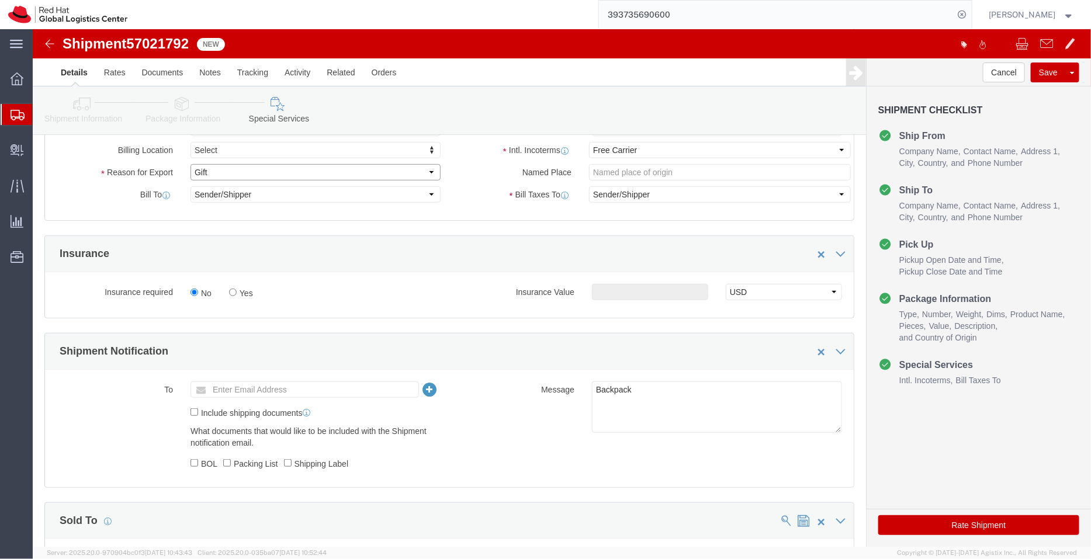
scroll to position [324, 0]
click textarea "Backpack"
type textarea "Backpacks"
click icon
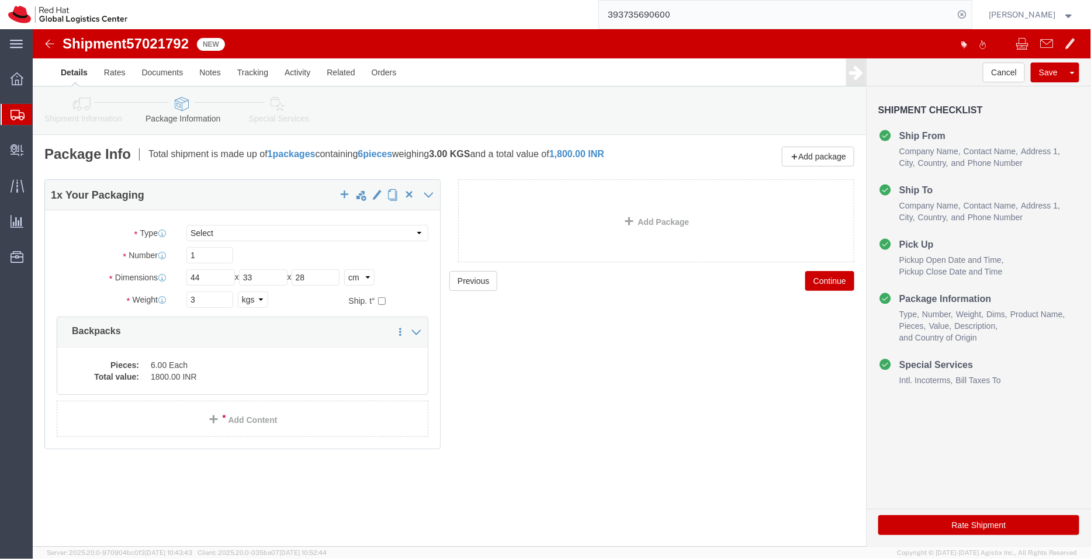
drag, startPoint x: 84, startPoint y: 109, endPoint x: 51, endPoint y: 80, distance: 43.9
click icon
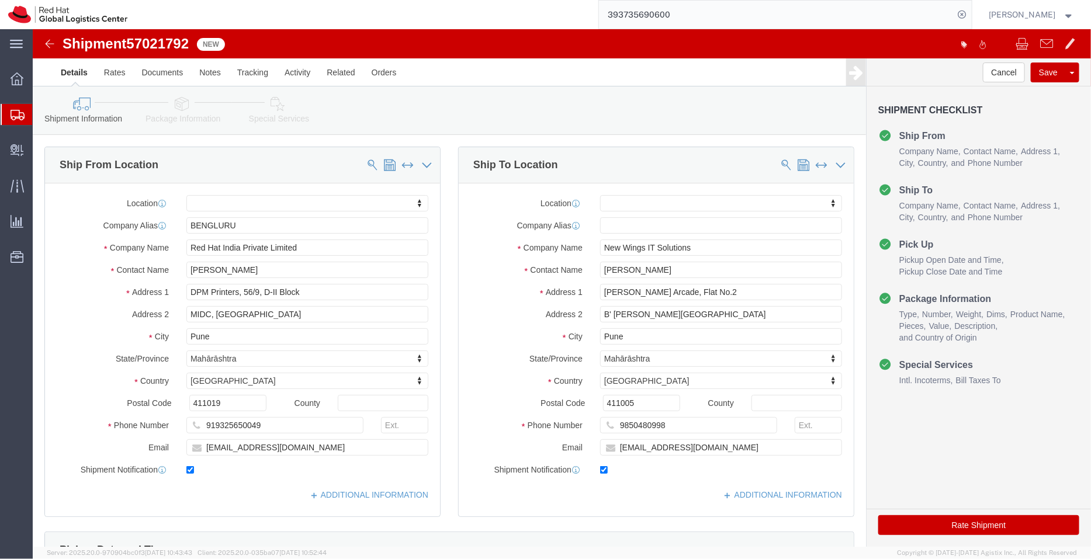
click icon
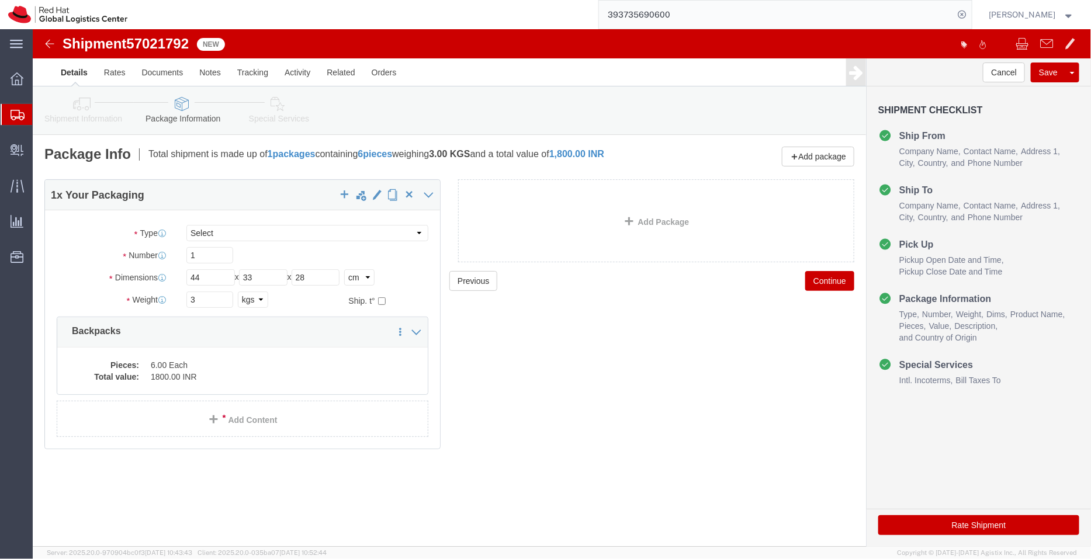
click at [0, 0] on span "Shipment Manager" at bounding box center [0, 0] width 0 height 0
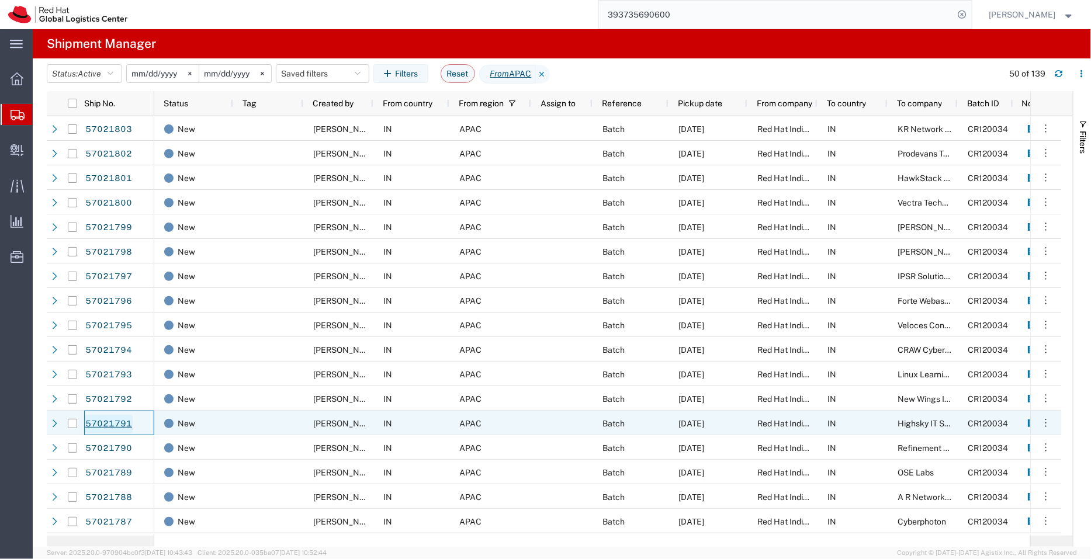
click at [119, 426] on link "57021791" at bounding box center [109, 424] width 48 height 19
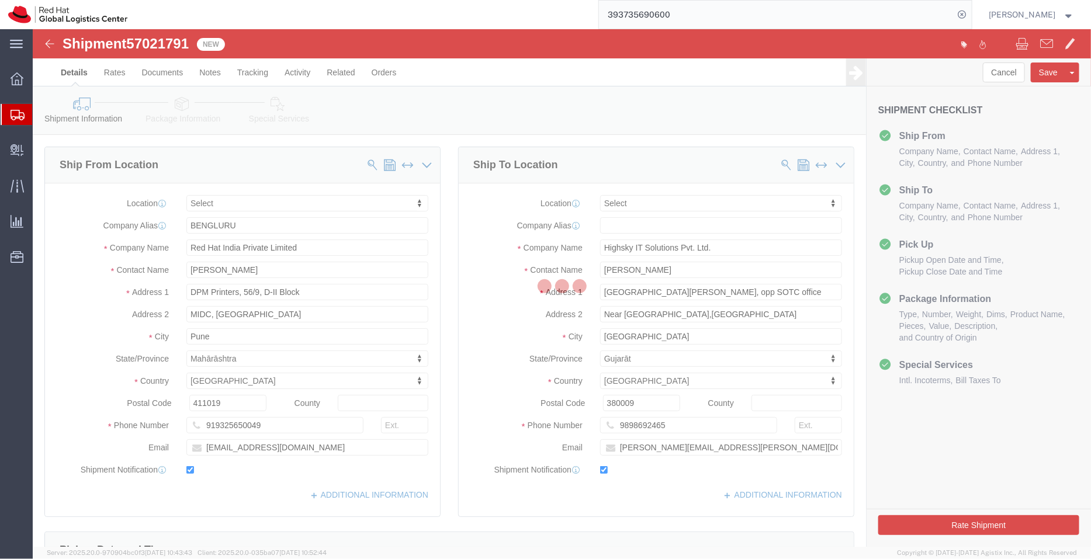
select select
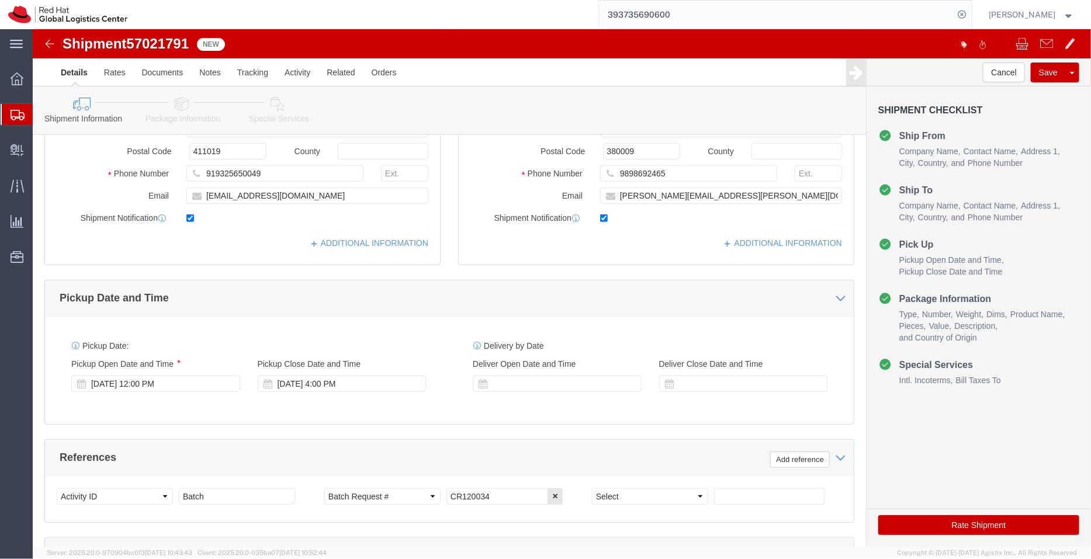
scroll to position [254, 0]
click div "Shipment Information Package Information Special Services"
click icon
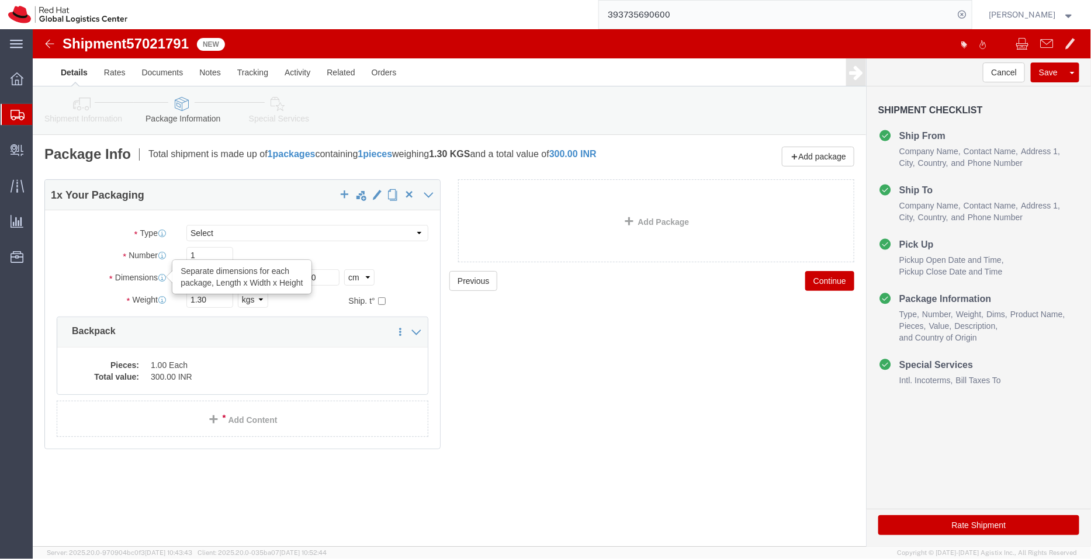
drag, startPoint x: 154, startPoint y: 247, endPoint x: 128, endPoint y: 247, distance: 25.7
click div "Dimensions Separate dimensions for each package, Length x Width x Height Length…"
type input "44"
drag, startPoint x: 245, startPoint y: 249, endPoint x: 195, endPoint y: 253, distance: 49.8
click div "Length 44 x Width 23.00 x Height 27.00 Select cm ft in"
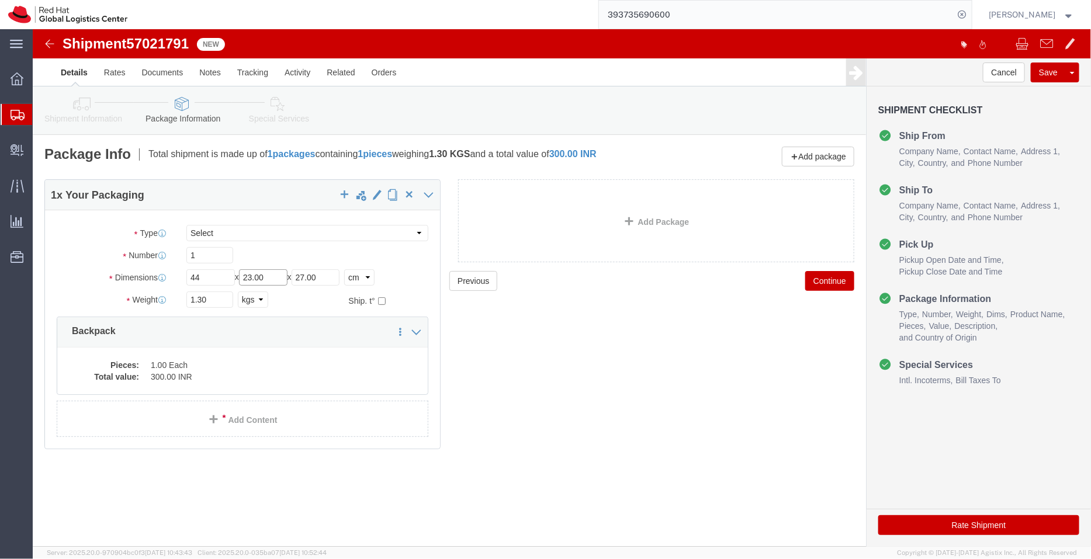
type input "2"
type input "33"
drag, startPoint x: 304, startPoint y: 247, endPoint x: 230, endPoint y: 254, distance: 74.5
click div "Length 44 x Width 33 x Height 27.00 Select cm ft in"
type input "28"
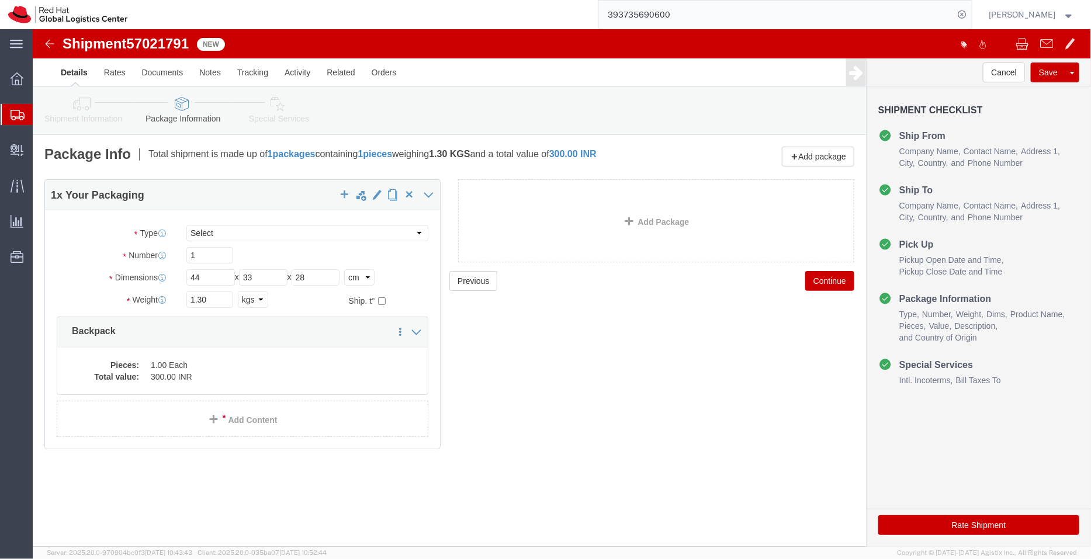
click div "Previous Continue"
drag, startPoint x: 183, startPoint y: 273, endPoint x: 113, endPoint y: 275, distance: 70.1
click div "Weight Total weight of packages in pounds or kilograms 1.30 Select kgs lbs Ship…"
type input "3"
click dd "300.00 INR"
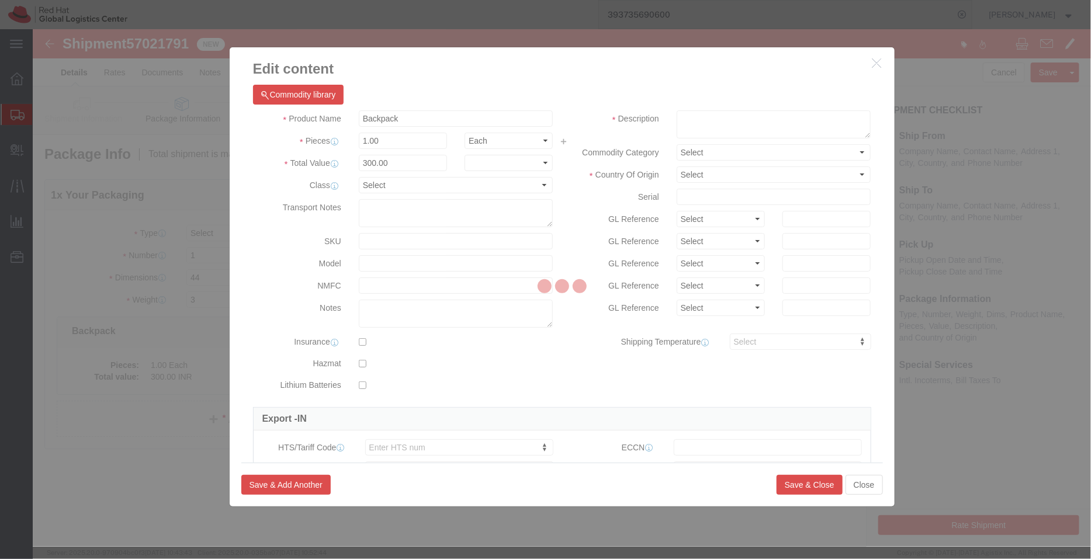
drag, startPoint x: 296, startPoint y: 117, endPoint x: 275, endPoint y: 118, distance: 21.1
click div
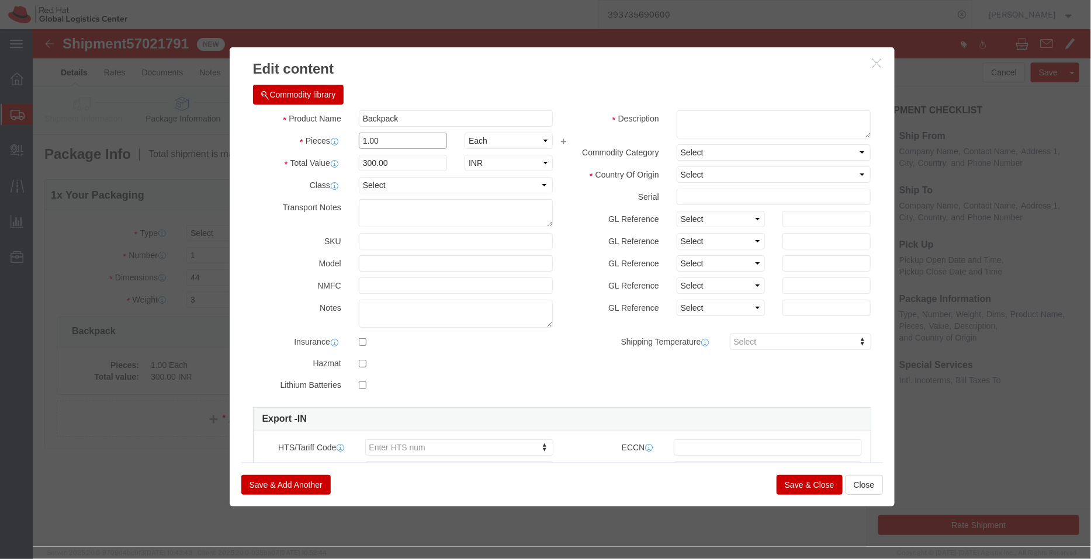
drag, startPoint x: 373, startPoint y: 109, endPoint x: 282, endPoint y: 115, distance: 91.9
click div "Pieces 1.00 Select Bag Barrels 100Board Feet Bottle Box Blister Pack Carats Can…"
type input "6"
type input "1800"
click input "Backpack"
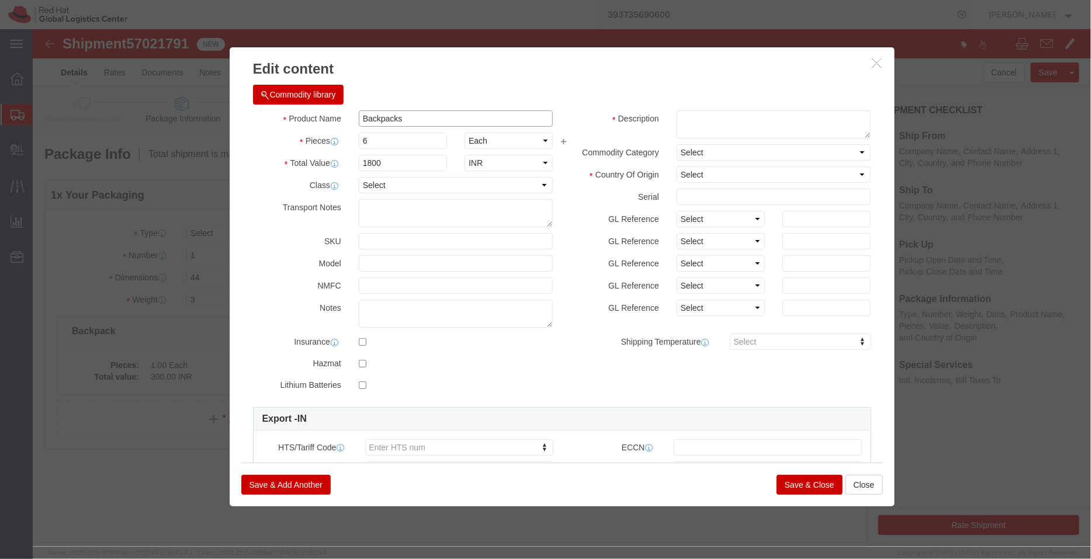
type input "Backpacks"
click textarea
paste textarea "- Red Hat branded"
type textarea "- Red Hat branded"
click div "Commodity library Product Name Backpacks Pieces 6 Select Bag Barrels 100Board F…"
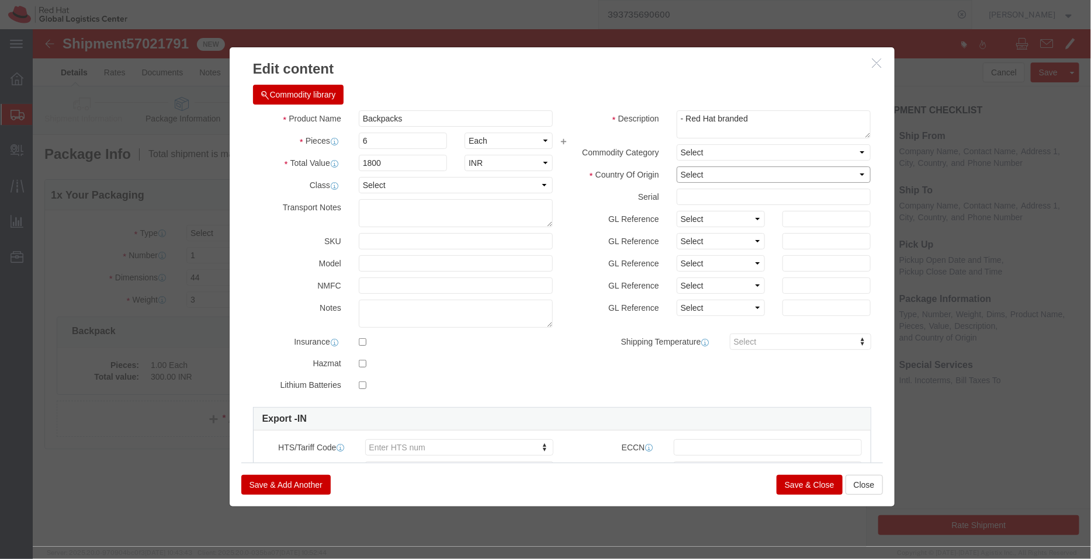
click select "Select [GEOGRAPHIC_DATA] [GEOGRAPHIC_DATA] [GEOGRAPHIC_DATA] [GEOGRAPHIC_DATA] …"
select select "IN"
click select "Select [GEOGRAPHIC_DATA] [GEOGRAPHIC_DATA] [GEOGRAPHIC_DATA] [GEOGRAPHIC_DATA] …"
click button "Save & Close"
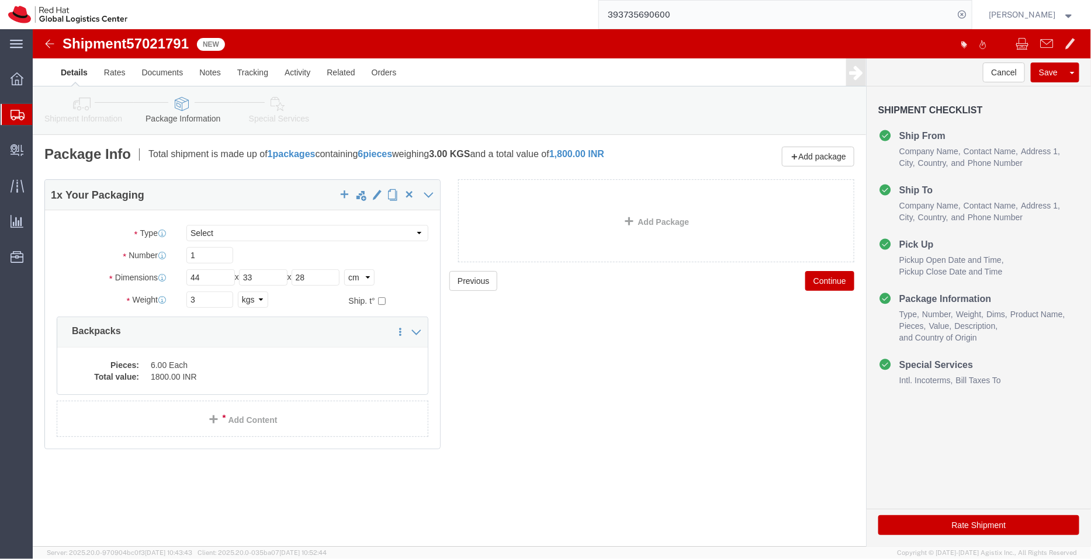
click icon
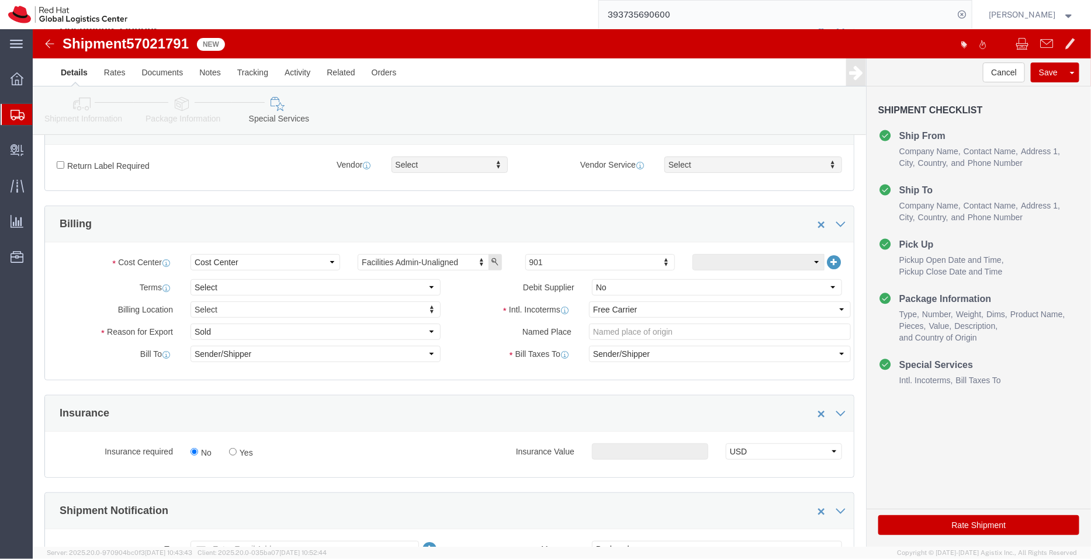
scroll to position [164, 0]
type input "450"
click select "Select Free of Charge Free of Cost NET 30 NET 45 NET 60 See Comment"
select select "FREE_OF_COST"
click select "Select Free of Charge Free of Cost NET 30 NET 45 NET 60 See Comment"
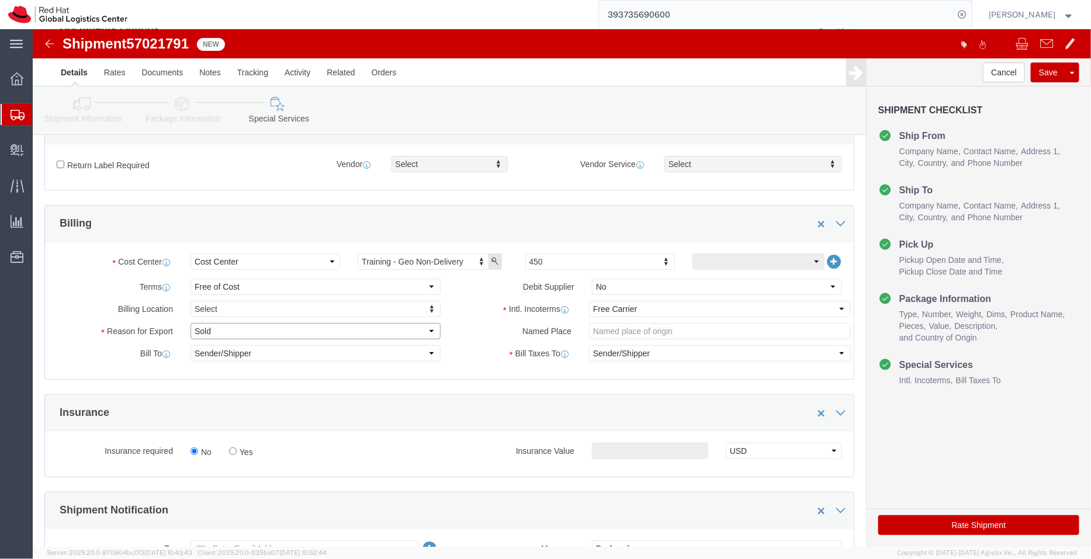
click select "Select Gift Personal Effects Repair/Warranty Return Sample Sold Temporary/Not S…"
select select "GIFT"
click select "Select Gift Personal Effects Repair/Warranty Return Sample Sold Temporary/Not S…"
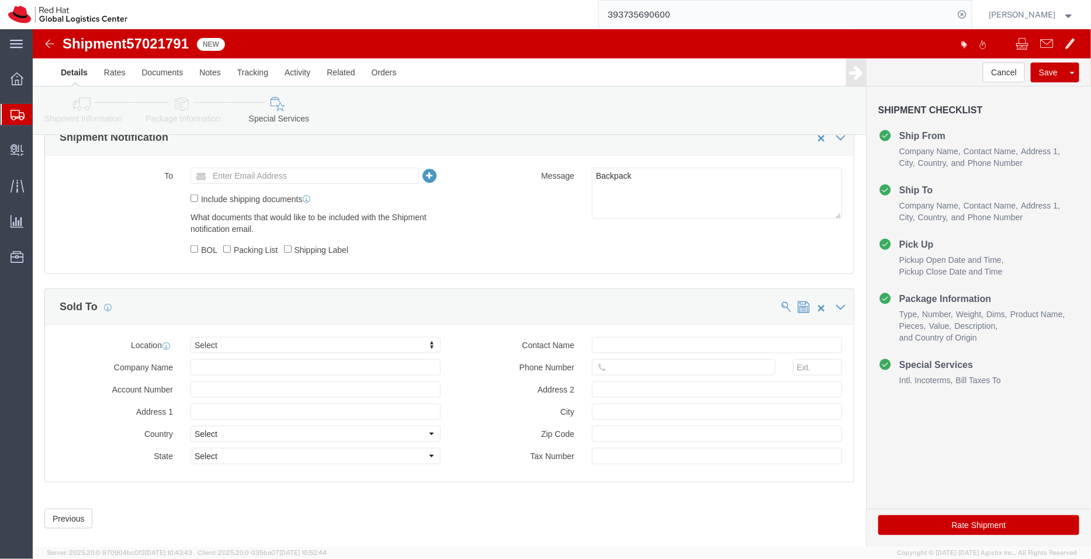
scroll to position [538, 0]
click textarea "Backpack"
type textarea "Backpacks"
click icon
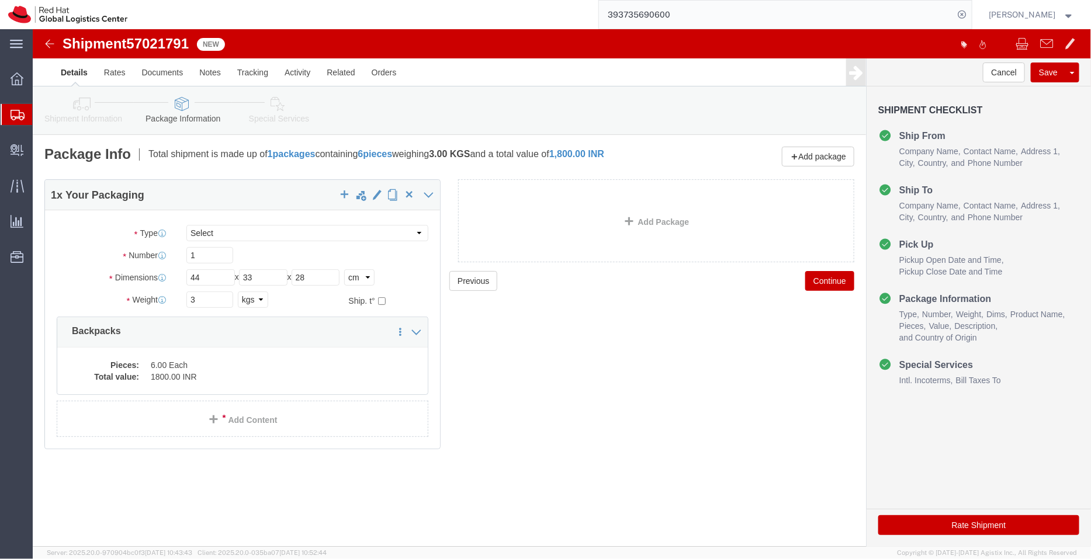
click icon
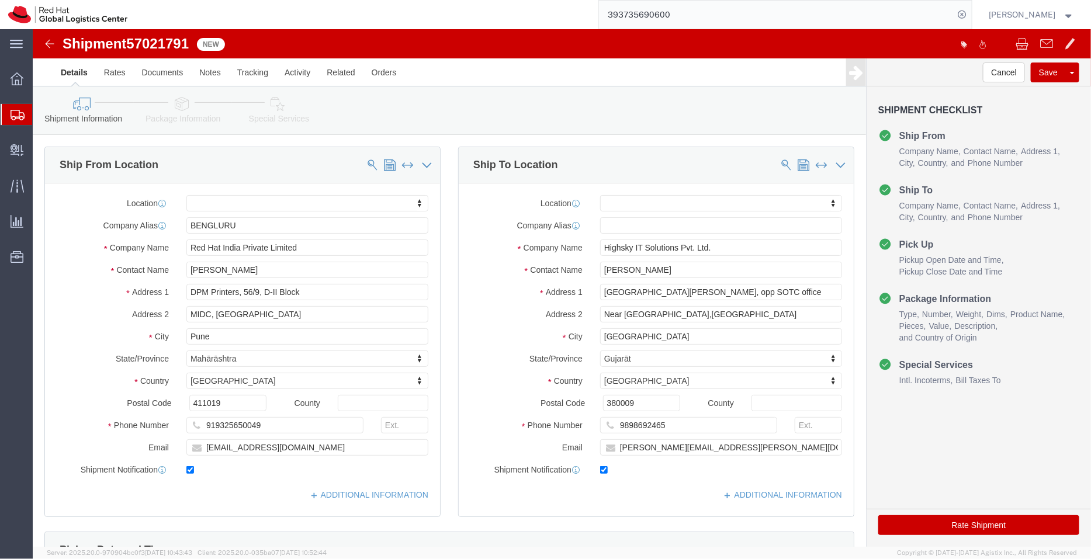
click at [0, 0] on span "Shipment Manager" at bounding box center [0, 0] width 0 height 0
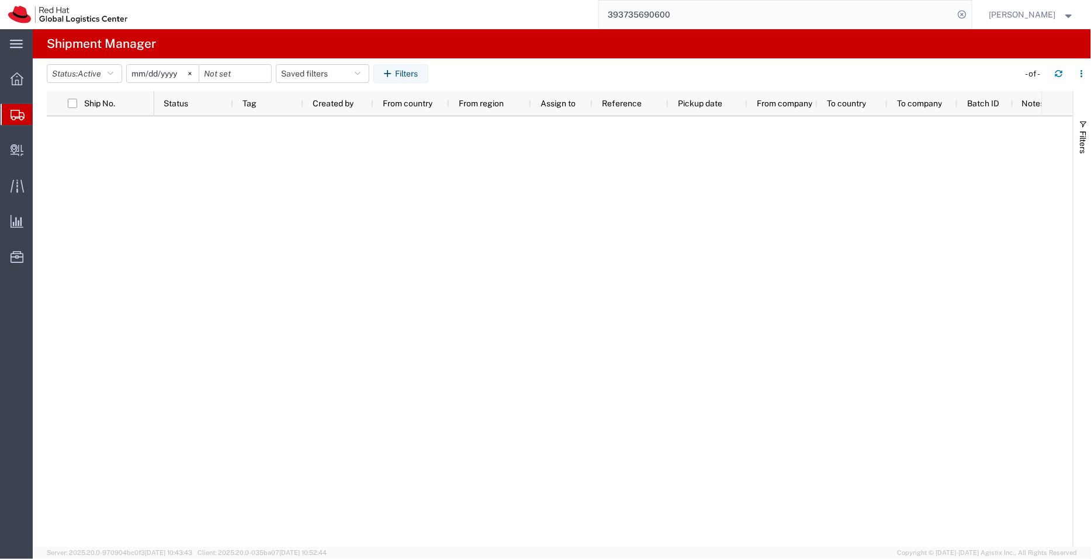
type input "[DATE]"
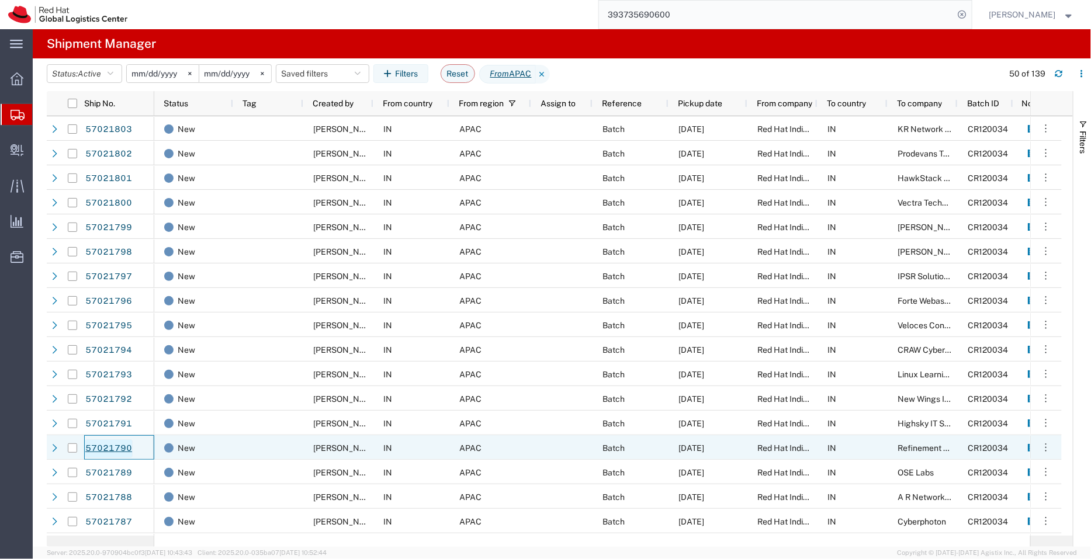
click at [111, 447] on link "57021790" at bounding box center [109, 448] width 48 height 19
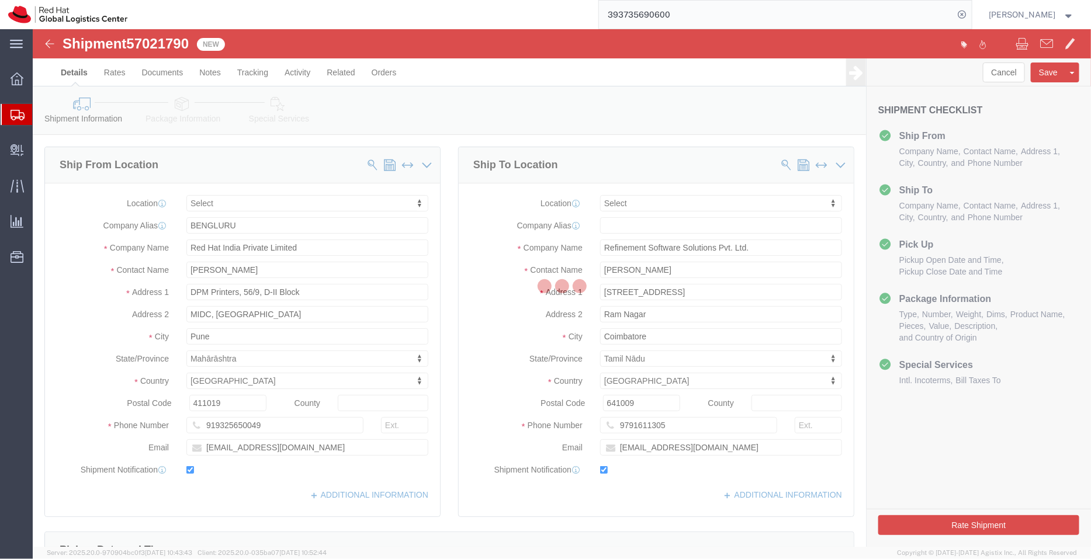
select select
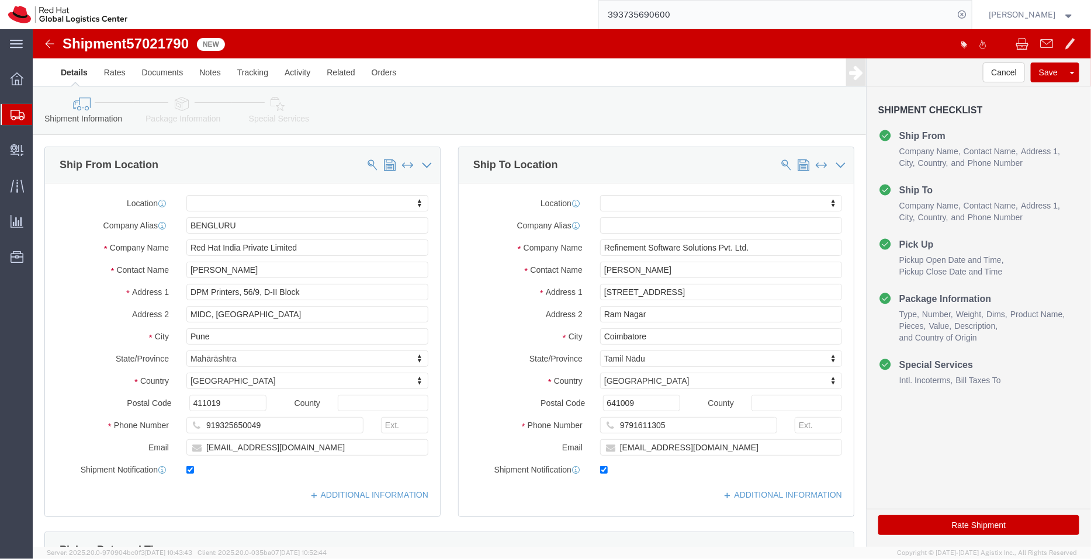
click link "Package Information"
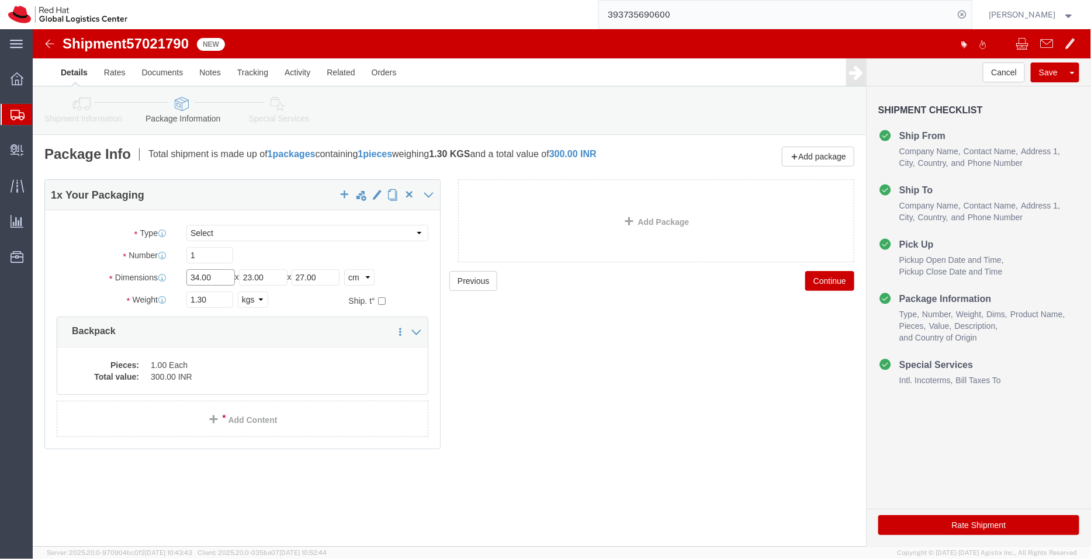
drag, startPoint x: 172, startPoint y: 249, endPoint x: 116, endPoint y: 249, distance: 55.5
click div "Dimensions Length 34.00 x Width 23.00 x Height 27.00 Select cm ft in"
type input "44"
drag, startPoint x: 238, startPoint y: 241, endPoint x: 168, endPoint y: 263, distance: 73.9
click div "Package Type Select Case(s) Crate(s) Envelope Large Box Medium Box PAK Skid(s) …"
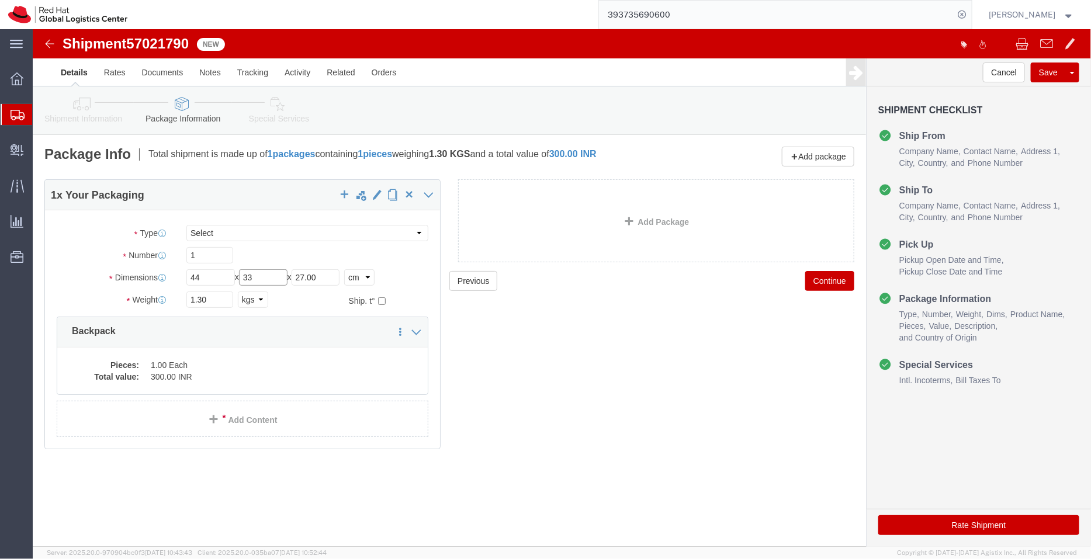
type input "33"
drag, startPoint x: 293, startPoint y: 247, endPoint x: 230, endPoint y: 252, distance: 63.4
click div "Length 44 x Width 33 x Height 27.00 Select cm ft in"
type input "28"
drag, startPoint x: 182, startPoint y: 270, endPoint x: 110, endPoint y: 279, distance: 72.9
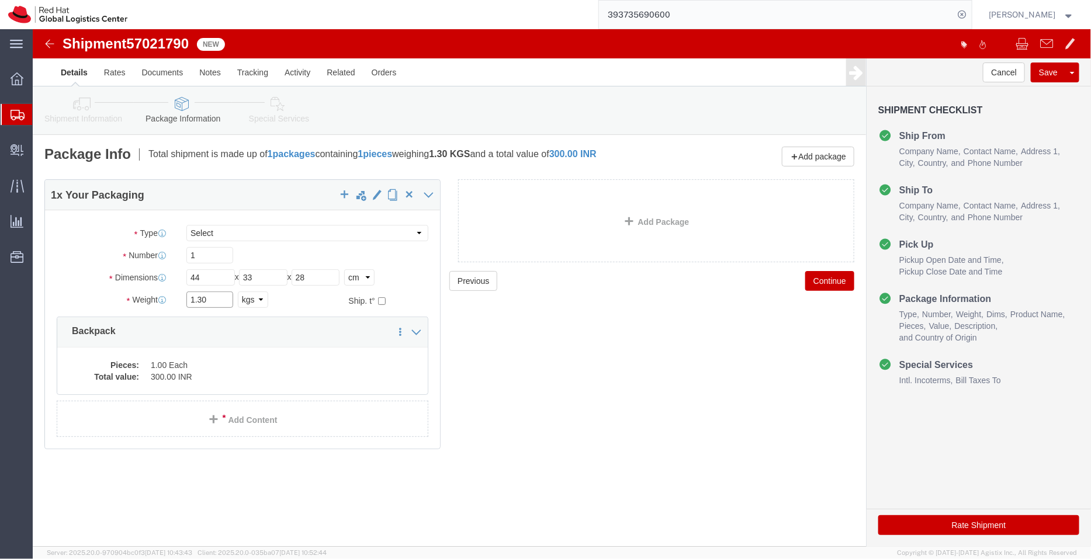
click div "Weight 1.30 Select kgs lbs Ship. t°"
type input "3"
click dd "300.00 INR"
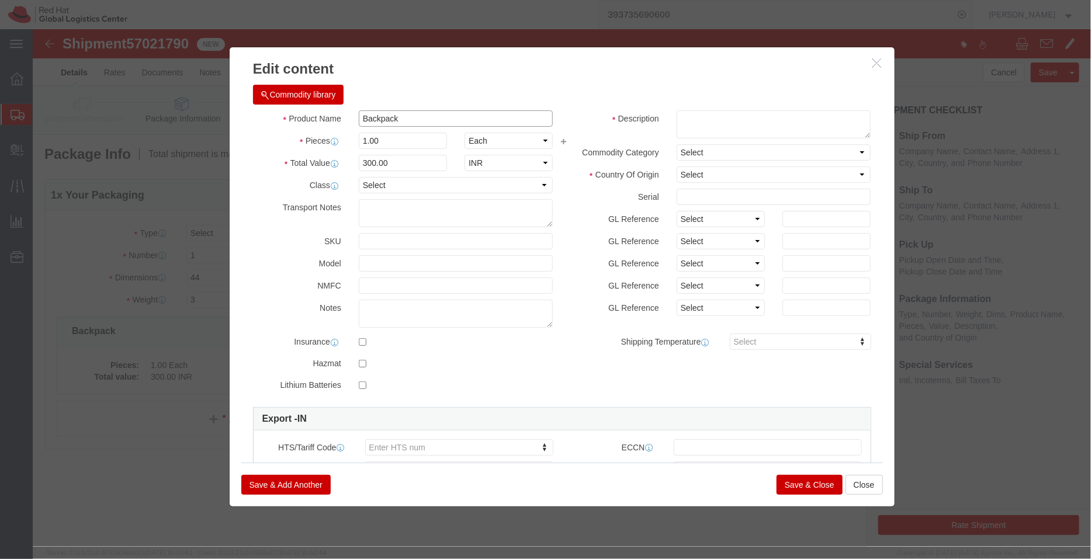
click input "Backpack"
type input "Backpacks"
drag, startPoint x: 359, startPoint y: 107, endPoint x: 303, endPoint y: 118, distance: 57.1
click div
drag, startPoint x: 356, startPoint y: 115, endPoint x: 292, endPoint y: 117, distance: 64.3
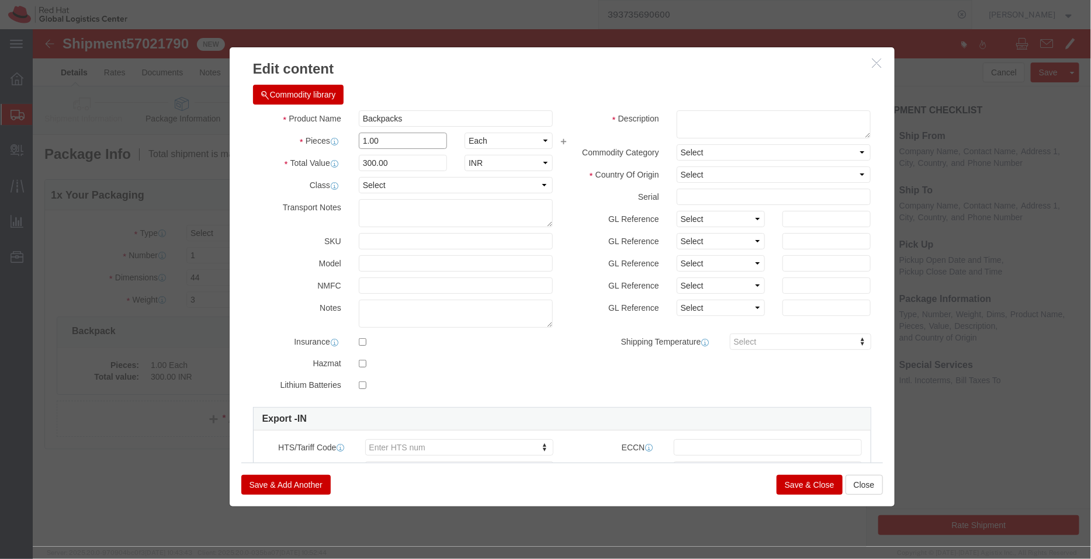
click div "Pieces 1.00 Select Bag Barrels 100Board Feet Bottle Box Blister Pack Carats Can…"
type input "6"
type input "1800"
click div "Commodity library"
click select "Select [GEOGRAPHIC_DATA] [GEOGRAPHIC_DATA] [GEOGRAPHIC_DATA] [GEOGRAPHIC_DATA] …"
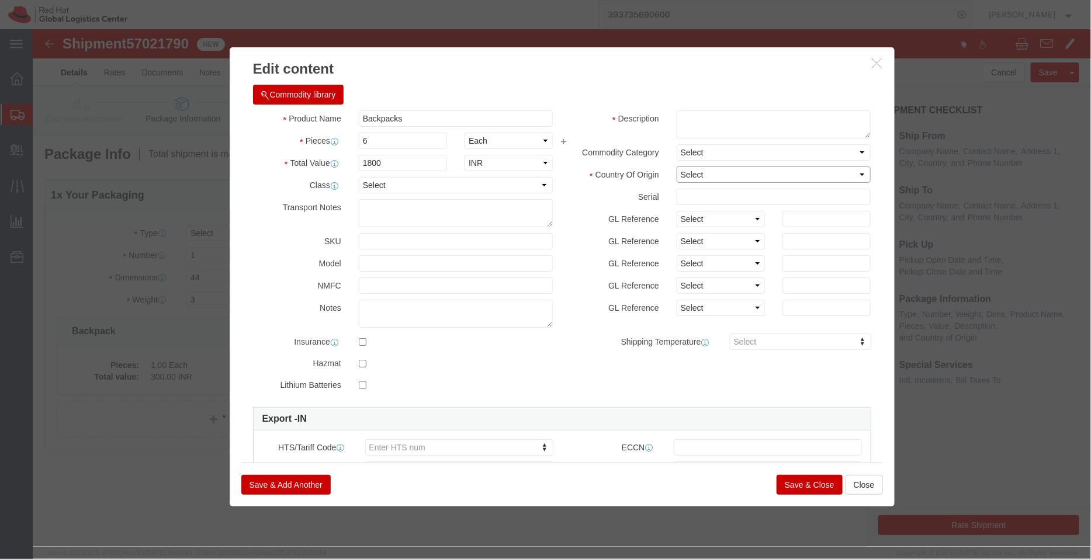
select select "IN"
click select "Select [GEOGRAPHIC_DATA] [GEOGRAPHIC_DATA] [GEOGRAPHIC_DATA] [GEOGRAPHIC_DATA] …"
click textarea
paste textarea "- Red Hat branded"
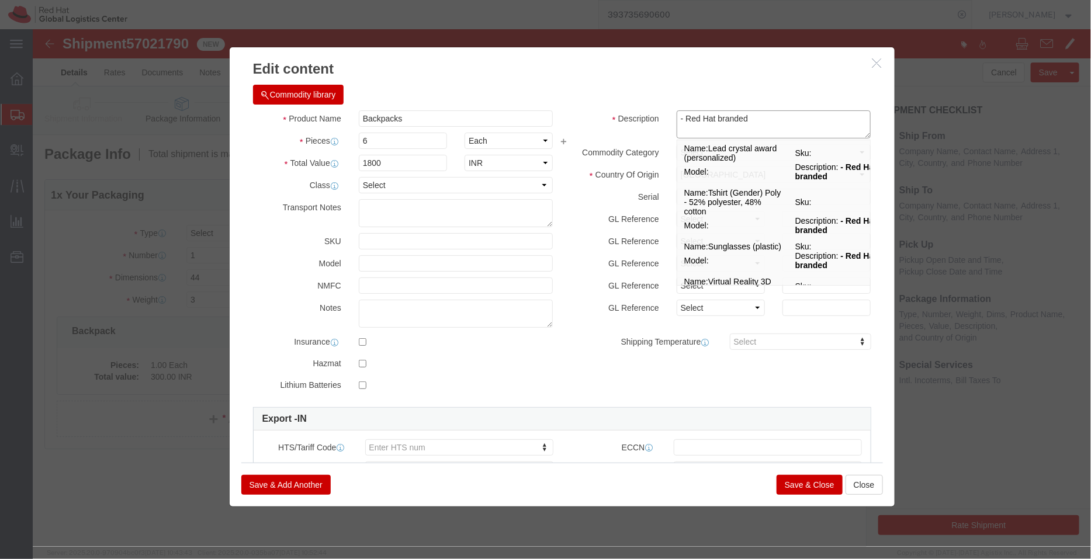
type textarea "- Red Hat branded"
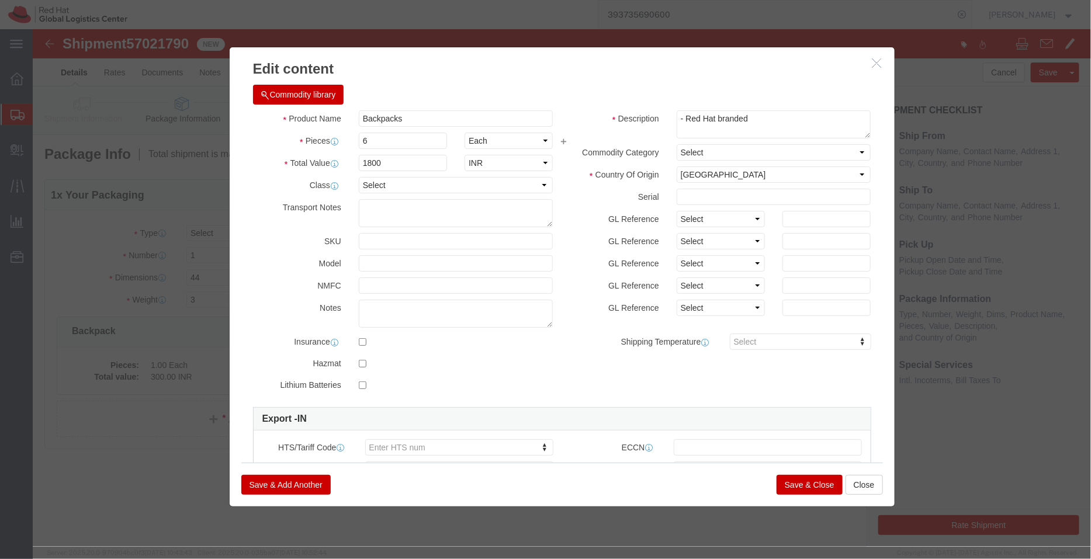
click button "Save & Close"
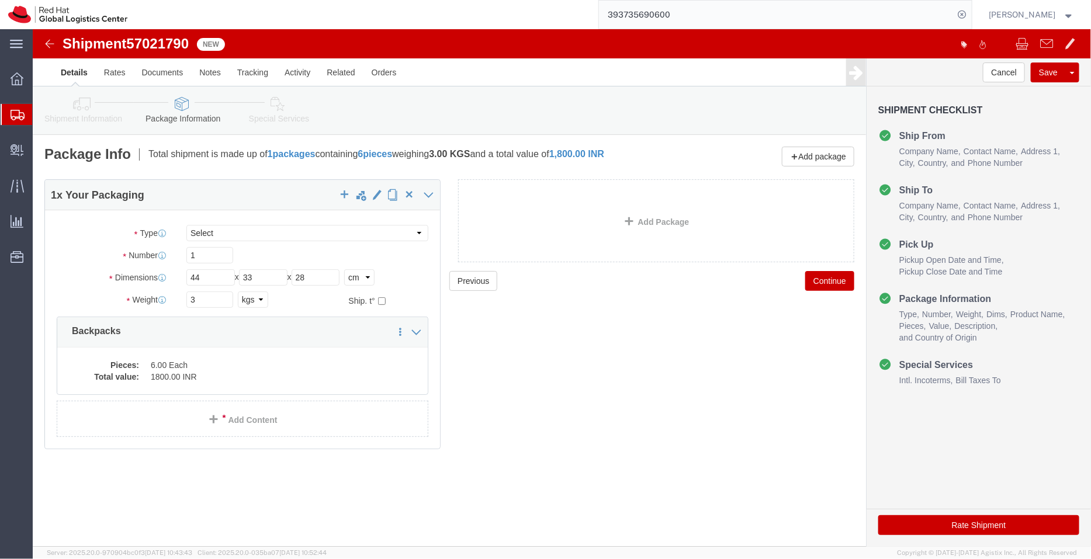
click link "Special Services"
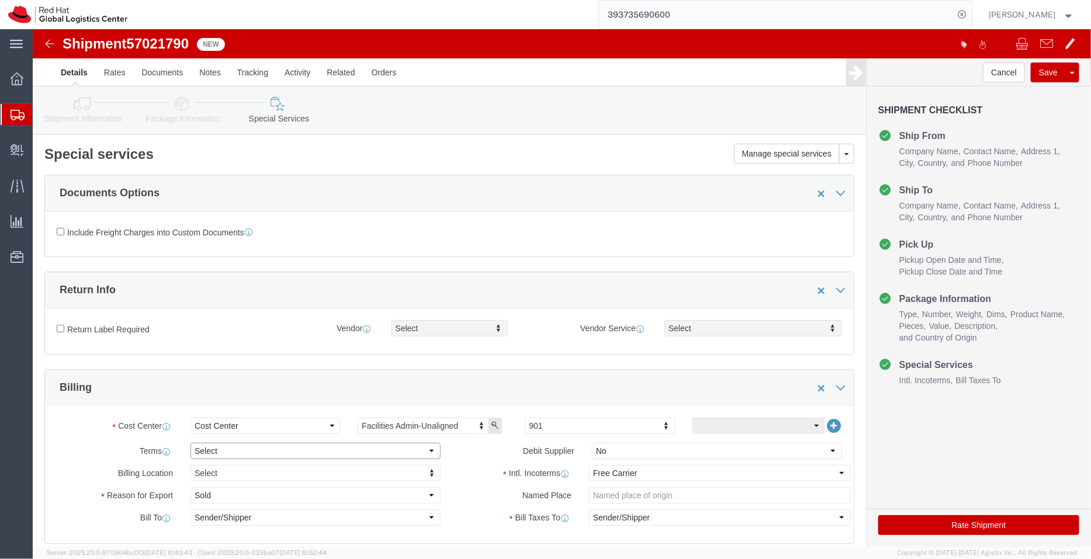
click select "Select Free of Charge Free of Cost NET 30 NET 45 NET 60 See Comment"
select select "FREE_OF_COST"
click select "Select Free of Charge Free of Cost NET 30 NET 45 NET 60 See Comment"
click select "Select Gift Personal Effects Repair/Warranty Return Sample Sold Temporary/Not S…"
select select "GIFT"
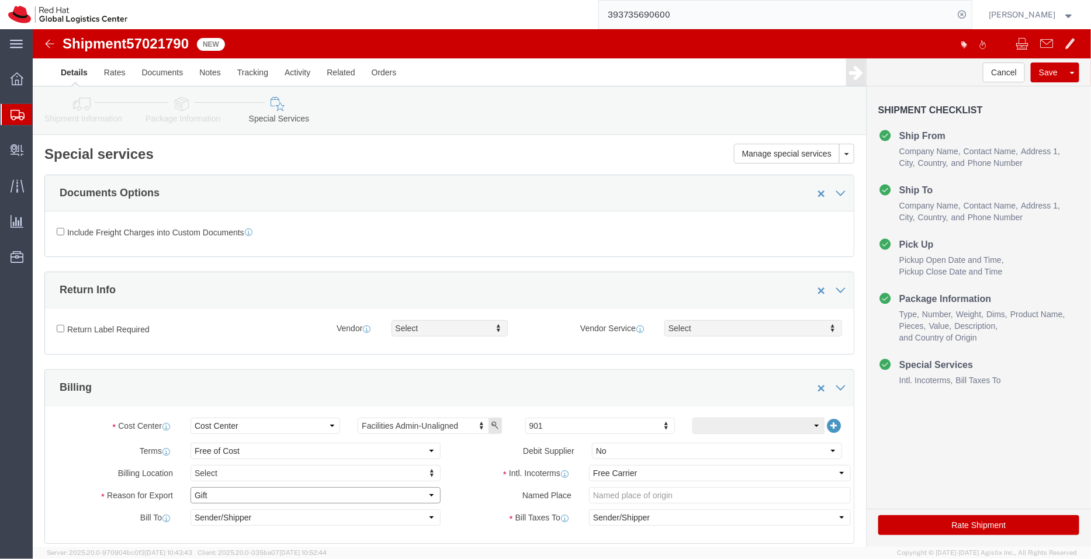
click select "Select Gift Personal Effects Repair/Warranty Return Sample Sold Temporary/Not S…"
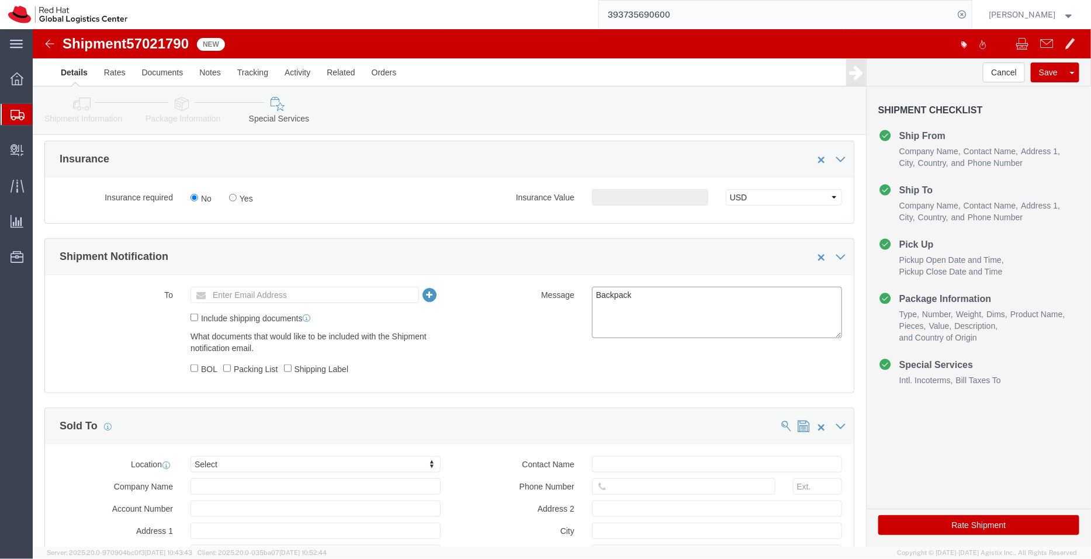
click textarea "Backpack"
type textarea "Backpacks"
click icon
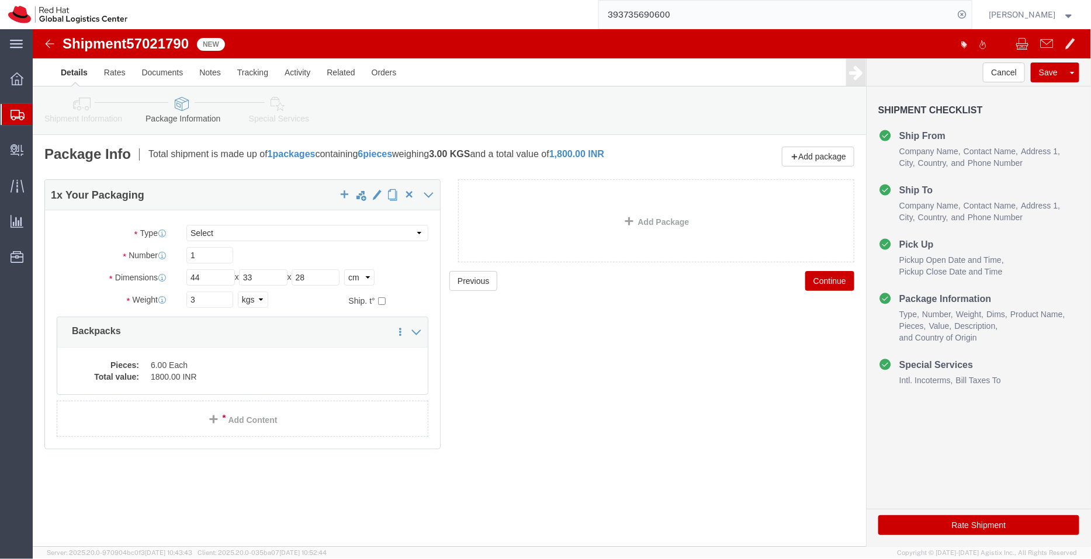
click icon
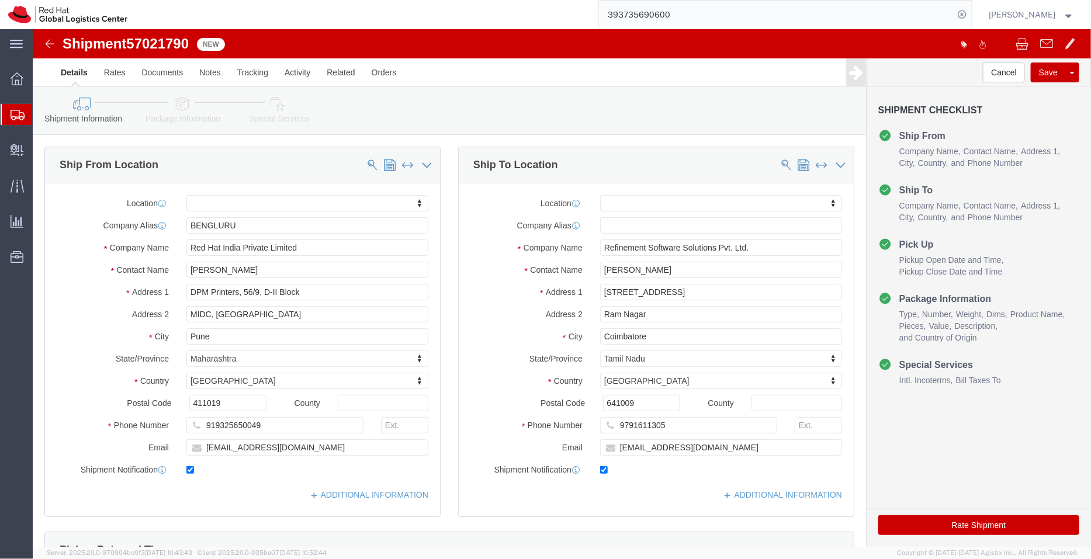
click at [0, 0] on span "Shipment Manager" at bounding box center [0, 0] width 0 height 0
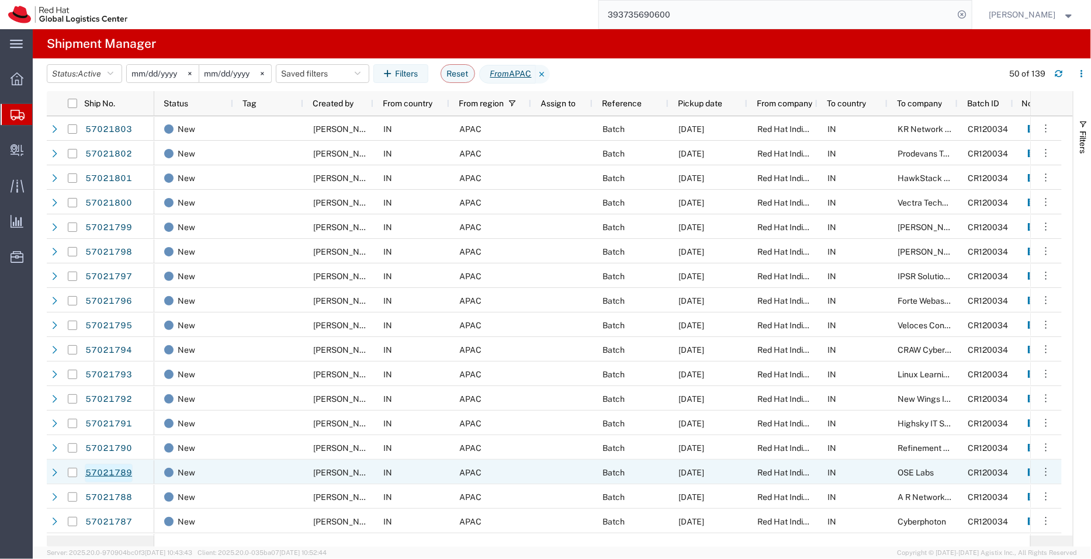
click at [109, 472] on link "57021789" at bounding box center [109, 473] width 48 height 19
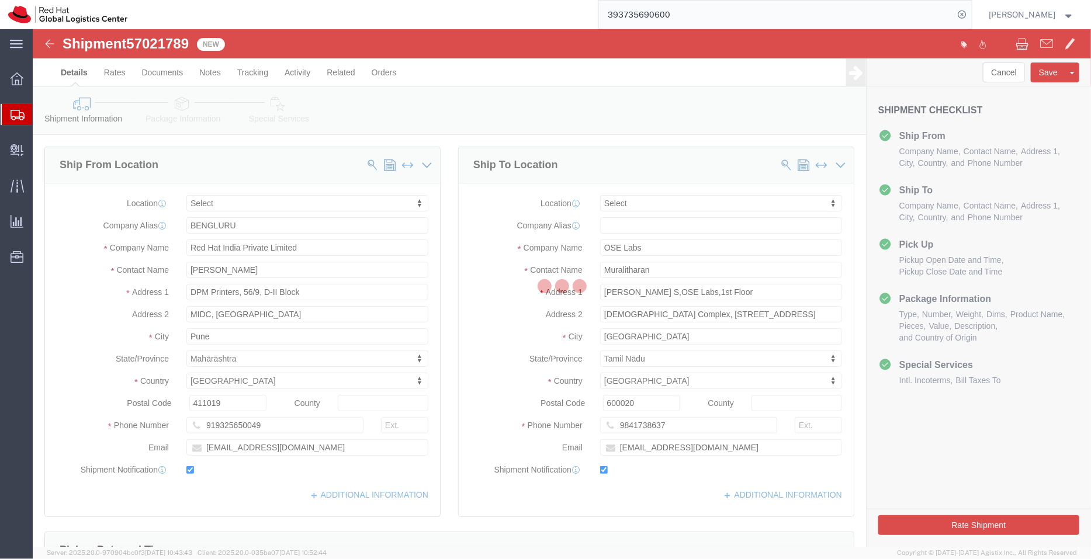
select select
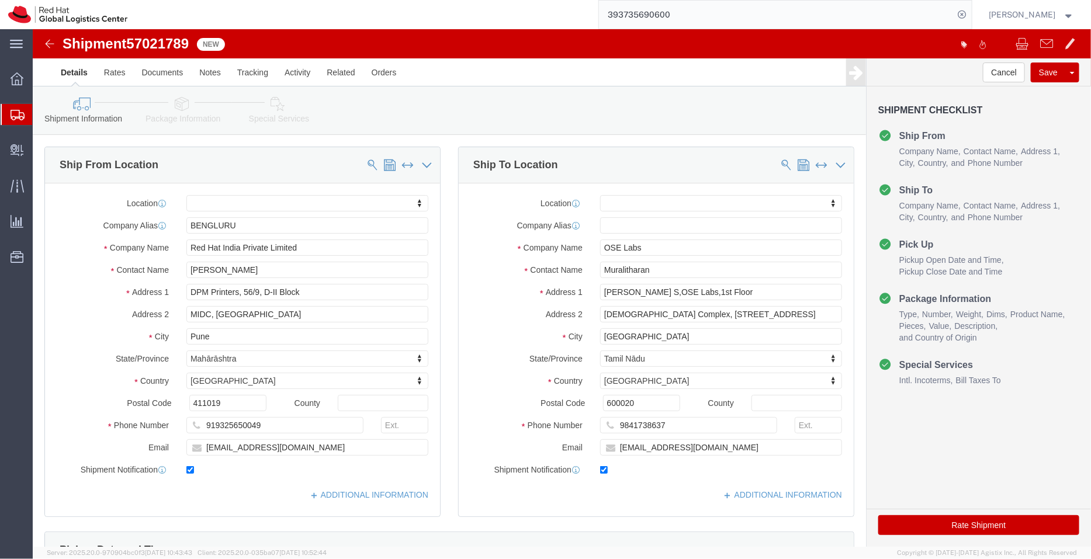
click link "Package Information"
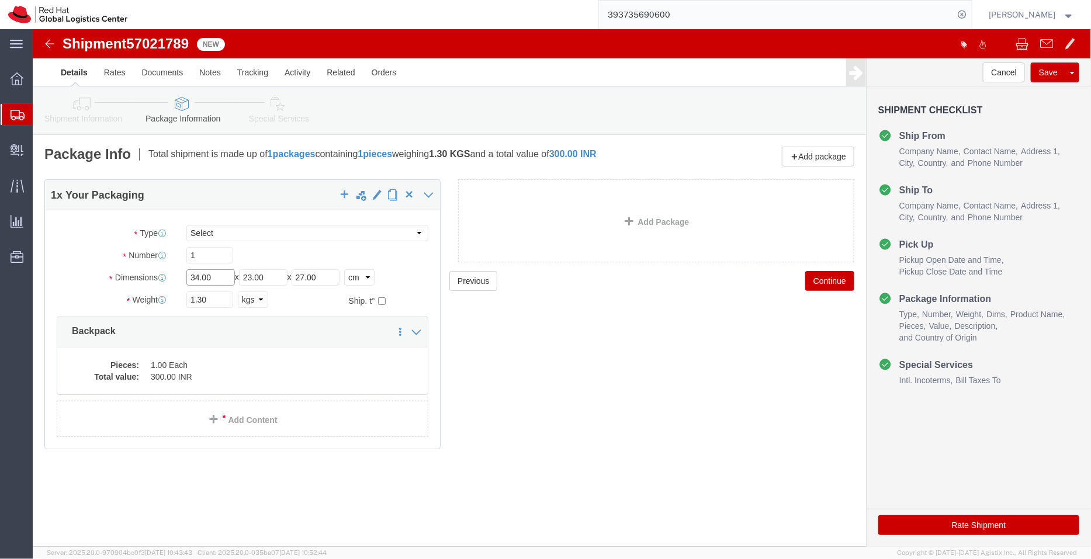
click input "34.00"
type input "3"
type input "44"
click input "23.00"
type input "2"
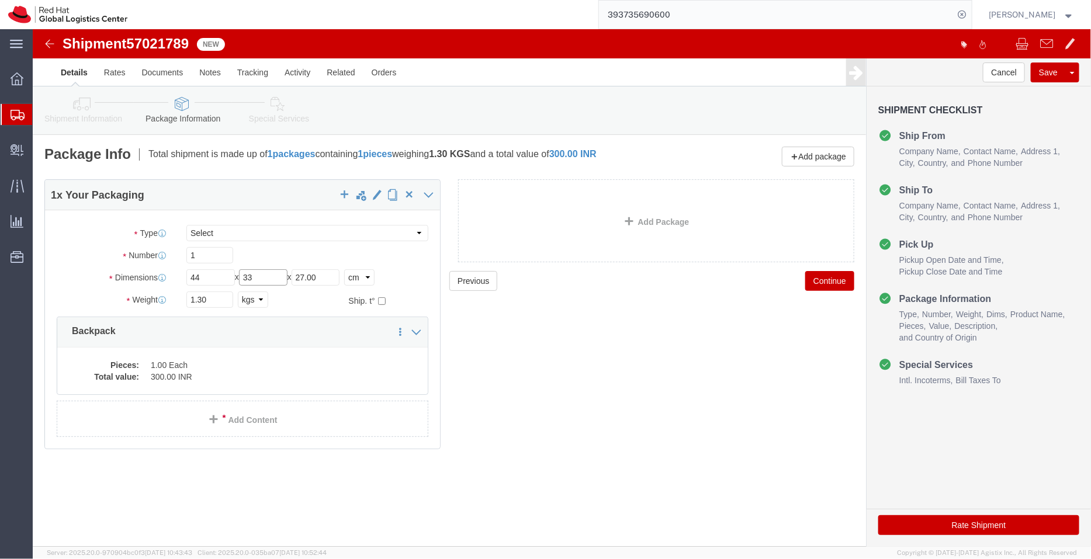
type input "33"
click input "27.00"
type input "2"
type input "30"
click input "1.30"
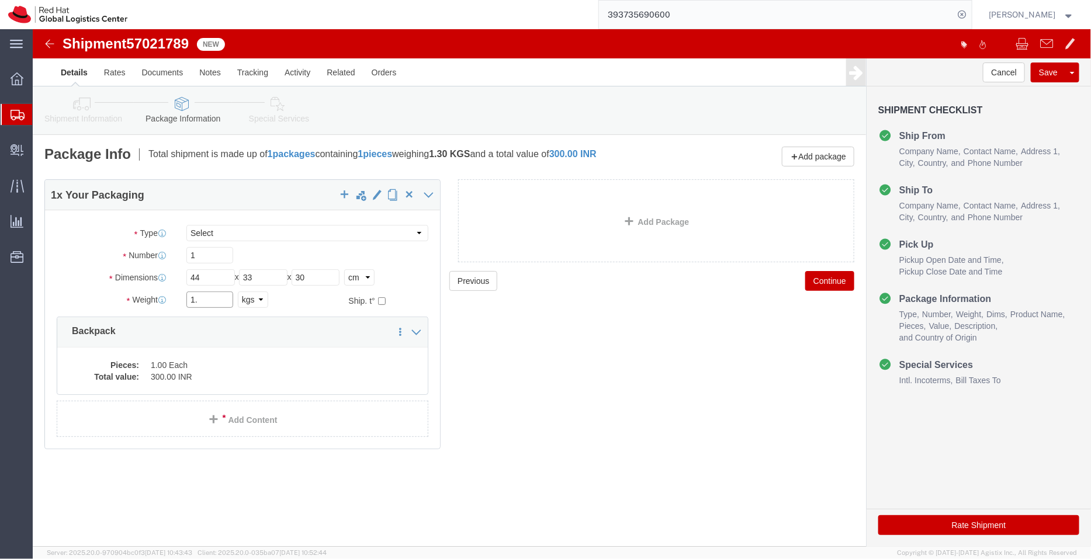
type input "1"
type input "3.7"
click dd "300.00 INR"
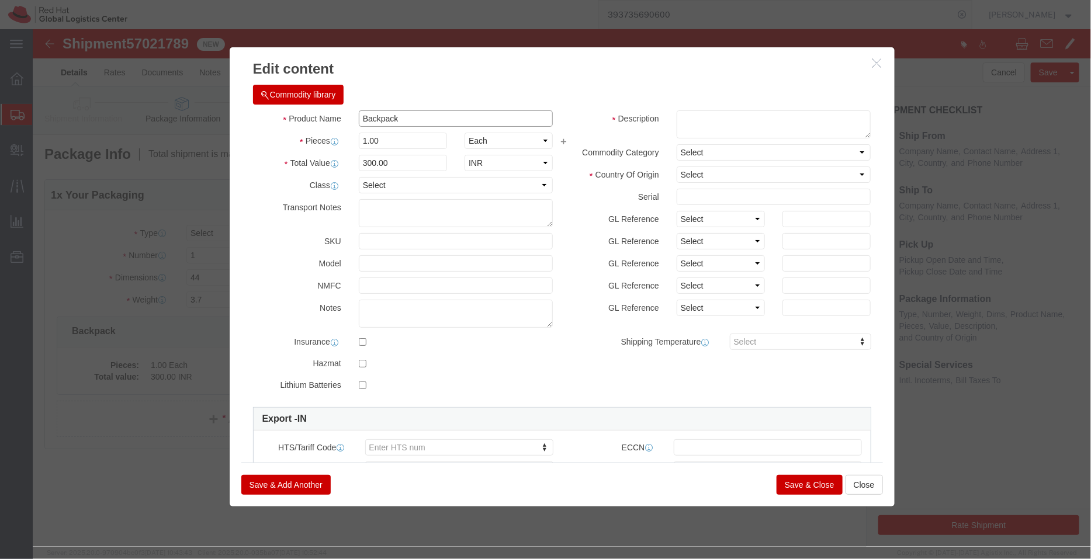
click input "Backpack"
type input "Backpacks"
drag, startPoint x: 370, startPoint y: 116, endPoint x: 295, endPoint y: 110, distance: 75.5
click div "Pieces 1.00 Select Bag Barrels 100Board Feet Bottle Box Blister Pack Carats Can…"
type input "10"
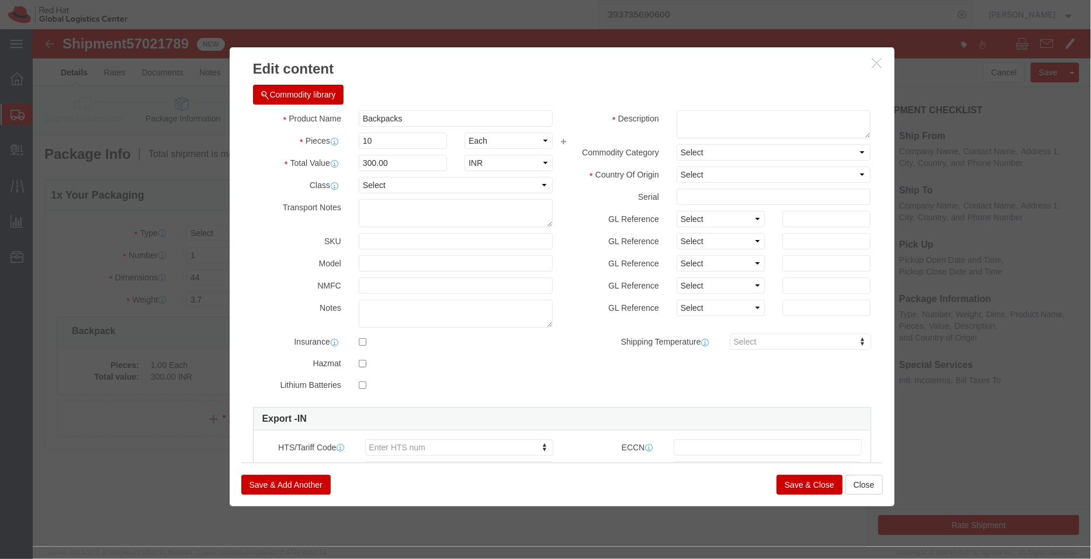
type input "3000"
click h3 "Edit content"
click textarea
paste textarea "- Red Hat branded"
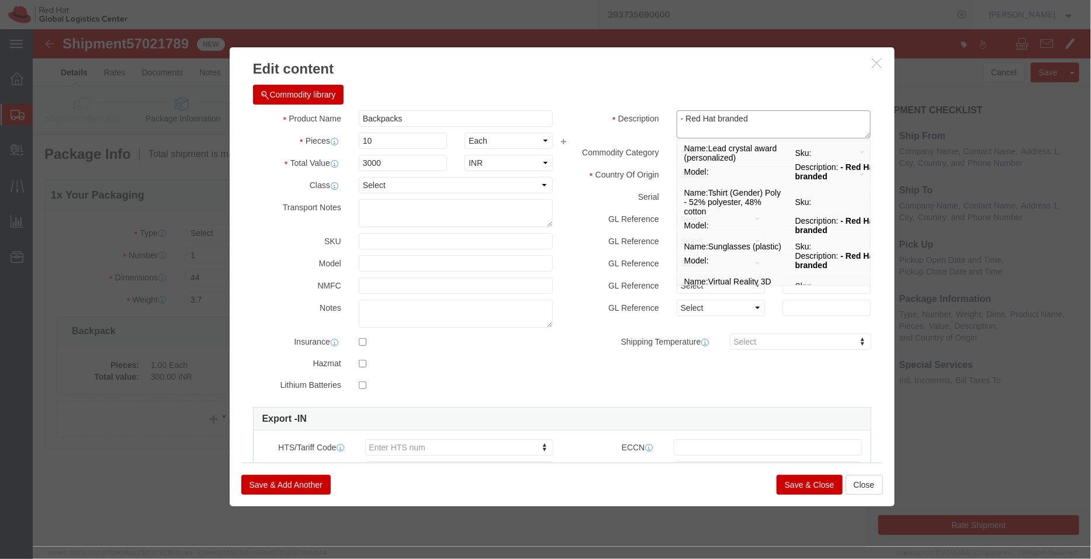
type textarea "- Red Hat branded"
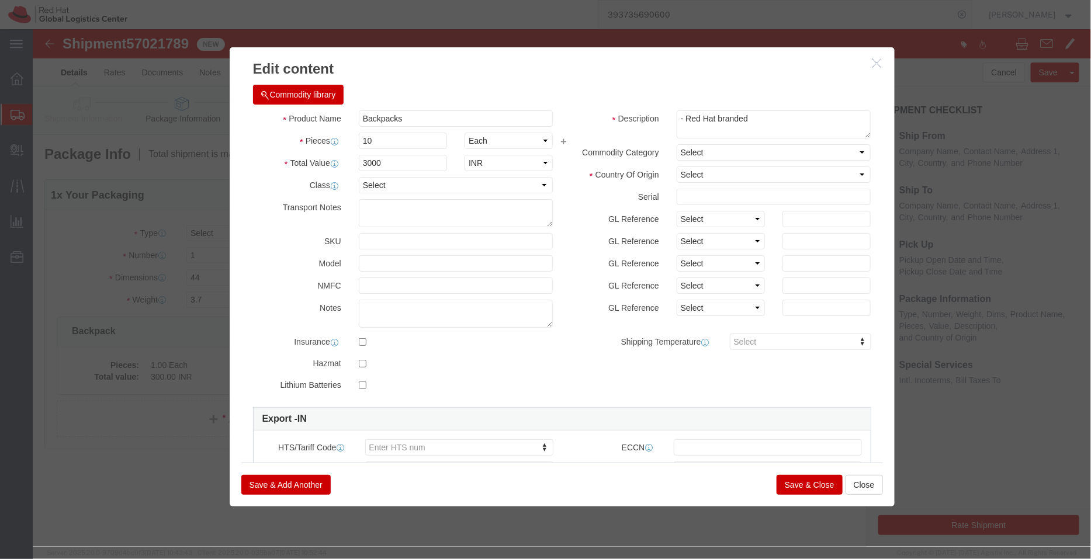
click div "Commodity library"
click select "Select [GEOGRAPHIC_DATA] [GEOGRAPHIC_DATA] [GEOGRAPHIC_DATA] [GEOGRAPHIC_DATA] …"
select select "IN"
click select "Select [GEOGRAPHIC_DATA] [GEOGRAPHIC_DATA] [GEOGRAPHIC_DATA] [GEOGRAPHIC_DATA] …"
click button "Save & Close"
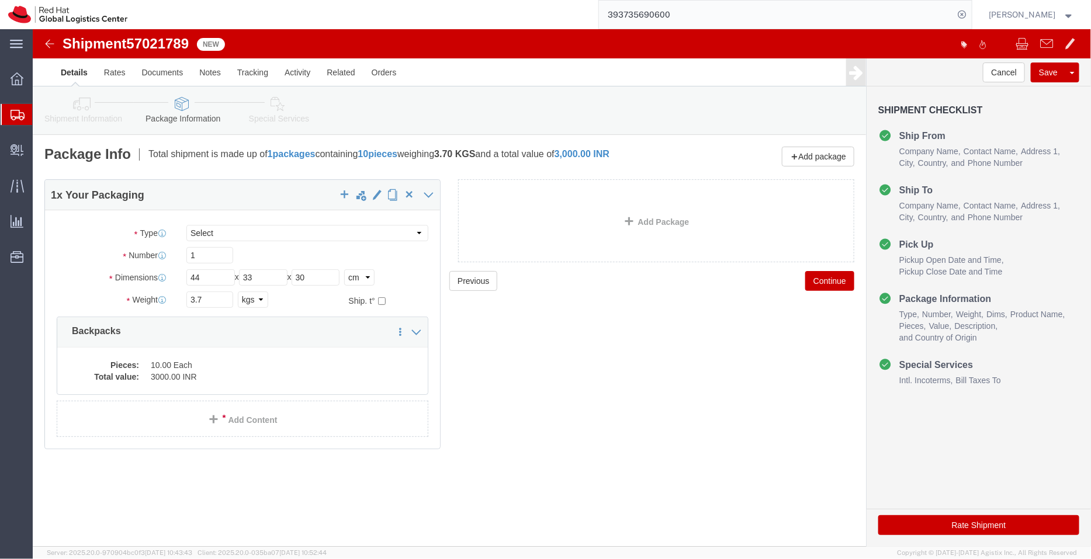
click icon
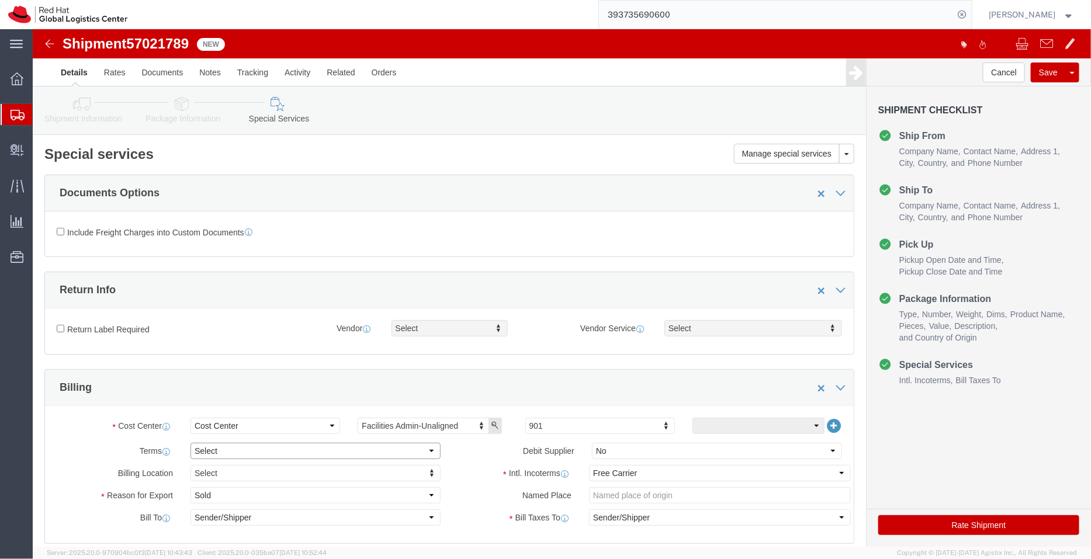
click select "Select Free of Charge Free of Cost NET 30 NET 45 NET 60 See Comment"
select select "FREE_OF_COST"
click select "Select Free of Charge Free of Cost NET 30 NET 45 NET 60 See Comment"
type input "450"
click select "Select Gift Personal Effects Repair/Warranty Return Sample Sold Temporary/Not S…"
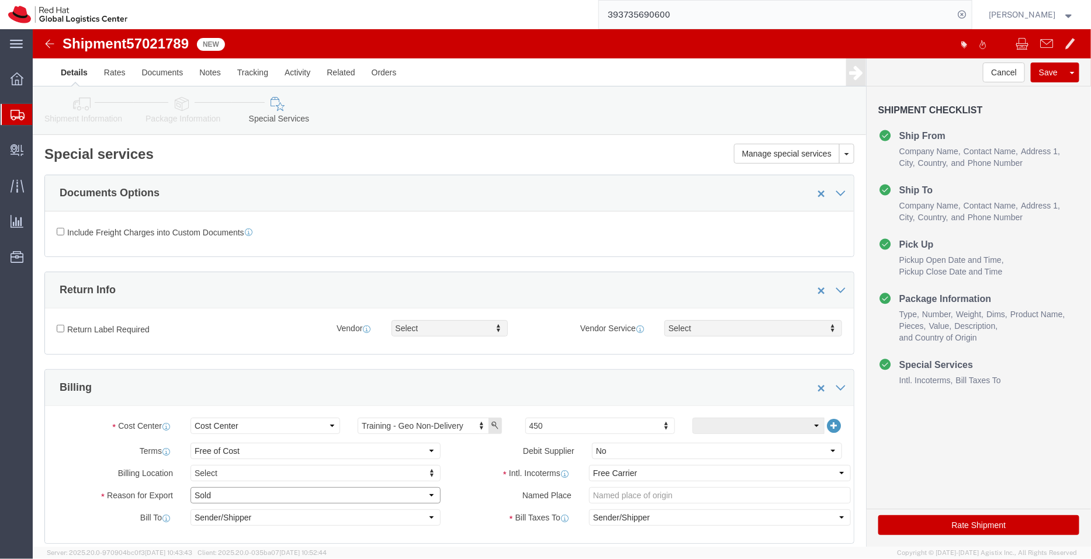
select select "GIFT"
click select "Select Gift Personal Effects Repair/Warranty Return Sample Sold Temporary/Not S…"
click div "Manage special services Handling Options Documents Options Hold at Location Ret…"
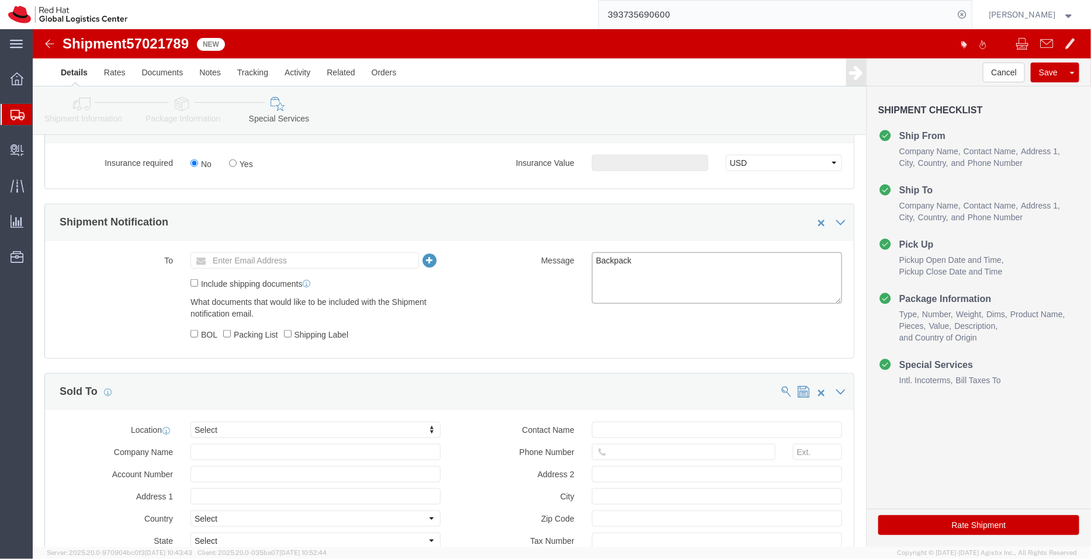
click textarea "Backpack"
type textarea "Backpacks"
click link "Package Information"
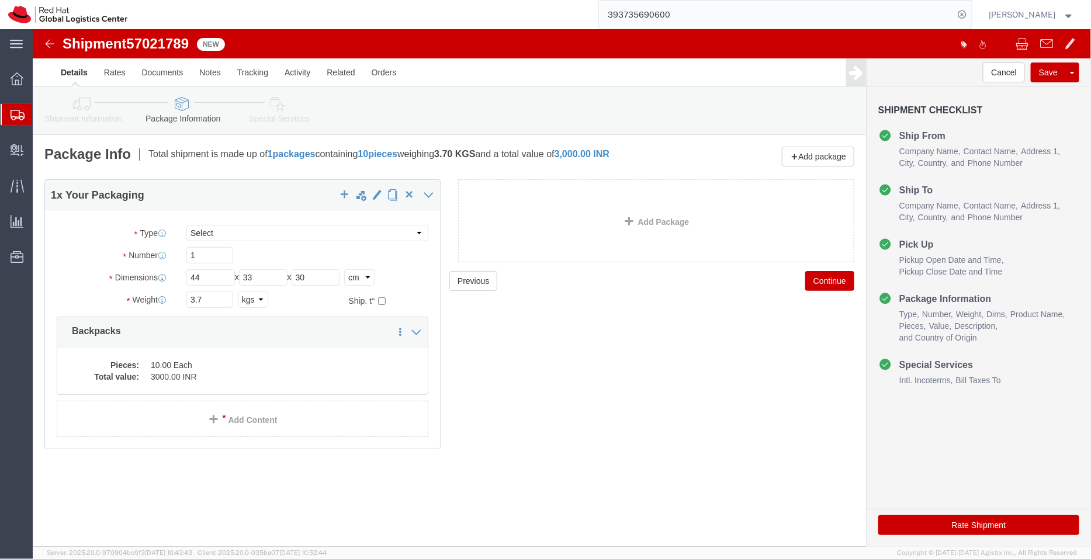
click link "Shipment Information"
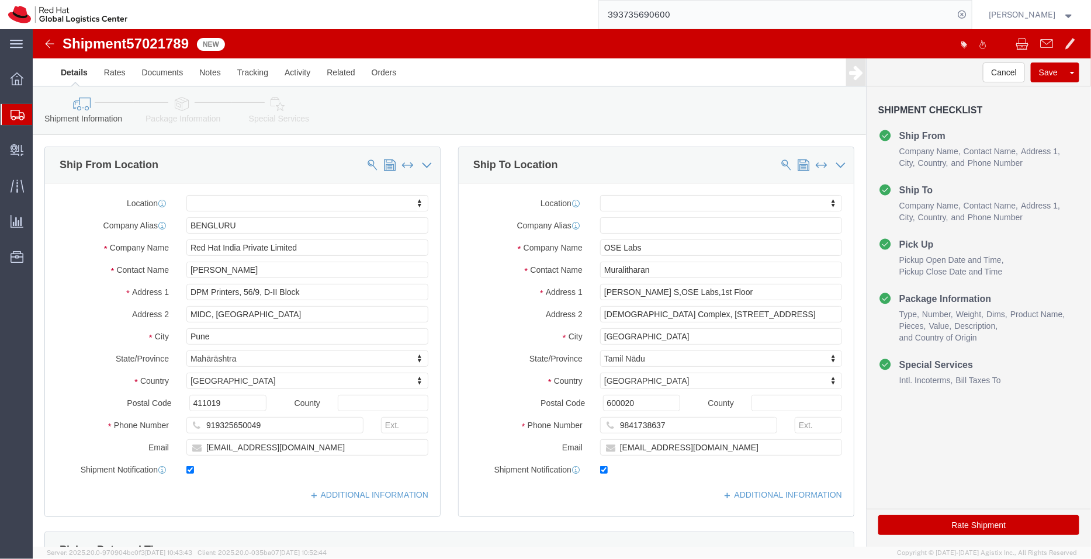
click at [0, 0] on span "Shipment Manager" at bounding box center [0, 0] width 0 height 0
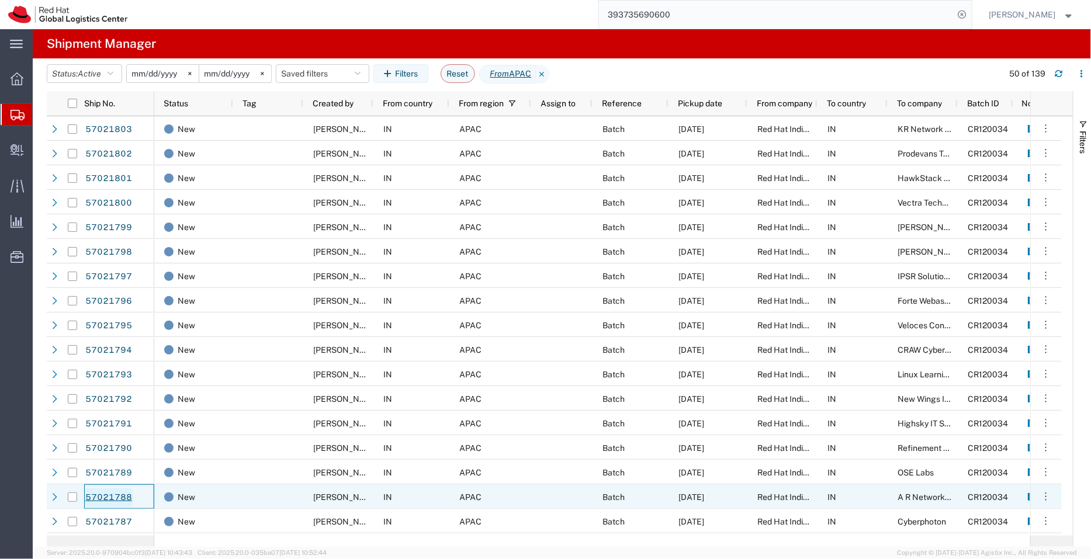
click at [107, 495] on link "57021788" at bounding box center [109, 497] width 48 height 19
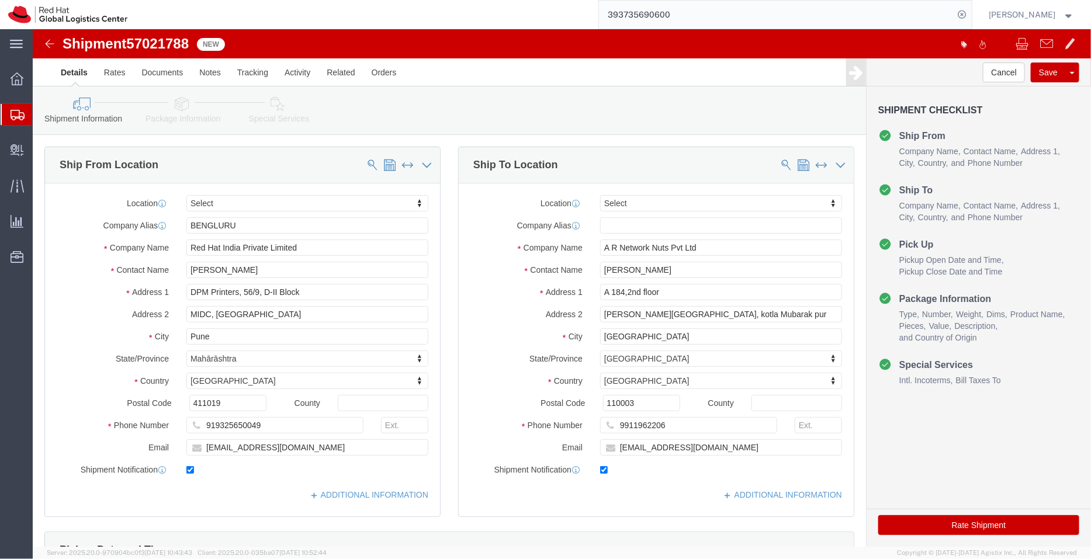
select select
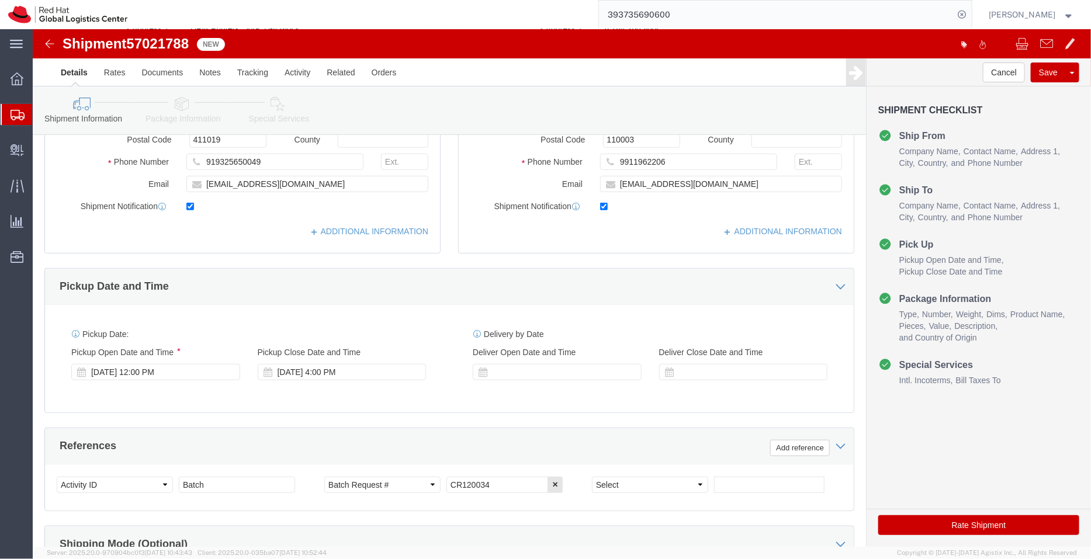
scroll to position [269, 0]
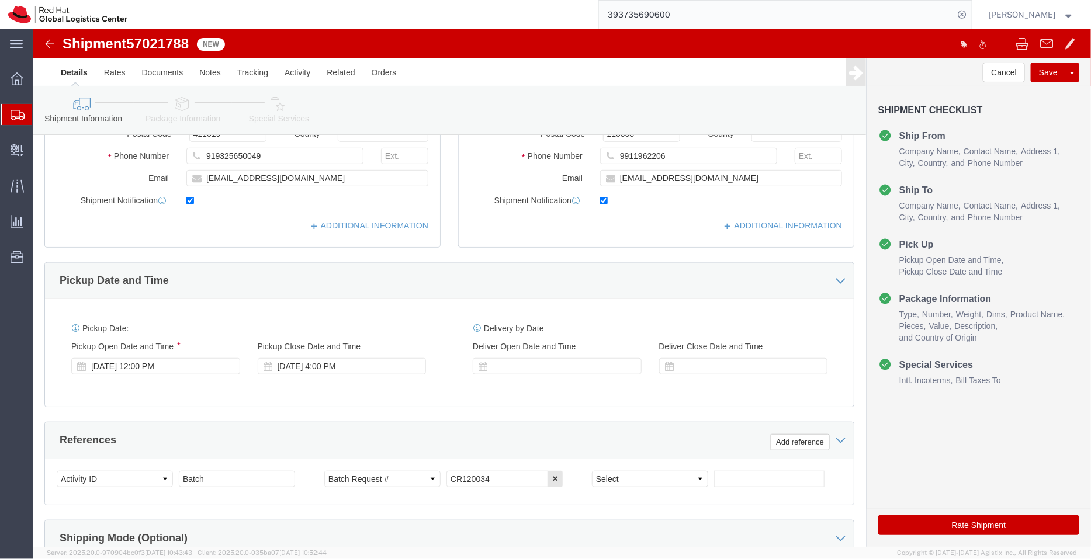
click icon
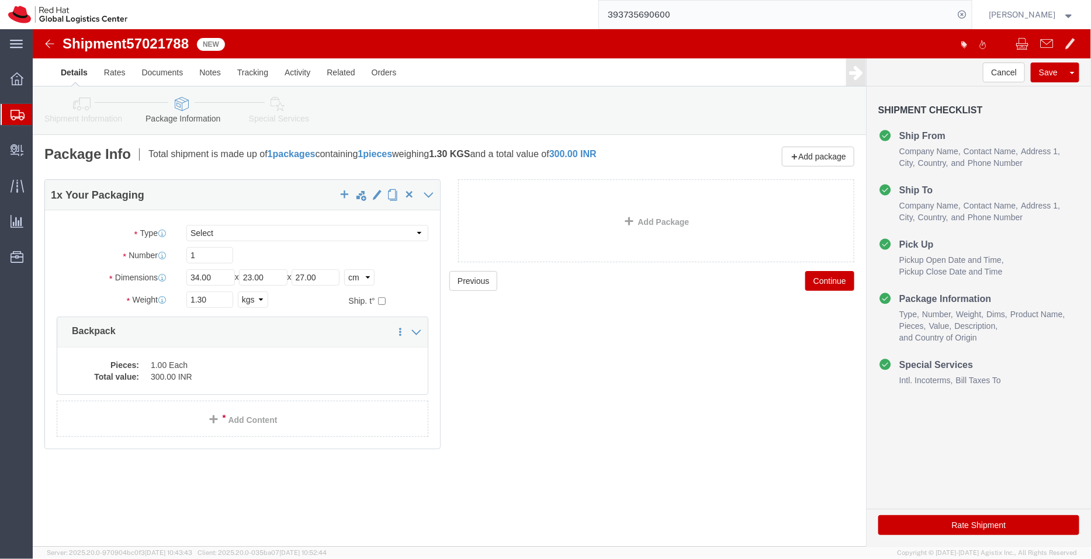
click icon
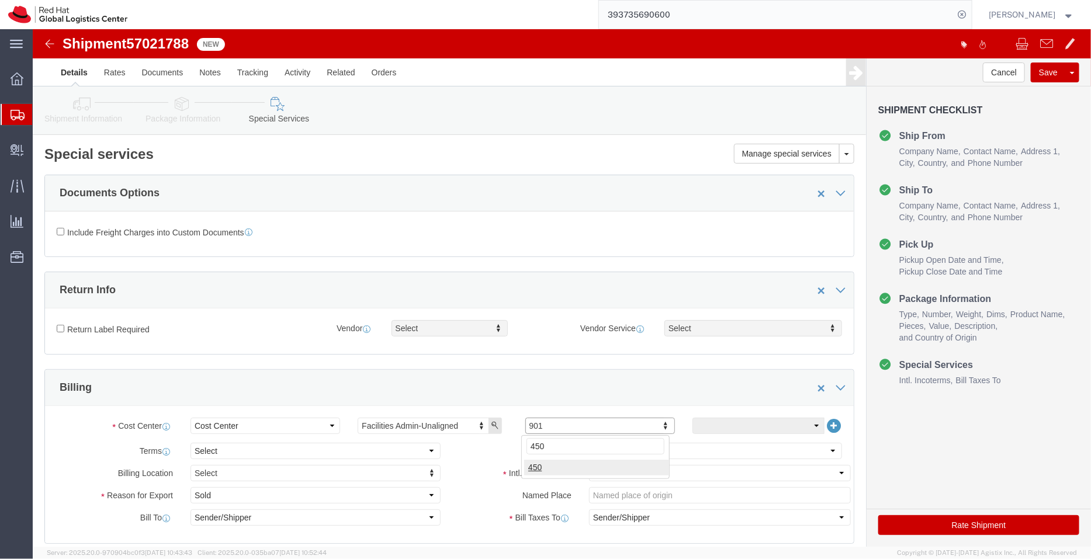
type input "450"
click select "Select Free of Charge Free of Cost NET 30 NET 45 NET 60 See Comment"
select select "FREE_OF_COST"
click select "Select Free of Charge Free of Cost NET 30 NET 45 NET 60 See Comment"
click select "Select Gift Personal Effects Repair/Warranty Return Sample Sold Temporary/Not S…"
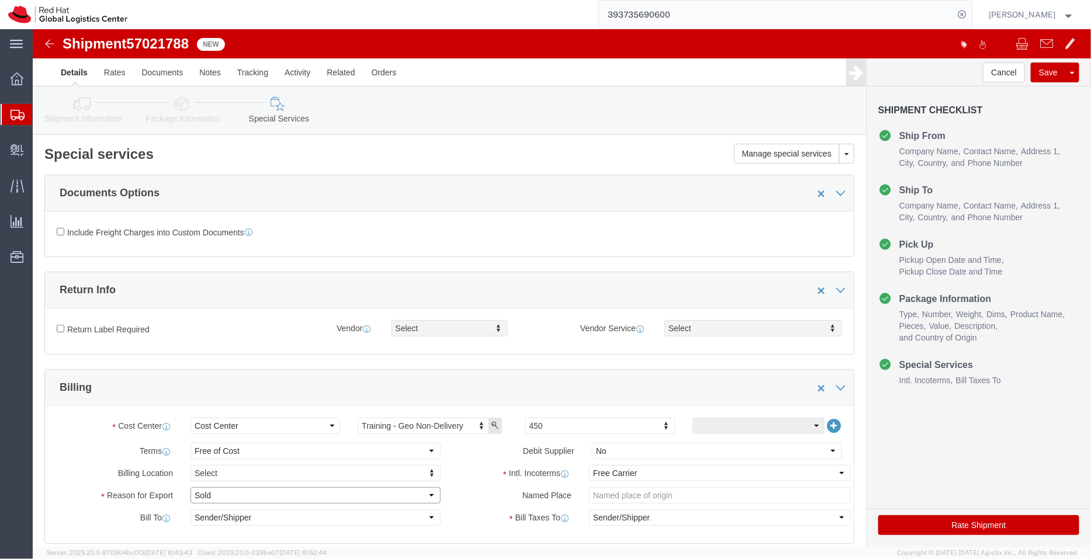
select select "GIFT"
click select "Select Gift Personal Effects Repair/Warranty Return Sample Sold Temporary/Not S…"
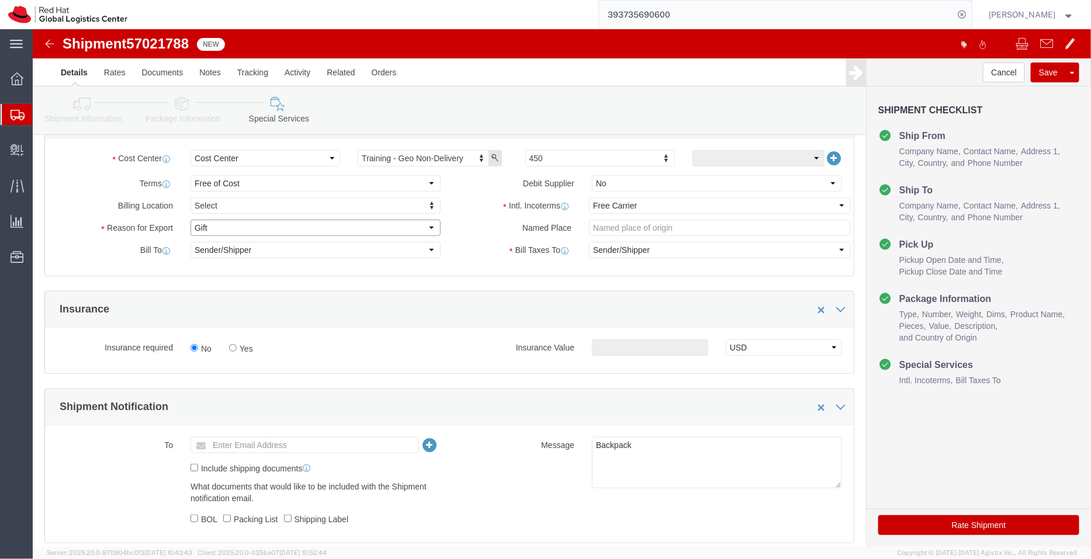
scroll to position [271, 0]
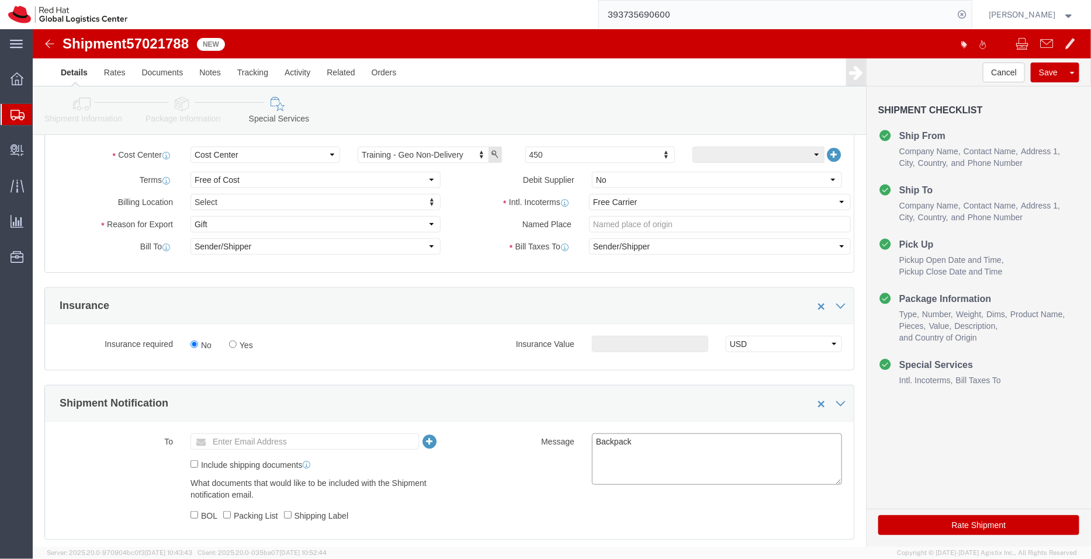
click textarea "Backpack"
type textarea "Backpacks"
click icon
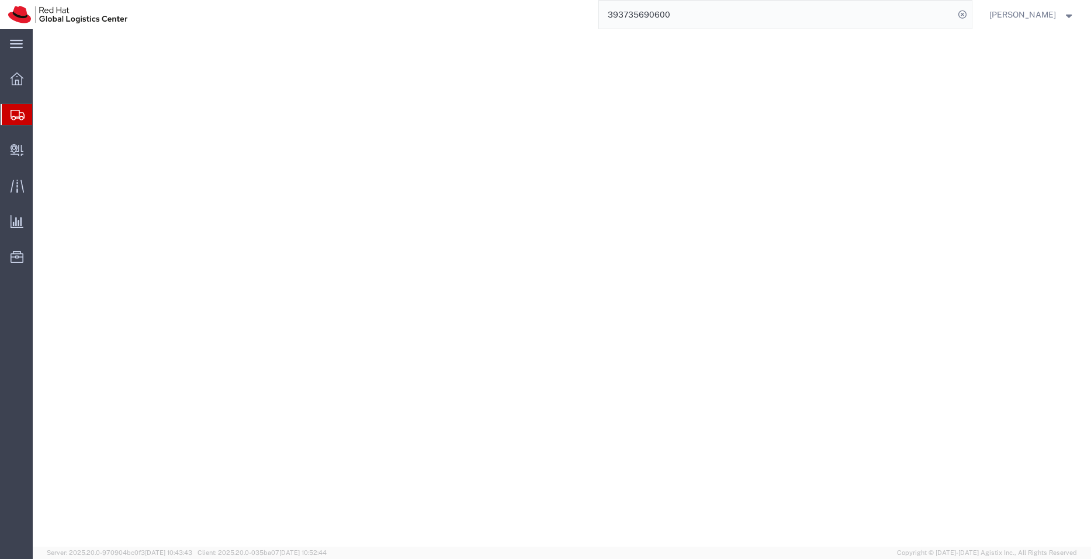
select select "YRPK"
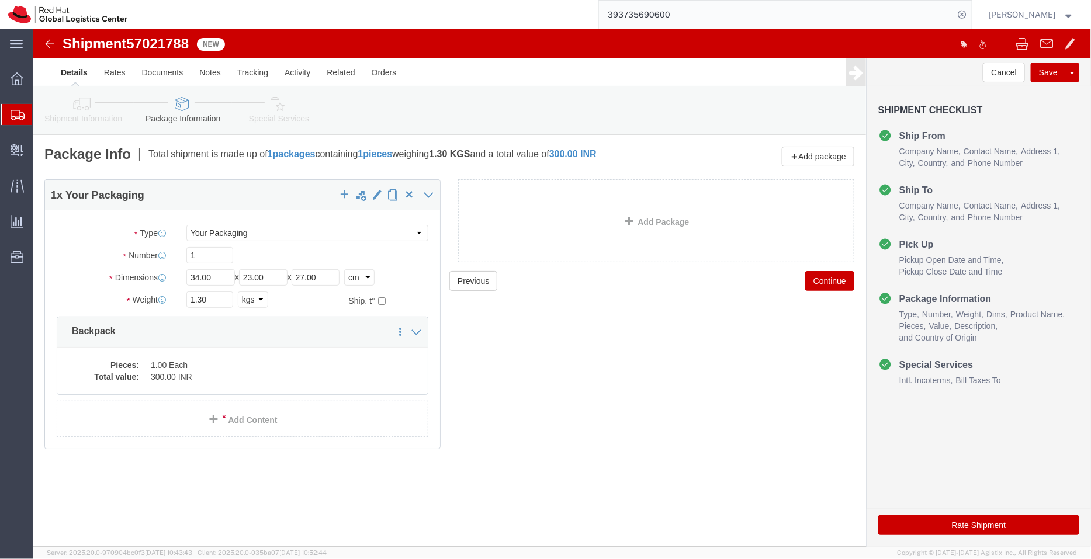
click icon
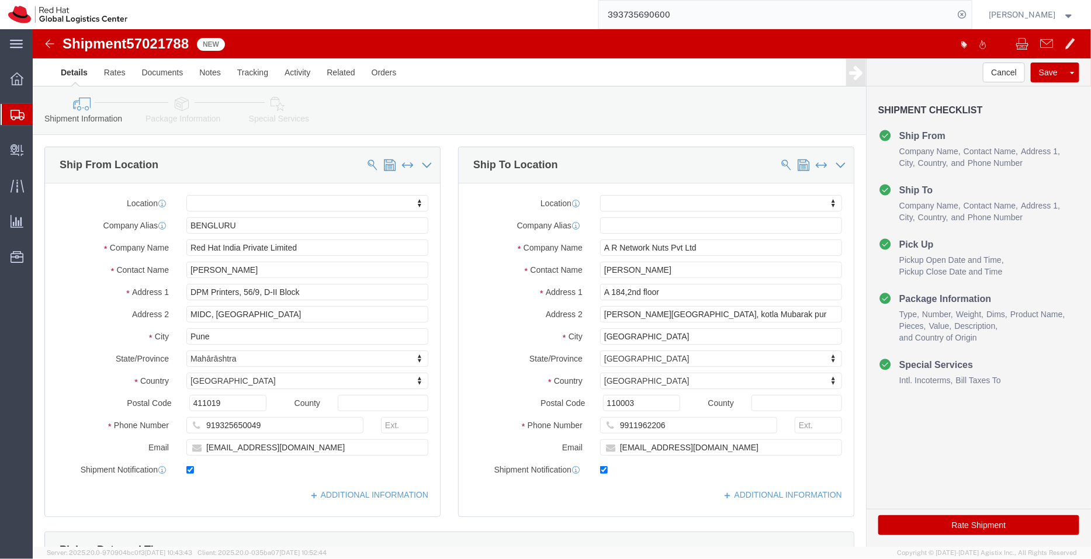
click at [0, 0] on span "Shipment Manager" at bounding box center [0, 0] width 0 height 0
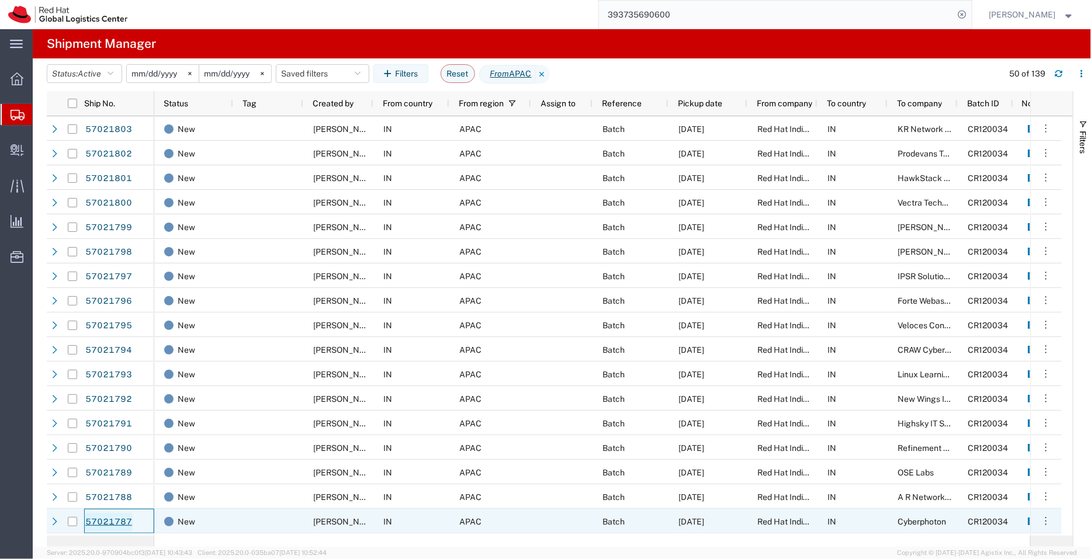
click at [117, 520] on link "57021787" at bounding box center [109, 522] width 48 height 19
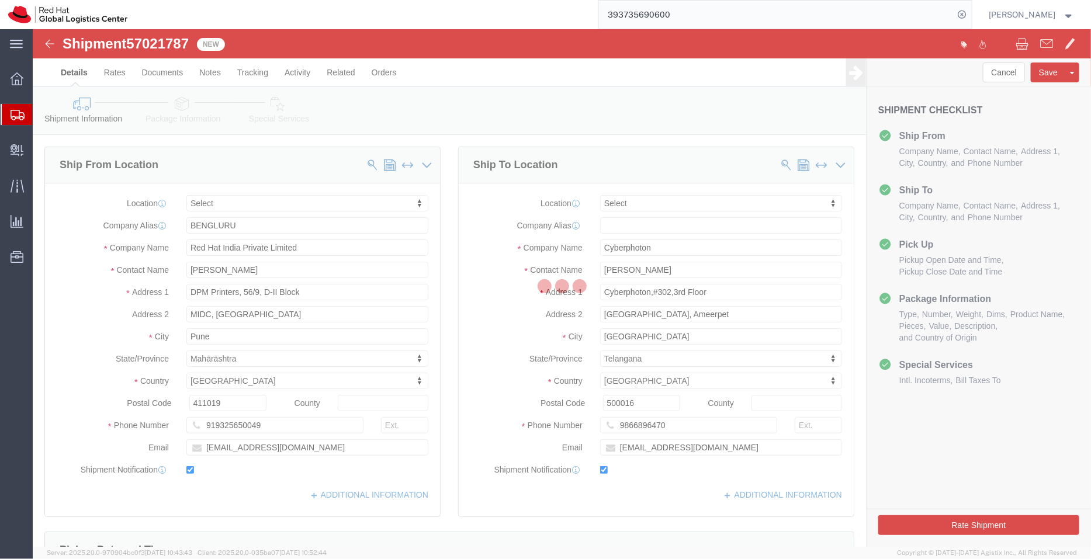
select select
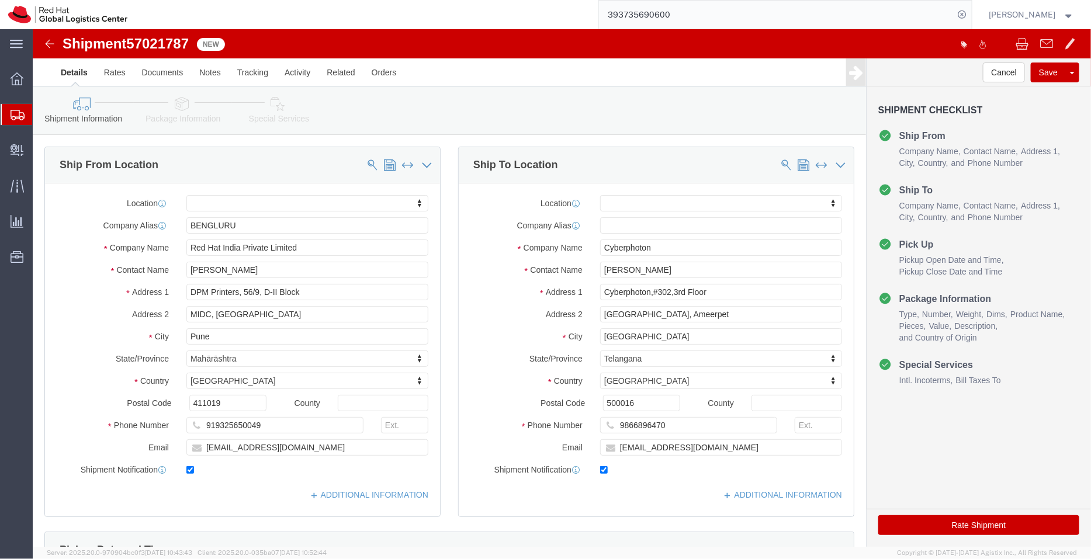
click icon
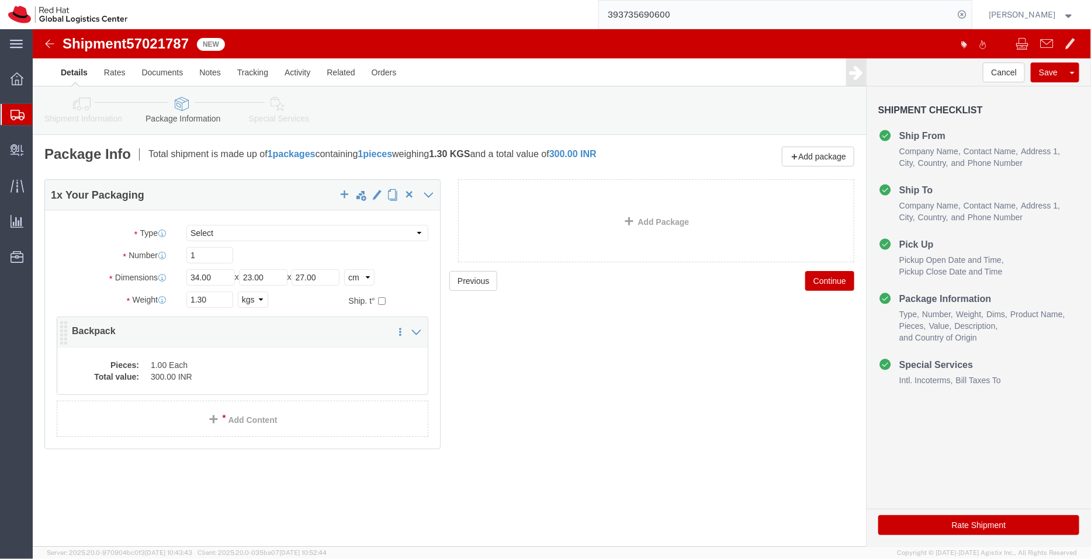
click dd "1.00 Each"
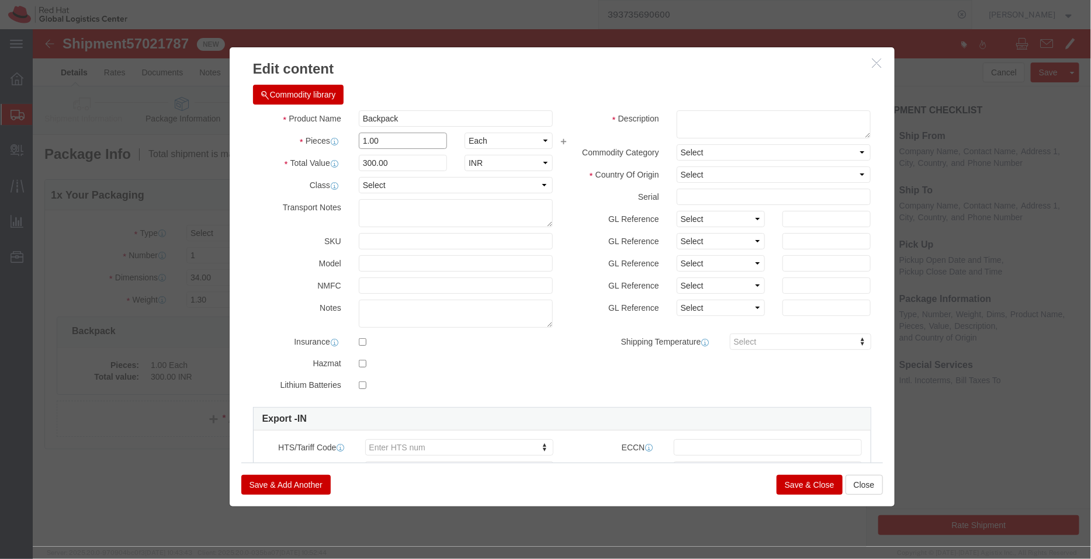
drag, startPoint x: 392, startPoint y: 138, endPoint x: 280, endPoint y: 119, distance: 113.9
click div "Pieces 1.00 Select Bag Barrels 100Board Feet Bottle Box Blister Pack Carats Can…"
type input "3"
type input "900"
click div "Commodity library"
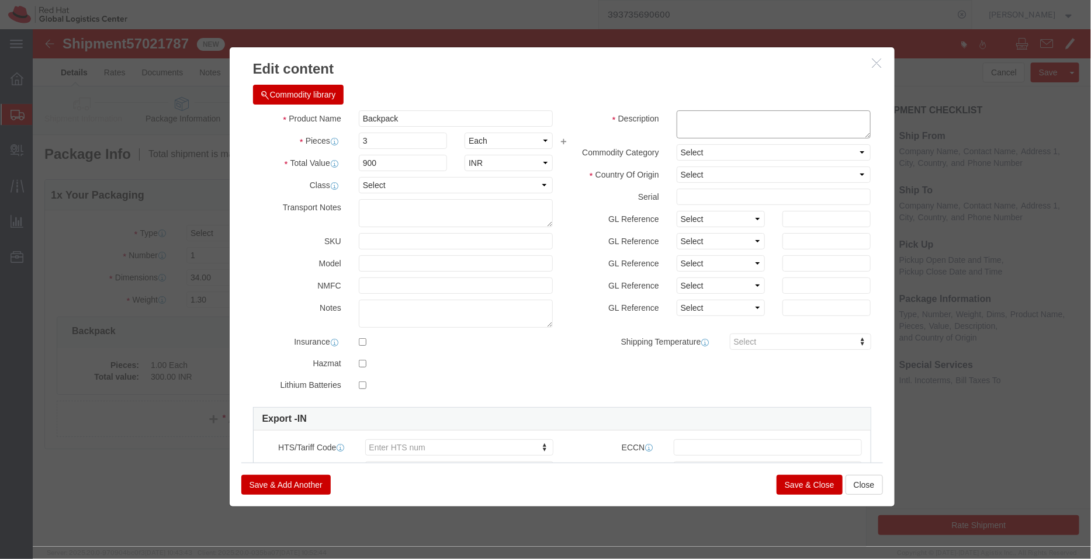
click textarea
paste textarea "- Red Hat branded"
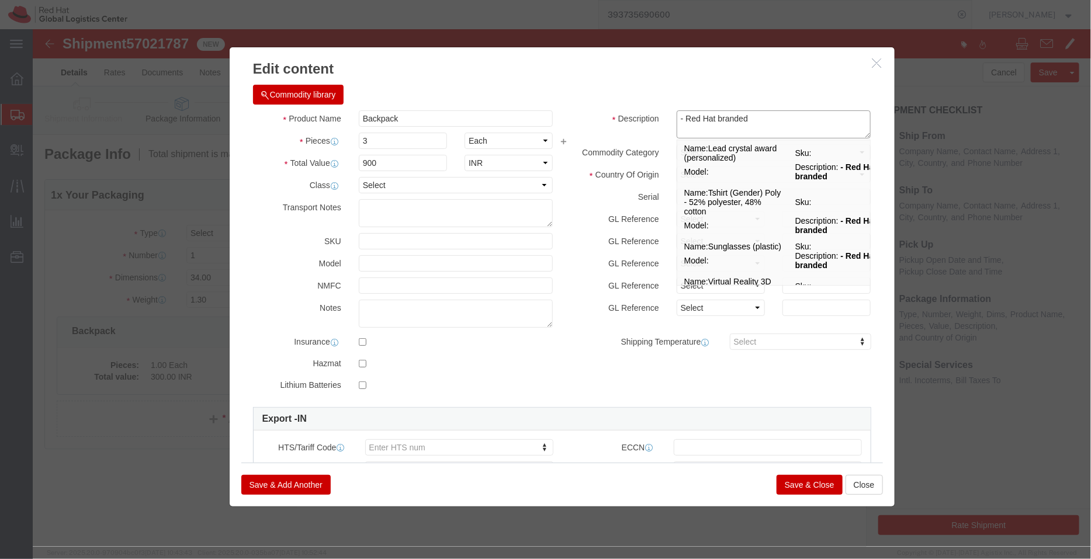
type textarea "- Red Hat branded"
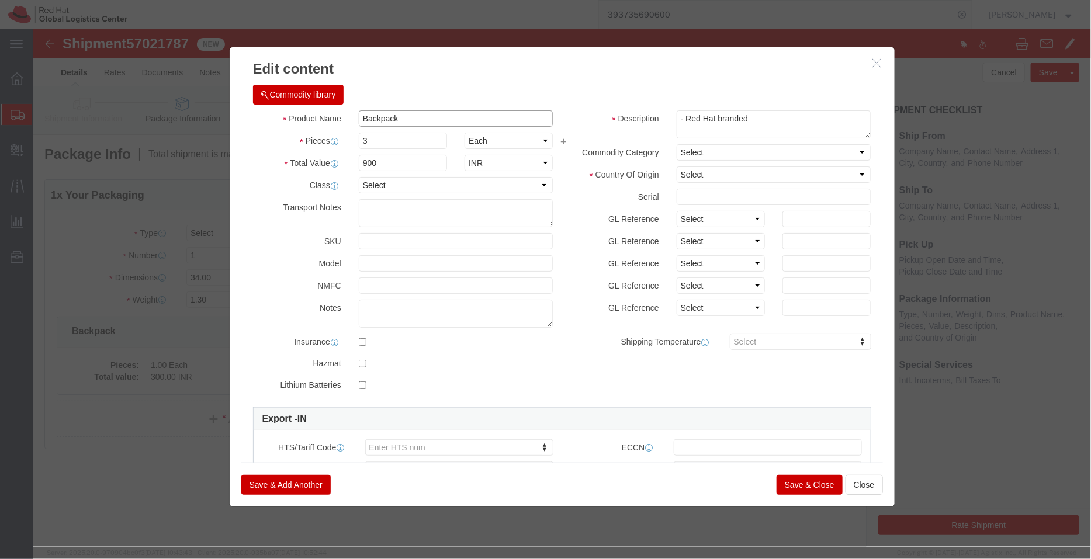
click input "Backpack"
type input "Backpacks"
click h3 "Edit content"
click select "Select [GEOGRAPHIC_DATA] [GEOGRAPHIC_DATA] [GEOGRAPHIC_DATA] [GEOGRAPHIC_DATA] …"
select select "IN"
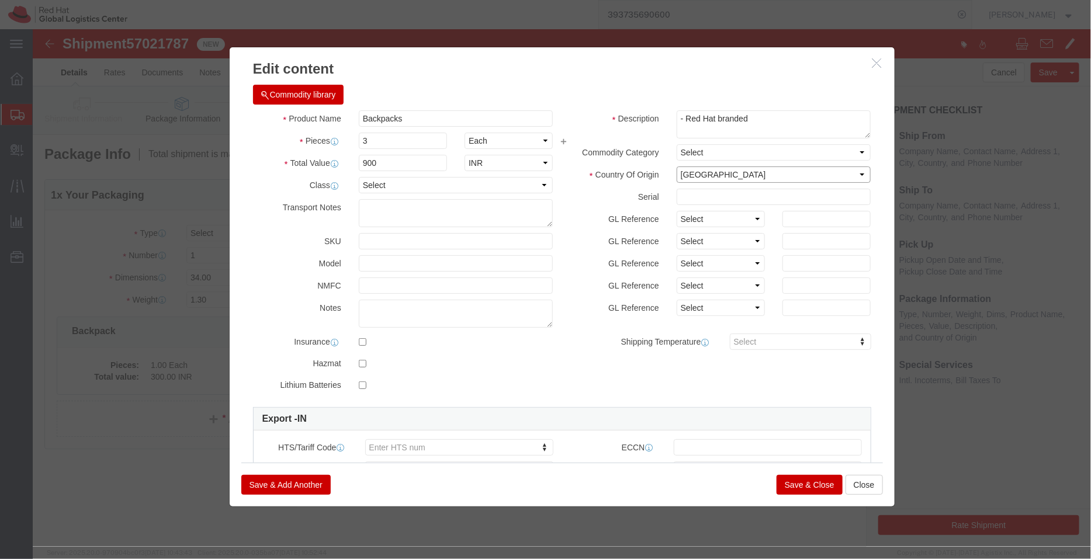
click select "Select [GEOGRAPHIC_DATA] [GEOGRAPHIC_DATA] [GEOGRAPHIC_DATA] [GEOGRAPHIC_DATA] …"
click button "Save & Close"
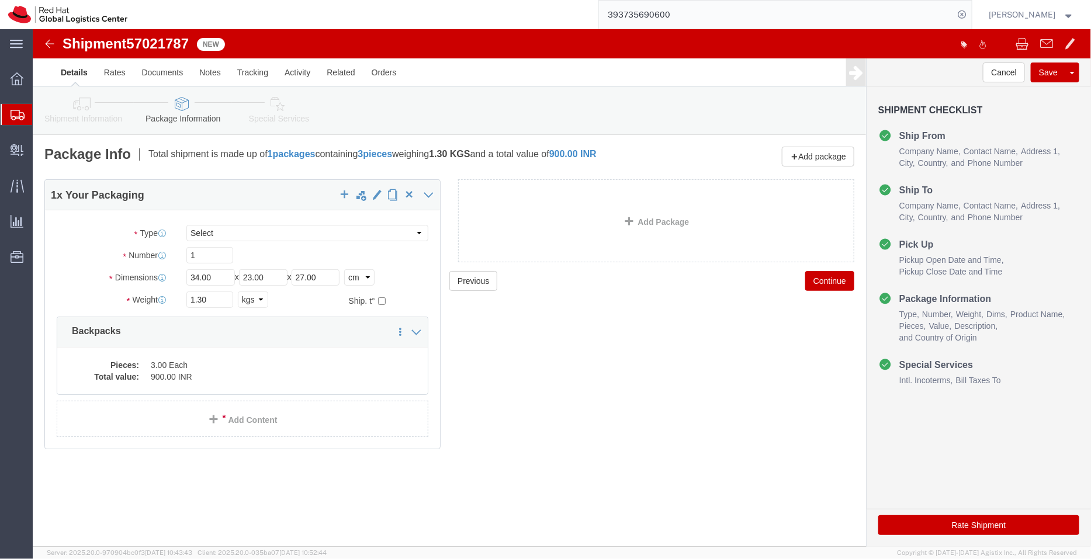
click icon
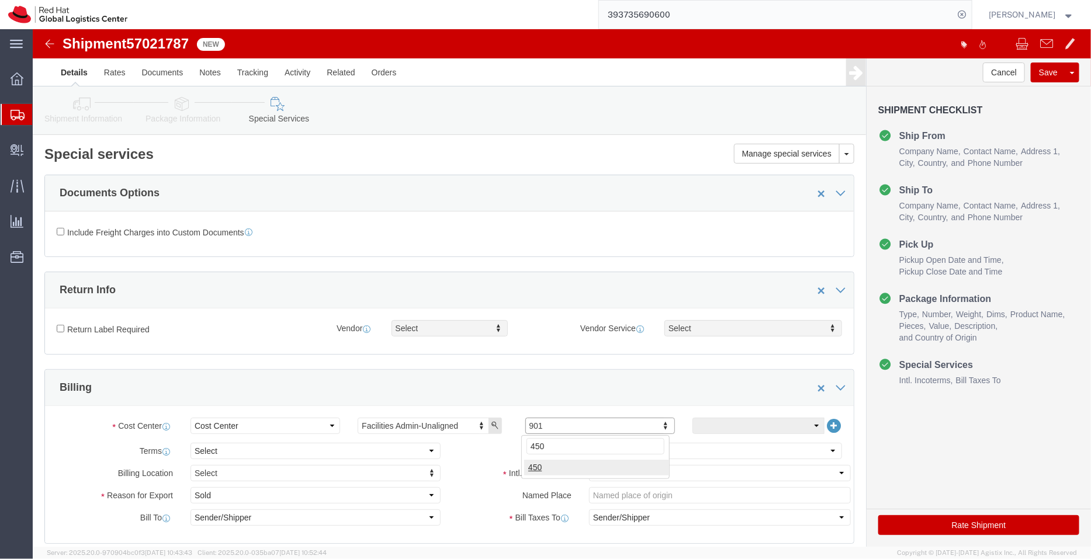
type input "450"
click select "Select Free of Charge Free of Cost NET 30 NET 45 NET 60 See Comment"
select select "FREE_OF_COST"
click select "Select Free of Charge Free of Cost NET 30 NET 45 NET 60 See Comment"
click select "Select Gift Personal Effects Repair/Warranty Return Sample Sold Temporary/Not S…"
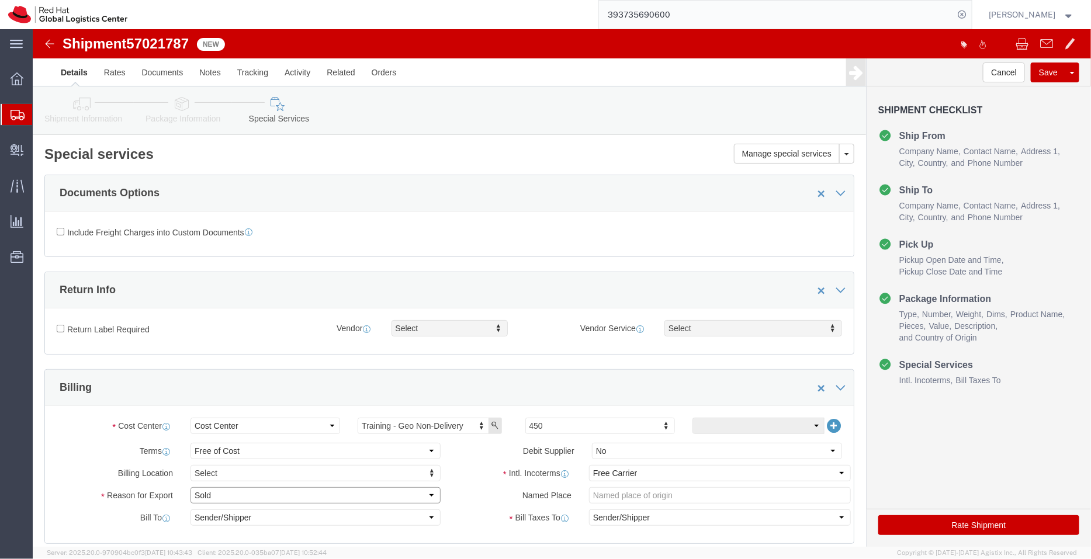
select select "GIFT"
click select "Select Gift Personal Effects Repair/Warranty Return Sample Sold Temporary/Not S…"
click li "Pick Up Pickup Open Date and Time Pickup Close Date and Time"
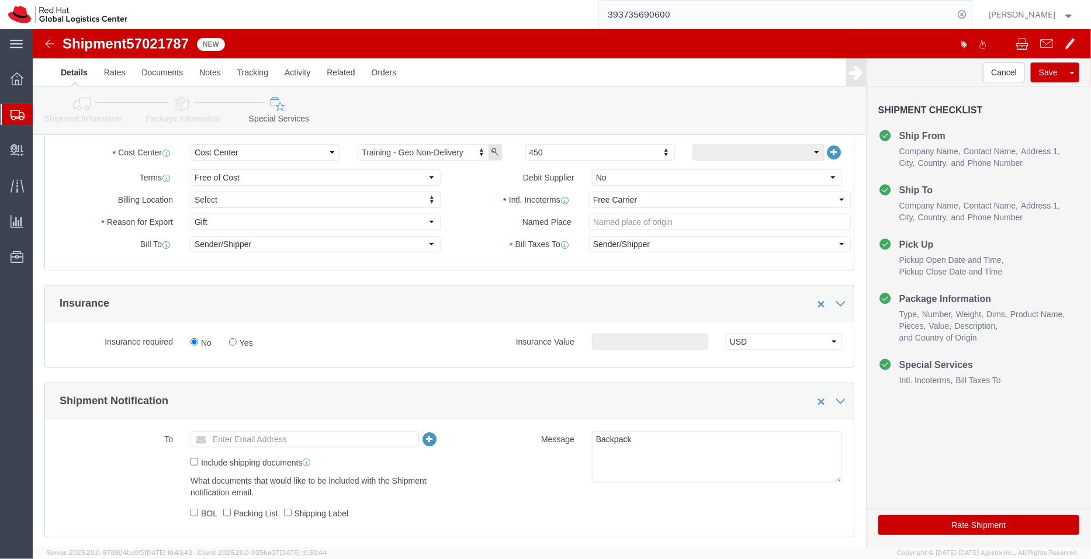
scroll to position [282, 0]
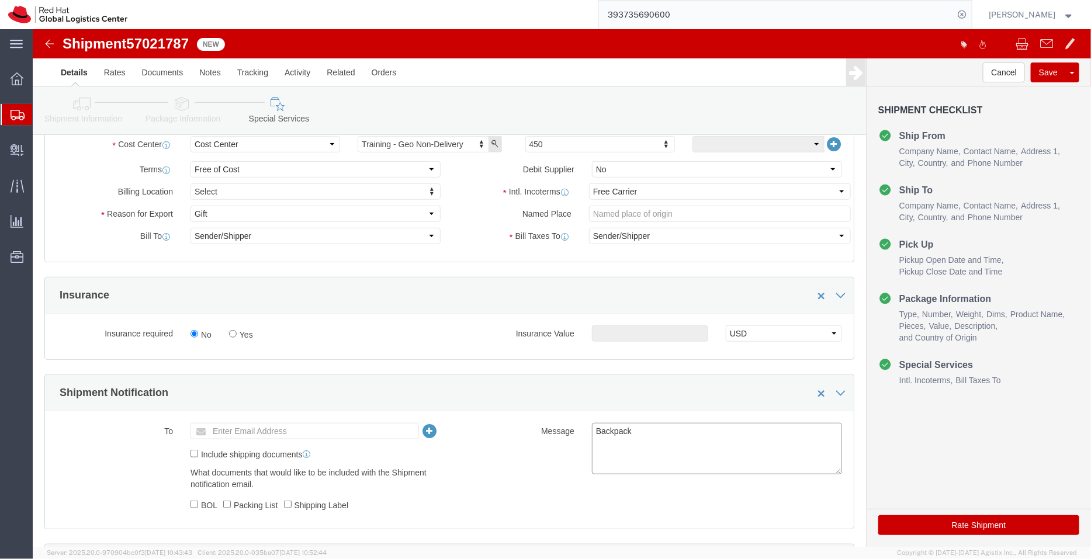
click textarea "Backpack"
type textarea "Backpacks"
click link "Package Information"
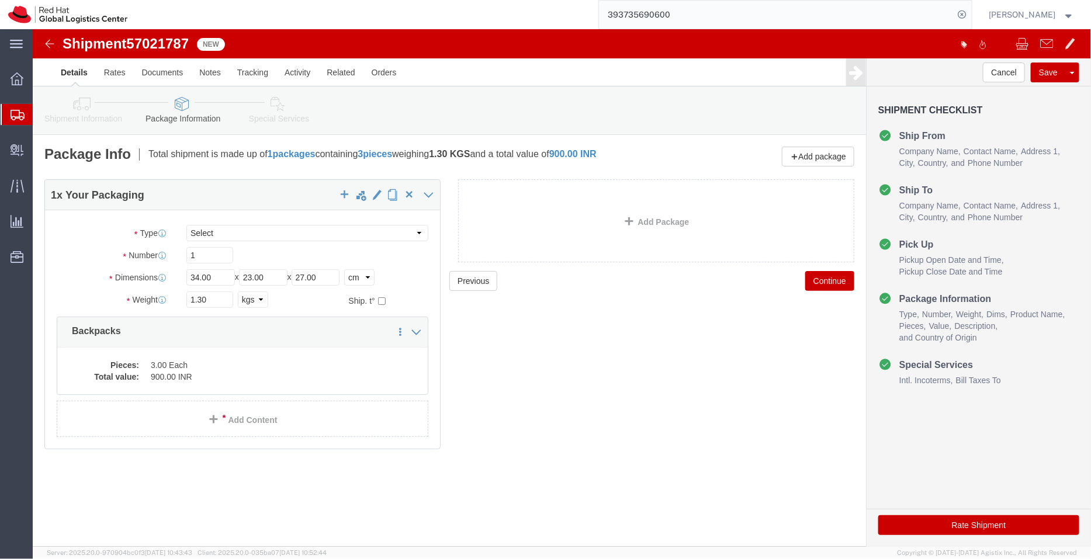
click icon
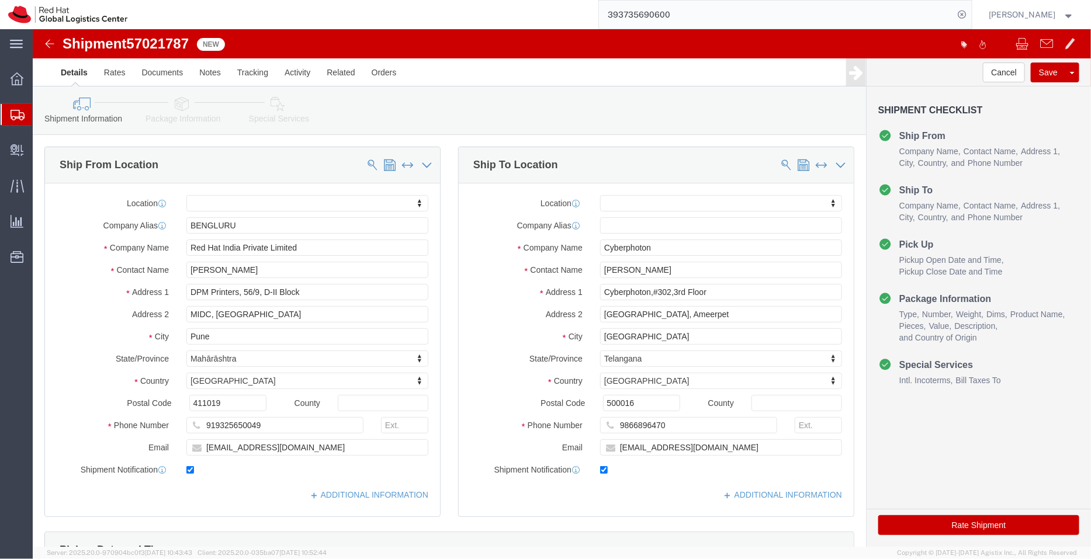
click at [0, 0] on span "Shipment Manager" at bounding box center [0, 0] width 0 height 0
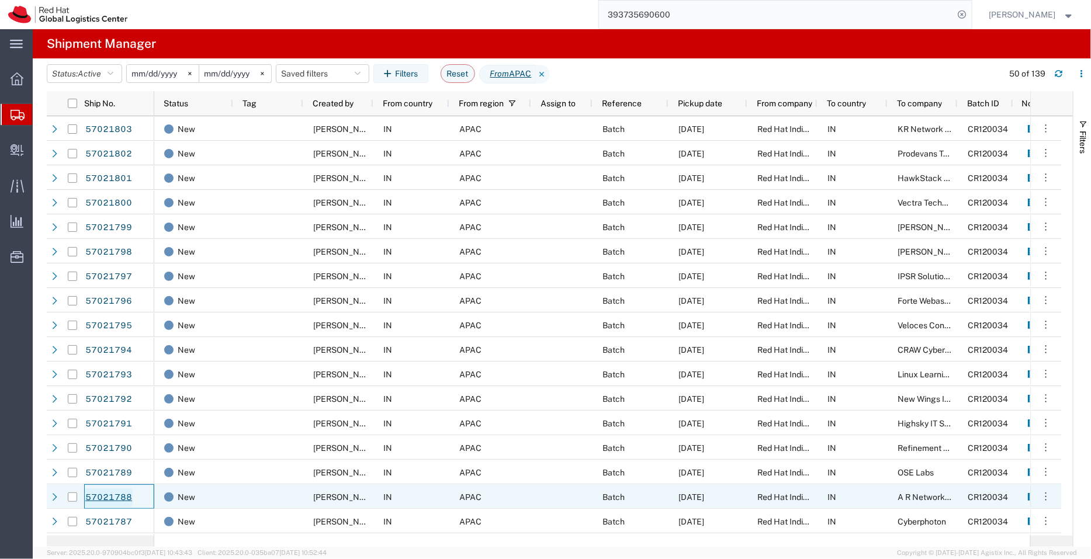
click at [103, 490] on link "57021788" at bounding box center [109, 497] width 48 height 19
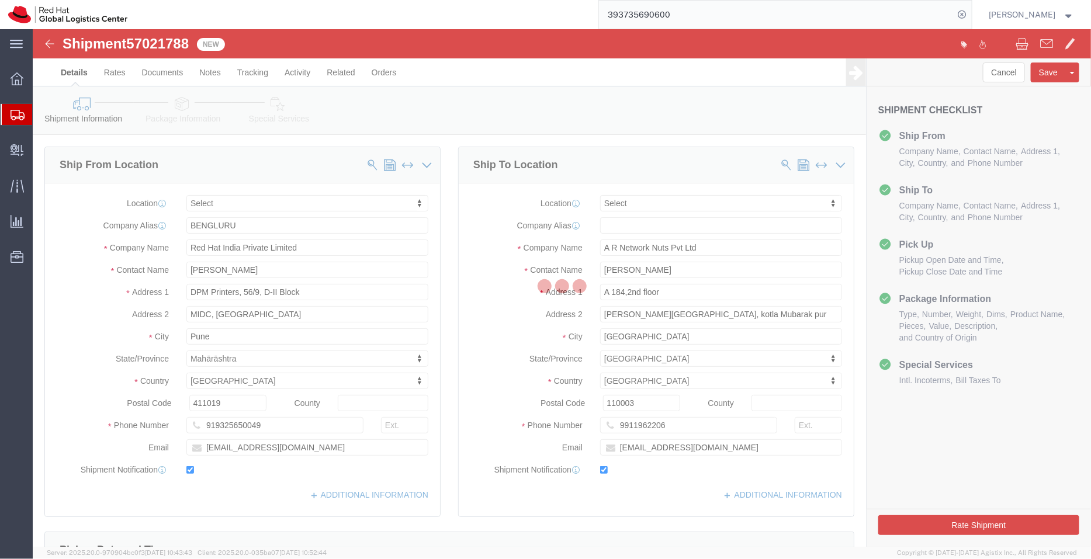
select select
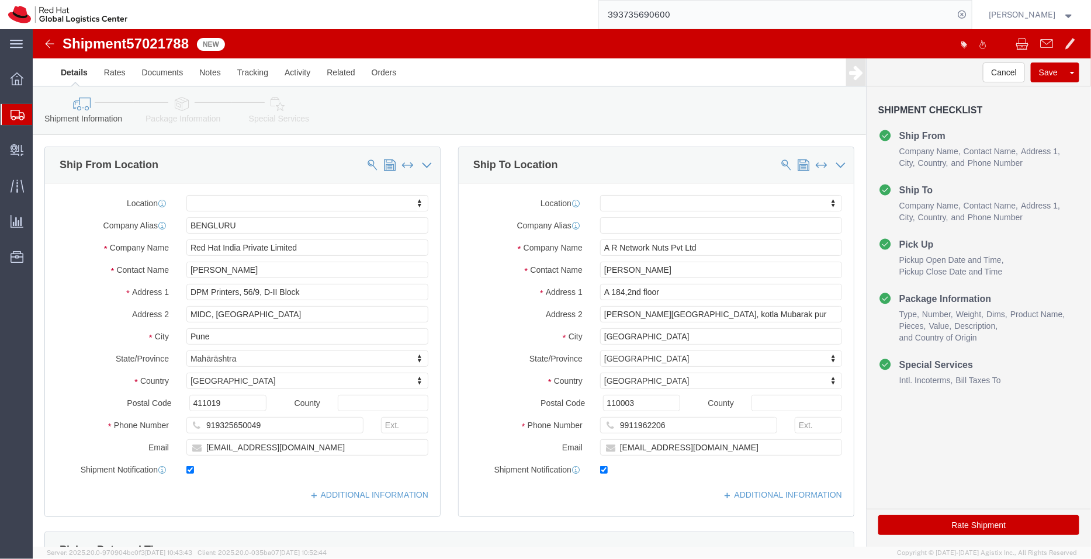
click icon
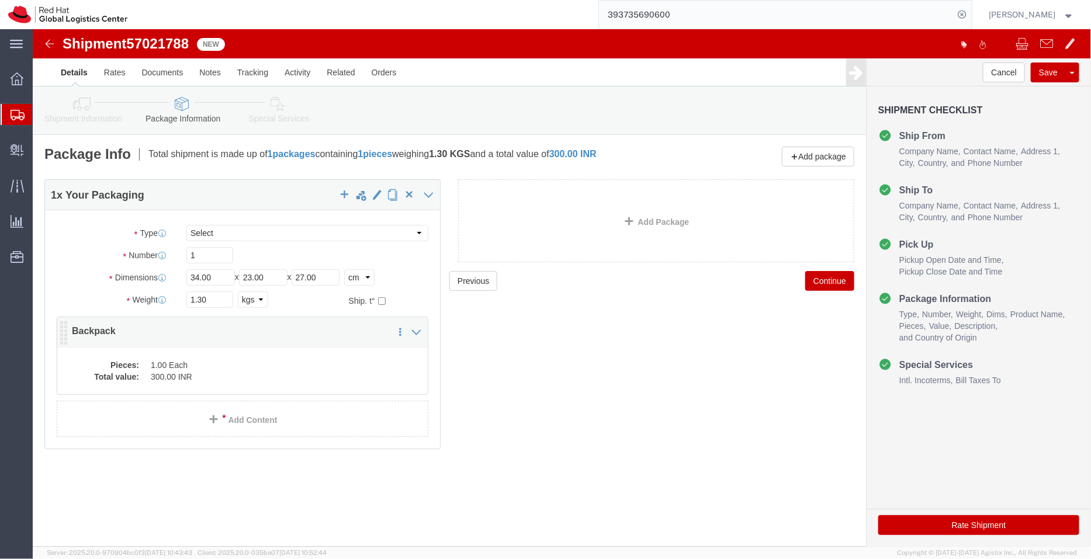
click div "Pieces: 1.00 Each Total value: 300.00 INR"
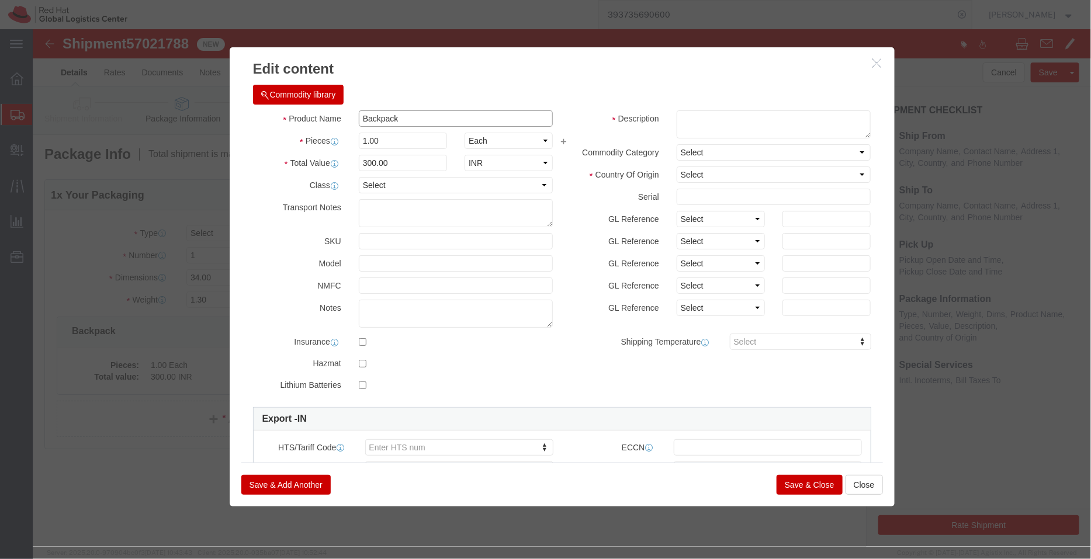
click input "Backpack"
type input "Backpacks"
drag, startPoint x: 363, startPoint y: 108, endPoint x: 299, endPoint y: 115, distance: 64.1
click div "Pieces 1.00 Select Bag Barrels 100Board Feet Bottle Box Blister Pack Carats Can…"
type input "3"
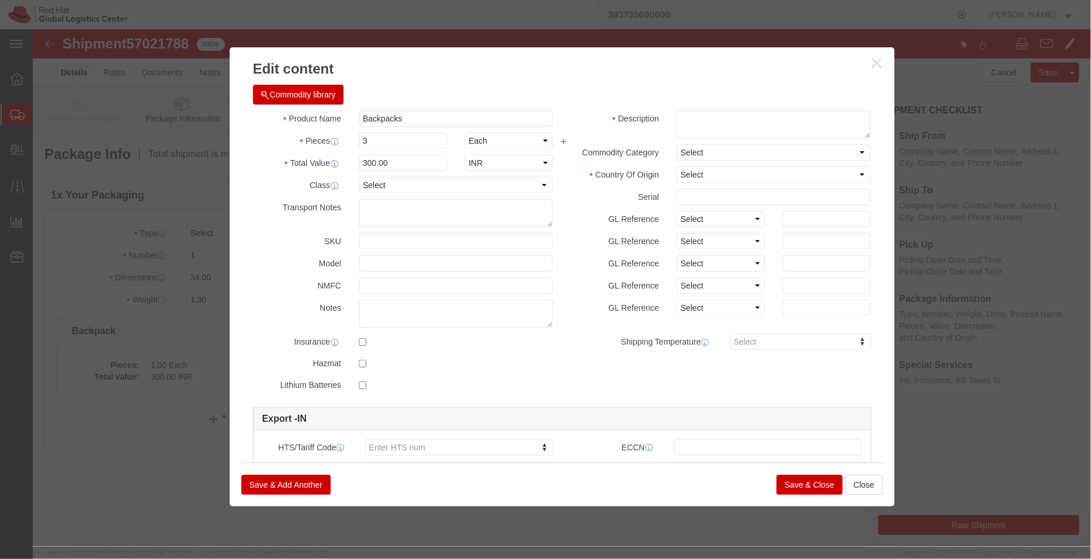
type input "900"
click div "Commodity library"
click textarea
paste textarea "- Red Hat branded"
type textarea "- Red Hat branded"
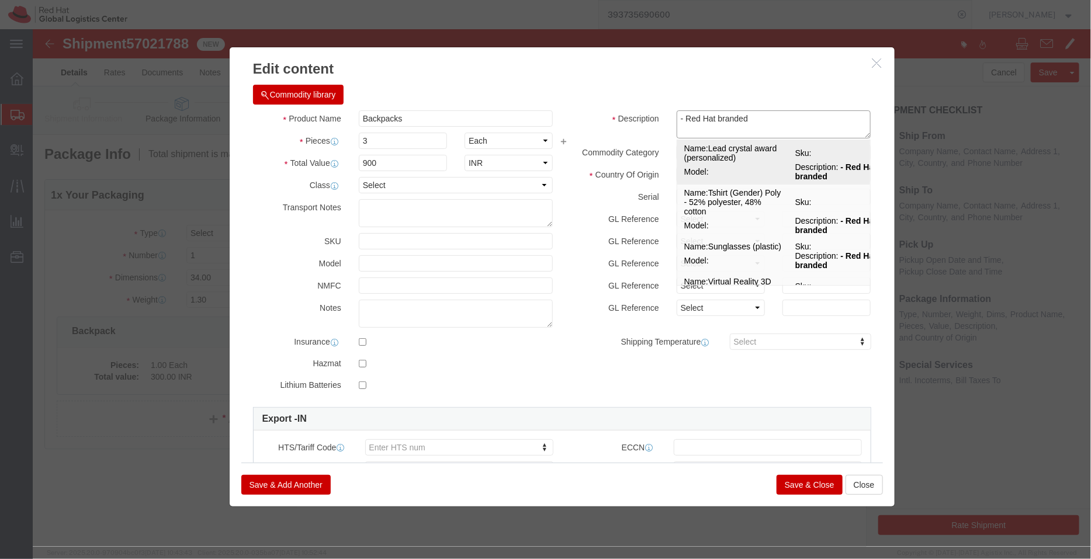
click span "Model:"
select select "USD"
type input "7013.91.0000"
select select
type input "Lead crystal award (personalized)"
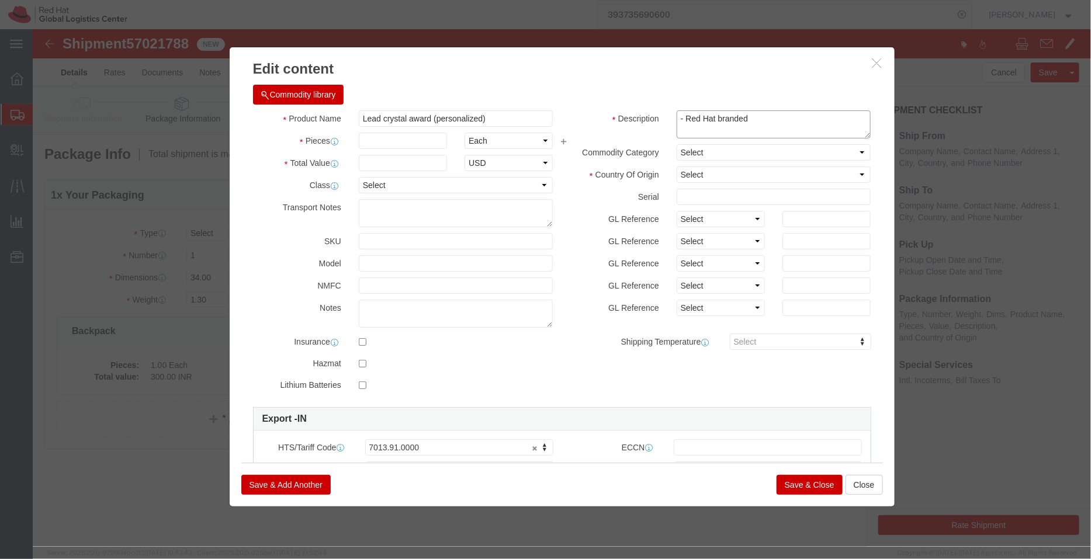
type textarea "- Red Hat branded"
click icon "button"
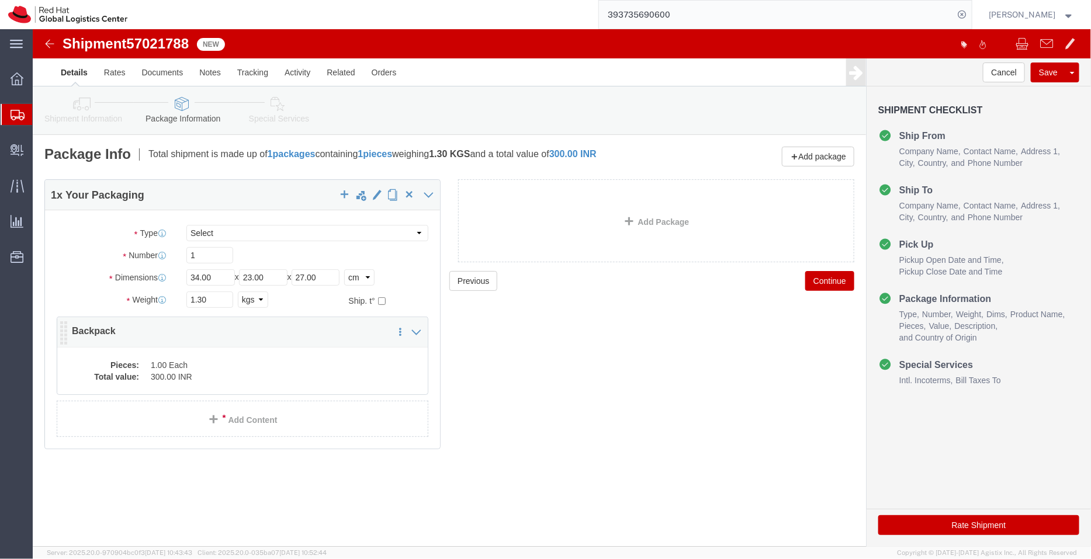
click div "Pieces: 1.00 Each Total value: 300.00 INR"
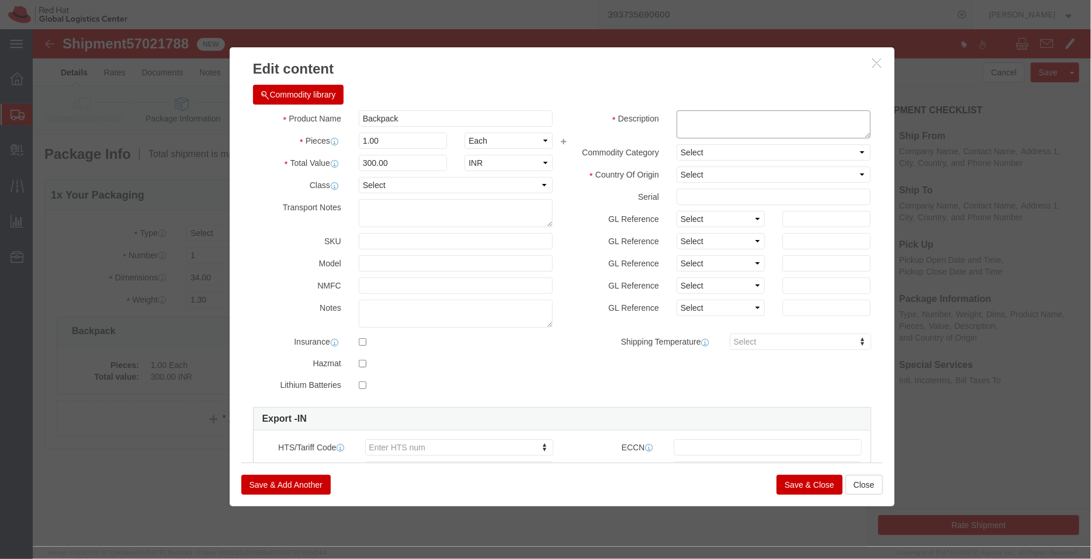
click textarea
paste textarea "- Red Hat branded"
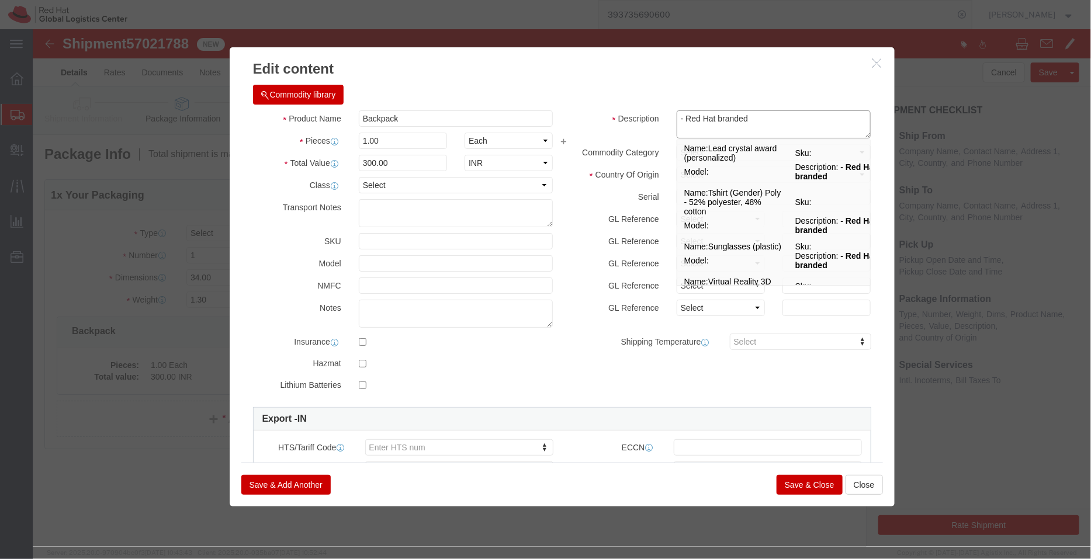
type textarea "- Red Hat branded"
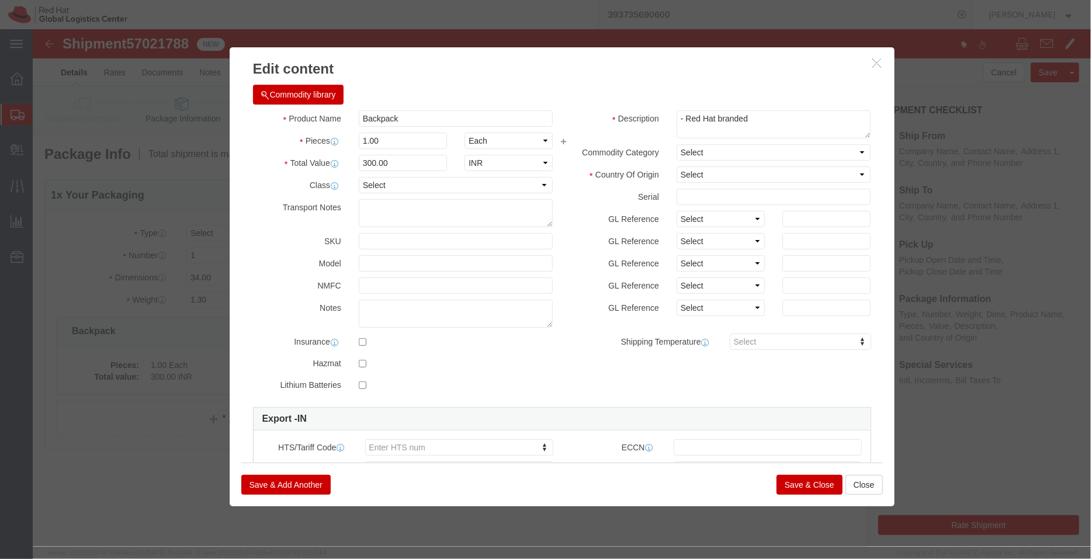
click div "Commodity library"
click select "Select [GEOGRAPHIC_DATA] [GEOGRAPHIC_DATA] [GEOGRAPHIC_DATA] [GEOGRAPHIC_DATA] …"
select select "IN"
click select "Select [GEOGRAPHIC_DATA] [GEOGRAPHIC_DATA] [GEOGRAPHIC_DATA] [GEOGRAPHIC_DATA] …"
click input "Backpack"
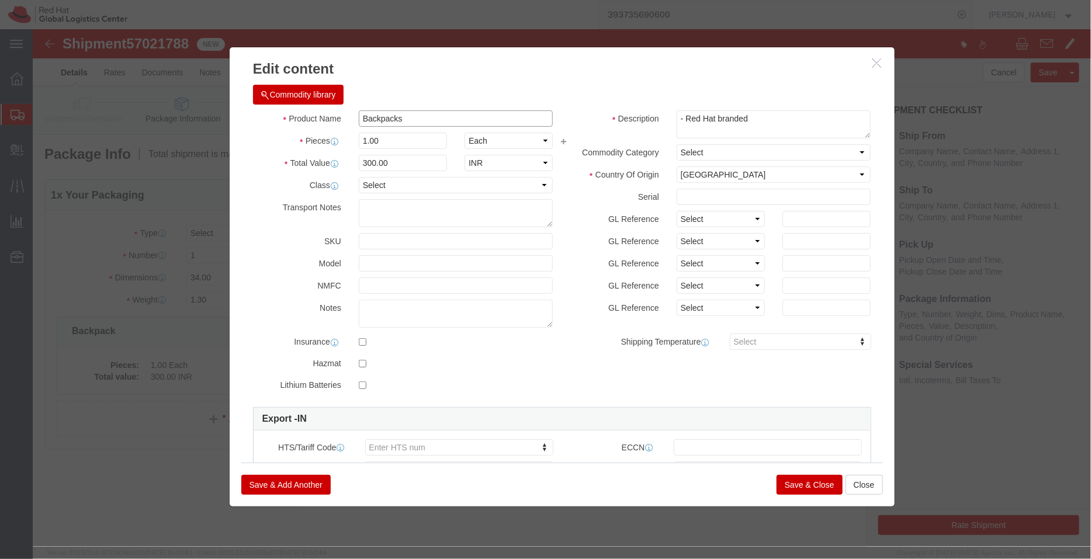
type input "Backpacks"
click input "1.00"
type input "1"
type input "3"
type input "900"
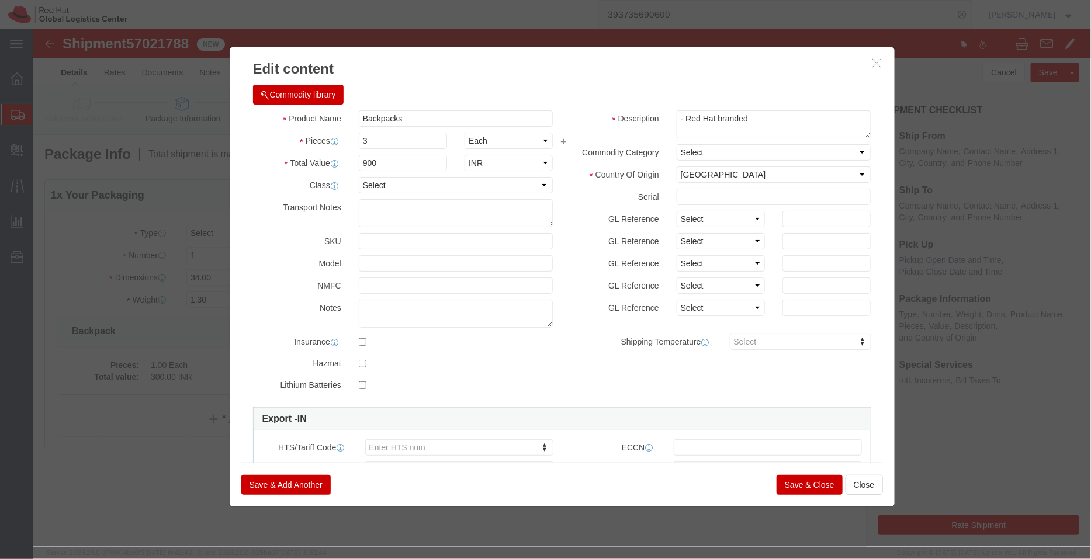
click div "Commodity library"
click button "Save & Close"
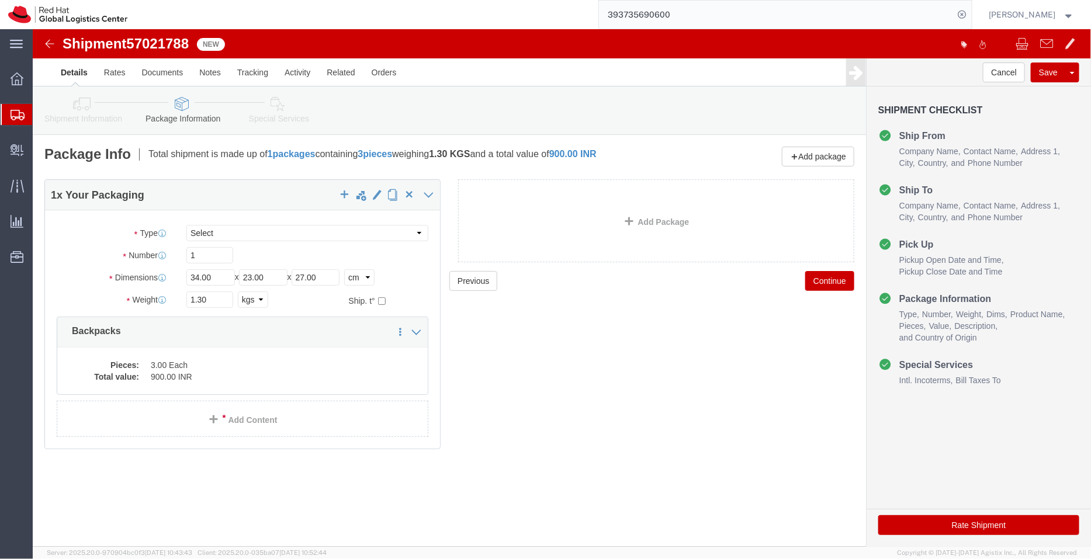
click icon
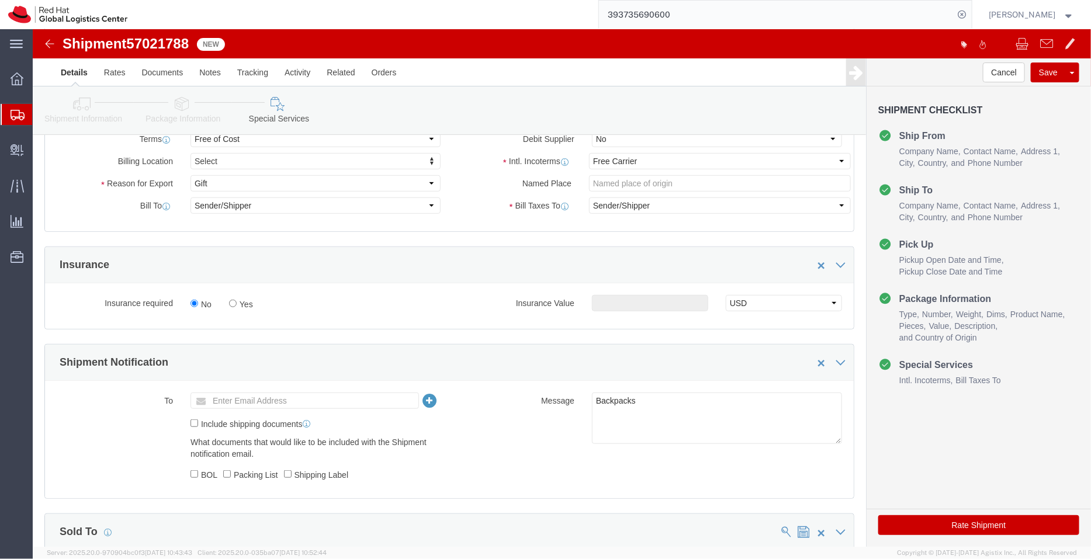
scroll to position [372, 0]
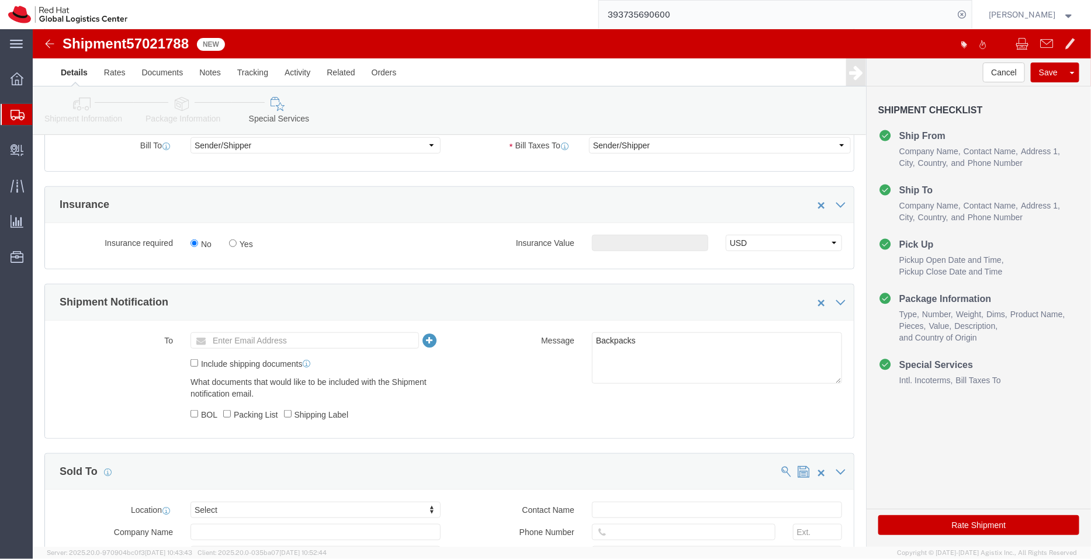
click icon
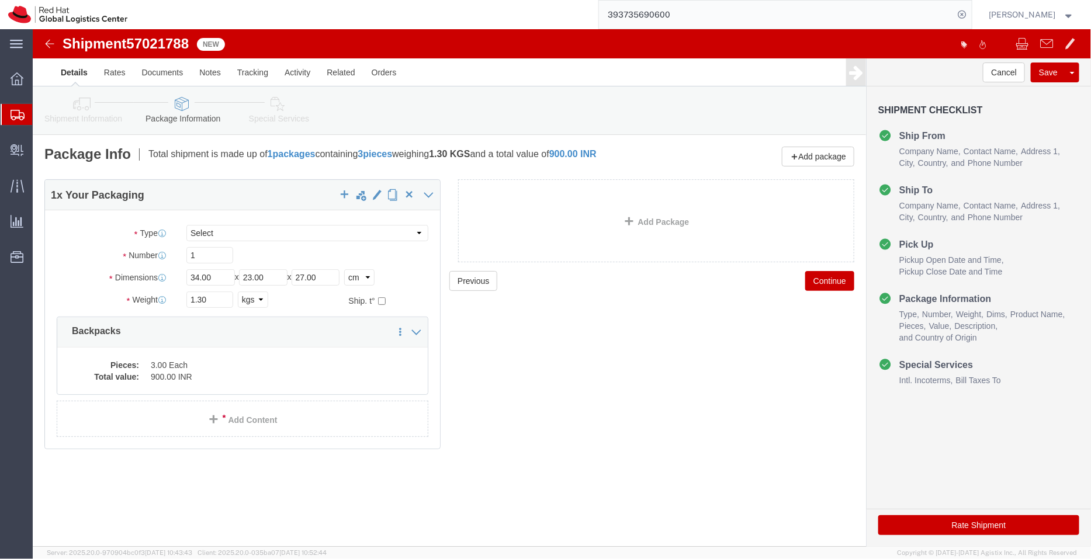
click at [0, 0] on span "Shipment Manager" at bounding box center [0, 0] width 0 height 0
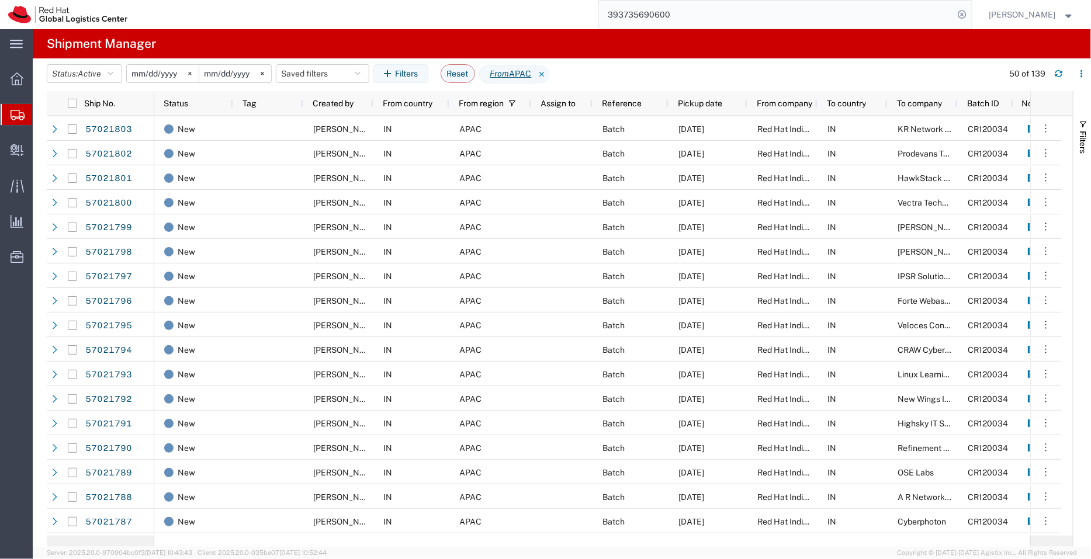
scroll to position [29, 0]
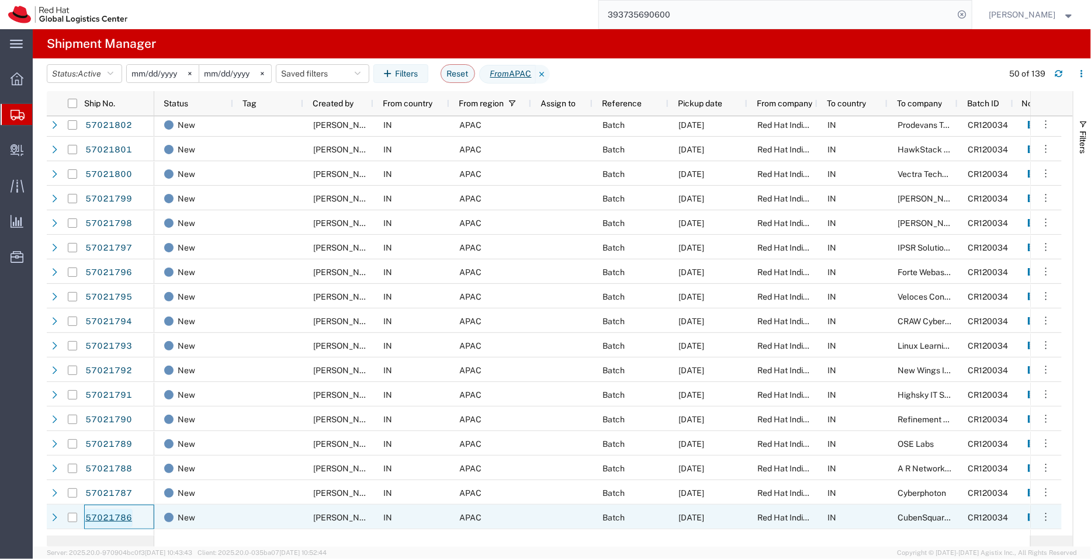
click at [102, 520] on link "57021786" at bounding box center [109, 518] width 48 height 19
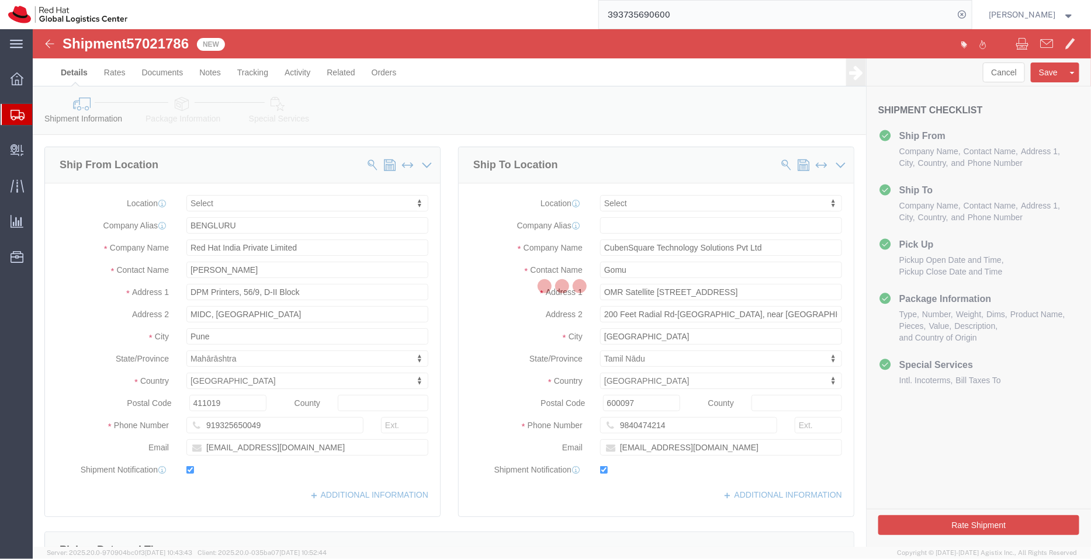
select select
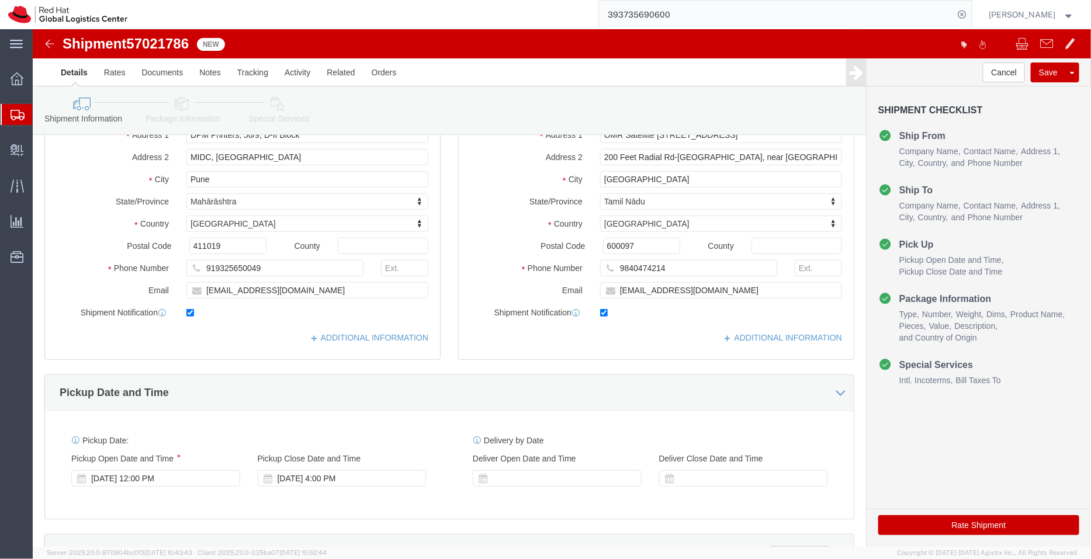
scroll to position [276, 0]
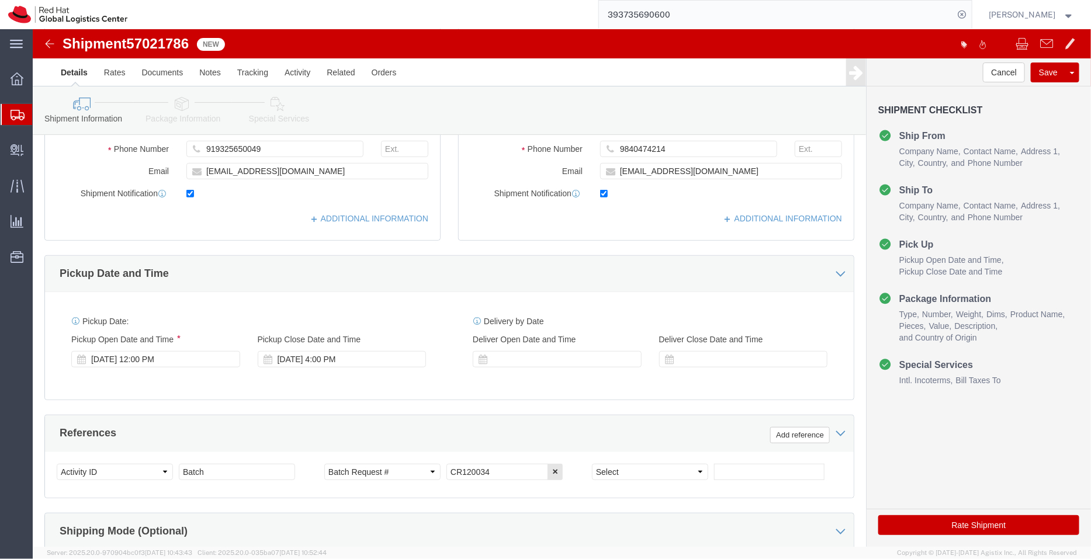
click link "Package Information"
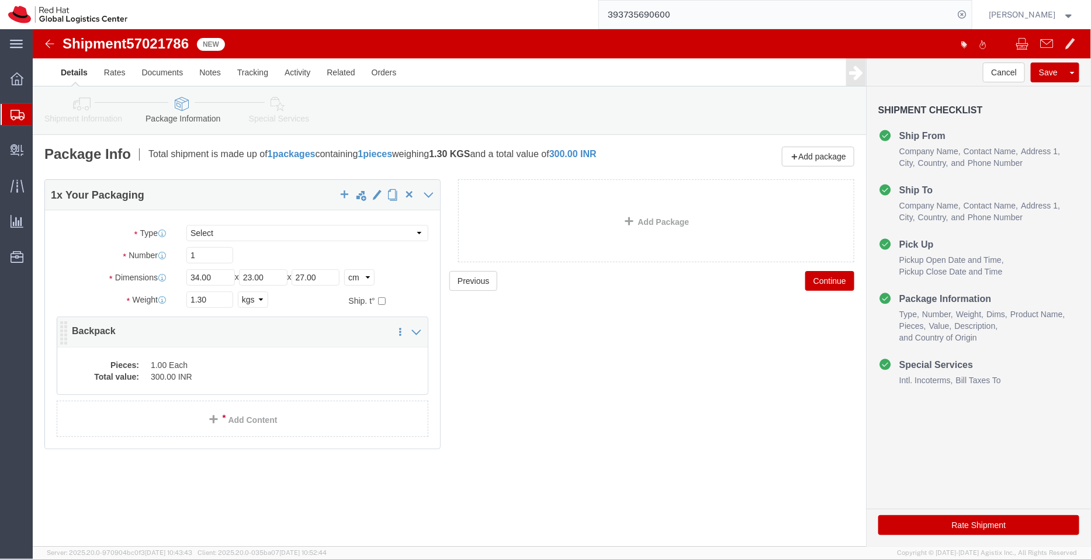
click dd "1.00 Each"
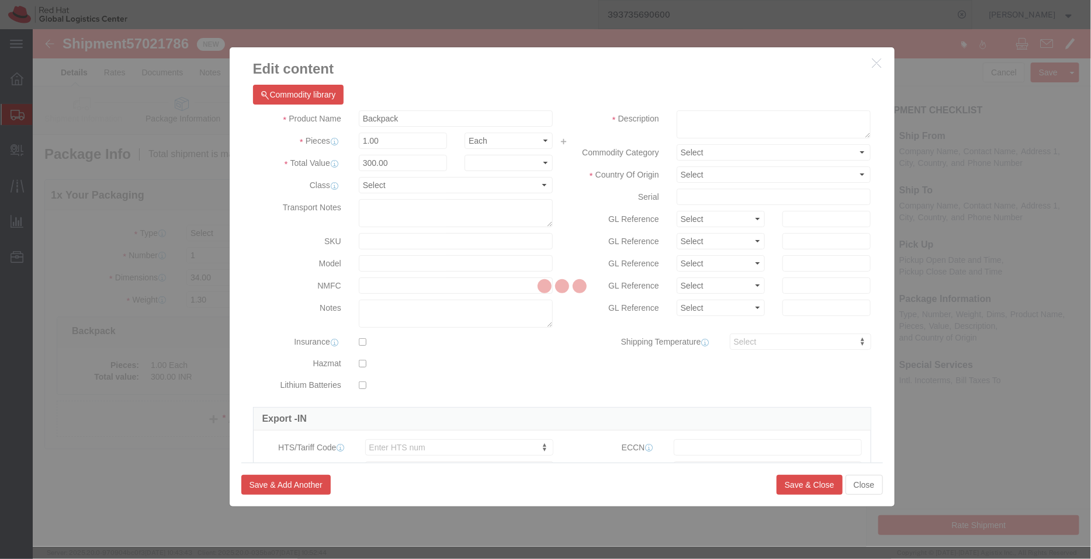
click at [700, 117] on div at bounding box center [562, 288] width 1058 height 518
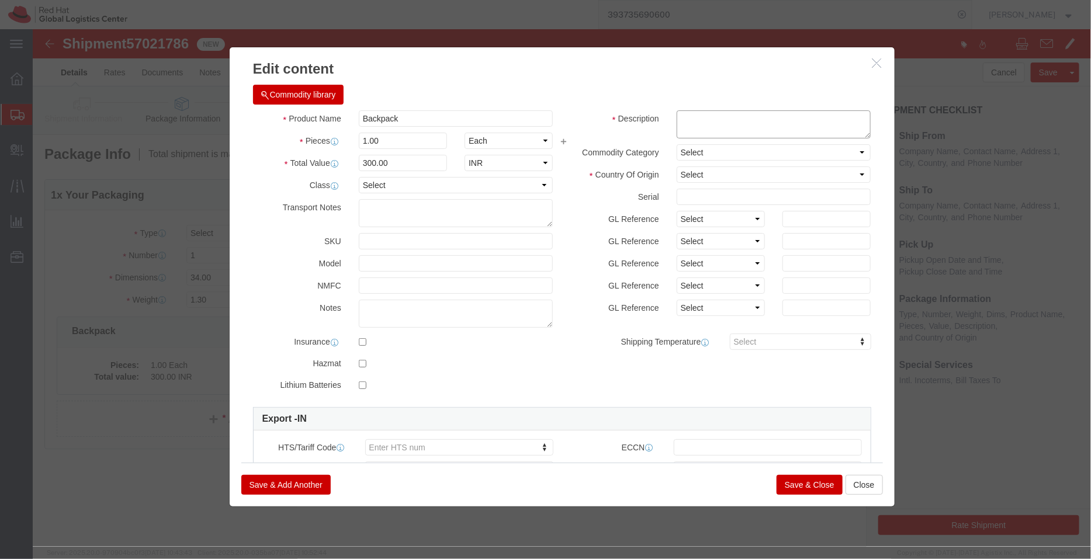
click textarea
paste textarea "- Red Hat branded"
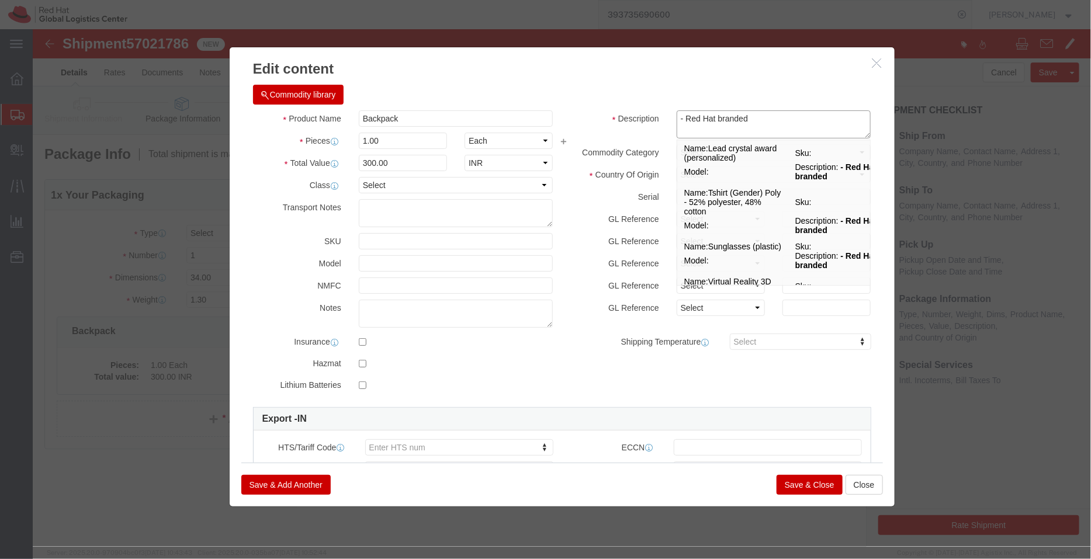
type textarea "- Red Hat branded"
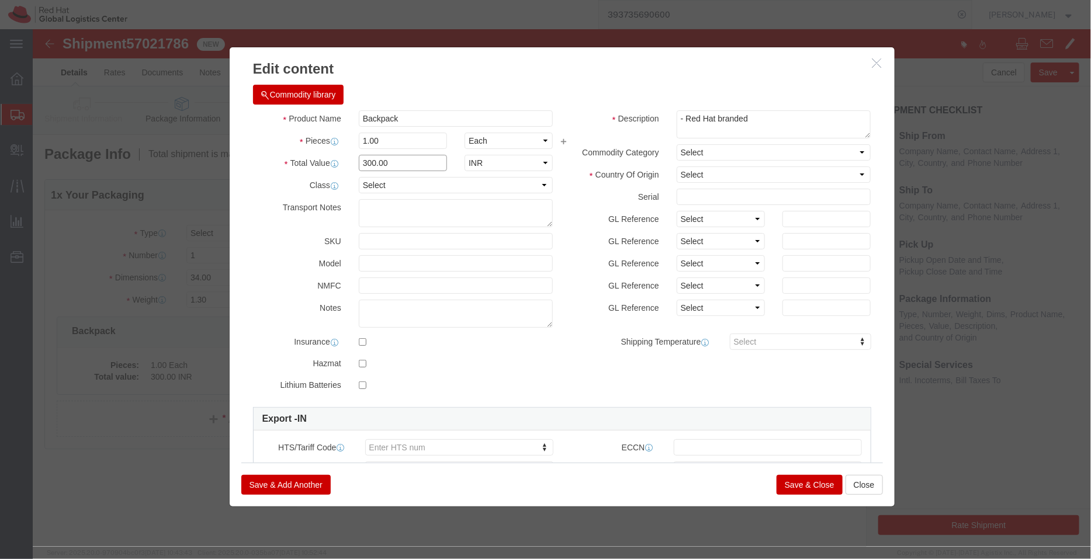
drag, startPoint x: 358, startPoint y: 136, endPoint x: 273, endPoint y: 145, distance: 85.9
click div "Product Name Backpack Pieces 1.00 Select Bag Barrels 100Board Feet Bottle Box B…"
click div "Pieces 1.00 Select Bag Barrels 100Board Feet Bottle Box Blister Pack Carats Can…"
type input "3"
drag, startPoint x: 344, startPoint y: 58, endPoint x: 378, endPoint y: 96, distance: 50.5
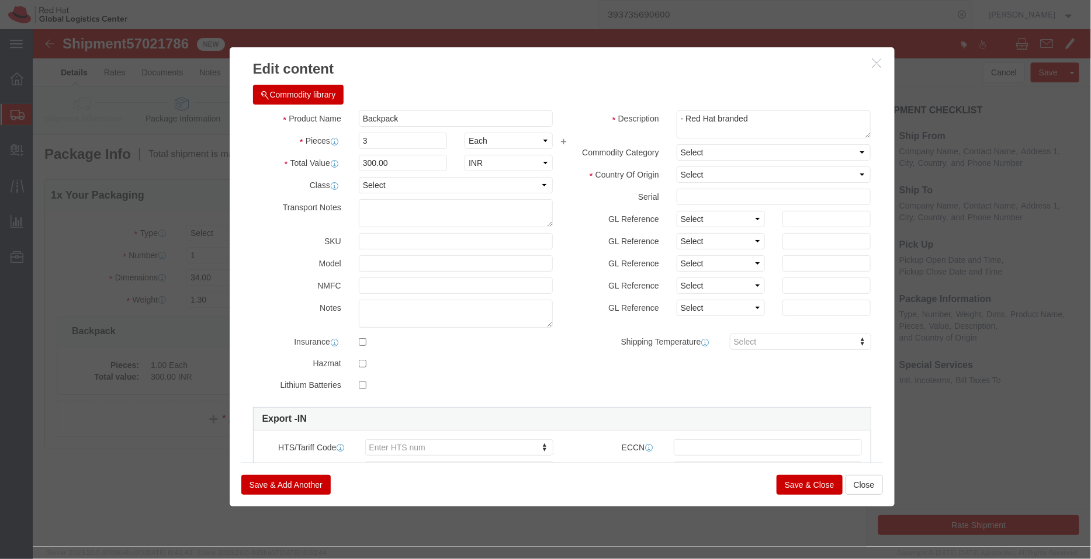
click div "Commodity library"
type input "900"
click input "Backpack"
type input "Backpacks"
click div "Commodity library"
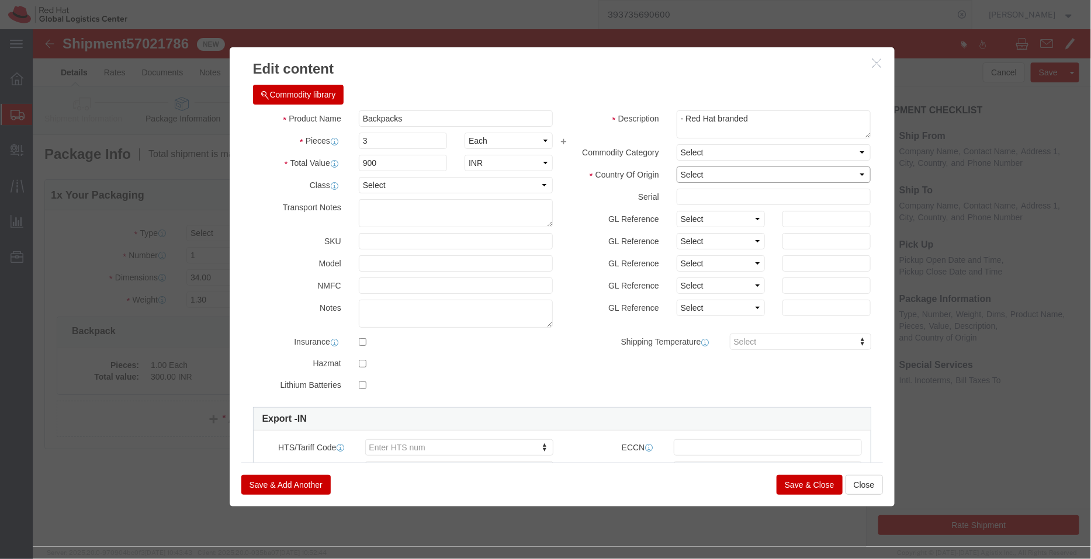
click select "Select [GEOGRAPHIC_DATA] [GEOGRAPHIC_DATA] [GEOGRAPHIC_DATA] [GEOGRAPHIC_DATA] …"
select select "IN"
click select "Select [GEOGRAPHIC_DATA] [GEOGRAPHIC_DATA] [GEOGRAPHIC_DATA] [GEOGRAPHIC_DATA] …"
click button "Save & Close"
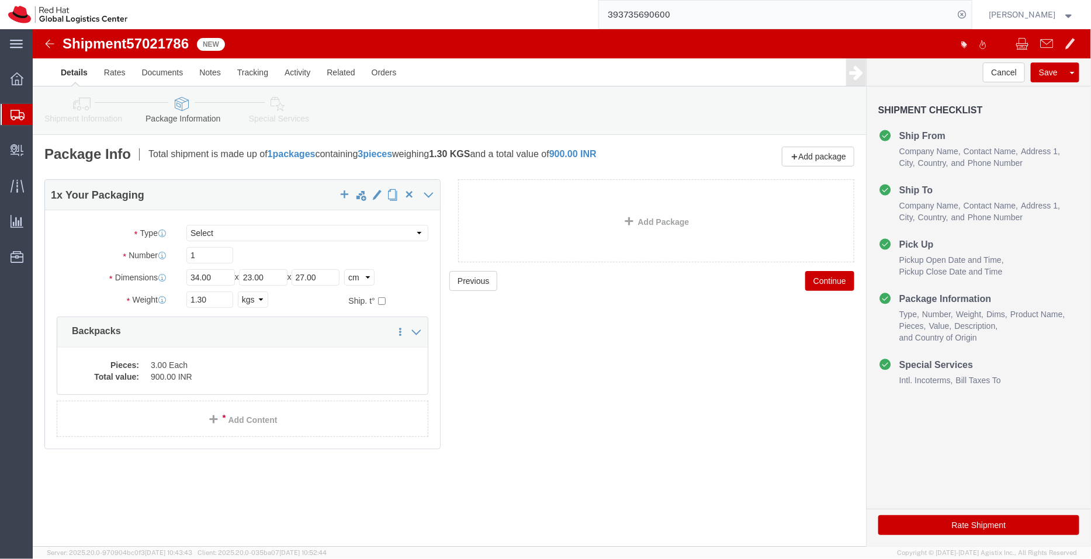
click link "Special Services"
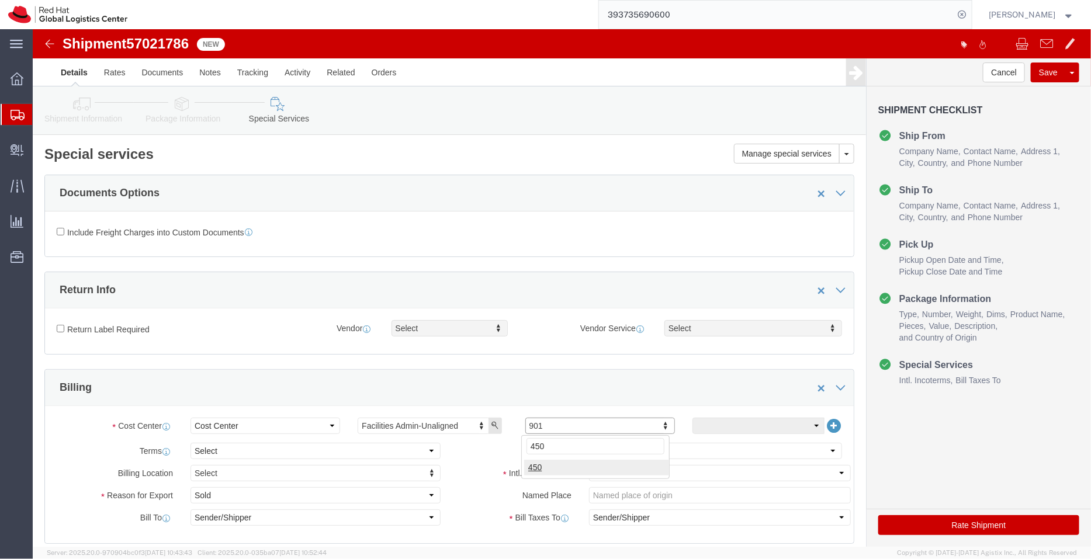
type input "450"
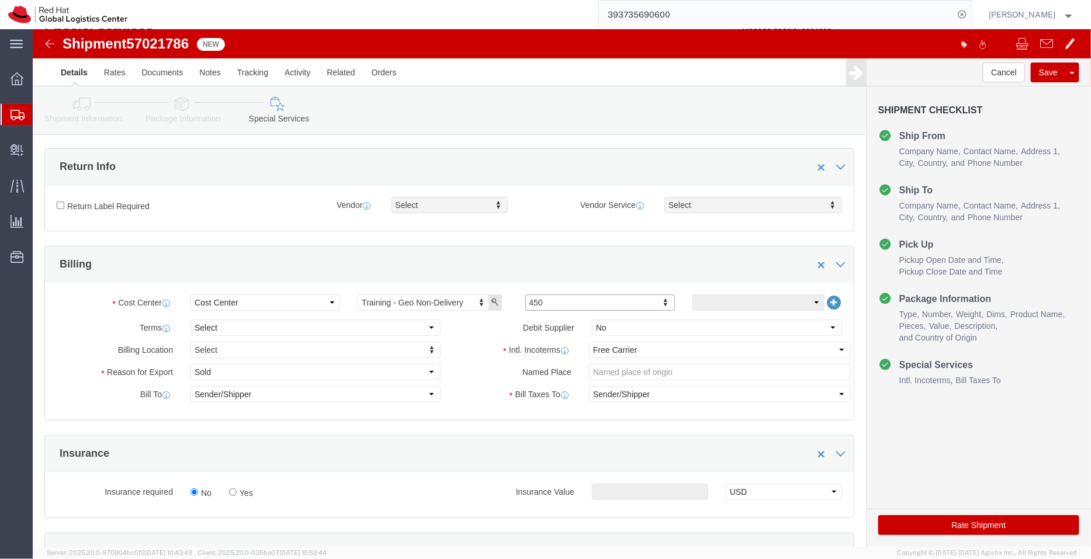
scroll to position [200, 0]
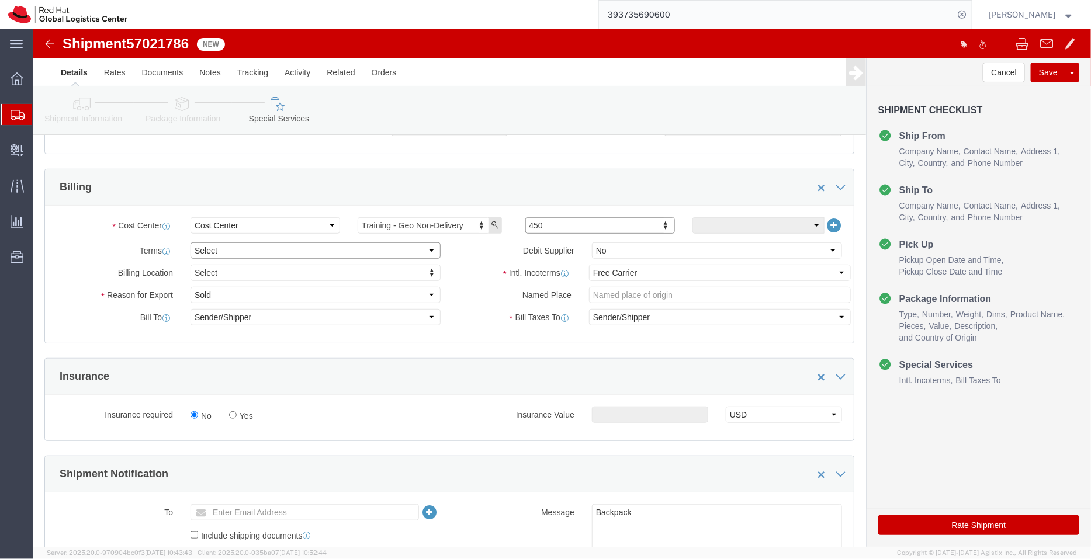
click select "Select Free of Charge Free of Cost NET 30 NET 45 NET 60 See Comment"
select select "FREE_OF_COST"
click select "Select Free of Charge Free of Cost NET 30 NET 45 NET 60 See Comment"
click select "Select Gift Personal Effects Repair/Warranty Return Sample Sold Temporary/Not S…"
select select "SAMPLE"
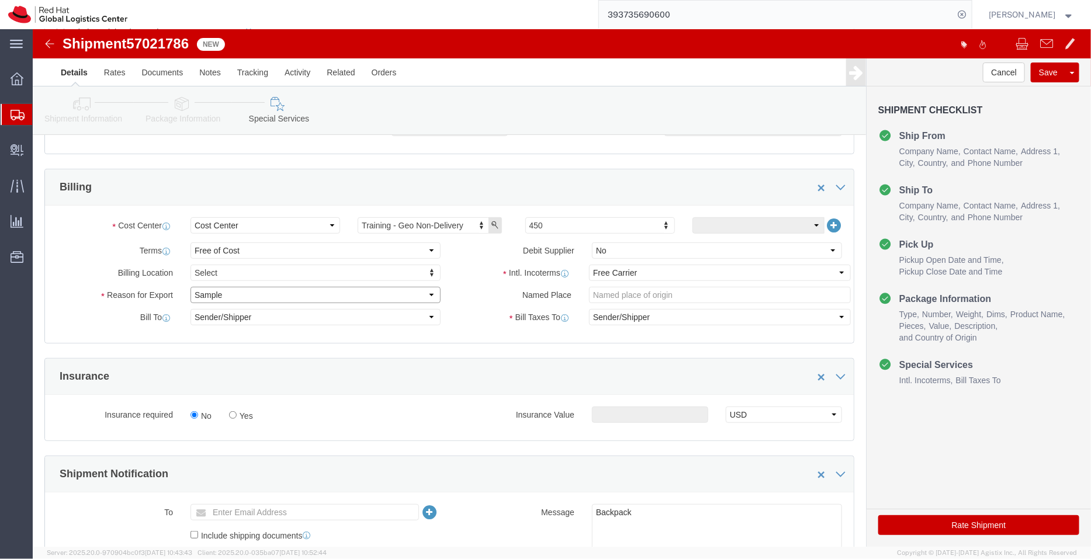
click select "Select Gift Personal Effects Repair/Warranty Return Sample Sold Temporary/Not S…"
click textarea "Backpack"
type textarea "Backpacks"
click link "Package Information"
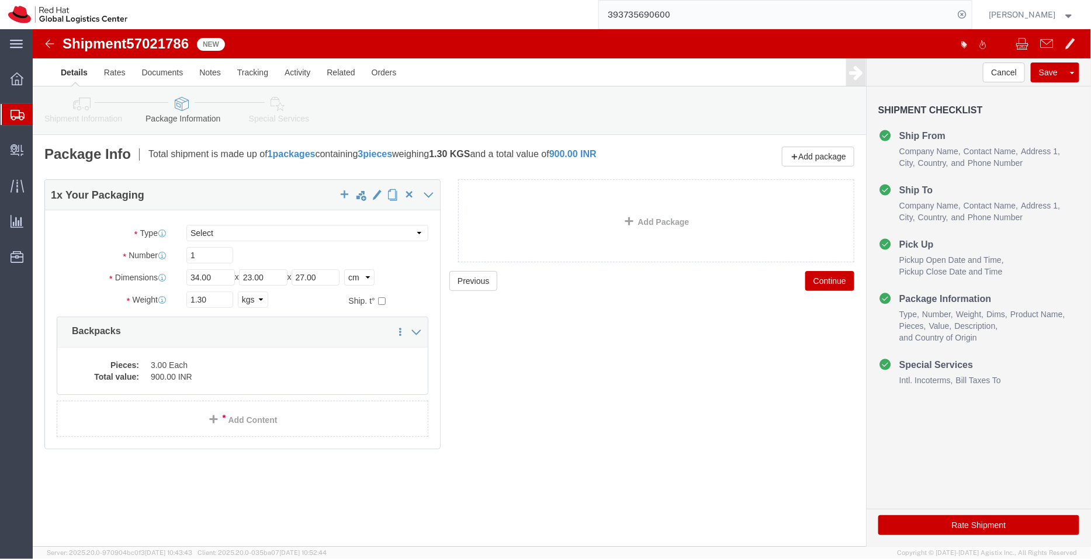
click icon
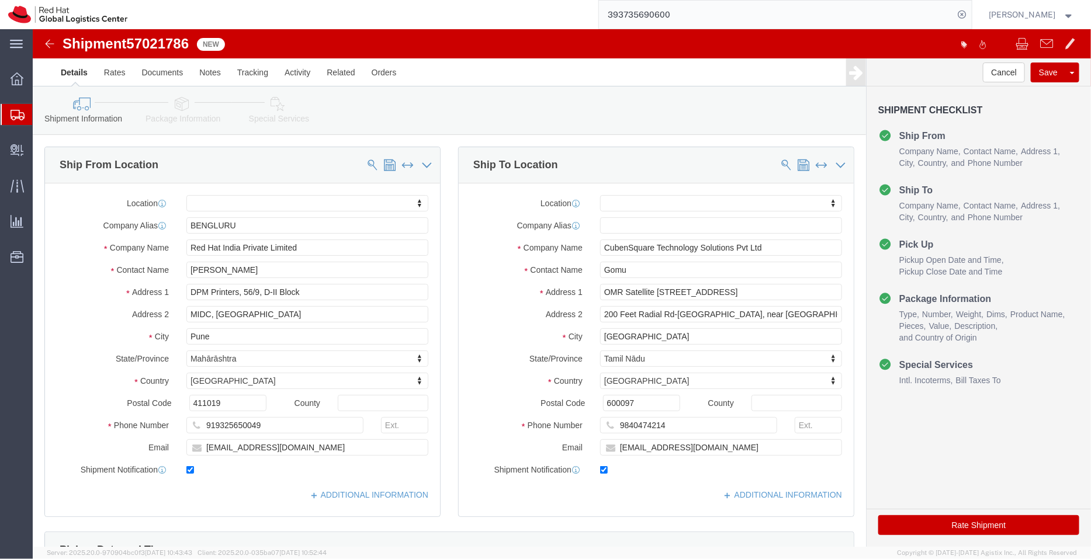
click at [0, 0] on span "Shipment Manager" at bounding box center [0, 0] width 0 height 0
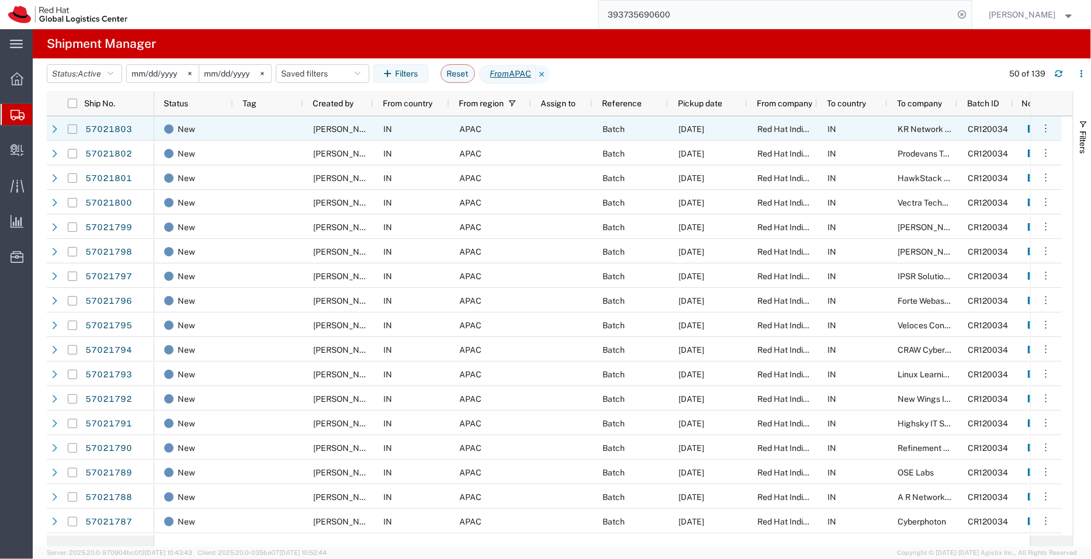
click at [73, 128] on input "Press Space to toggle row selection (unchecked)" at bounding box center [72, 128] width 9 height 9
checkbox input "true"
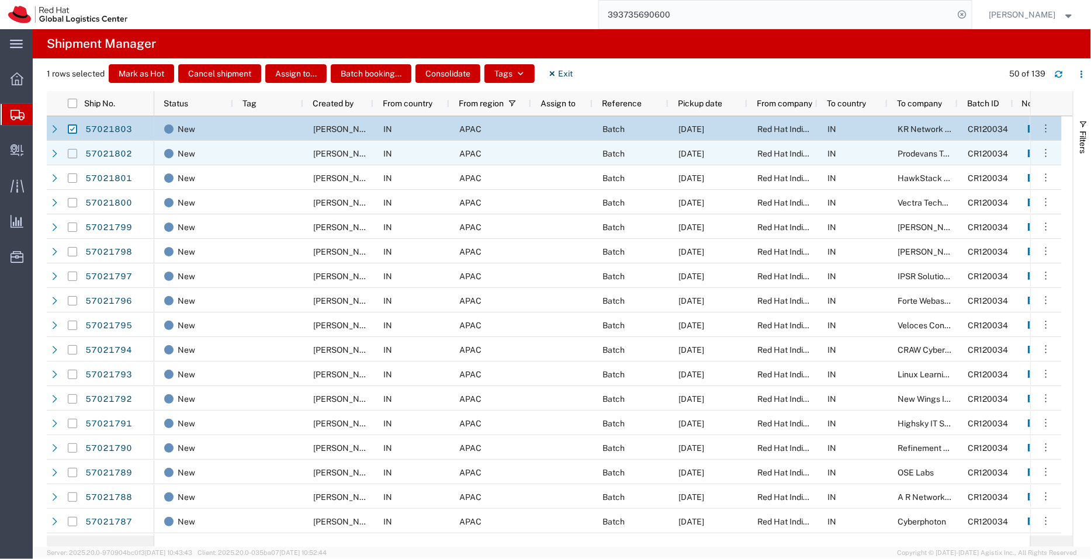
click at [70, 153] on input "Press Space to toggle row selection (unchecked)" at bounding box center [72, 153] width 9 height 9
checkbox input "true"
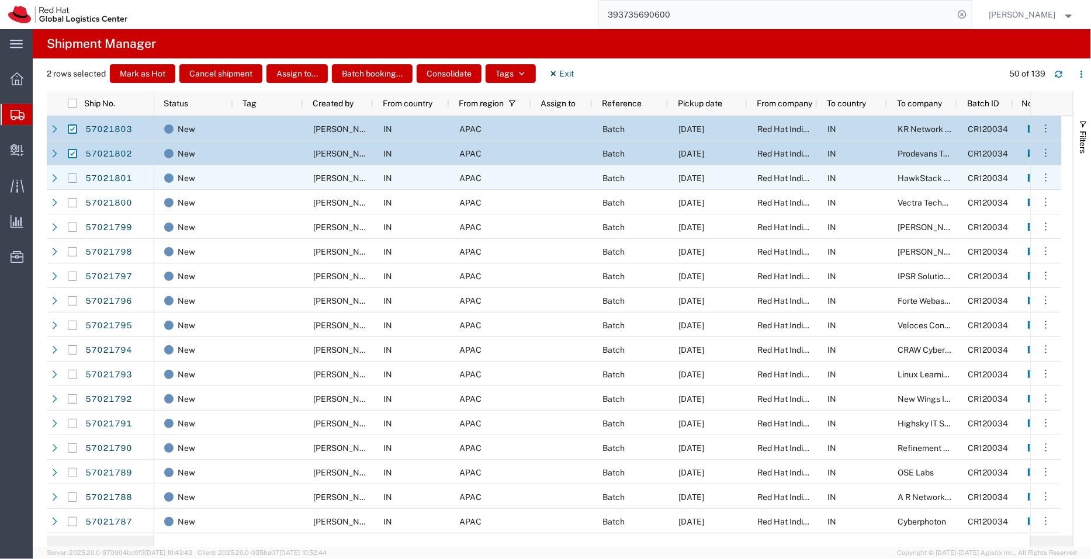
click at [71, 179] on input "Press Space to toggle row selection (unchecked)" at bounding box center [72, 177] width 9 height 9
checkbox input "true"
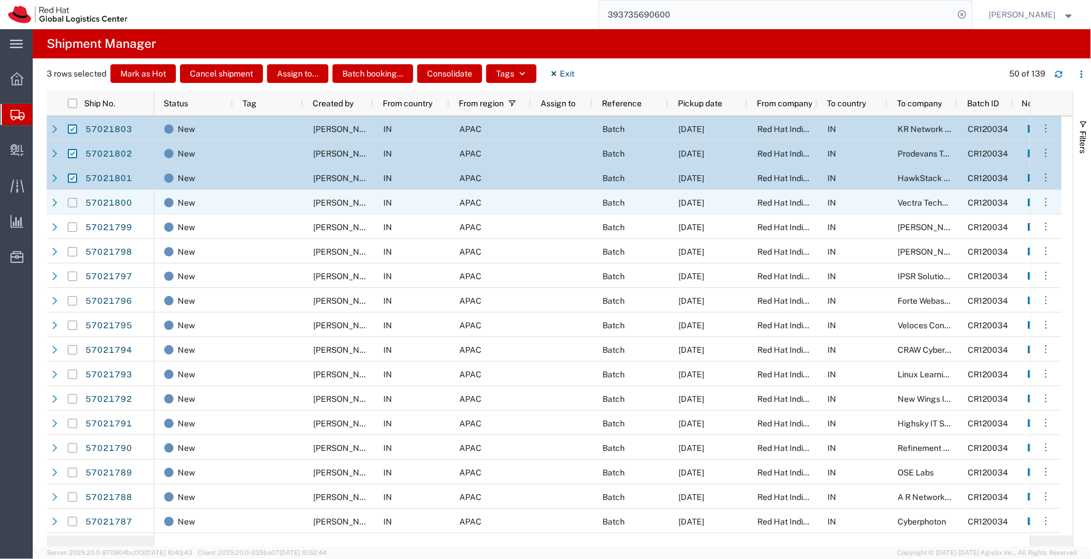
click at [70, 203] on input "Press Space to toggle row selection (unchecked)" at bounding box center [72, 202] width 9 height 9
checkbox input "true"
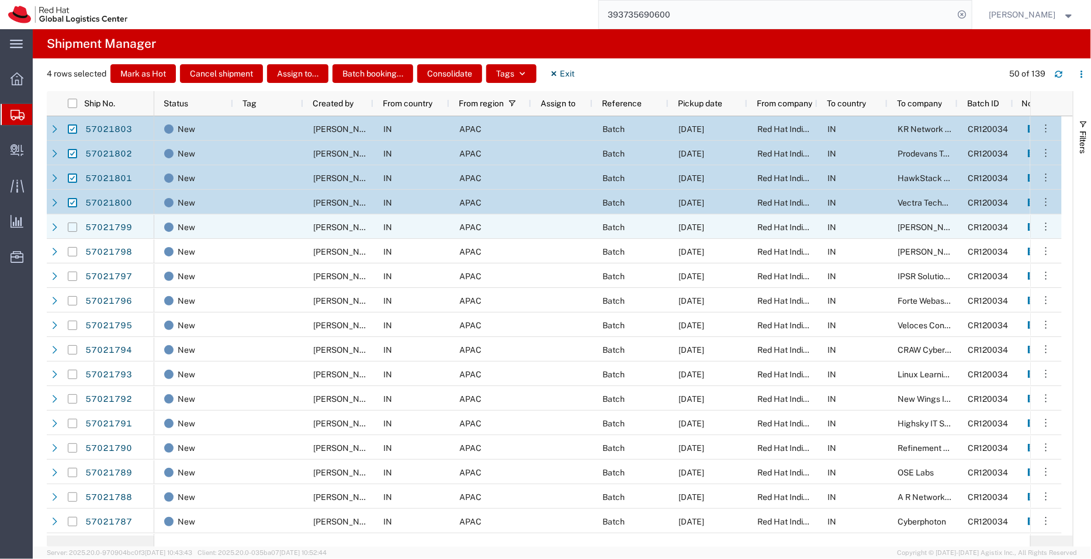
click at [70, 229] on input "Press Space to toggle row selection (unchecked)" at bounding box center [72, 227] width 9 height 9
checkbox input "true"
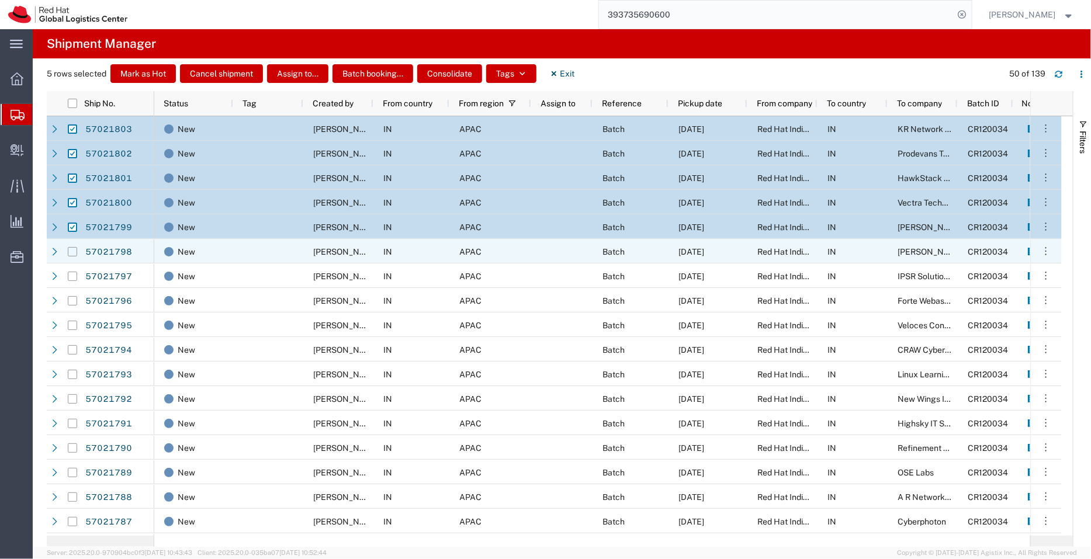
click at [71, 254] on input "Press Space to toggle row selection (unchecked)" at bounding box center [72, 251] width 9 height 9
checkbox input "true"
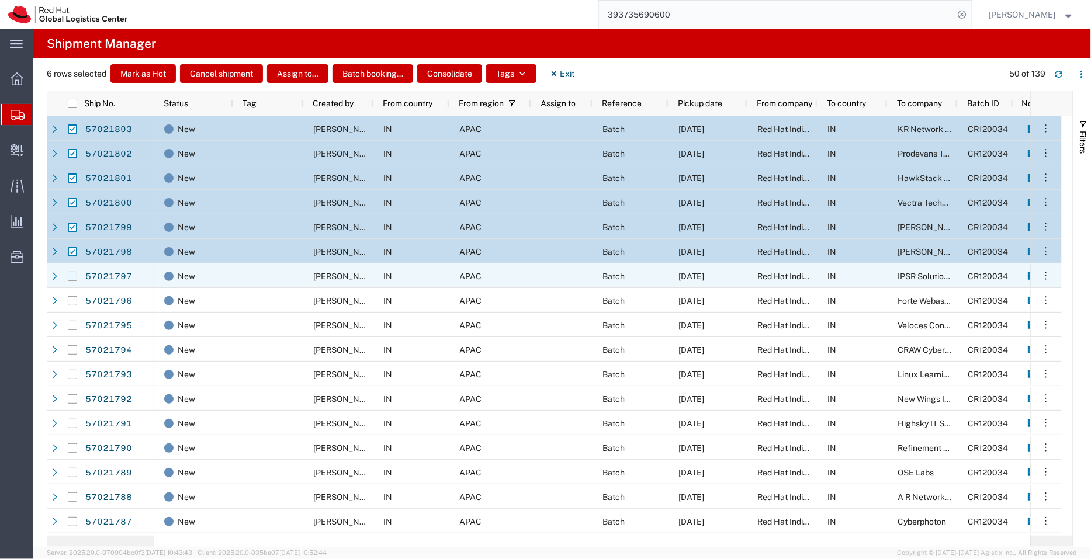
click at [70, 272] on input "Press Space to toggle row selection (unchecked)" at bounding box center [72, 276] width 9 height 9
checkbox input "true"
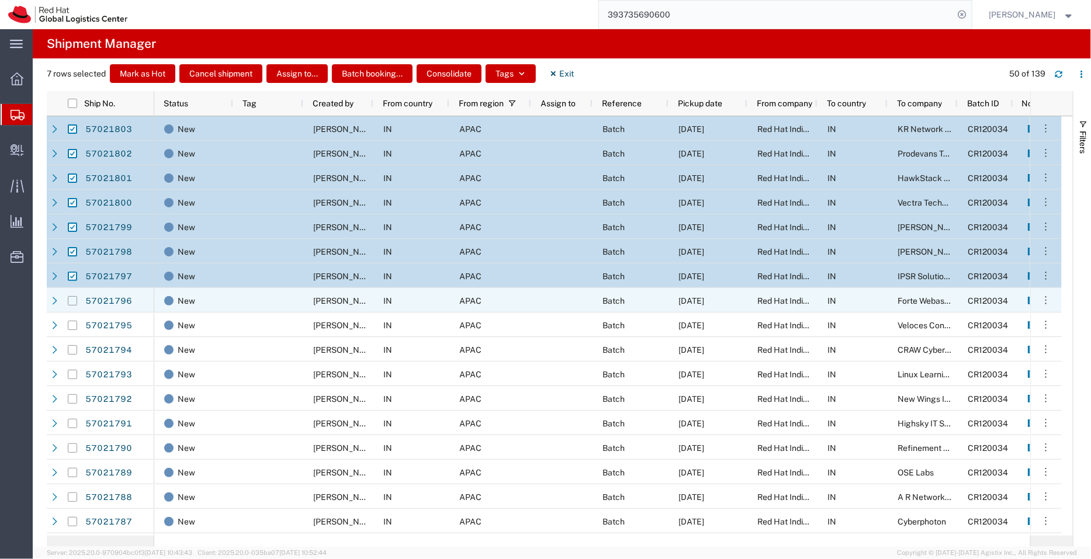
click at [70, 302] on input "Press Space to toggle row selection (unchecked)" at bounding box center [72, 300] width 9 height 9
checkbox input "true"
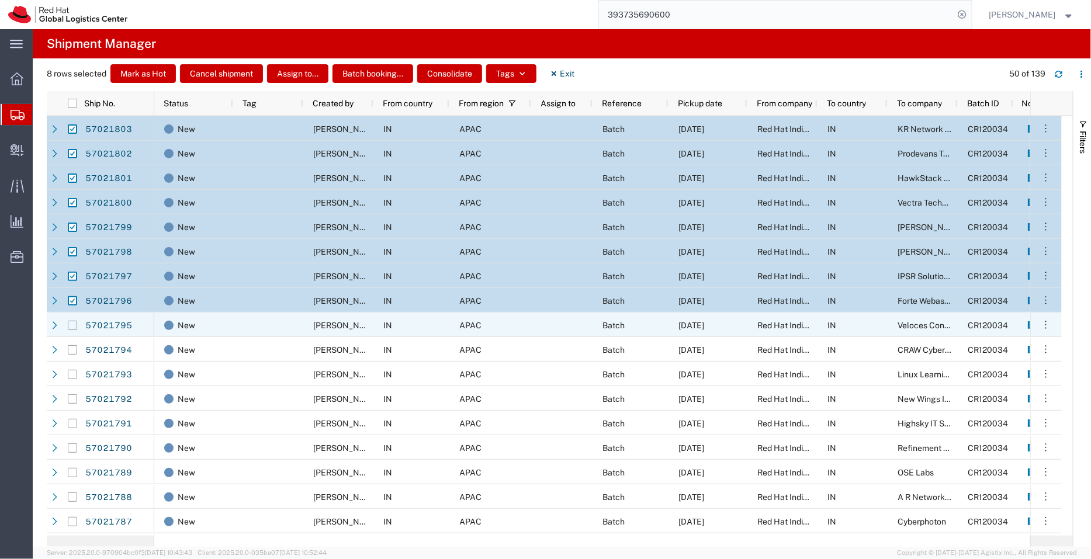
click at [71, 329] on input "Press Space to toggle row selection (unchecked)" at bounding box center [72, 325] width 9 height 9
checkbox input "true"
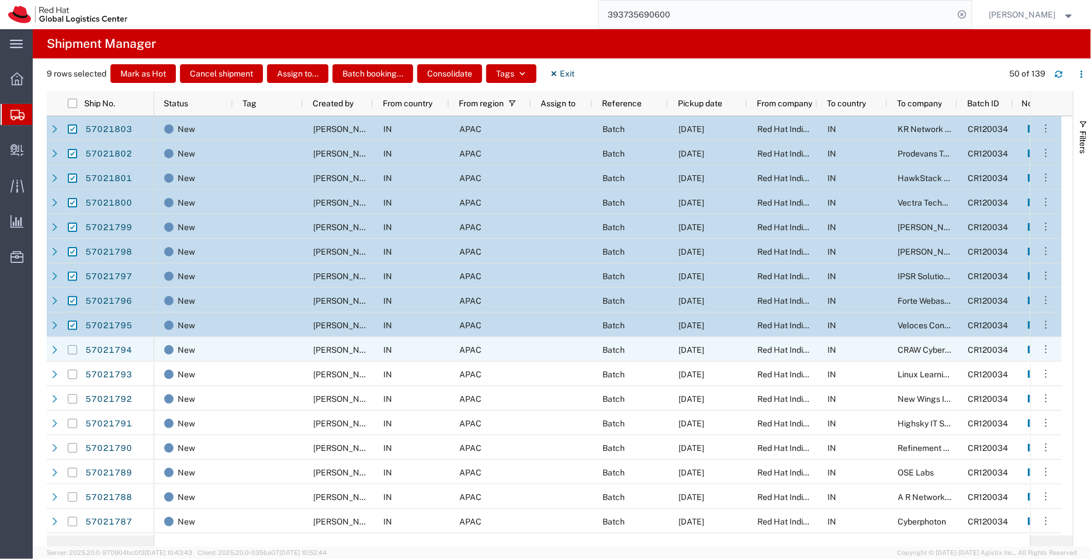
click at [71, 348] on input "Press Space to toggle row selection (unchecked)" at bounding box center [72, 349] width 9 height 9
checkbox input "true"
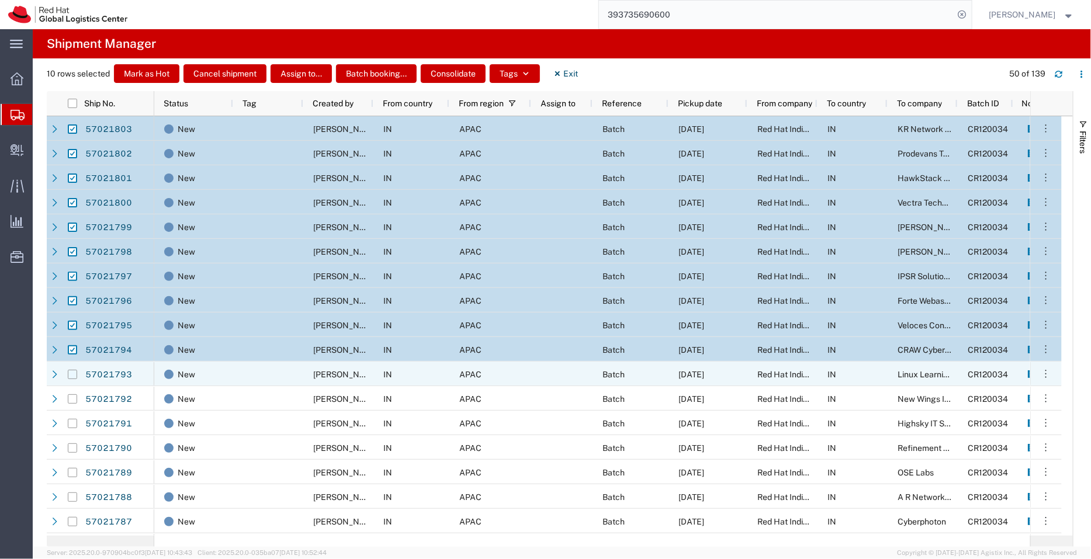
click at [70, 373] on input "Press Space to toggle row selection (unchecked)" at bounding box center [72, 374] width 9 height 9
checkbox input "true"
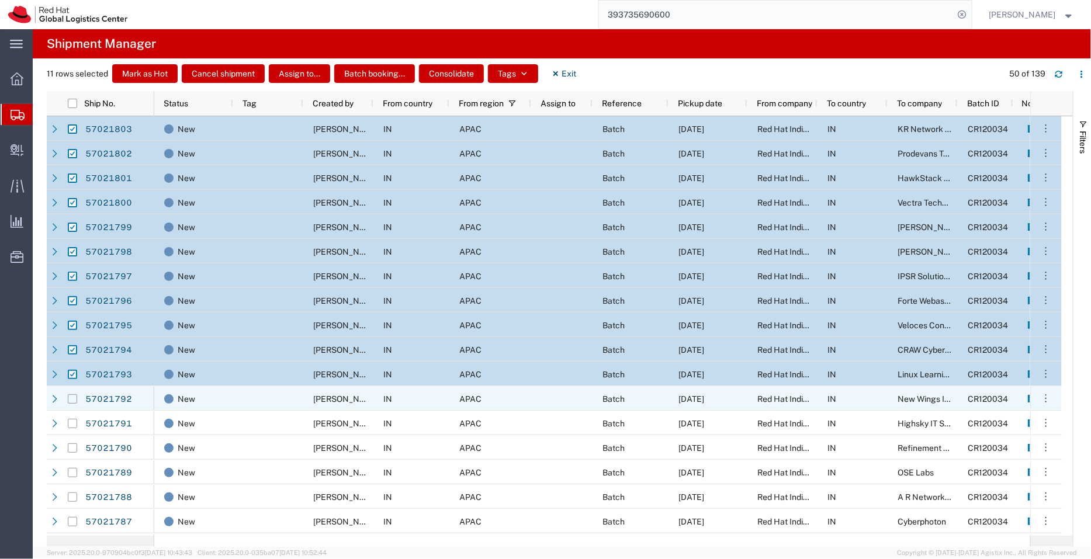
click at [70, 400] on input "Press Space to toggle row selection (unchecked)" at bounding box center [72, 398] width 9 height 9
checkbox input "true"
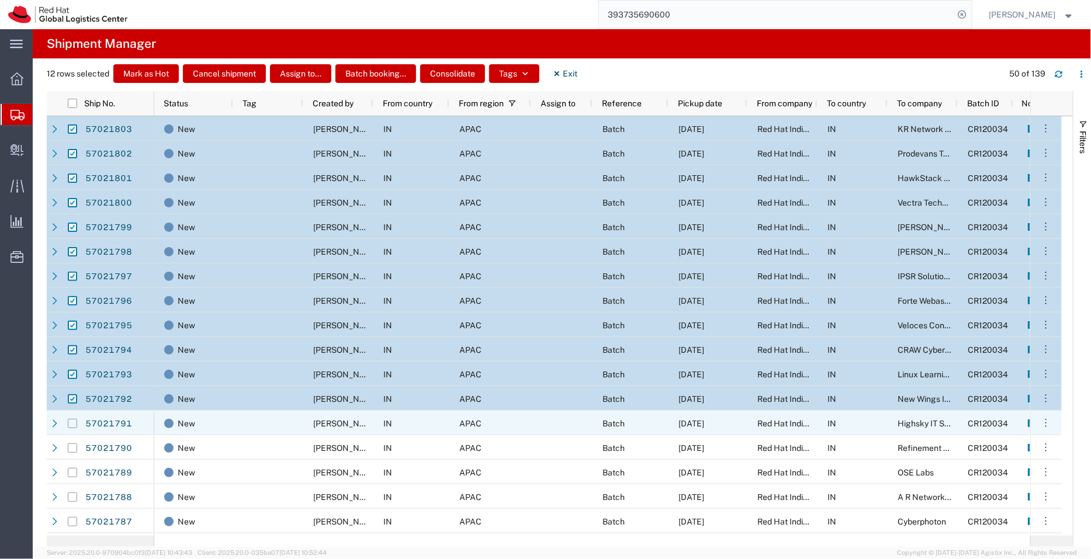
click at [71, 423] on input "Press Space to toggle row selection (unchecked)" at bounding box center [72, 423] width 9 height 9
checkbox input "true"
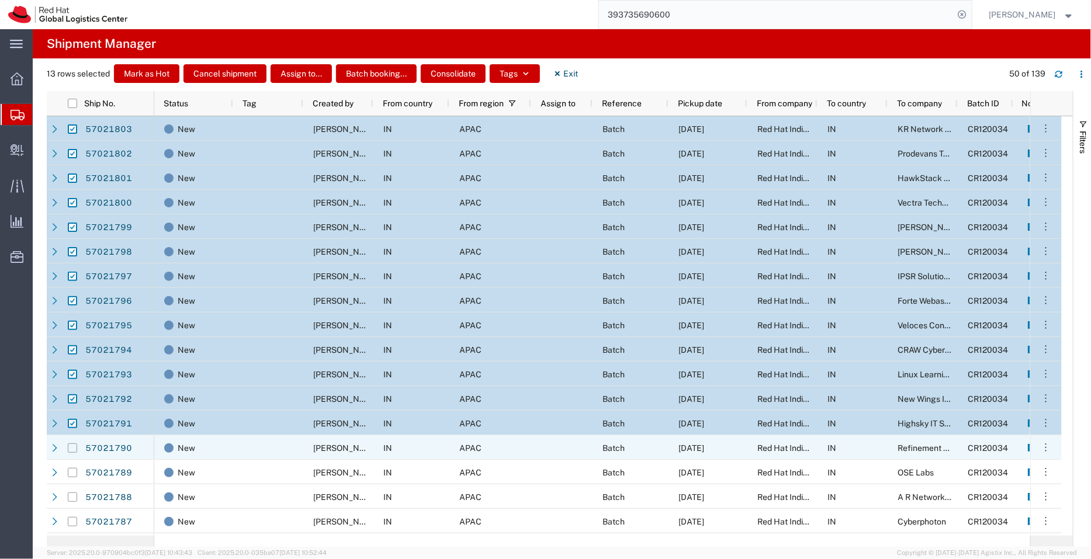
click at [73, 451] on input "Press Space to toggle row selection (unchecked)" at bounding box center [72, 447] width 9 height 9
checkbox input "true"
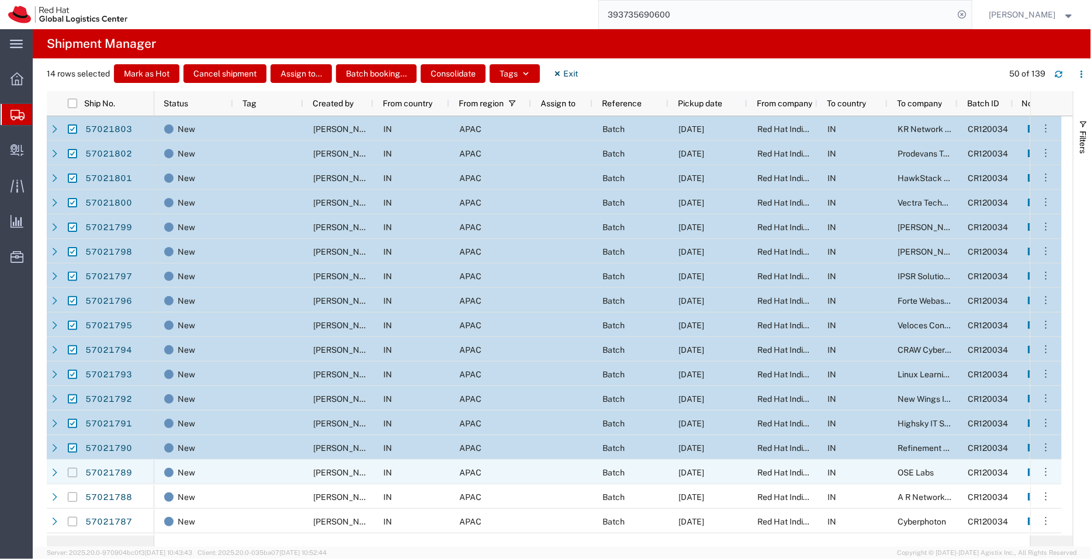
click at [73, 473] on input "Press Space to toggle row selection (unchecked)" at bounding box center [72, 472] width 9 height 9
checkbox input "true"
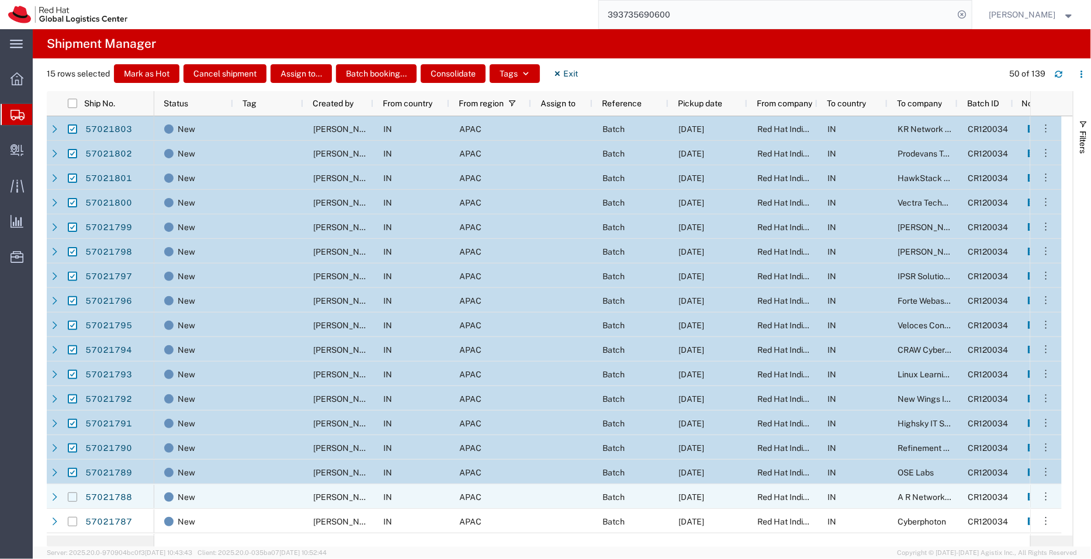
click at [71, 495] on input "Press Space to toggle row selection (unchecked)" at bounding box center [72, 496] width 9 height 9
checkbox input "true"
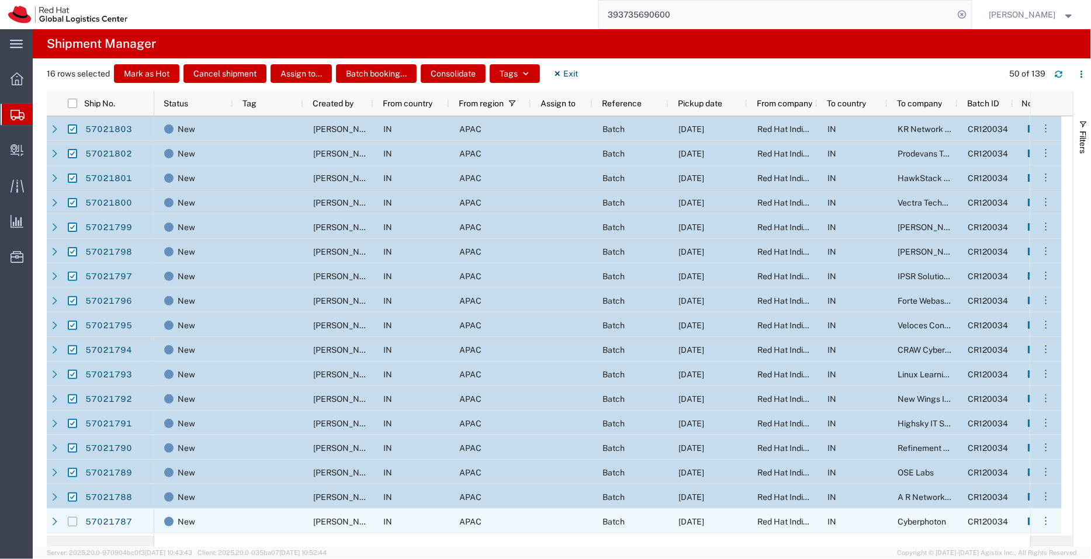
click at [71, 523] on input "Press Space to toggle row selection (unchecked)" at bounding box center [72, 521] width 9 height 9
checkbox input "true"
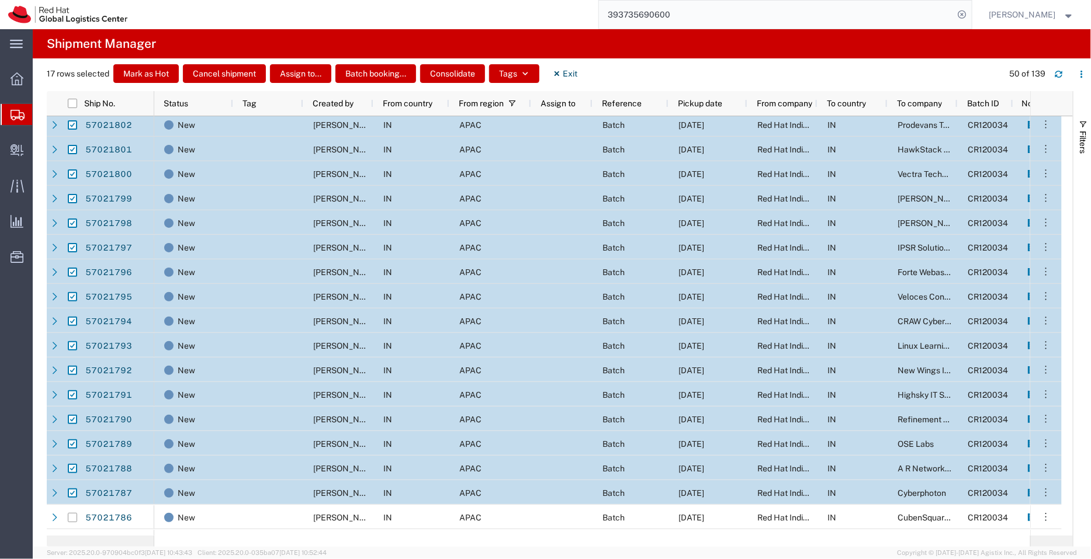
scroll to position [58, 0]
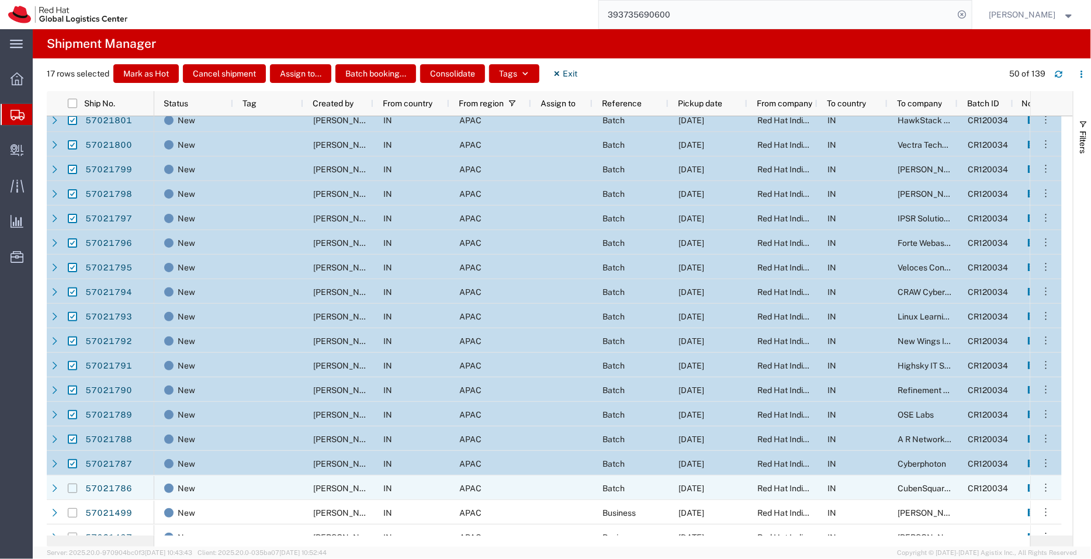
click at [75, 487] on input "Press Space to toggle row selection (unchecked)" at bounding box center [72, 488] width 9 height 9
checkbox input "true"
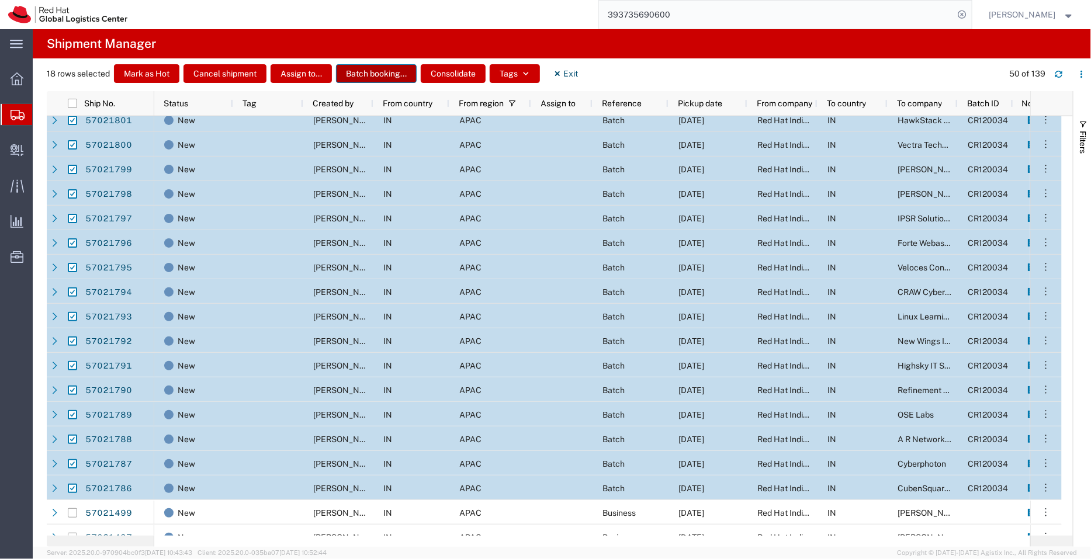
click at [384, 68] on button "Batch booking..." at bounding box center [376, 73] width 81 height 19
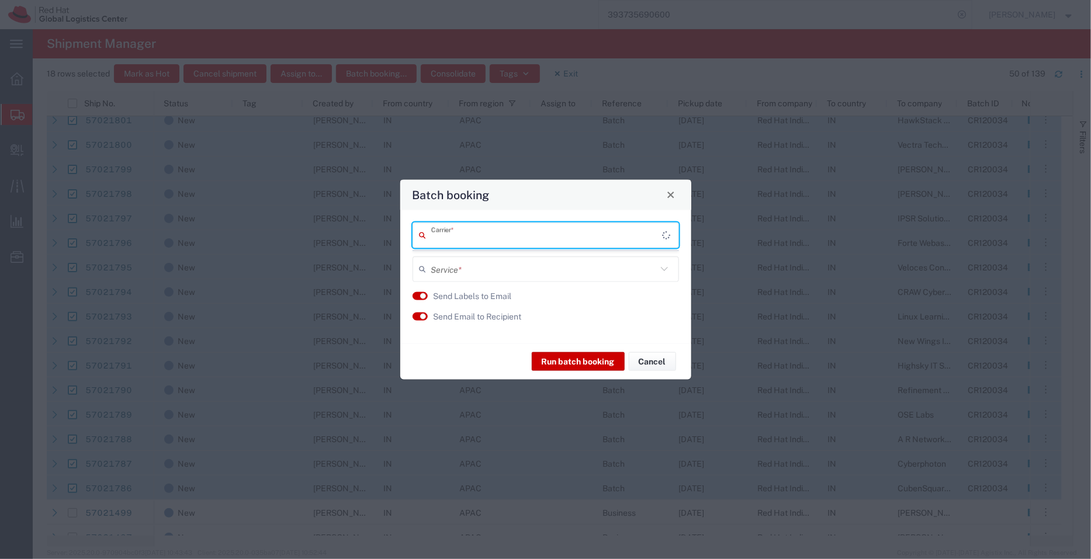
click at [443, 243] on input "text" at bounding box center [546, 235] width 231 height 20
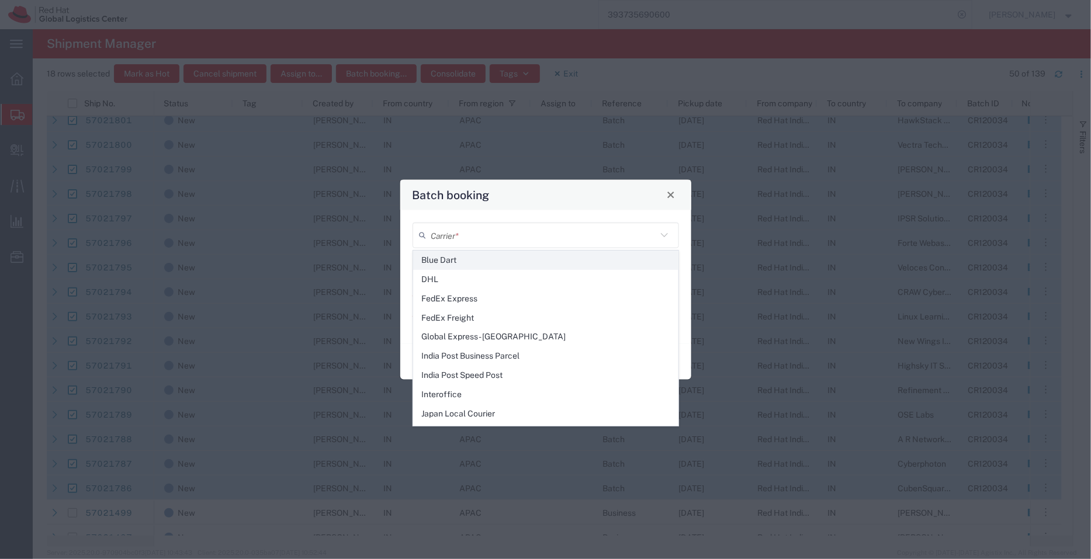
click at [485, 261] on span "Blue Dart" at bounding box center [546, 260] width 264 height 18
type input "Blue Dart"
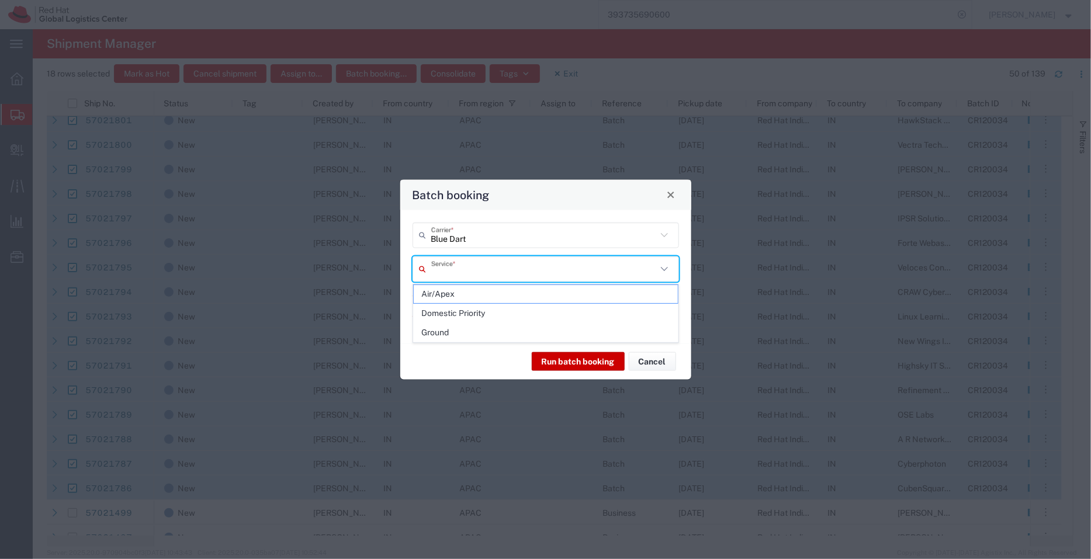
click at [457, 267] on input "text" at bounding box center [543, 269] width 225 height 20
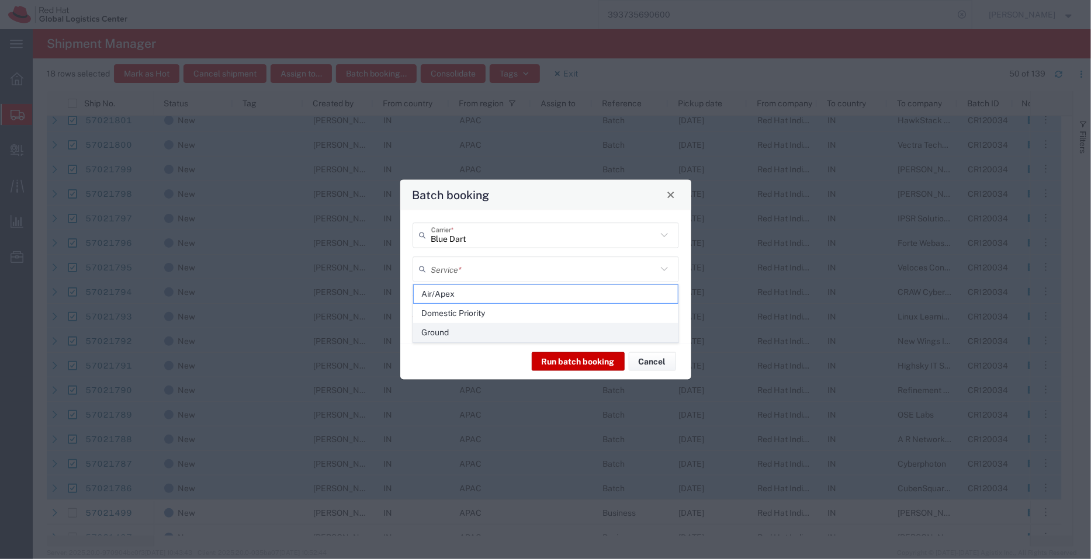
click at [450, 327] on span "Ground" at bounding box center [546, 333] width 264 height 18
type input "Ground"
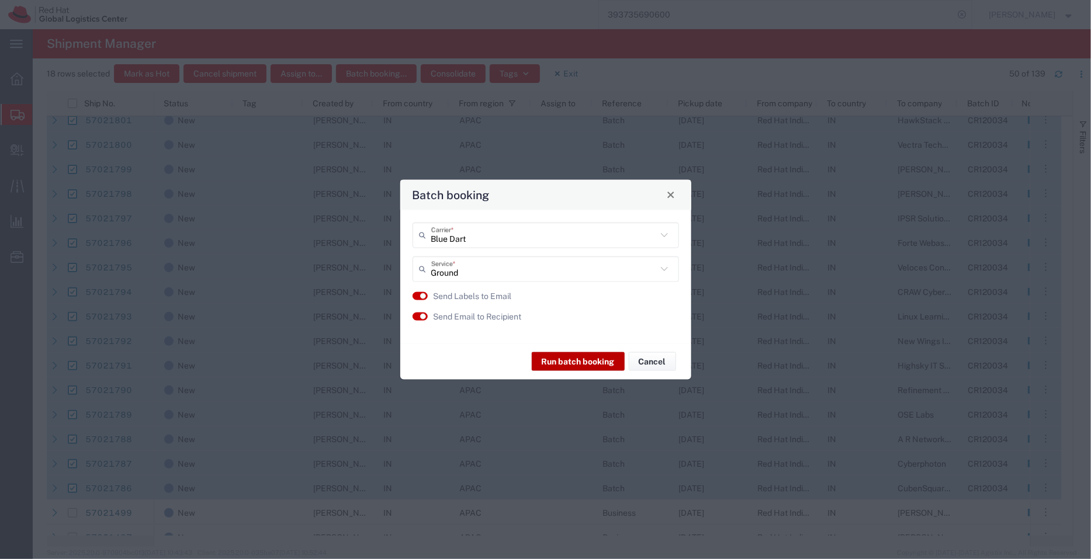
click at [587, 360] on button "Run batch booking" at bounding box center [578, 361] width 93 height 19
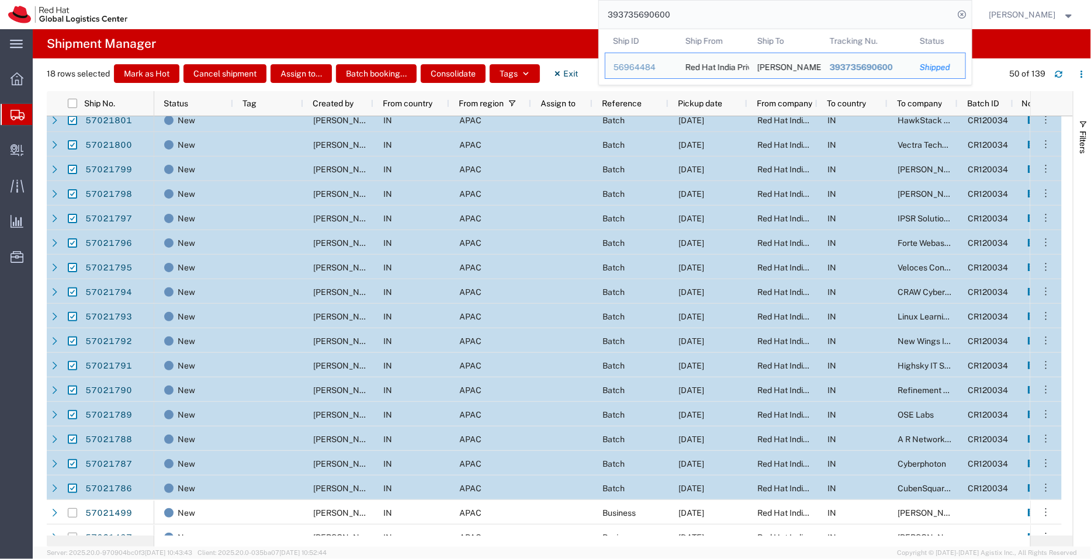
drag, startPoint x: 683, startPoint y: 10, endPoint x: 570, endPoint y: 10, distance: 113.9
click at [570, 10] on div "393735690600 Ship ID Ship From Ship To Tracking Nu. Status Ship ID 56964484 Shi…" at bounding box center [554, 14] width 836 height 29
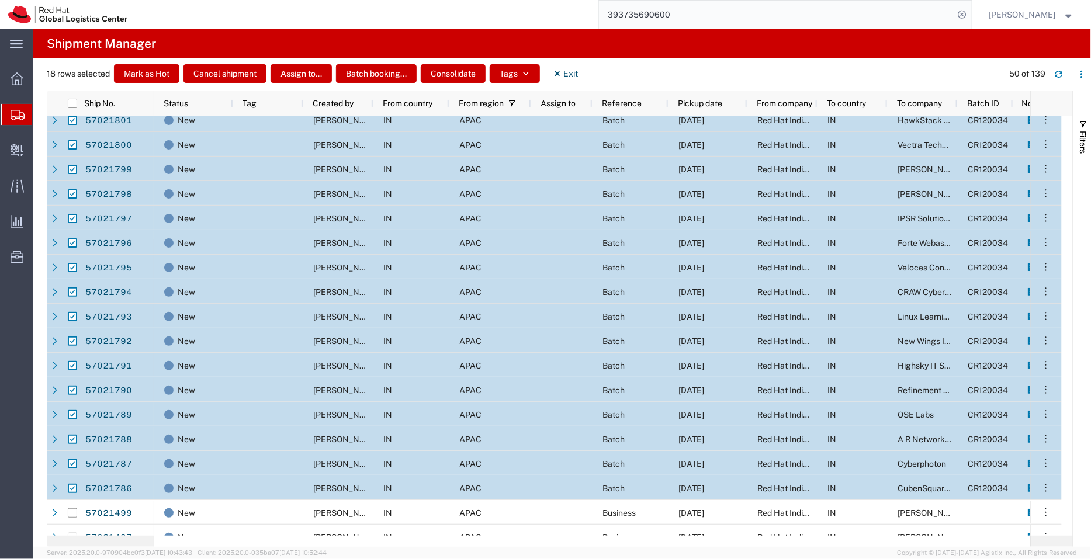
paste input "57021799"
type input "57021799"
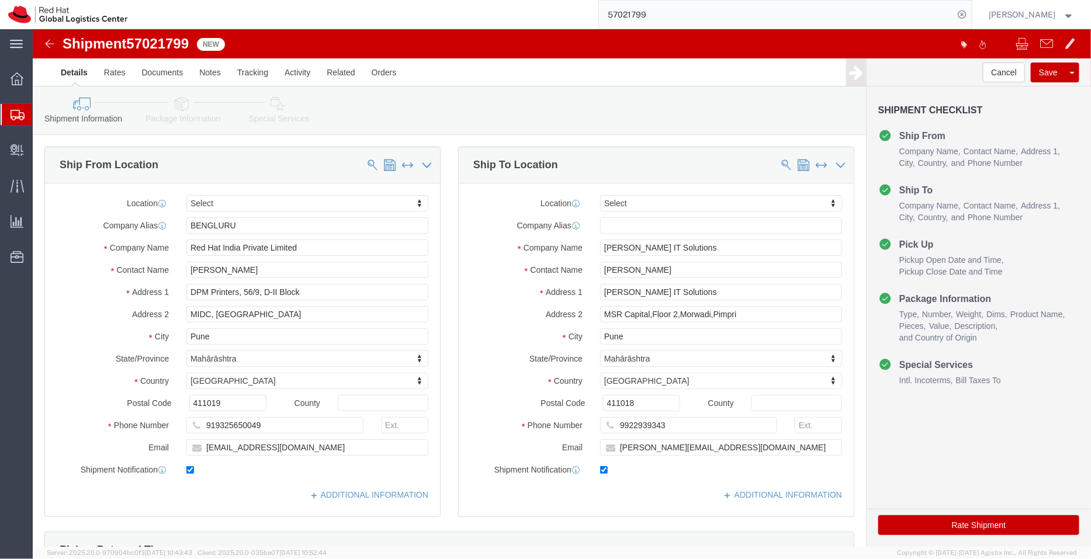
select select
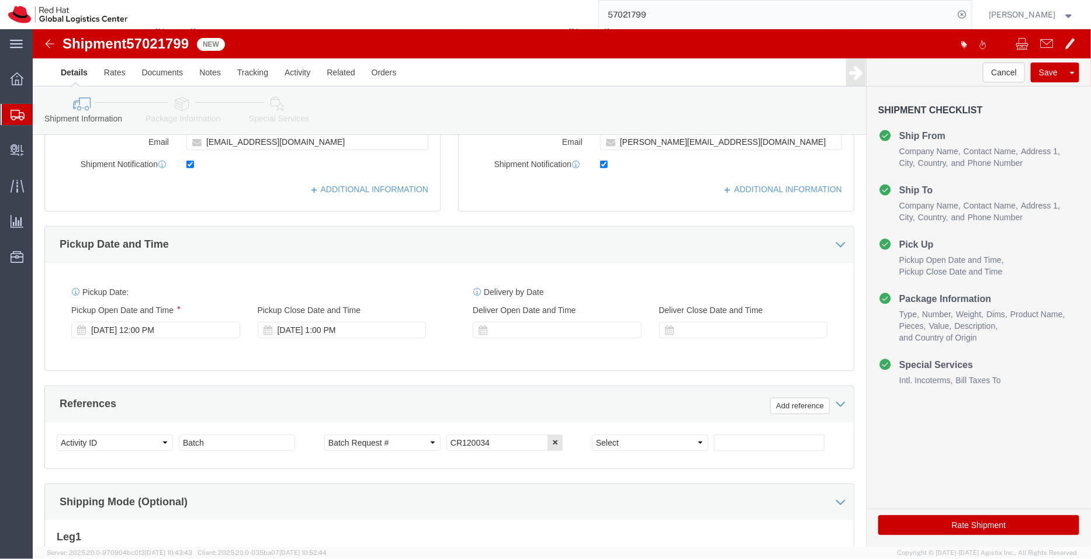
scroll to position [321, 0]
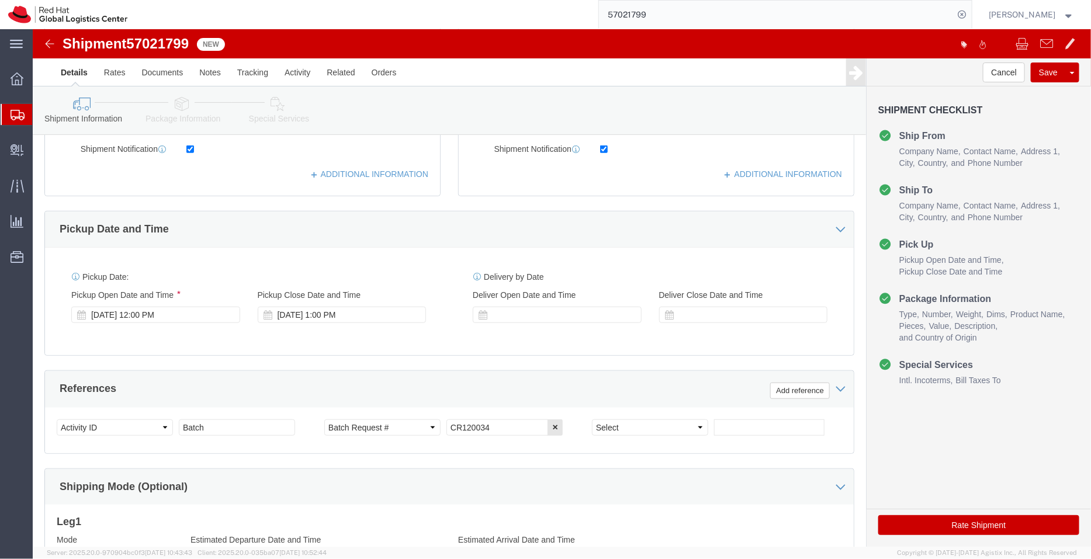
click icon
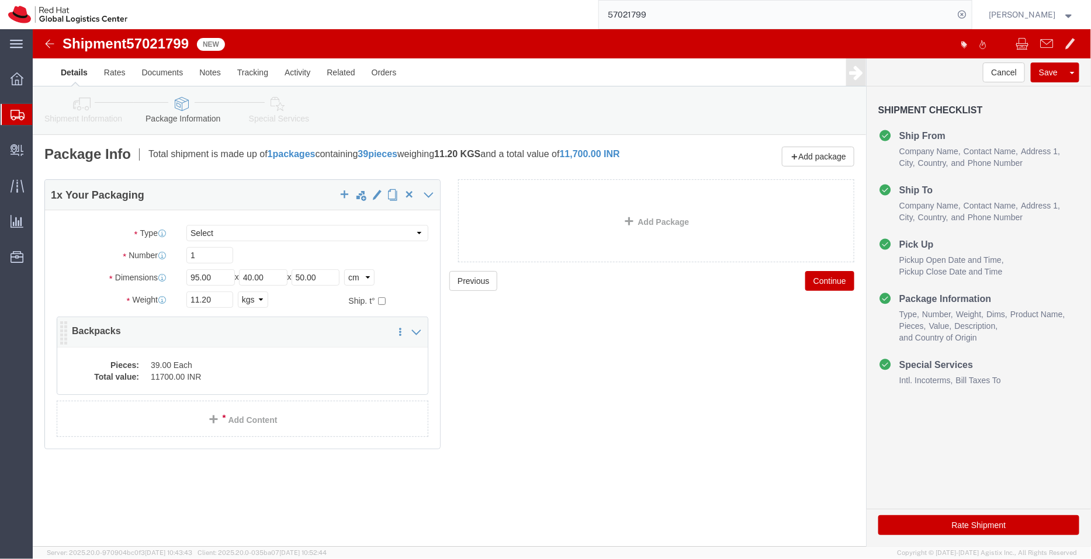
click dd "11700.00 INR"
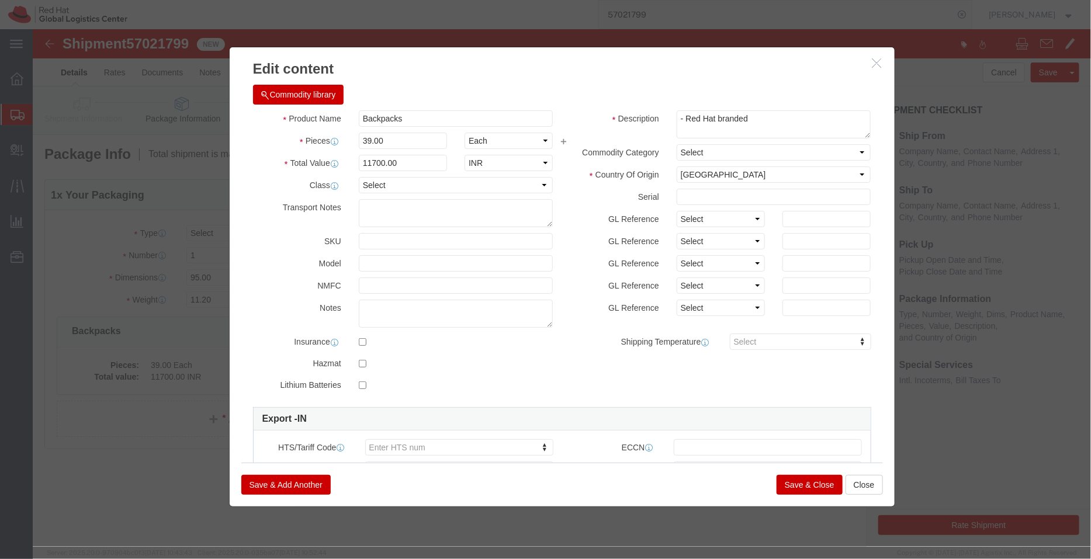
click button "Save & Close"
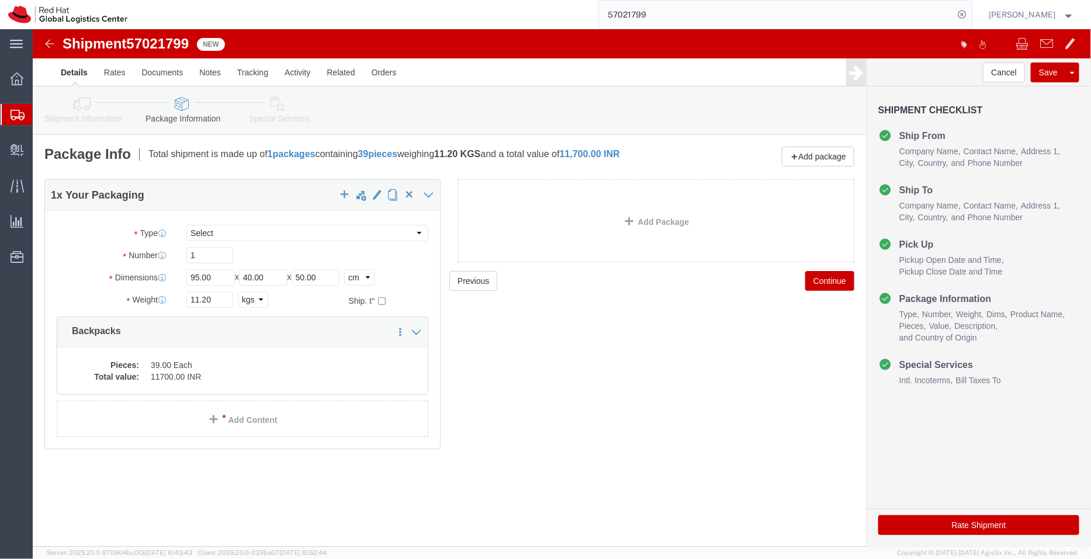
click link "Special Services"
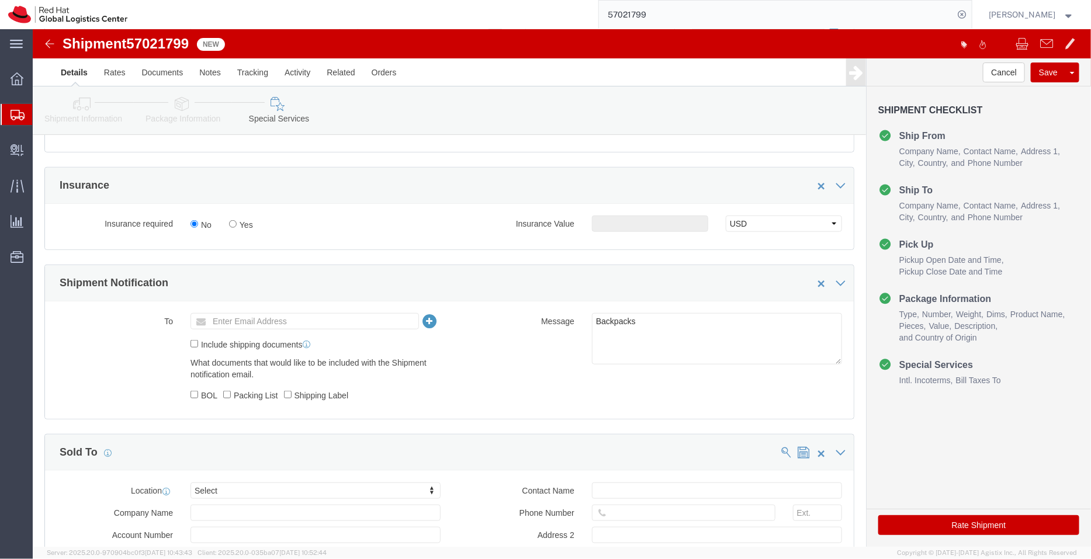
scroll to position [407, 0]
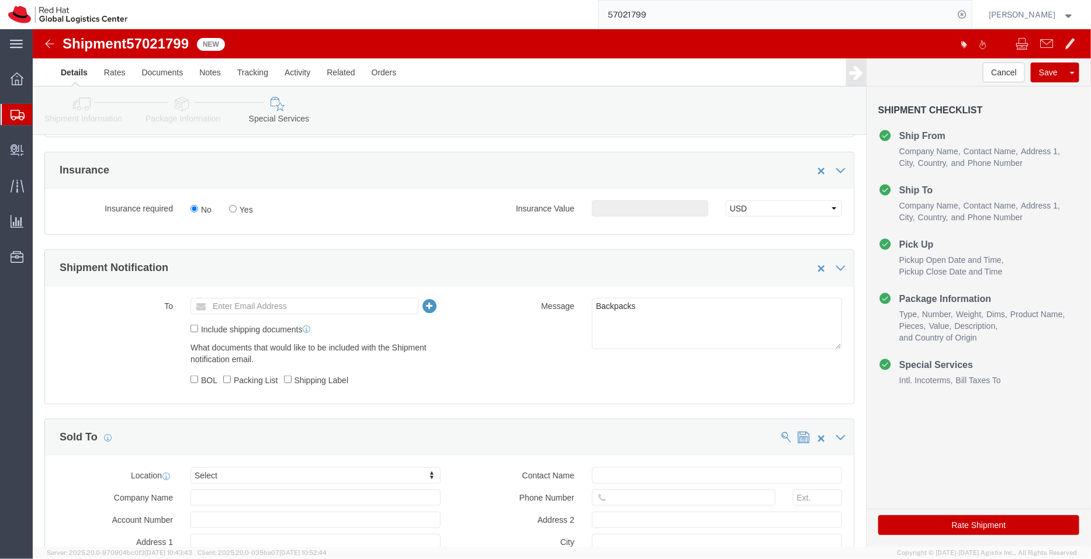
click button "Rate Shipment"
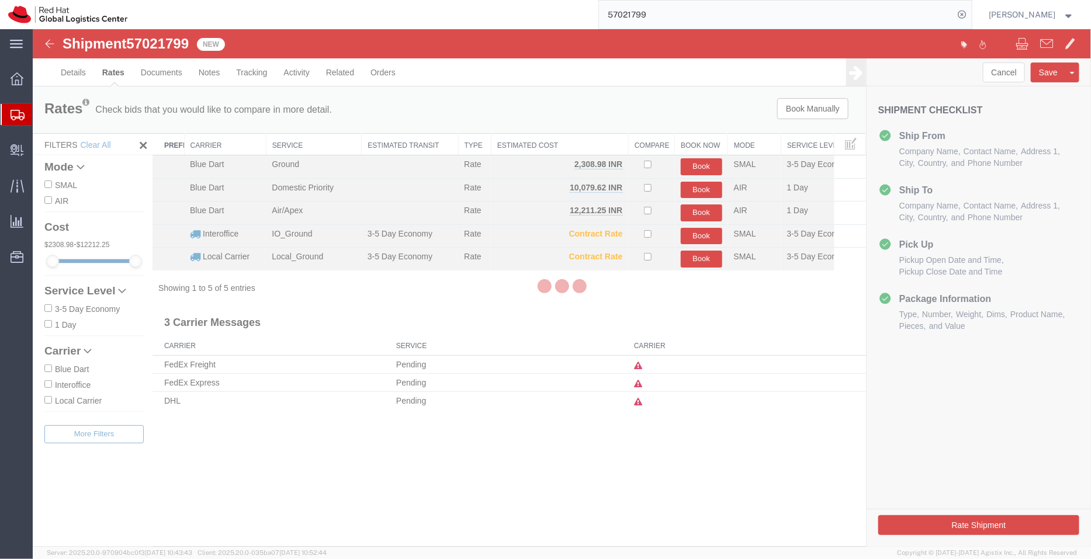
scroll to position [0, 0]
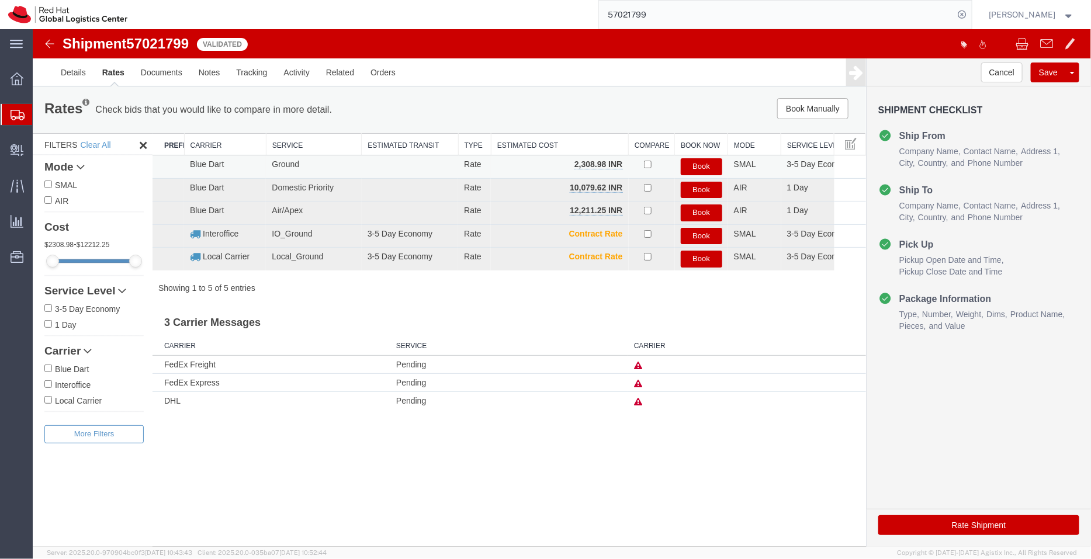
click at [694, 163] on button "Book" at bounding box center [700, 166] width 41 height 17
click at [998, 77] on button "Cancel" at bounding box center [1001, 72] width 42 height 20
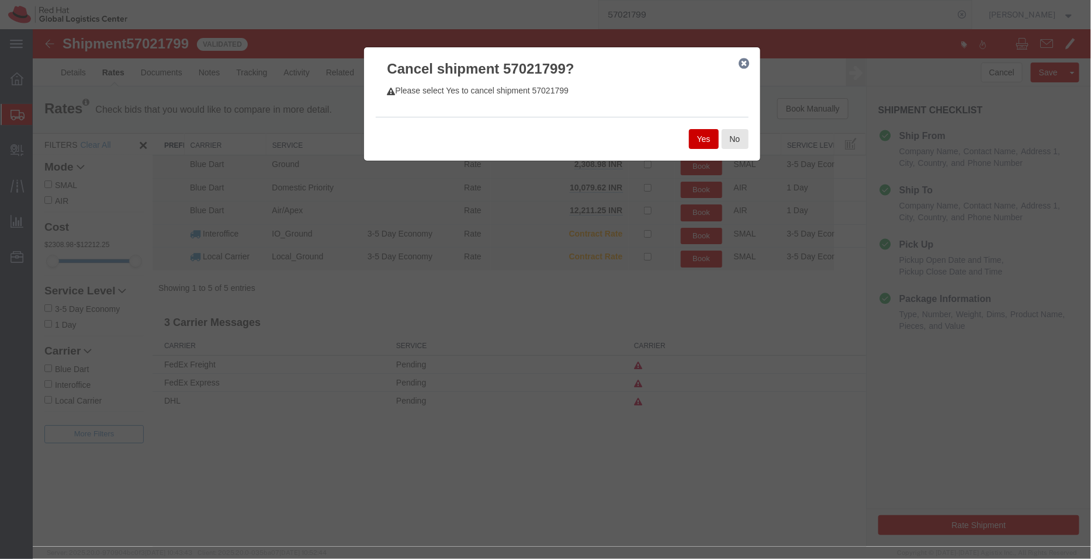
click at [702, 134] on button "Yes" at bounding box center [703, 139] width 30 height 20
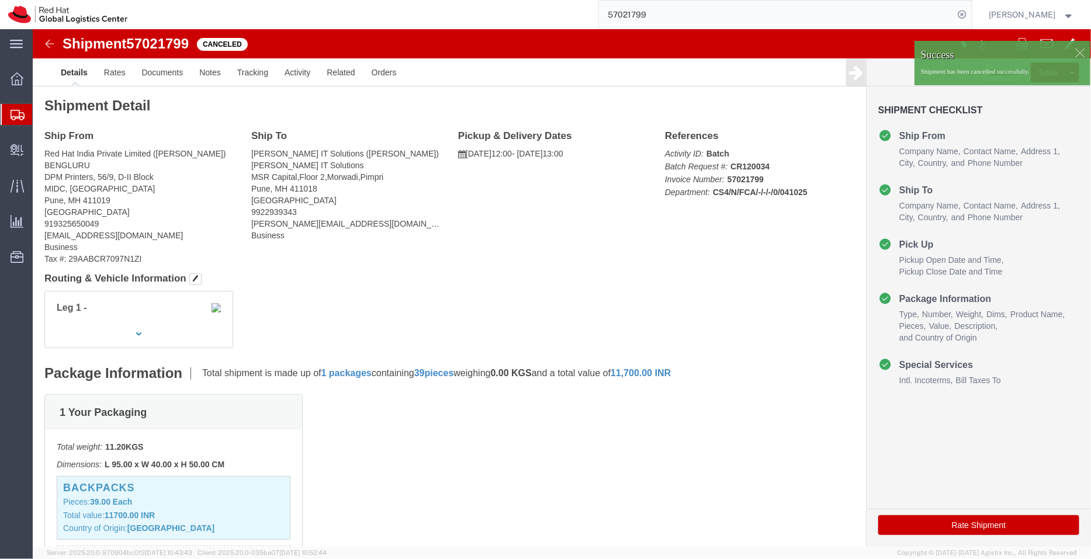
click div
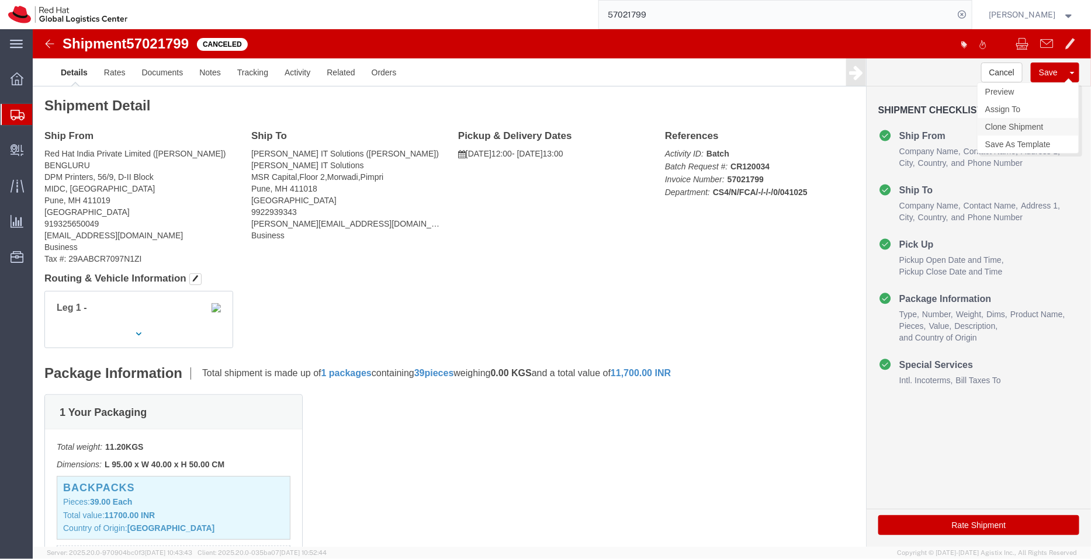
click link "Clone Shipment"
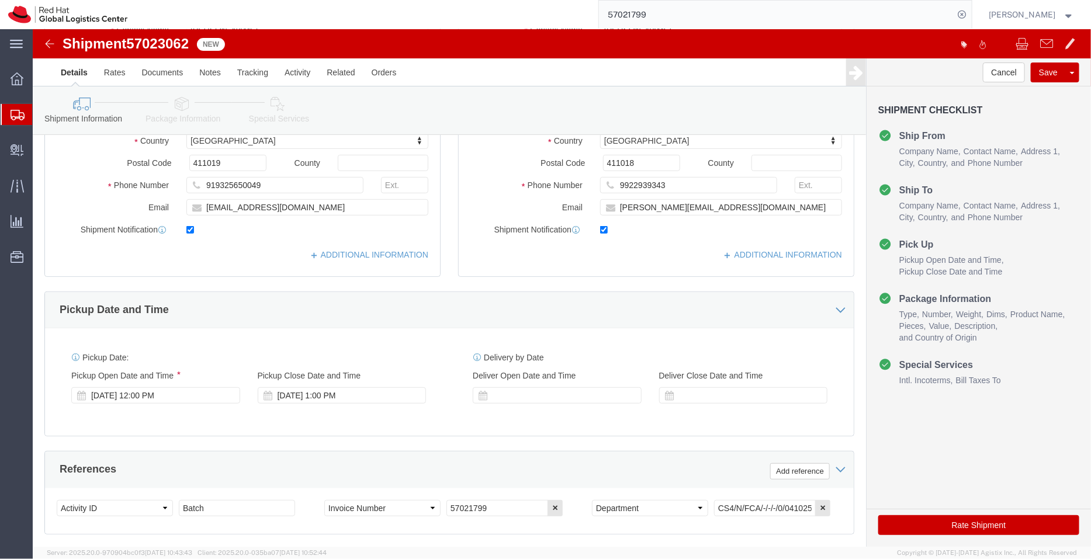
scroll to position [466, 0]
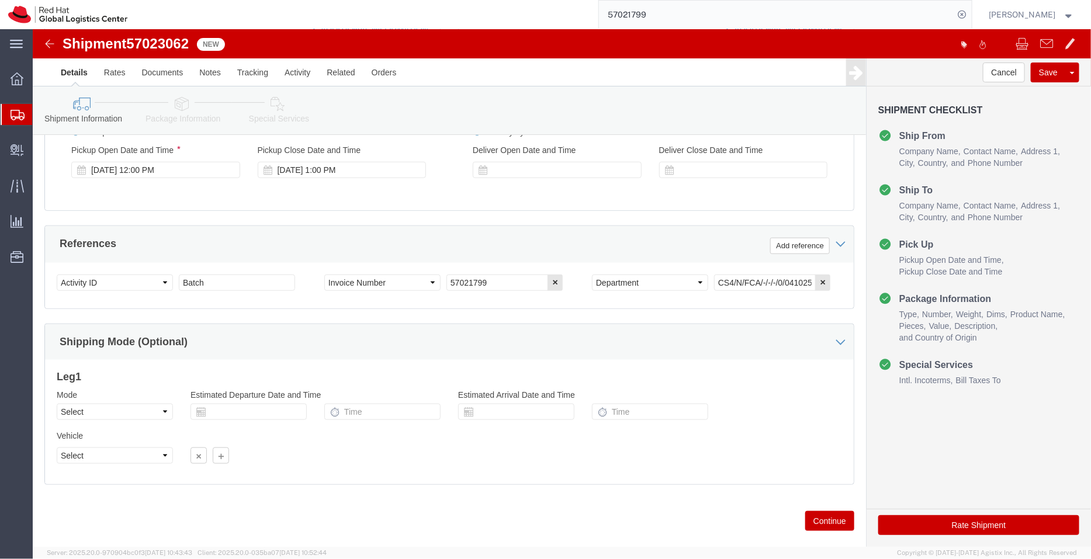
click icon
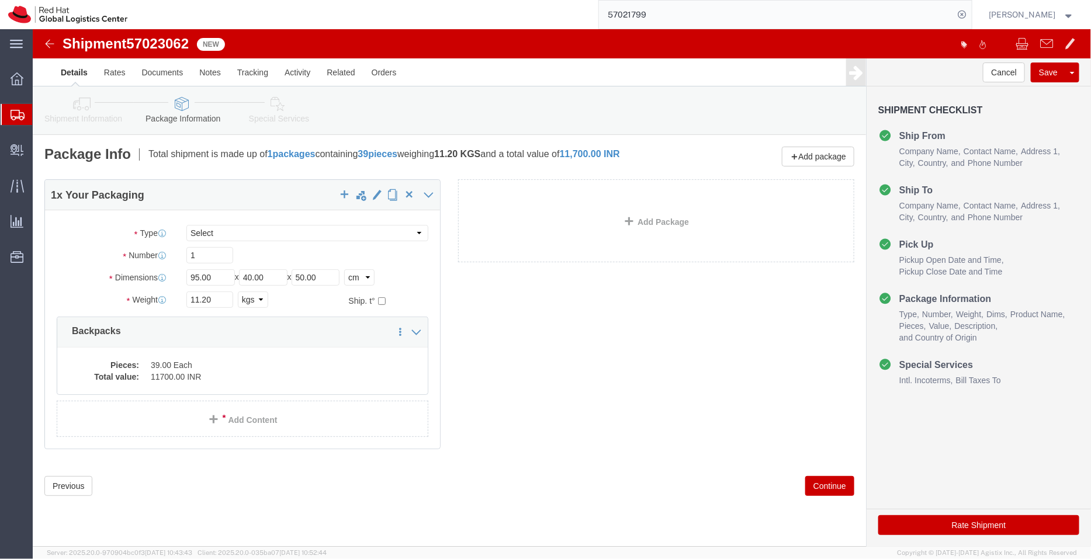
click link "Special Services"
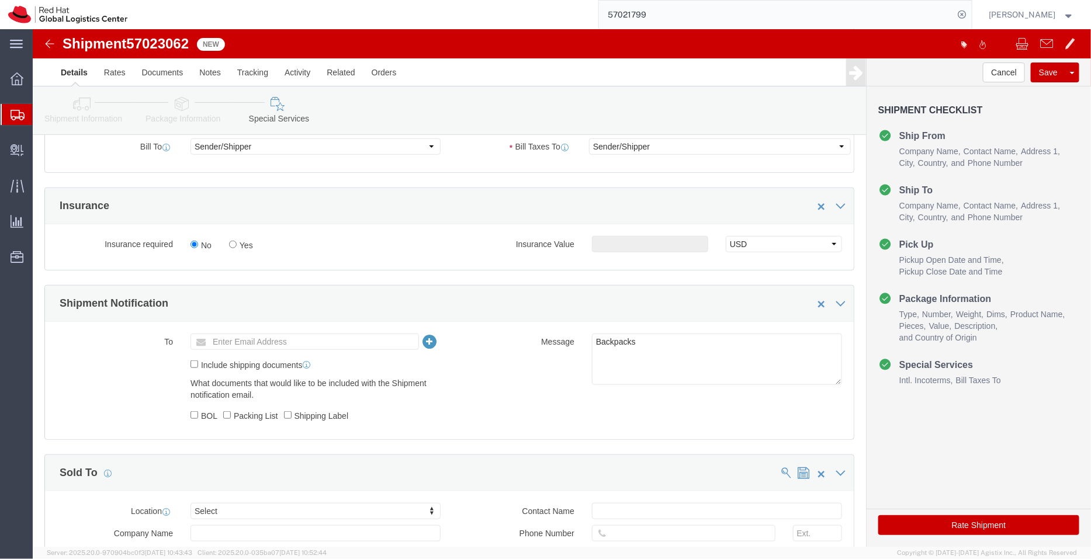
scroll to position [379, 0]
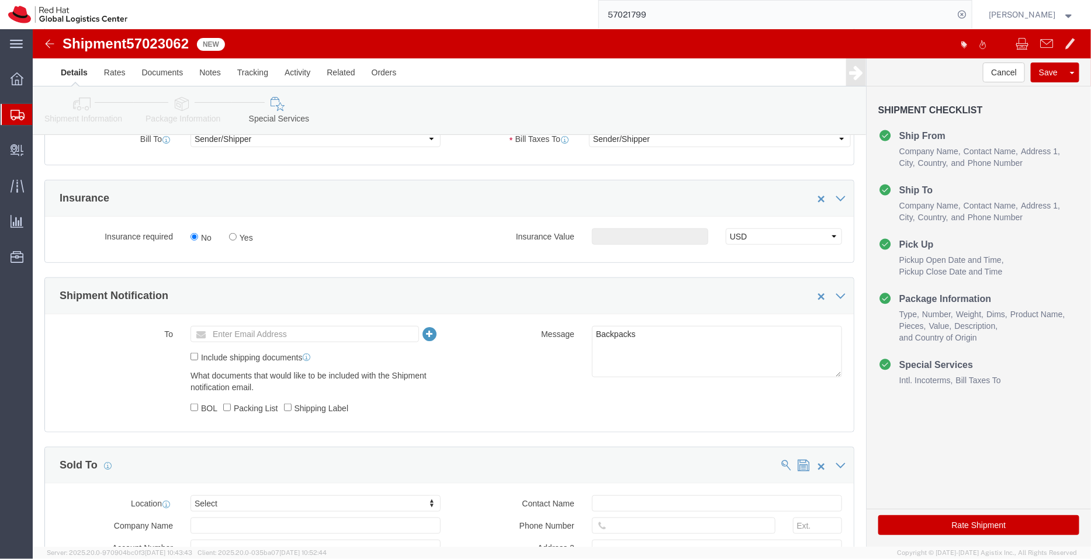
click icon
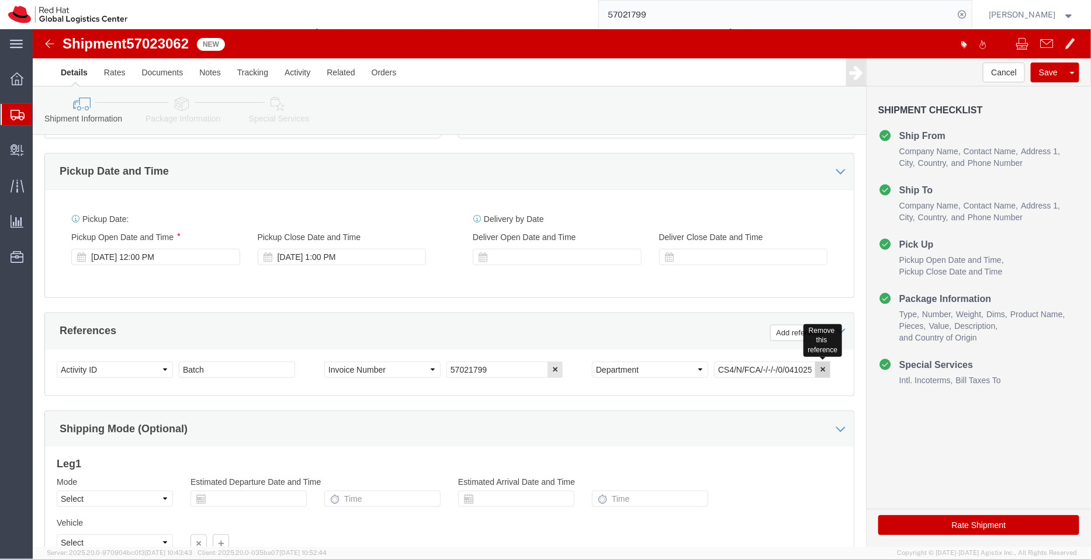
click icon "button"
click button "Rate Shipment"
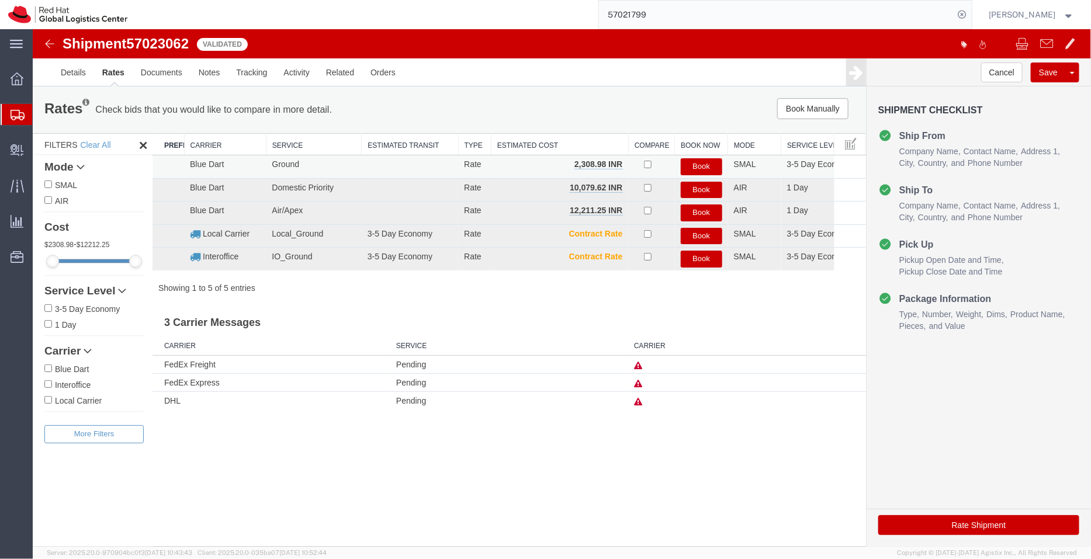
click at [695, 157] on td "Book" at bounding box center [700, 166] width 53 height 23
click at [697, 164] on button "Book" at bounding box center [700, 166] width 41 height 17
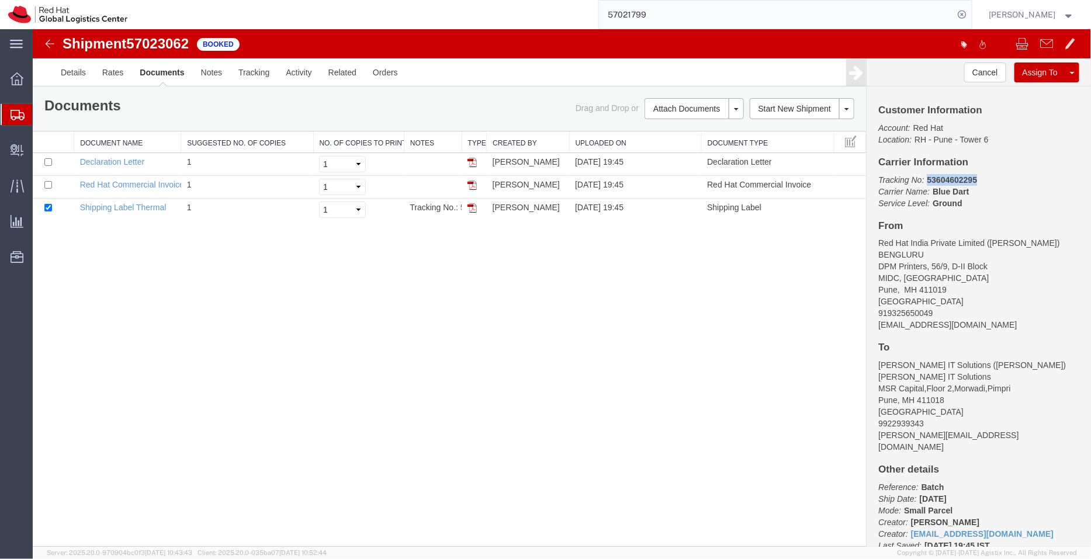
drag, startPoint x: 979, startPoint y: 181, endPoint x: 923, endPoint y: 178, distance: 56.1
click at [923, 178] on p "Tracking No: 53604602295 Carrier Name: Blue Dart Blue Dart Service Level: Ground" at bounding box center [977, 190] width 201 height 35
copy b "53604602295"
click at [473, 204] on img at bounding box center [471, 207] width 9 height 9
